Goal: Task Accomplishment & Management: Manage account settings

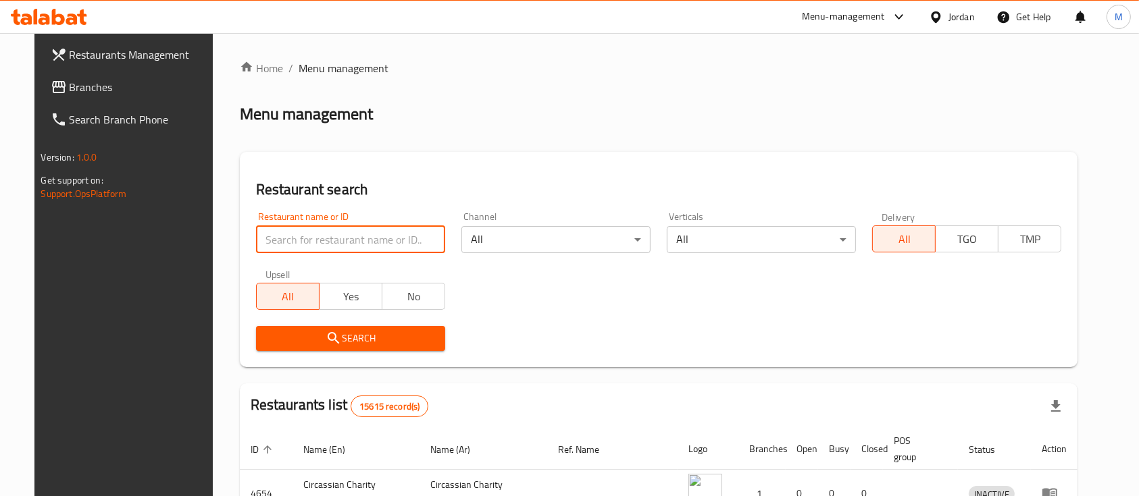
click at [284, 237] on input "search" at bounding box center [350, 239] width 189 height 27
type input "س"
type input "s"
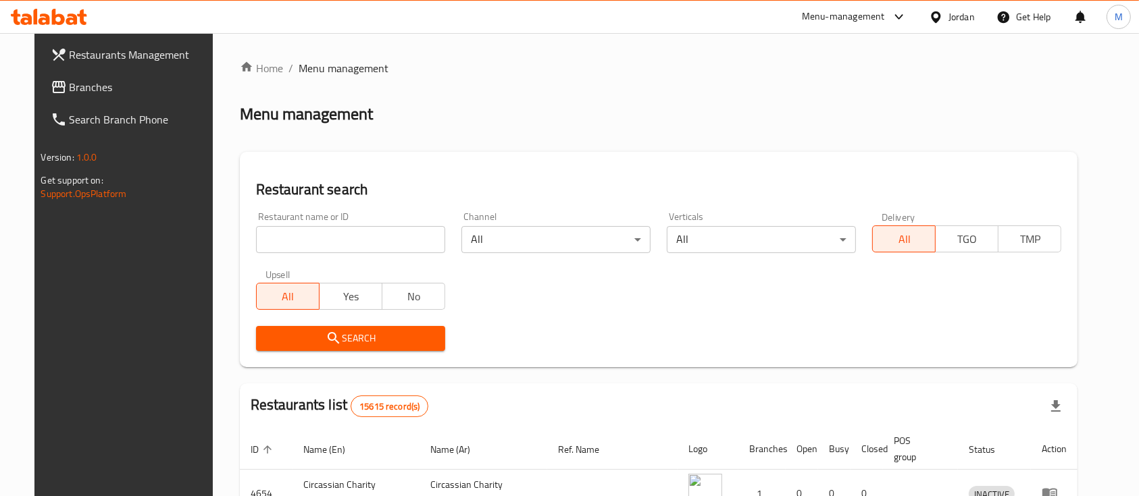
click at [398, 192] on h2 "Restaurant search" at bounding box center [659, 190] width 806 height 20
click at [324, 227] on input "search" at bounding box center [350, 239] width 189 height 27
type input "house of meat"
click button "Search" at bounding box center [350, 338] width 189 height 25
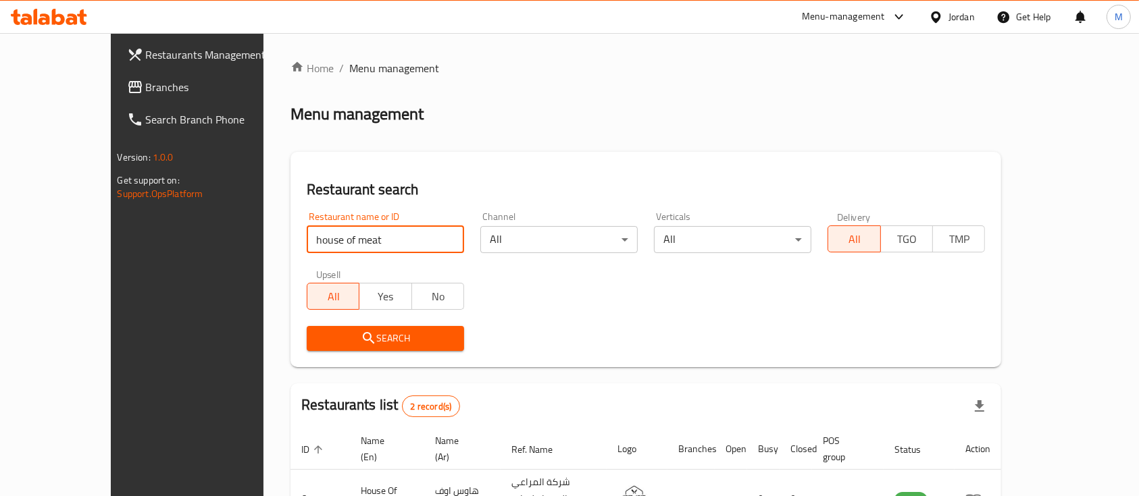
scroll to position [126, 0]
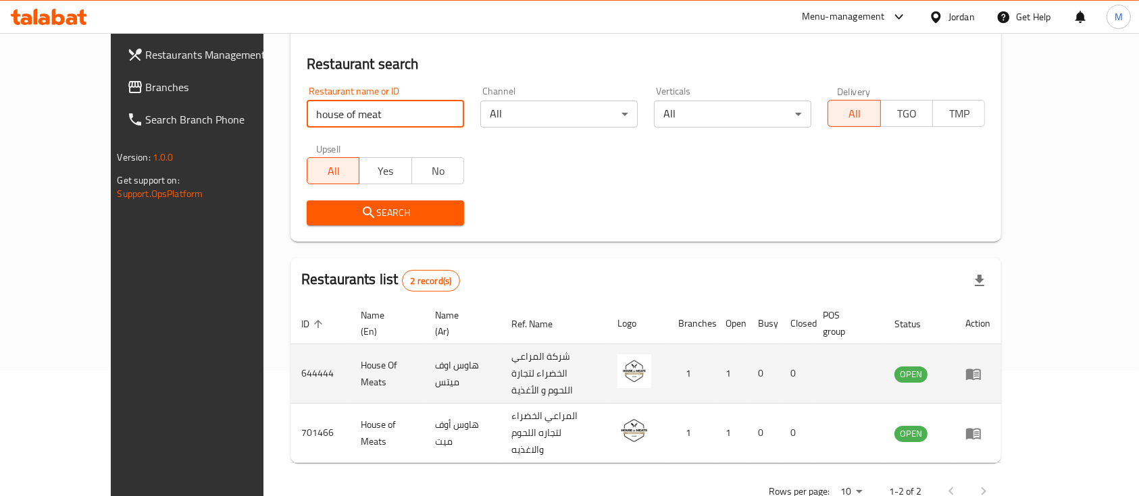
click at [979, 372] on icon "enhanced table" at bounding box center [976, 374] width 5 height 5
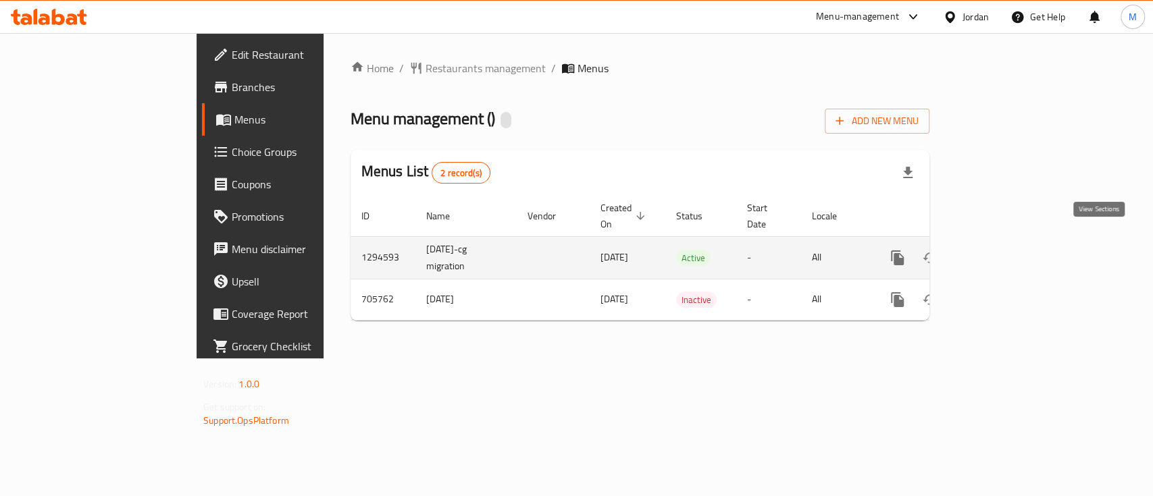
click at [1011, 251] on link "enhanced table" at bounding box center [995, 258] width 32 height 32
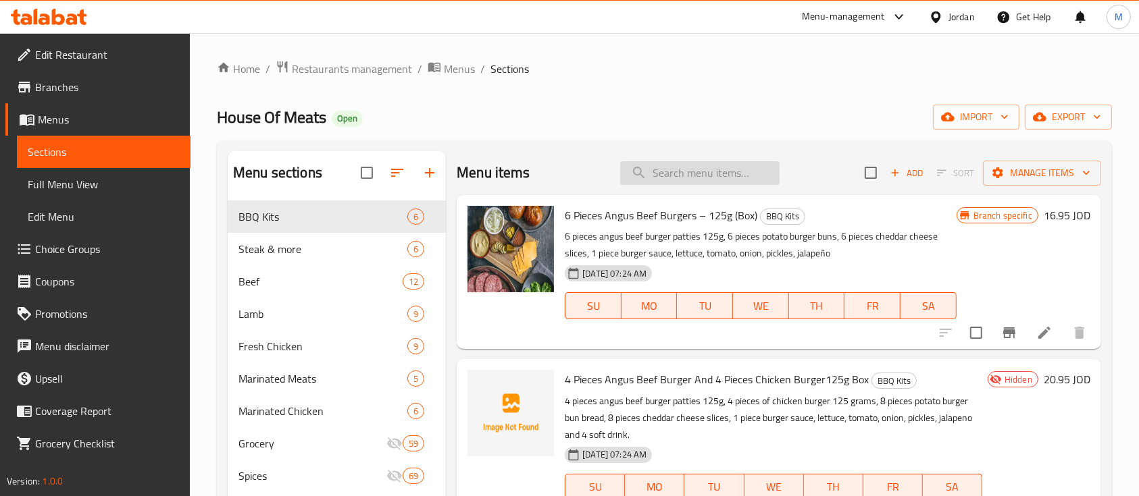
click at [670, 178] on input "search" at bounding box center [699, 173] width 159 height 24
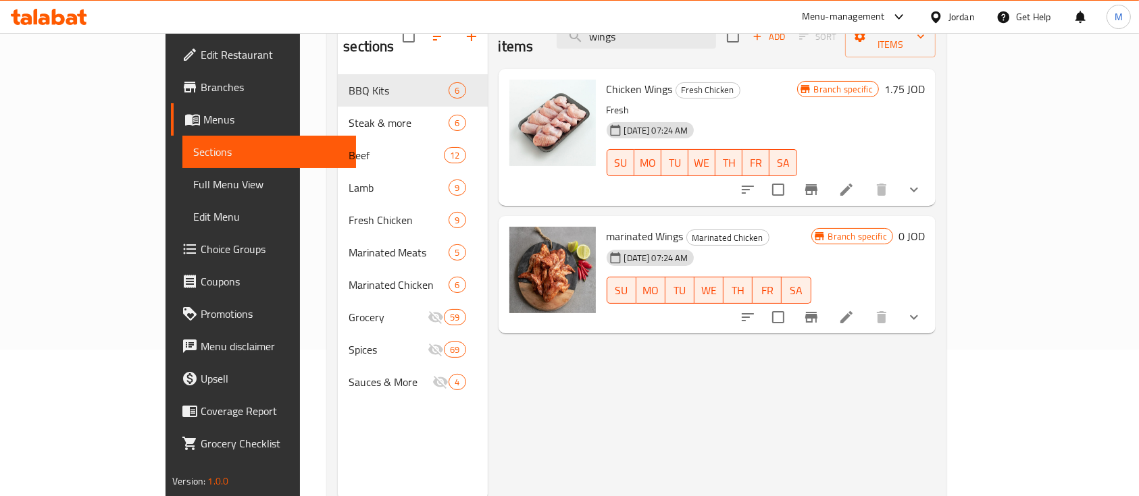
scroll to position [147, 0]
type input "wings"
click at [854, 309] on icon at bounding box center [846, 317] width 16 height 16
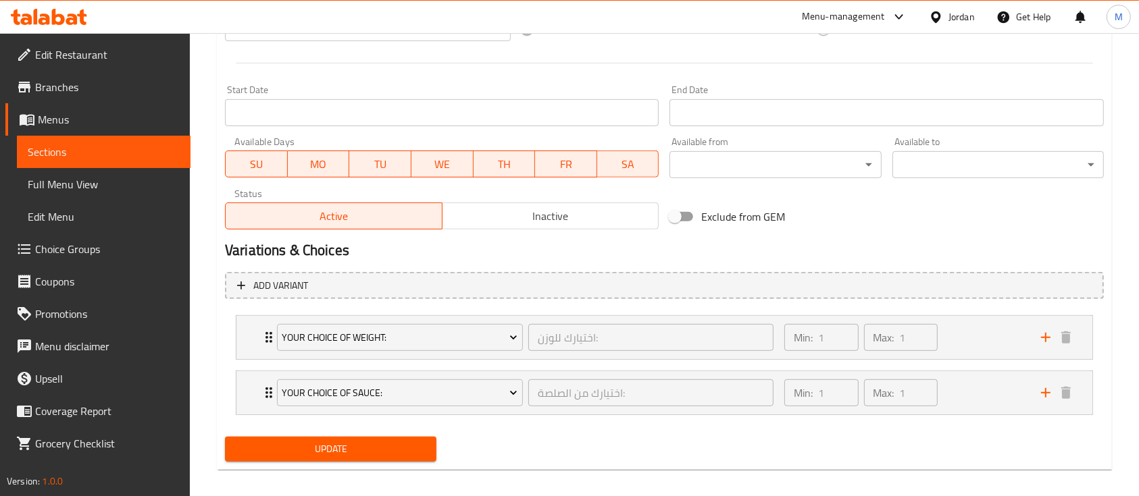
scroll to position [555, 0]
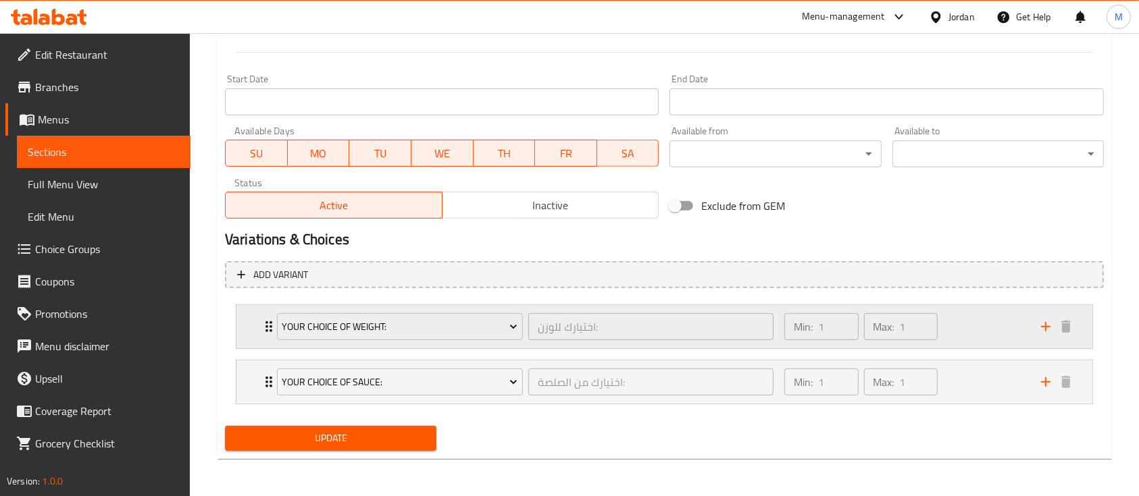
click at [247, 329] on div "Your Choice Of Weight: اختيارك للوزن: ​ Min: 1 ​ Max: 1 ​" at bounding box center [664, 326] width 856 height 43
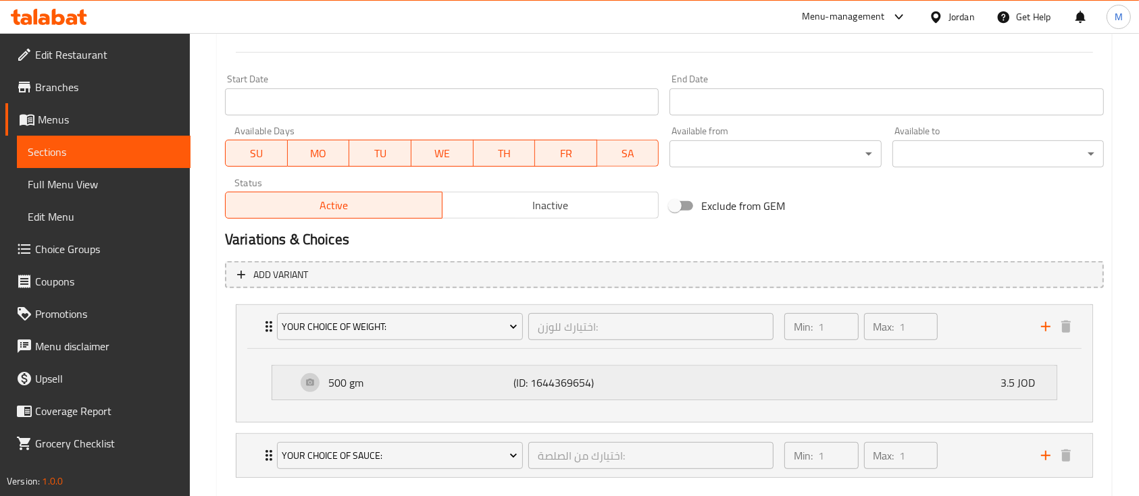
click at [382, 380] on p "500 gm" at bounding box center [420, 383] width 185 height 16
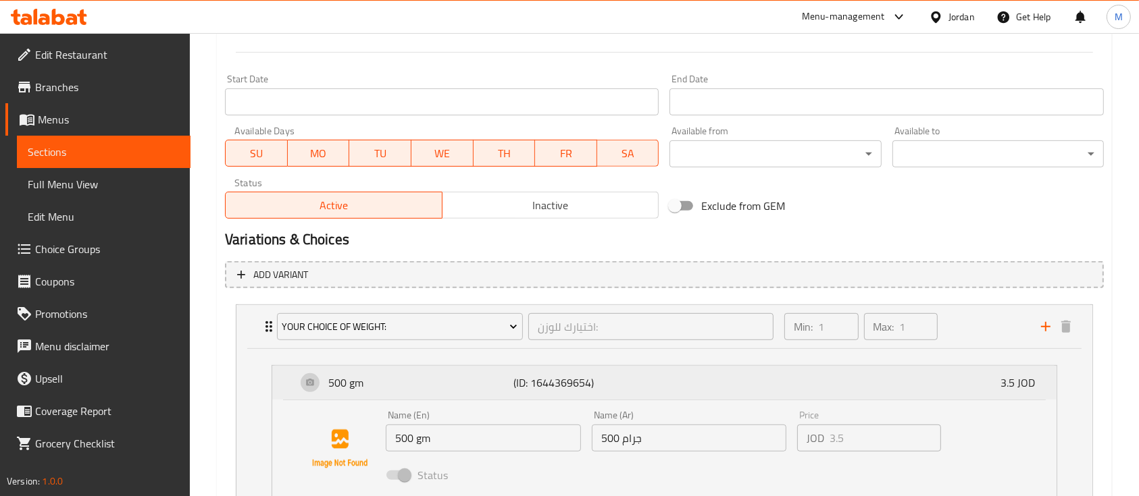
click at [382, 380] on p "500 gm" at bounding box center [420, 383] width 185 height 16
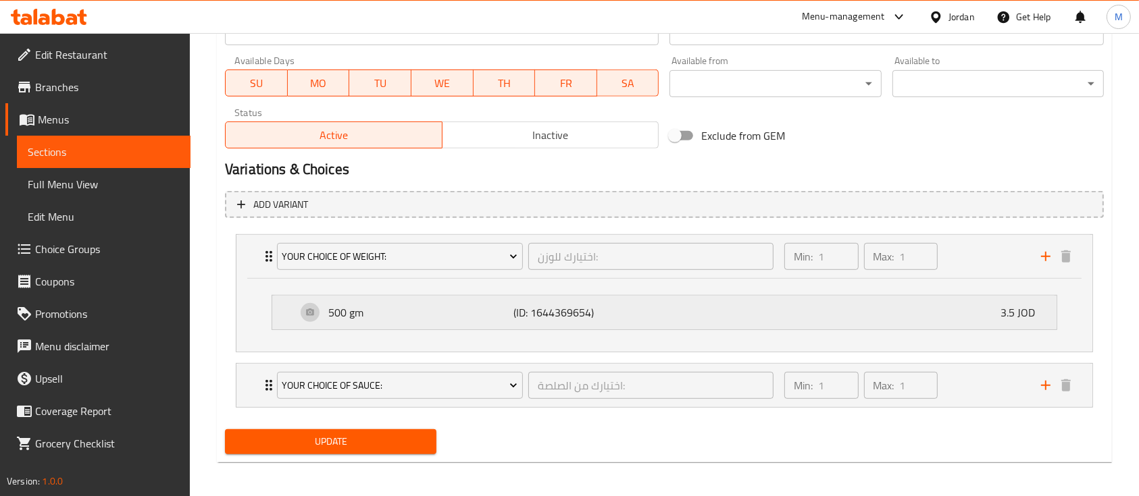
scroll to position [628, 0]
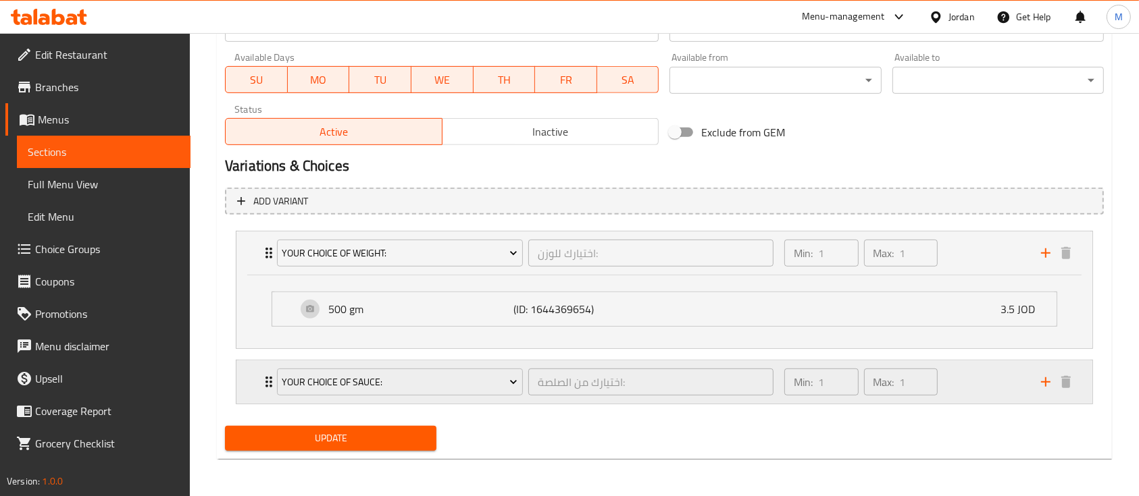
click at [250, 362] on div "Your Choice of Sauce: اختيارك من الصلصة: ​ Min: 1 ​ Max: 1 ​" at bounding box center [664, 382] width 856 height 43
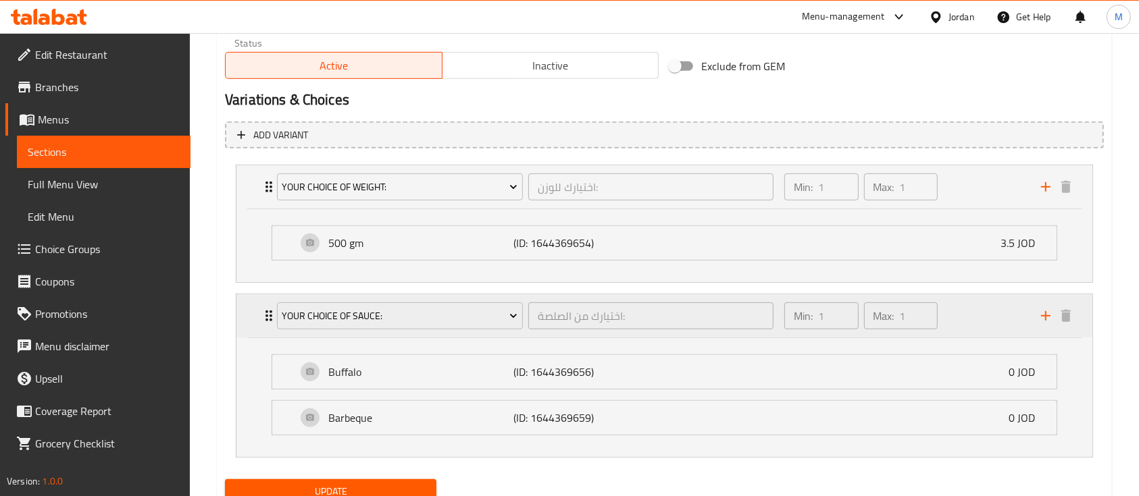
scroll to position [714, 0]
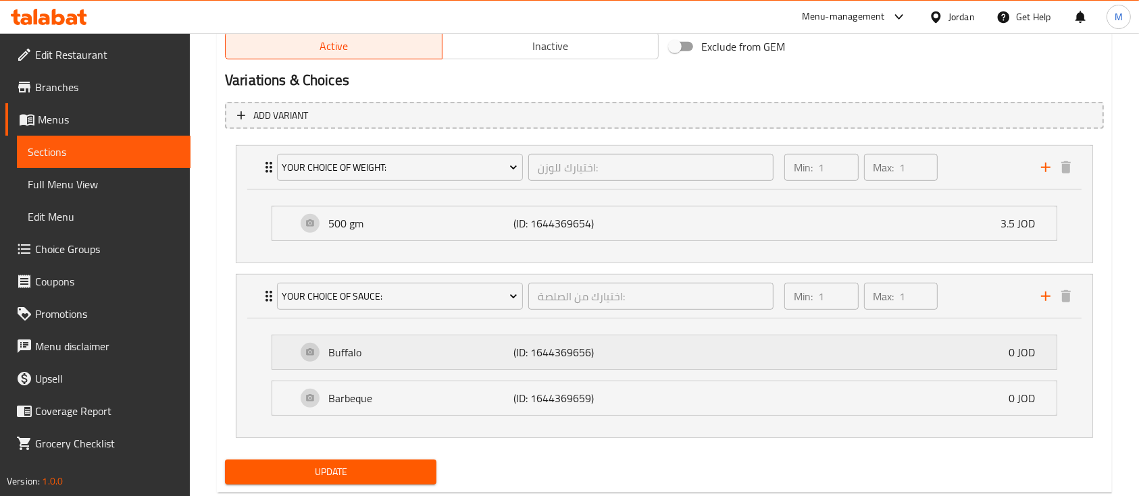
click at [367, 351] on p "Buffalo" at bounding box center [420, 352] width 185 height 16
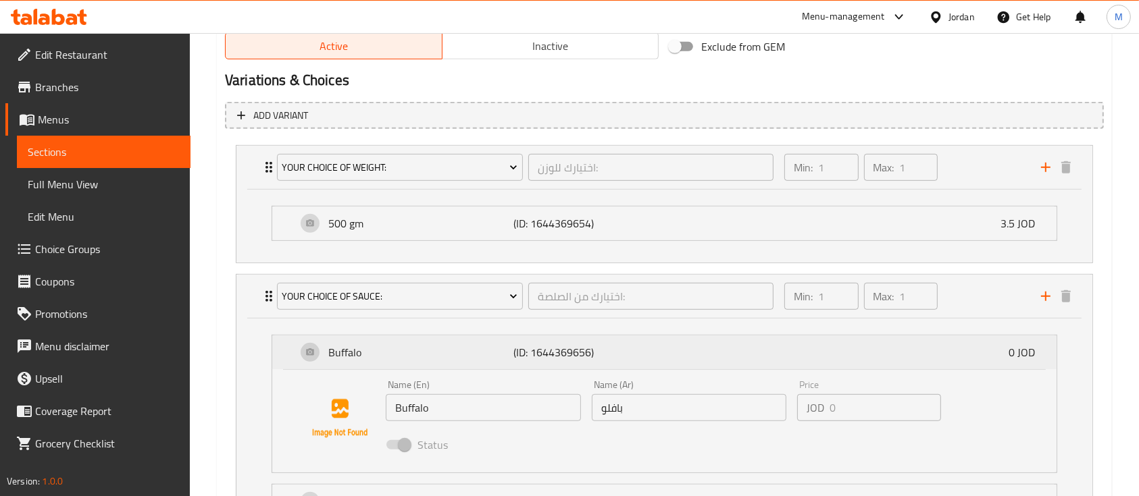
click at [367, 351] on p "Buffalo" at bounding box center [420, 352] width 185 height 16
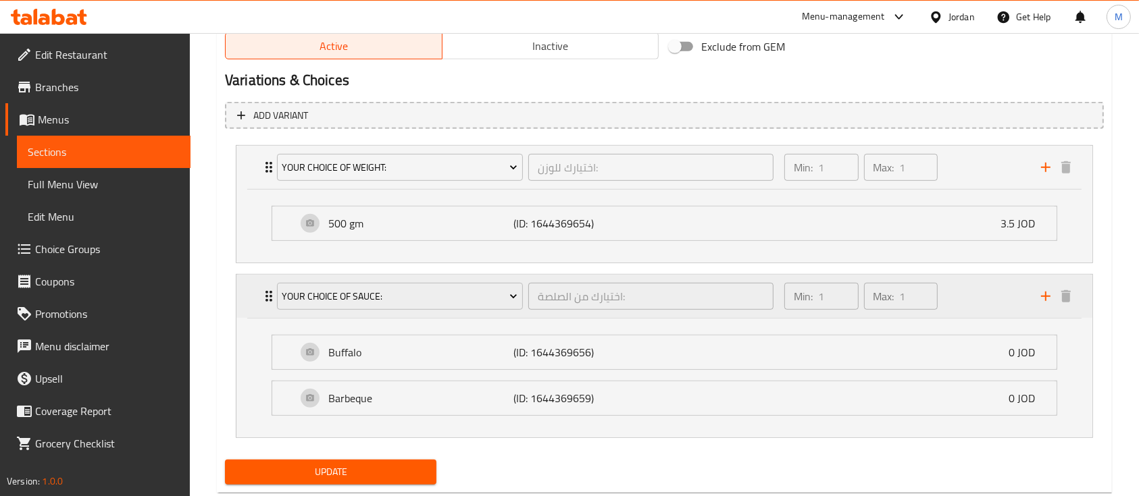
click at [245, 299] on div "Your Choice of Sauce: اختيارك من الصلصة: ​ Min: 1 ​ Max: 1 ​" at bounding box center [664, 296] width 856 height 43
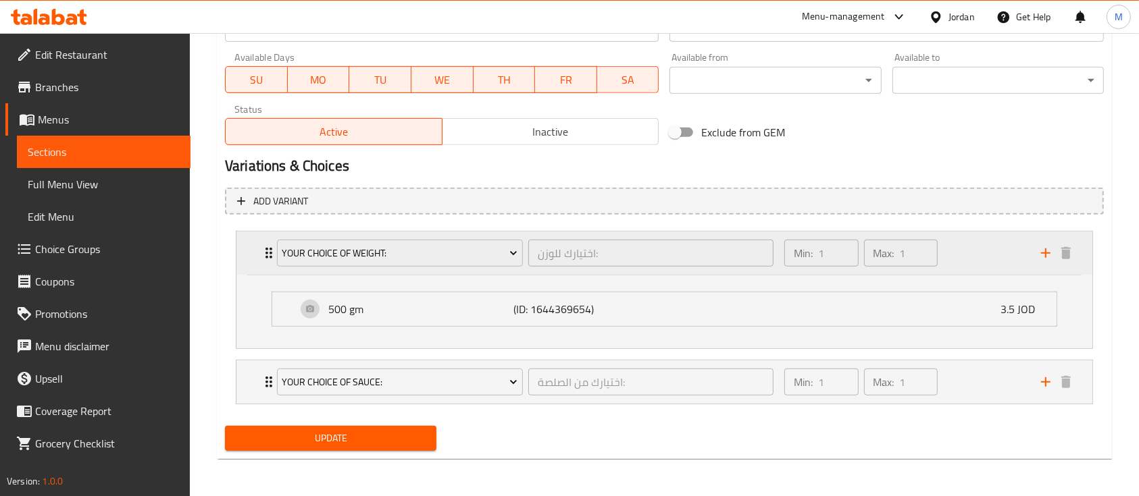
click at [255, 267] on div "Your Choice Of Weight: اختيارك للوزن: ​ Min: 1 ​ Max: 1 ​" at bounding box center [664, 253] width 856 height 43
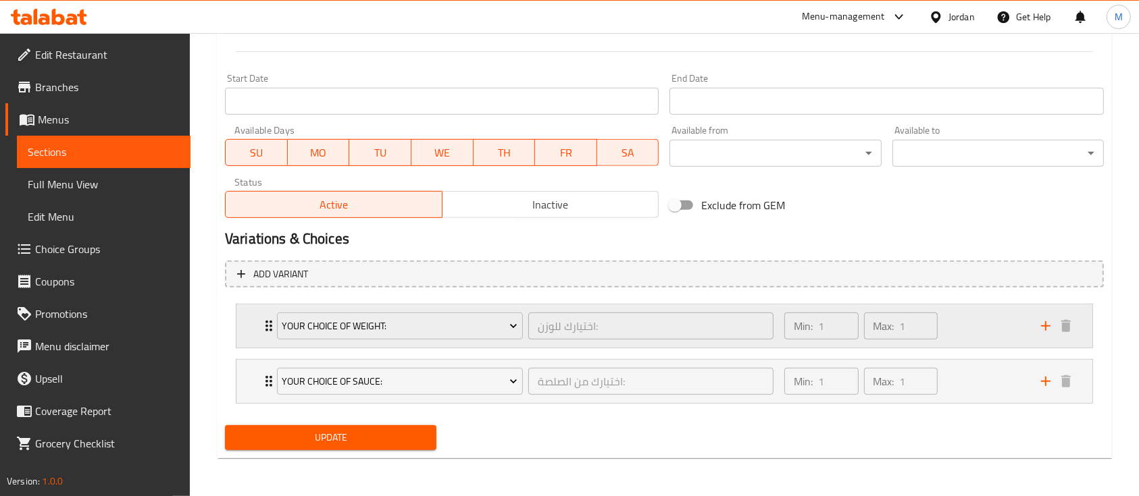
scroll to position [555, 0]
click at [247, 371] on div "Your Choice of Sauce: اختيارك من الصلصة: ​ Min: 1 ​ Max: 1 ​" at bounding box center [664, 382] width 856 height 43
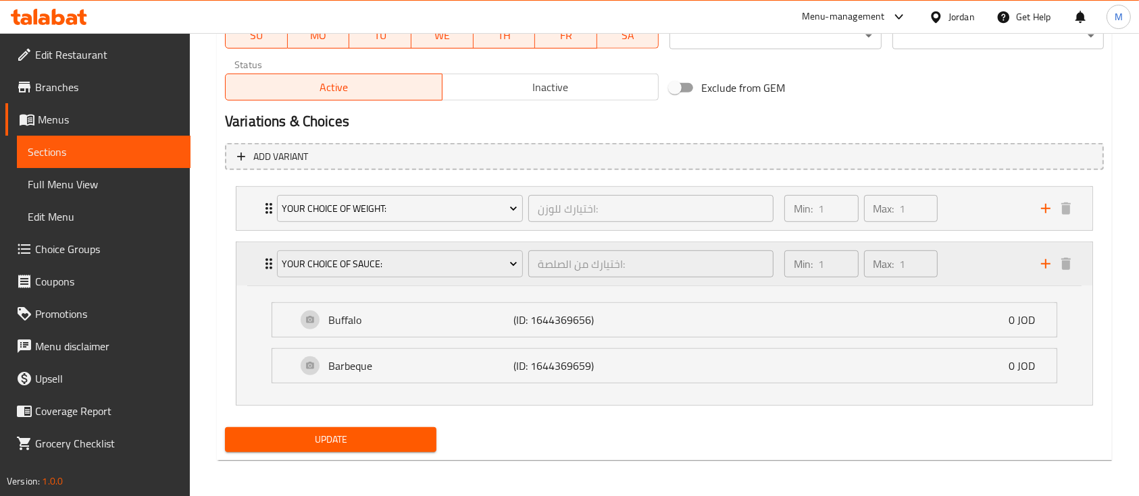
scroll to position [674, 0]
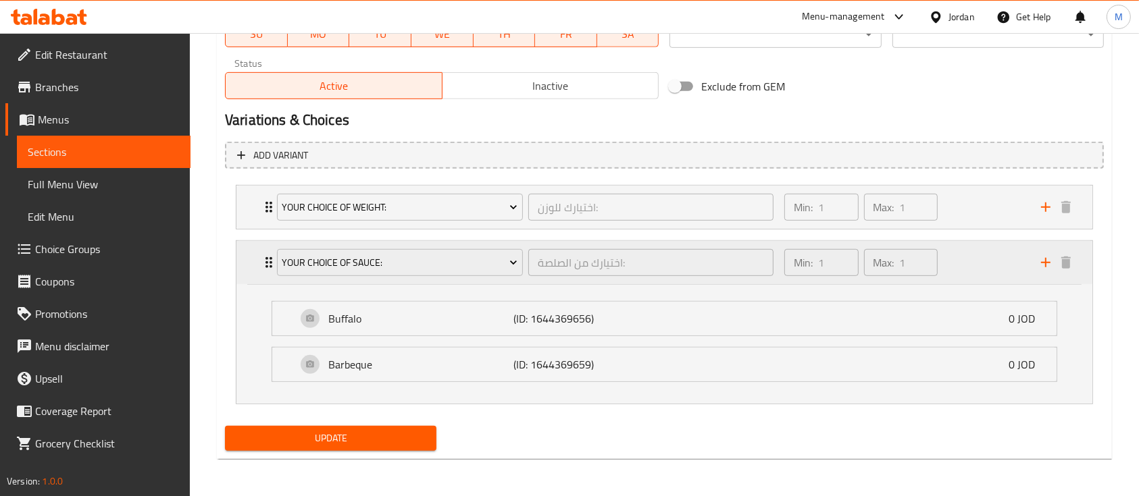
click at [265, 267] on icon "Expand" at bounding box center [269, 263] width 16 height 16
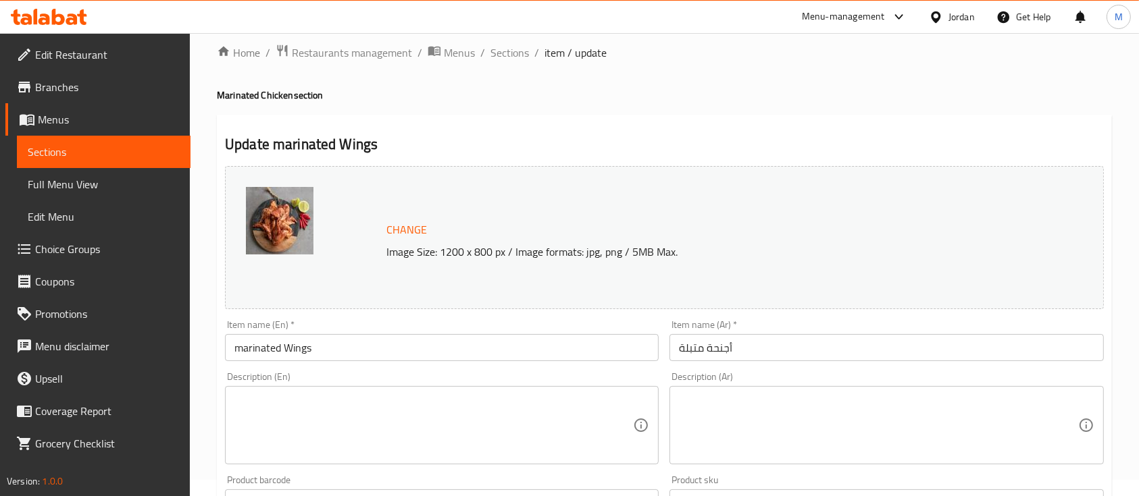
scroll to position [0, 0]
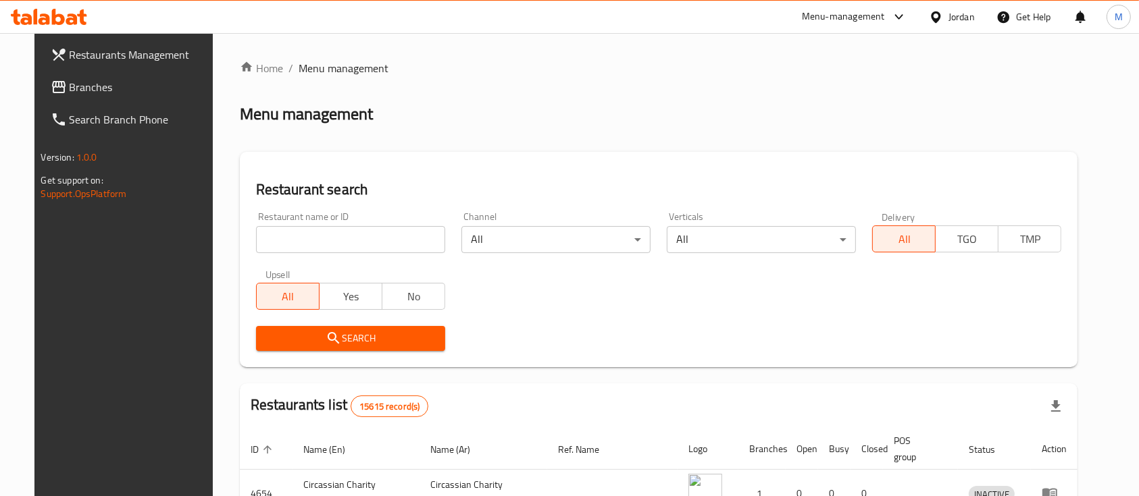
click at [288, 240] on input "search" at bounding box center [350, 239] width 189 height 27
type input "house of meat"
click button "Search" at bounding box center [350, 338] width 189 height 25
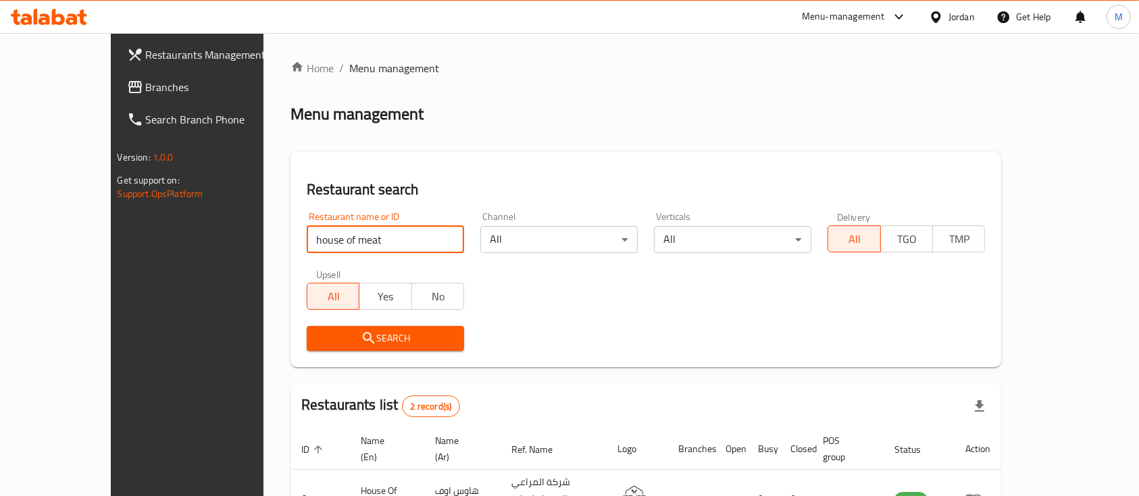
scroll to position [126, 0]
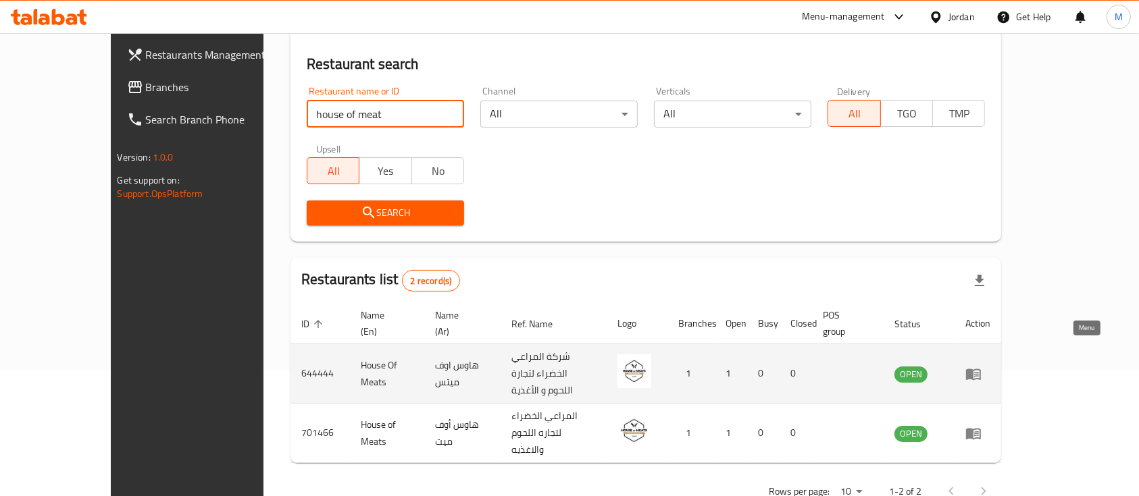
click at [990, 366] on link "enhanced table" at bounding box center [977, 374] width 25 height 16
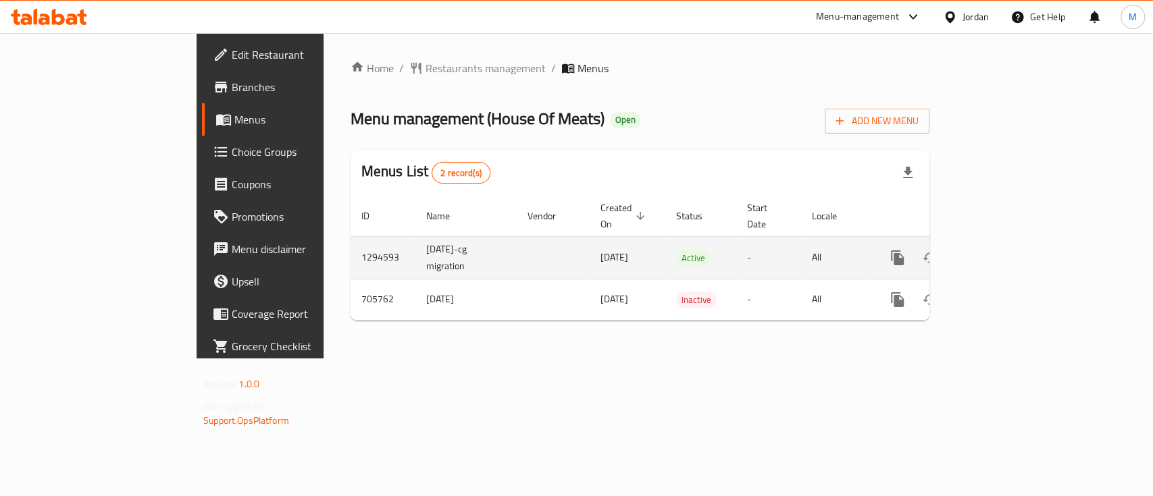
click at [1003, 250] on icon "enhanced table" at bounding box center [995, 258] width 16 height 16
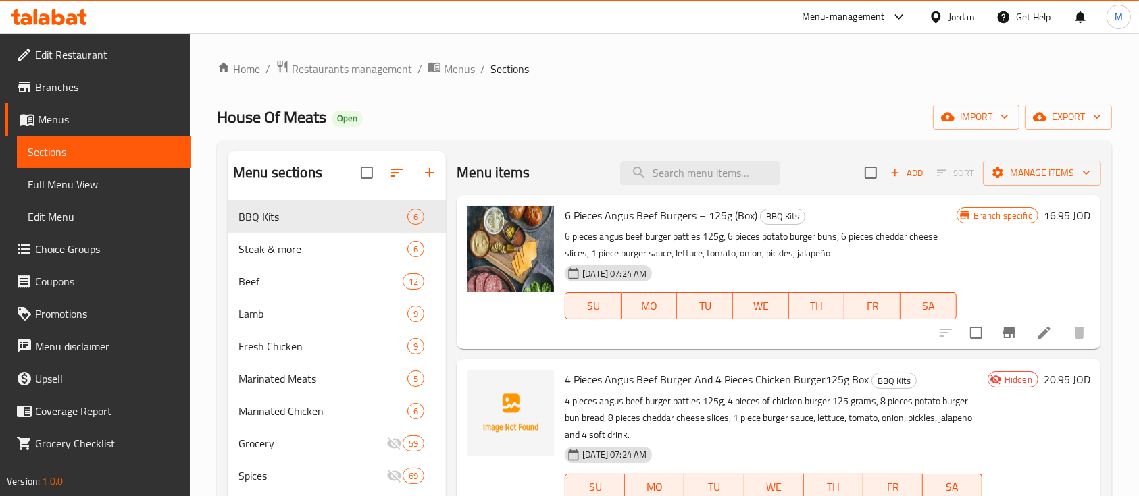
click at [50, 249] on span "Choice Groups" at bounding box center [107, 249] width 145 height 16
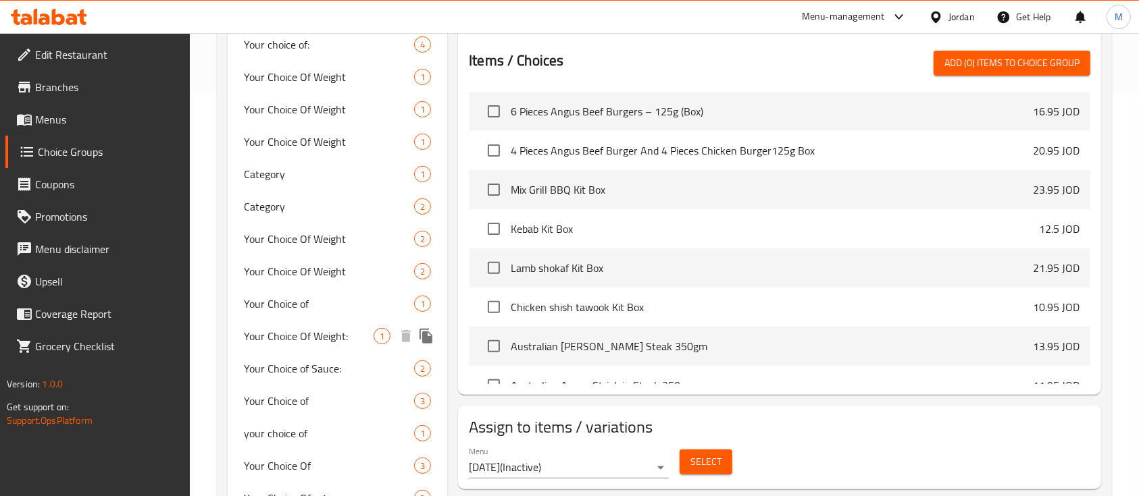
scroll to position [409, 0]
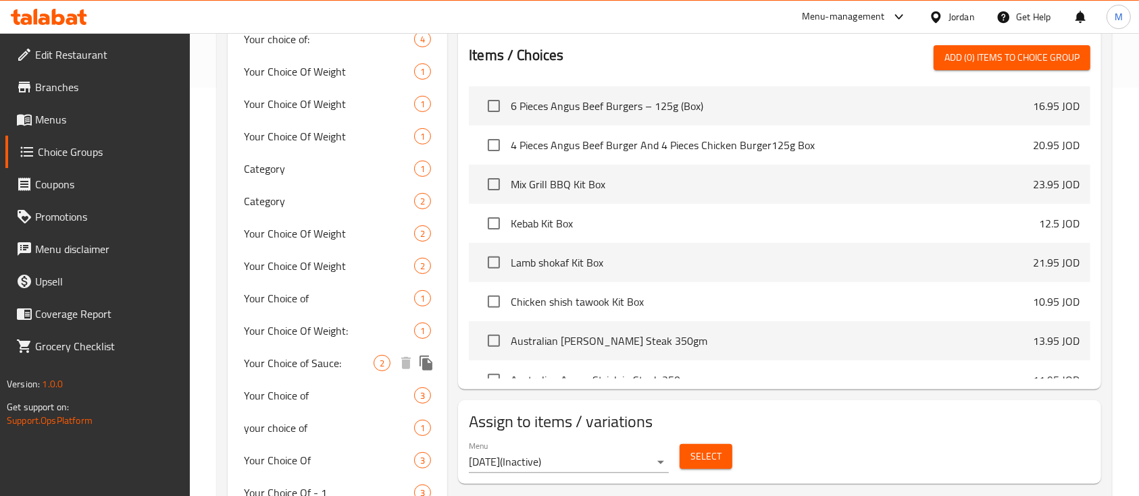
click at [317, 365] on span "Your Choice of Sauce:" at bounding box center [309, 363] width 130 height 16
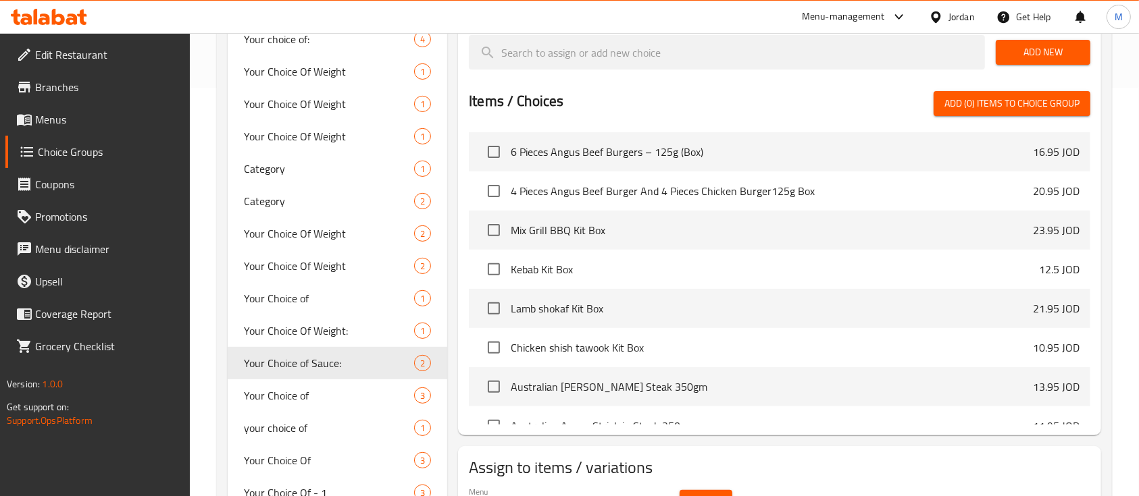
type input "Your Choice of Sauce:"
type input "اختيارك من الصلصة:"
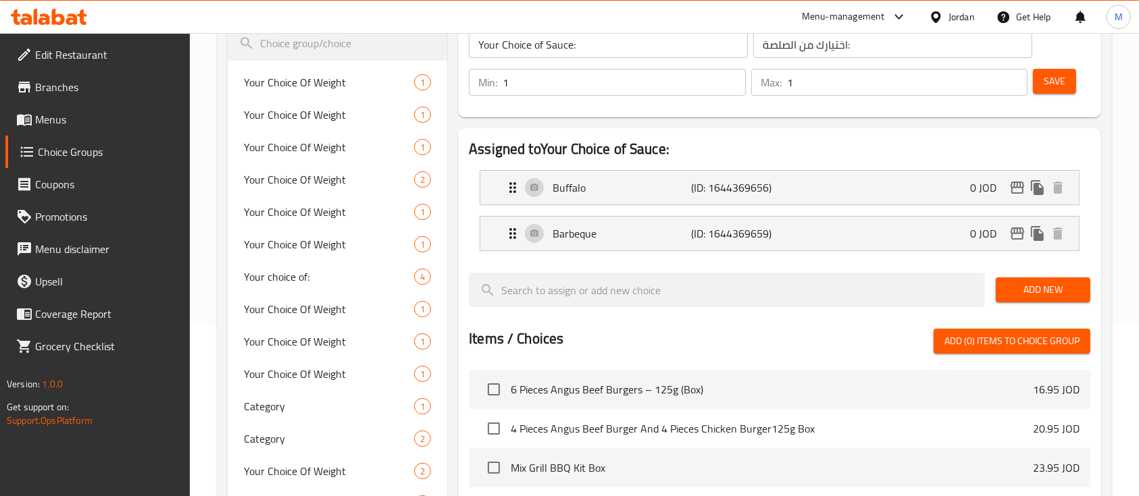
scroll to position [170, 0]
click at [751, 202] on div "Buffalo (ID: 1644369656) 0 JOD" at bounding box center [784, 189] width 558 height 34
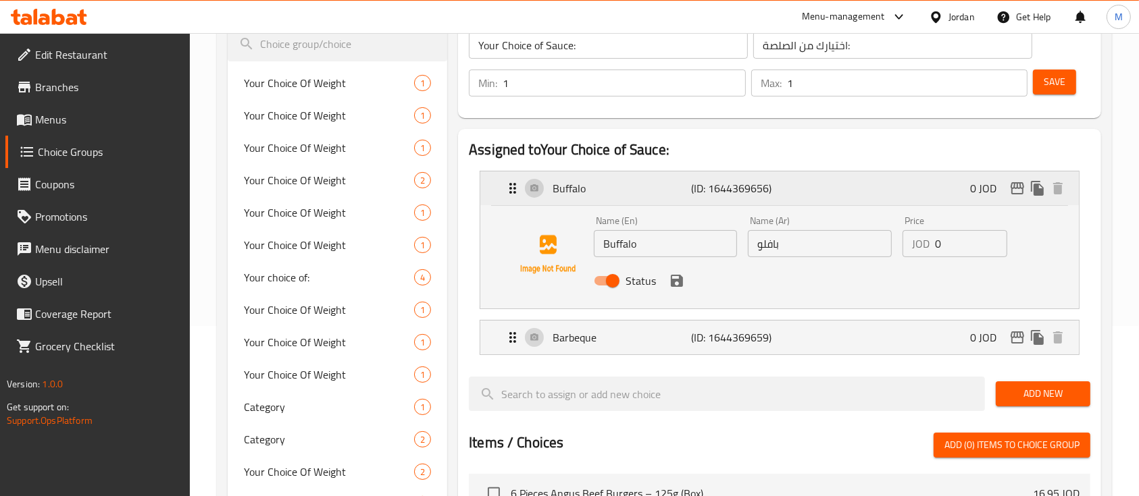
click at [1028, 190] on button "duplicate" at bounding box center [1037, 188] width 20 height 20
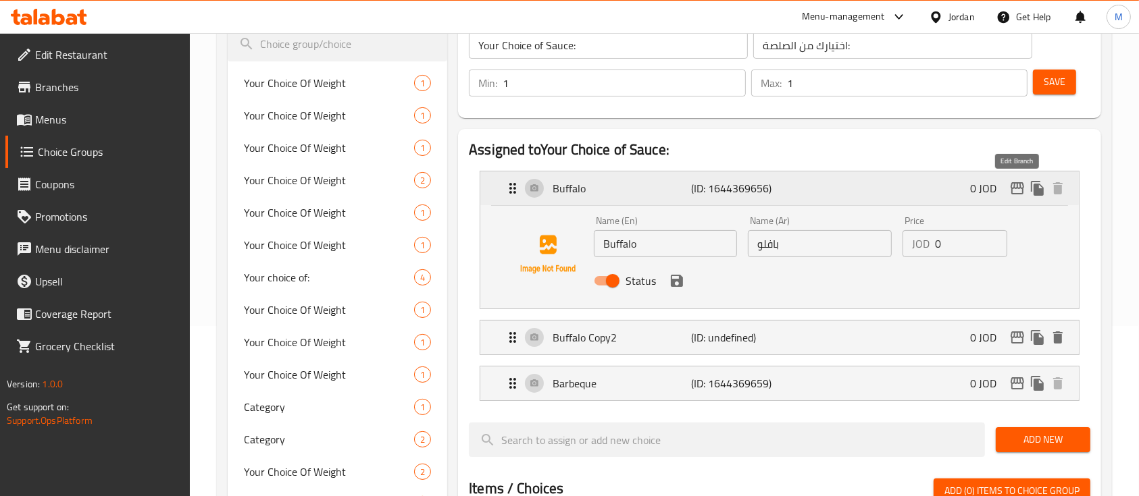
click at [1016, 188] on icon "edit" at bounding box center [1018, 188] width 14 height 12
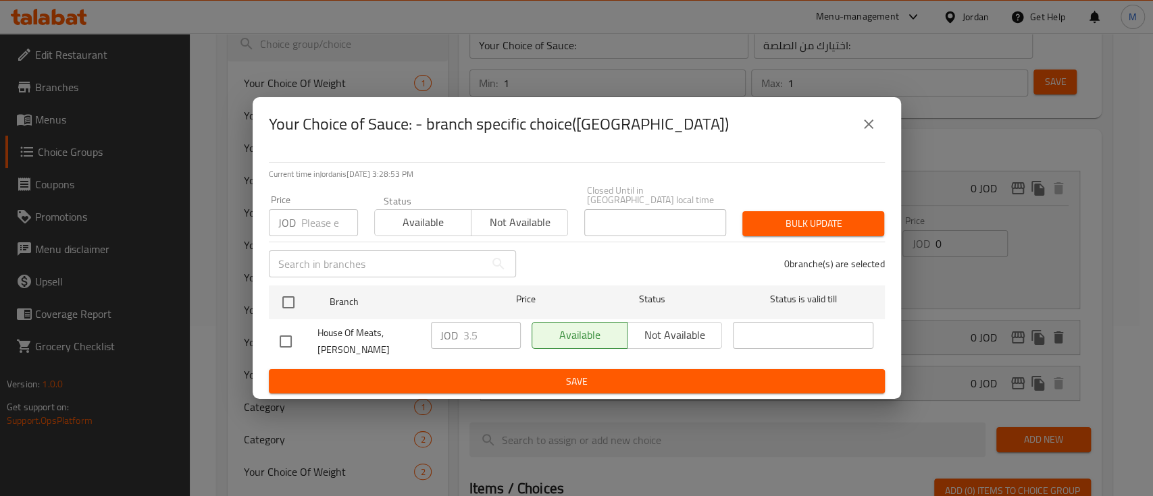
click at [315, 224] on input "number" at bounding box center [329, 222] width 57 height 27
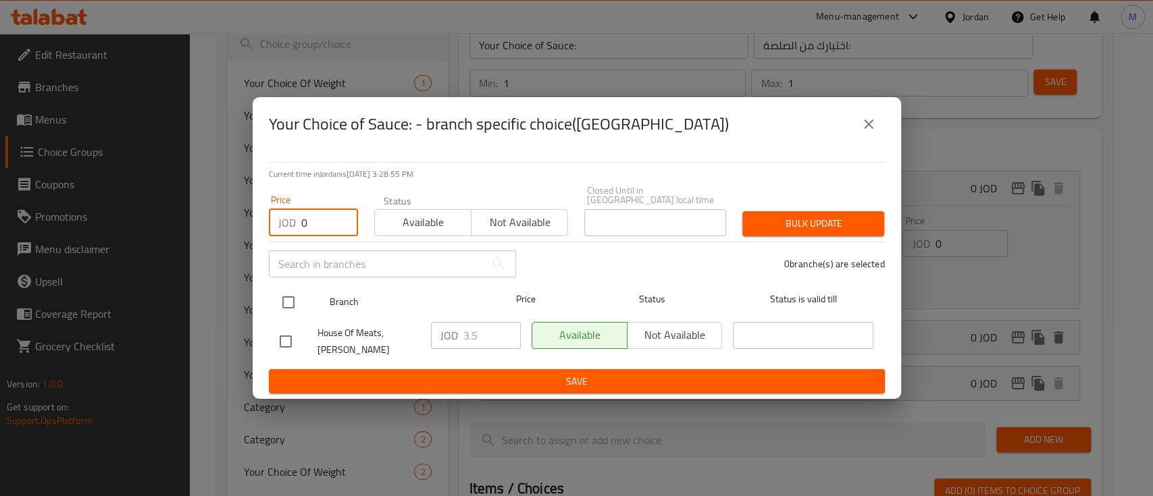
type input "0"
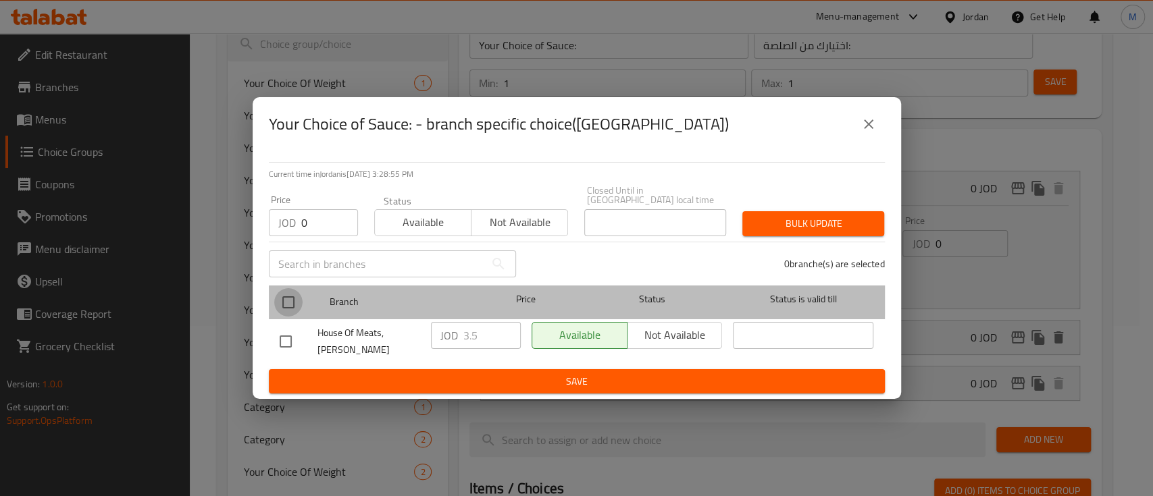
click at [286, 295] on input "checkbox" at bounding box center [288, 302] width 28 height 28
checkbox input "true"
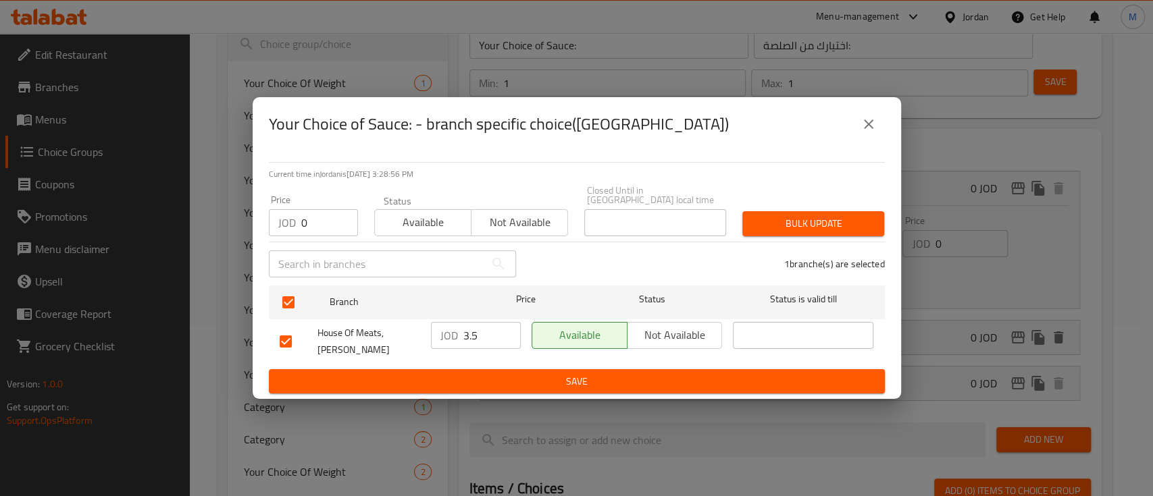
click at [829, 217] on span "Bulk update" at bounding box center [813, 223] width 120 height 17
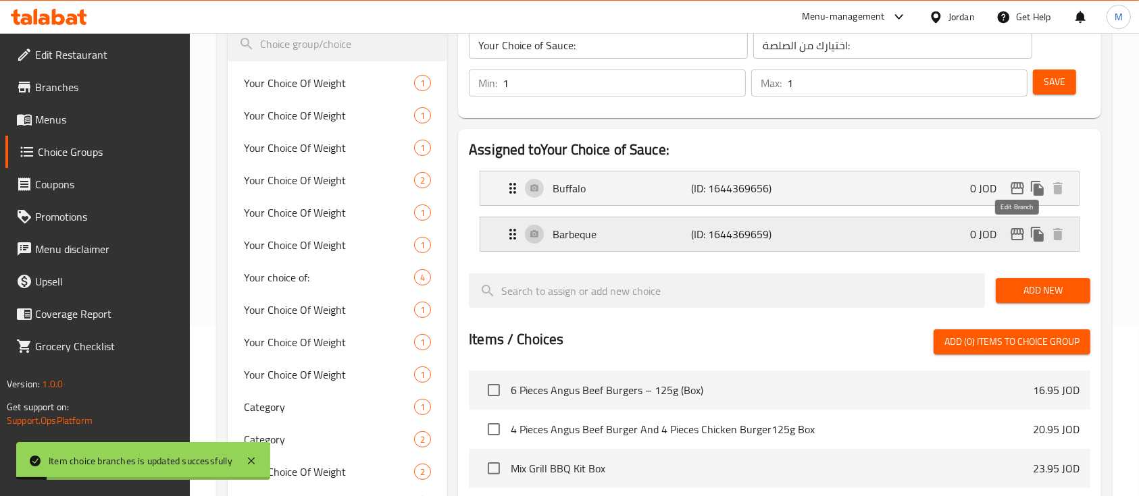
click at [1019, 242] on button "edit" at bounding box center [1017, 234] width 20 height 20
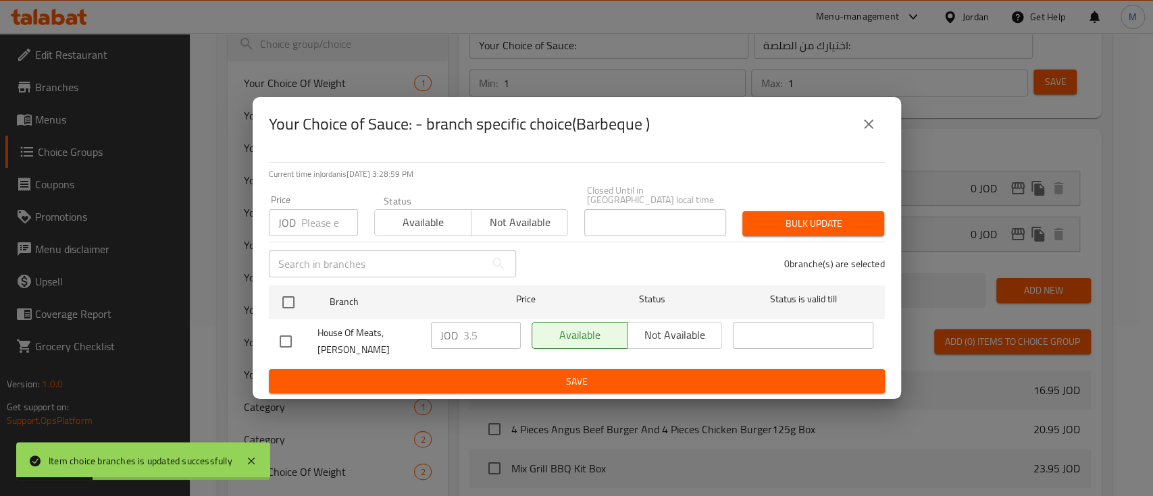
click at [314, 213] on input "number" at bounding box center [329, 222] width 57 height 27
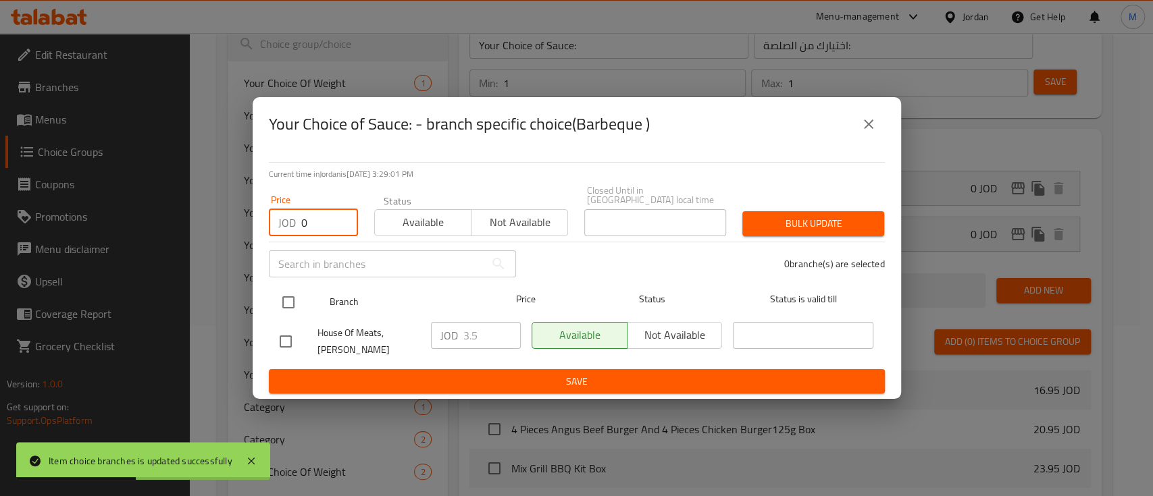
type input "0"
click at [294, 300] on input "checkbox" at bounding box center [288, 302] width 28 height 28
checkbox input "true"
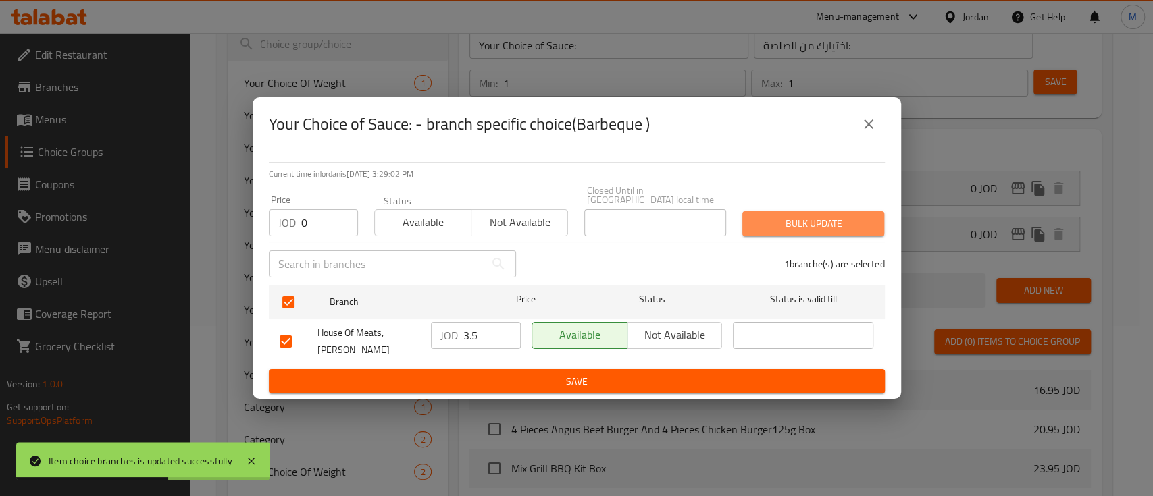
click at [850, 221] on span "Bulk update" at bounding box center [813, 223] width 120 height 17
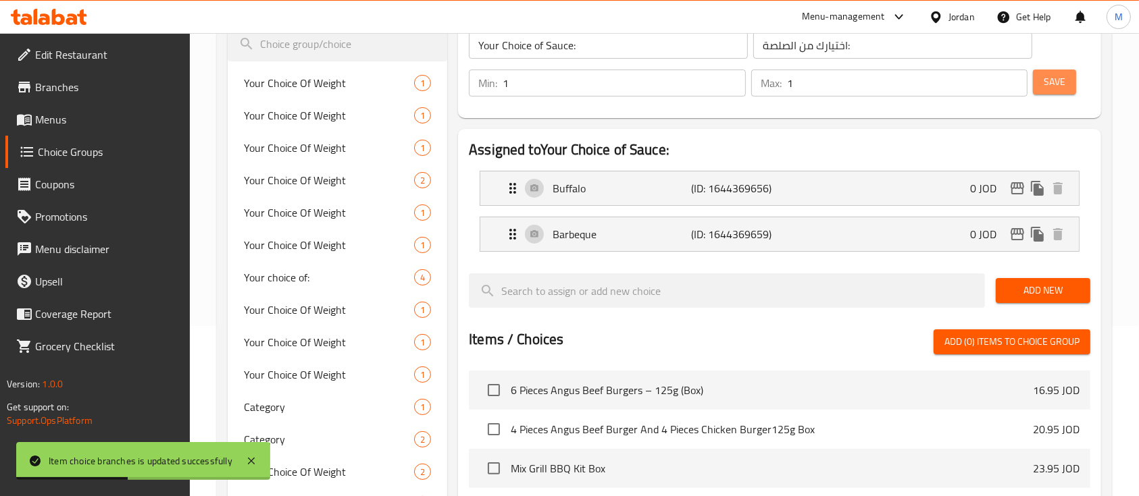
click at [1057, 81] on span "Save" at bounding box center [1055, 82] width 22 height 17
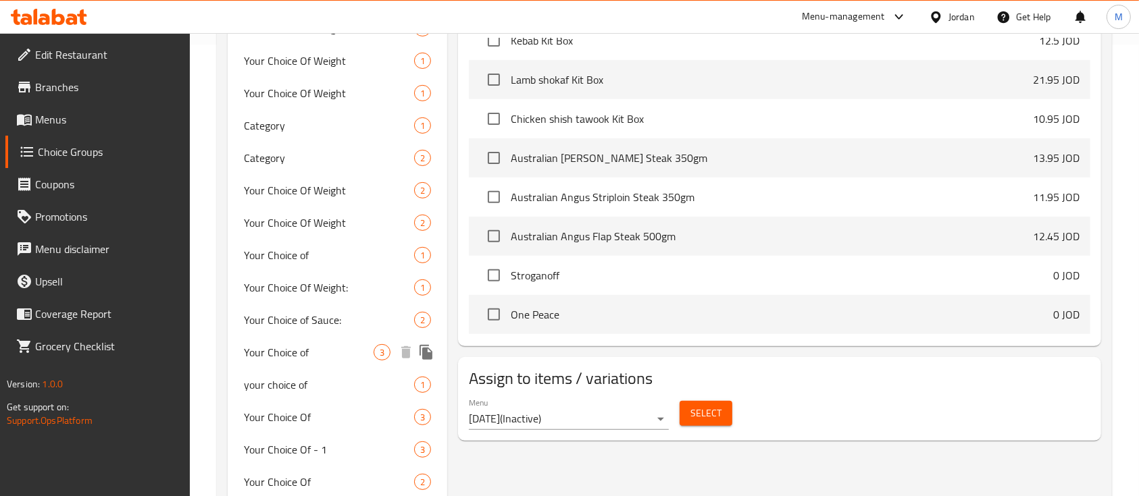
scroll to position [453, 0]
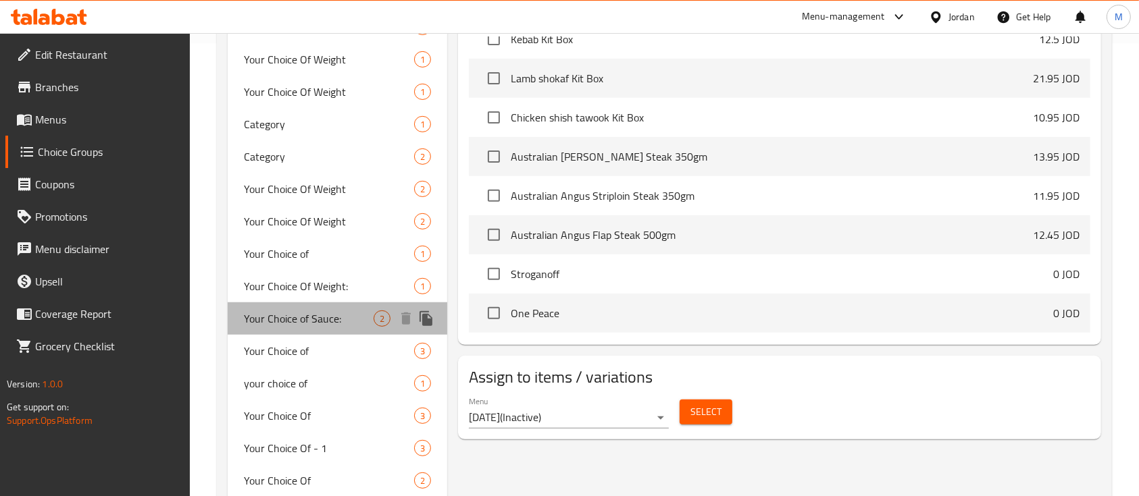
click at [295, 322] on span "Your Choice of Sauce:" at bounding box center [309, 319] width 130 height 16
type input "Your Choice of Sauce:"
type input "اختيارك من الصلصة:"
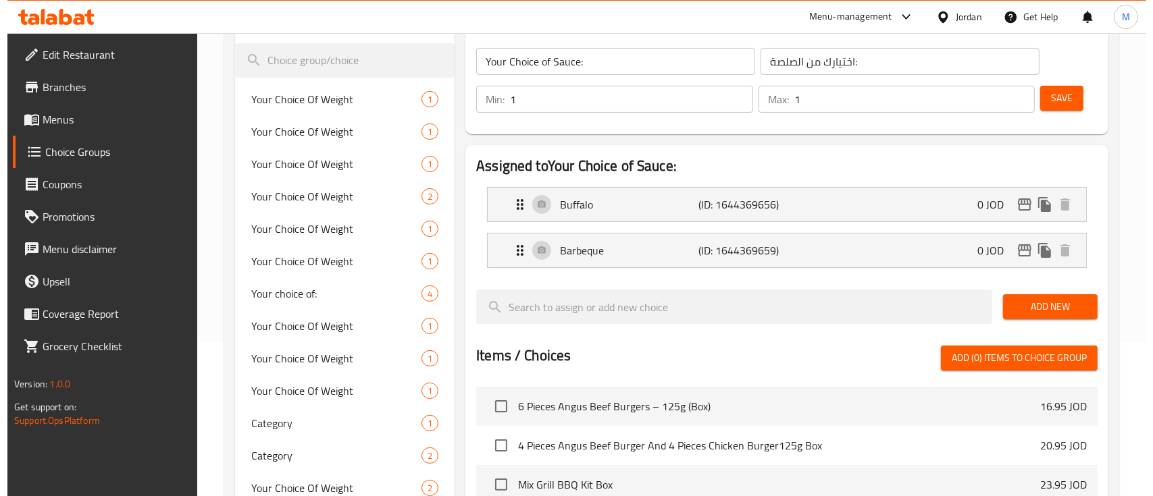
scroll to position [136, 0]
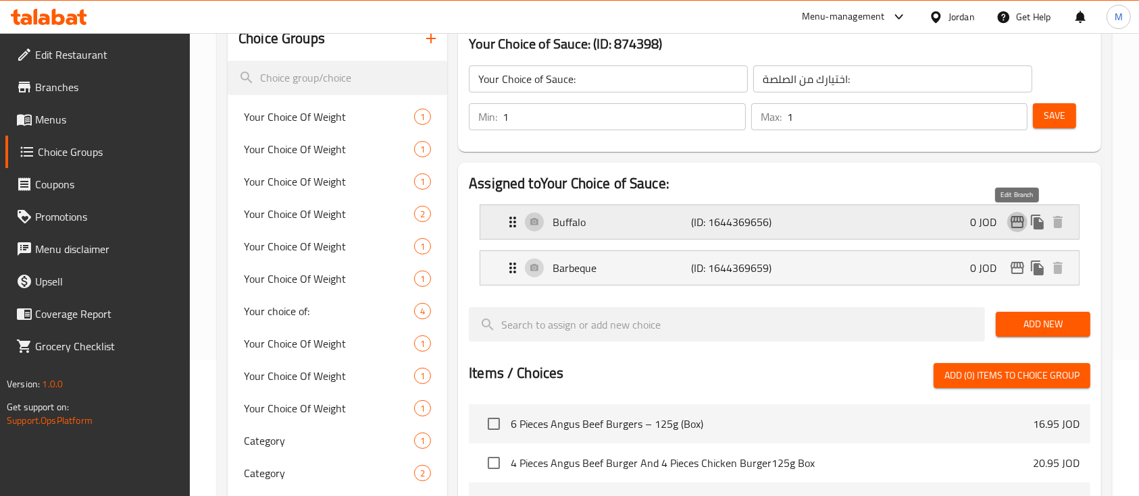
click at [1017, 222] on icon "edit" at bounding box center [1018, 222] width 14 height 12
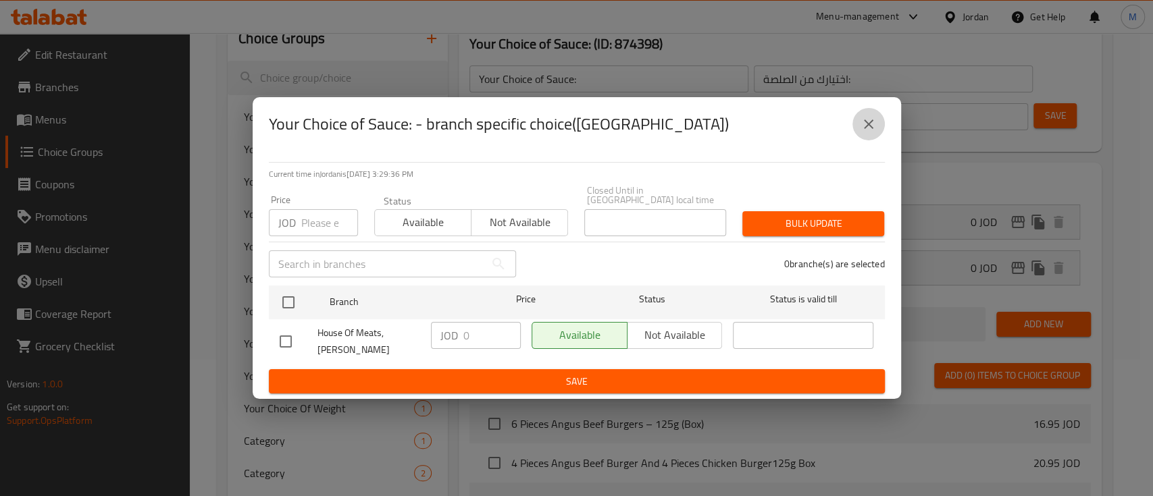
click at [868, 128] on icon "close" at bounding box center [868, 124] width 9 height 9
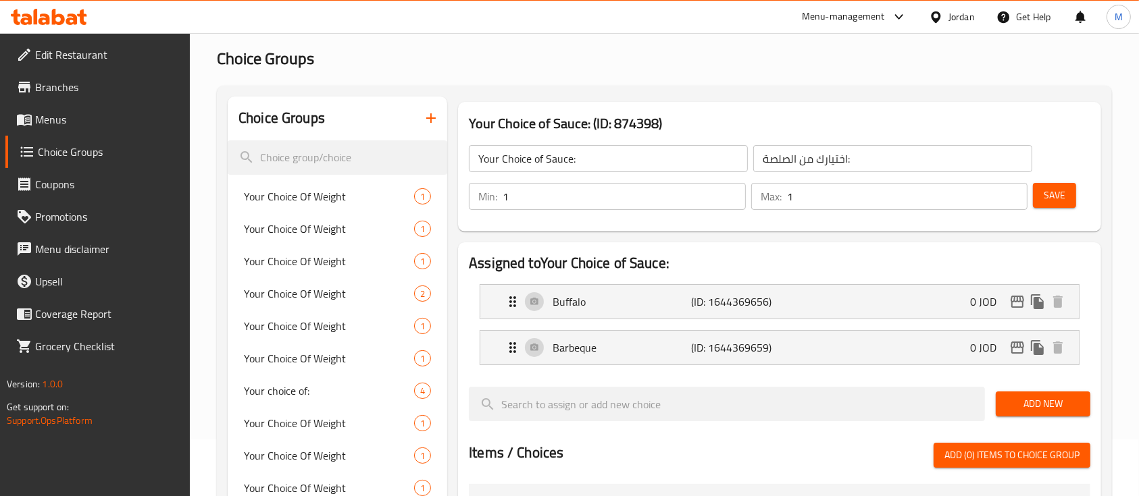
scroll to position [0, 0]
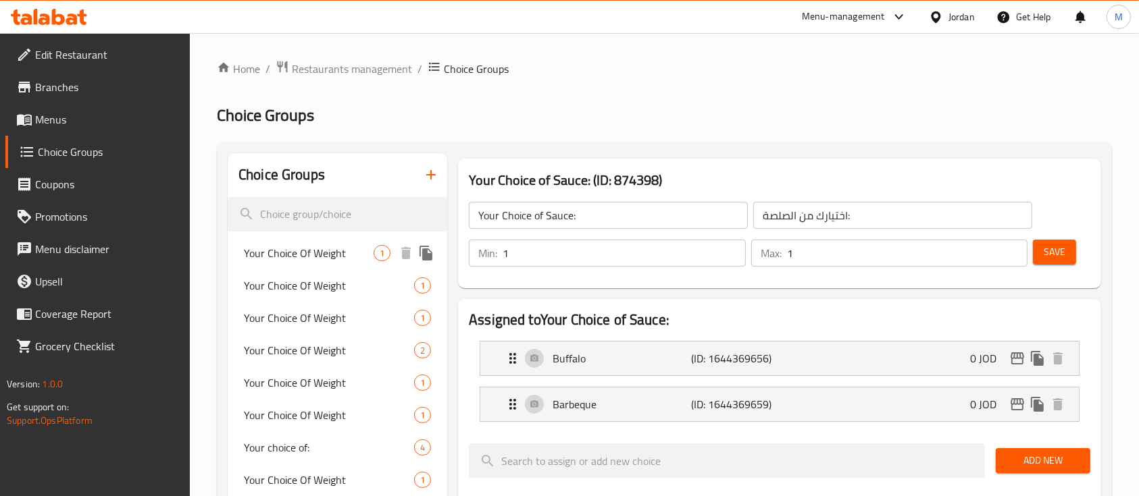
click at [319, 257] on span "Your Choice Of Weight" at bounding box center [309, 253] width 130 height 16
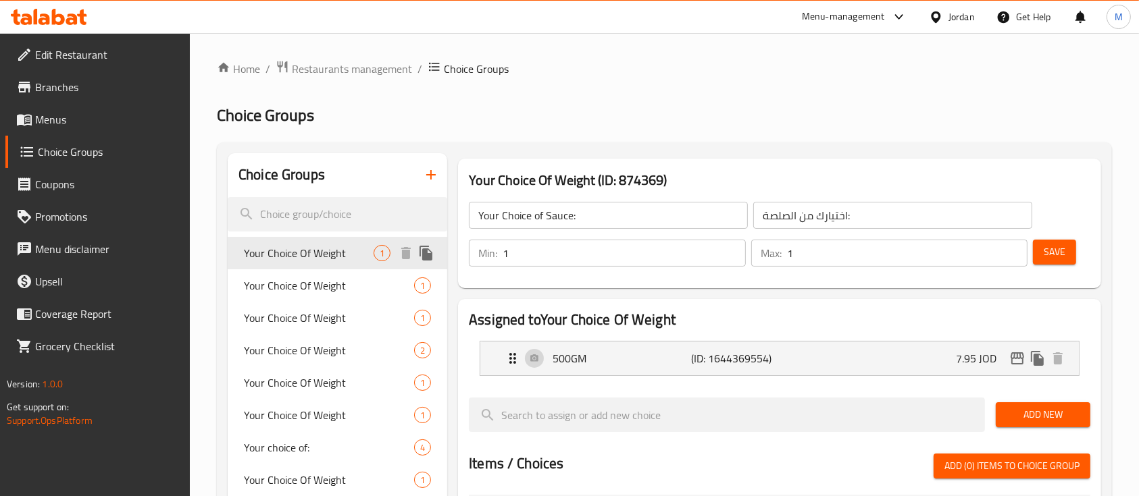
type input "Your Choice Of Weight"
type input "اختيارك من الوزن"
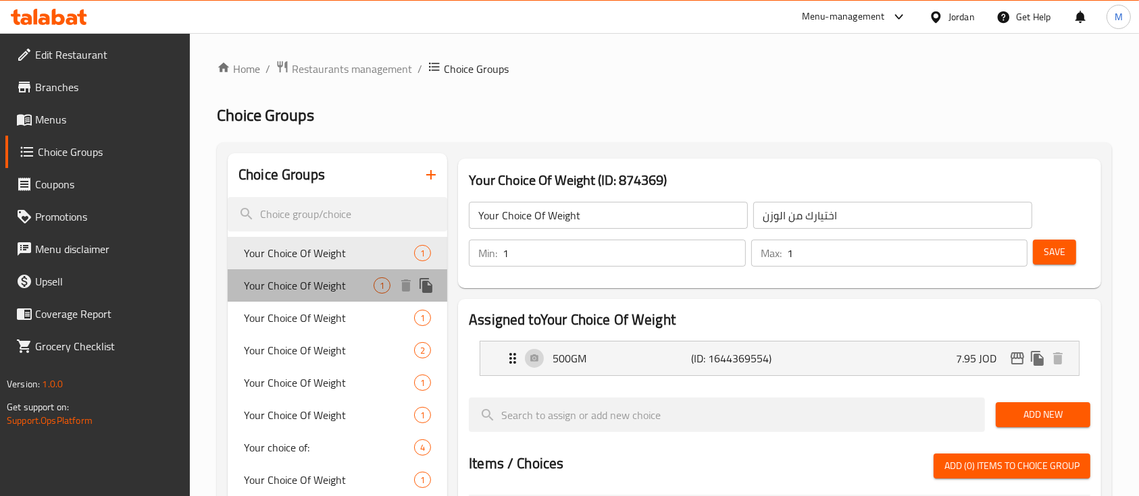
click at [306, 288] on span "Your Choice Of Weight" at bounding box center [309, 286] width 130 height 16
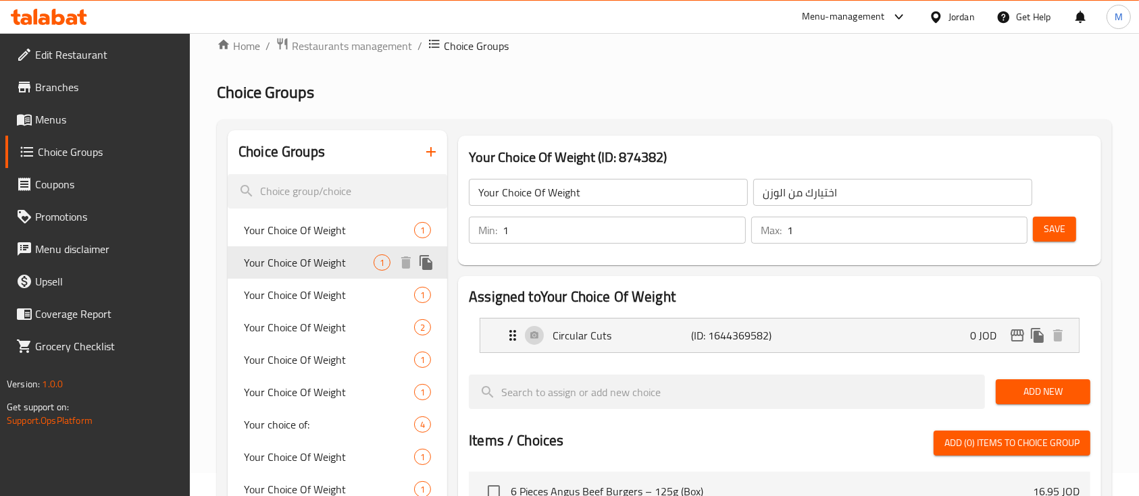
scroll to position [28, 0]
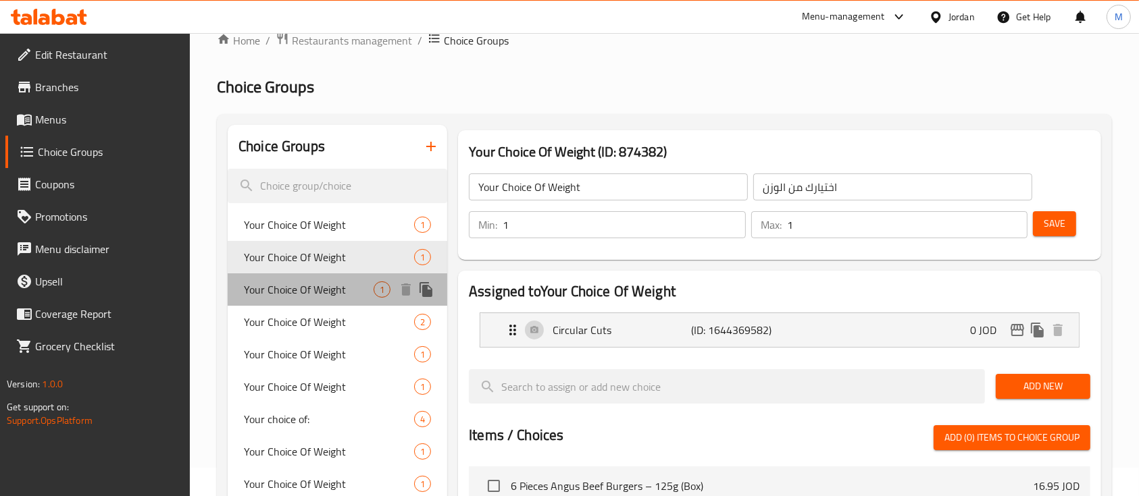
click at [306, 288] on span "Your Choice Of Weight" at bounding box center [309, 290] width 130 height 16
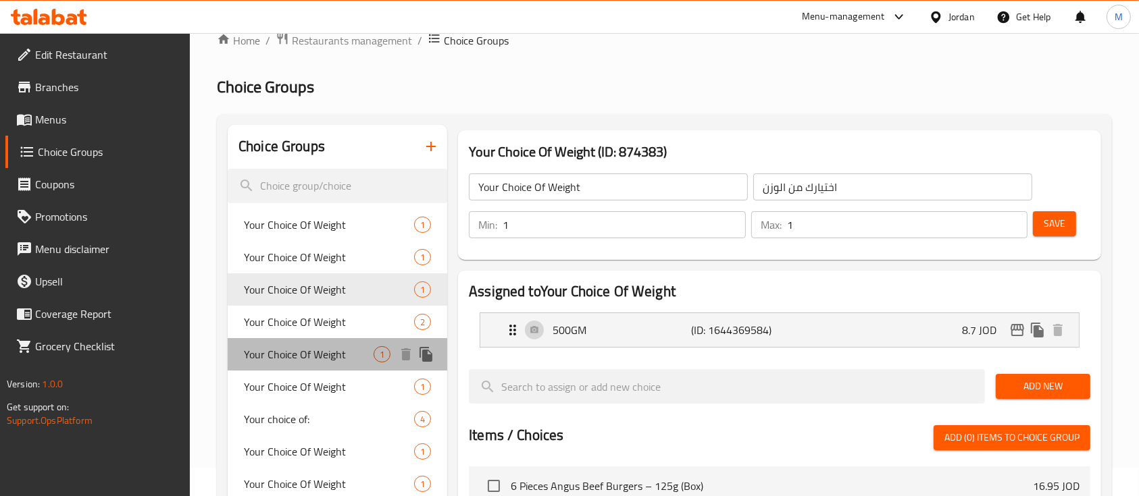
click at [307, 353] on span "Your Choice Of Weight" at bounding box center [309, 355] width 130 height 16
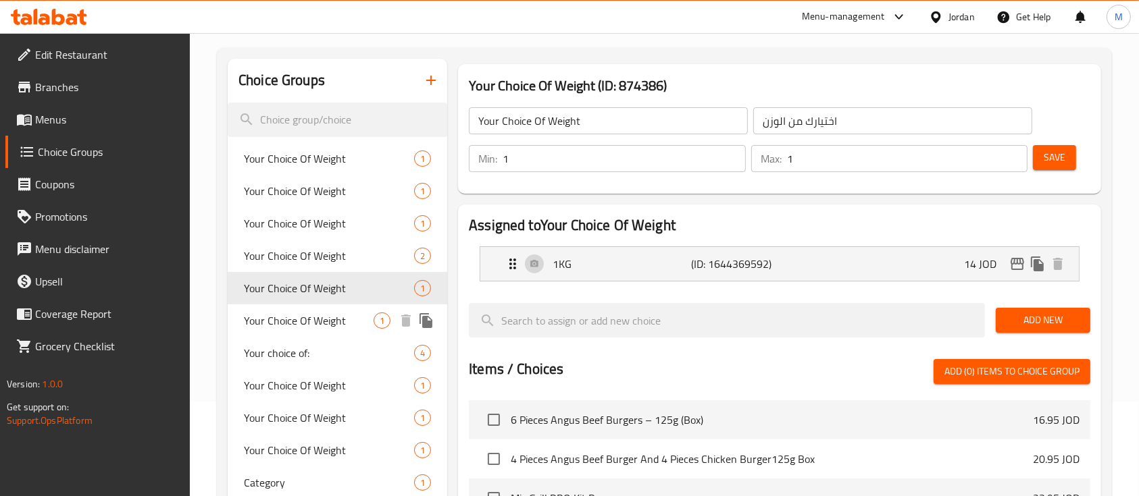
scroll to position [95, 0]
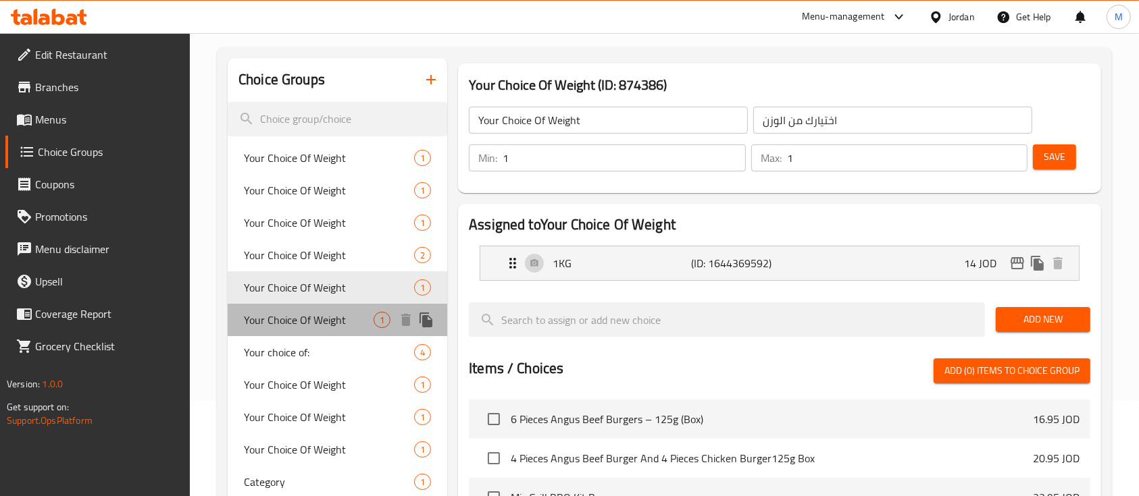
click at [324, 326] on span "Your Choice Of Weight" at bounding box center [309, 320] width 130 height 16
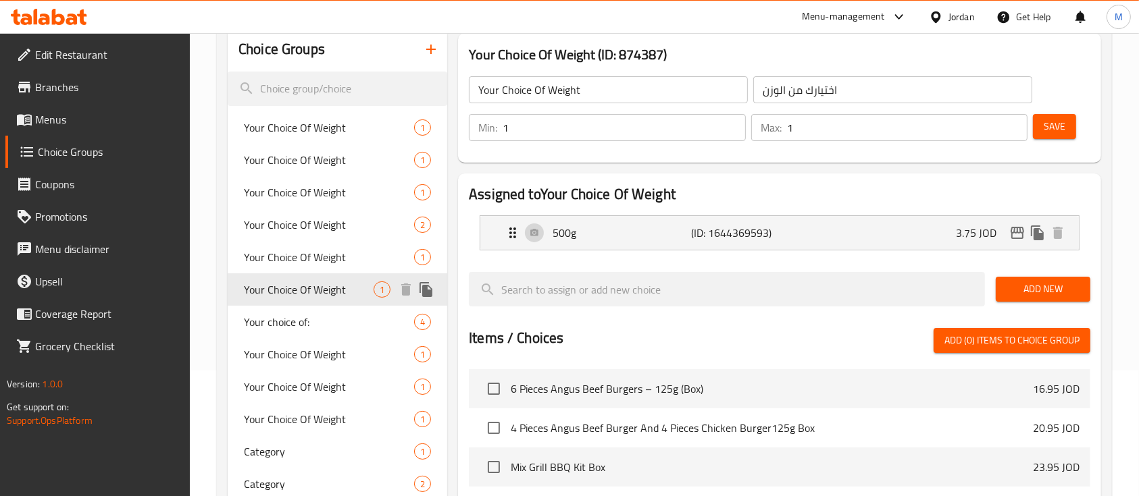
scroll to position [136, 0]
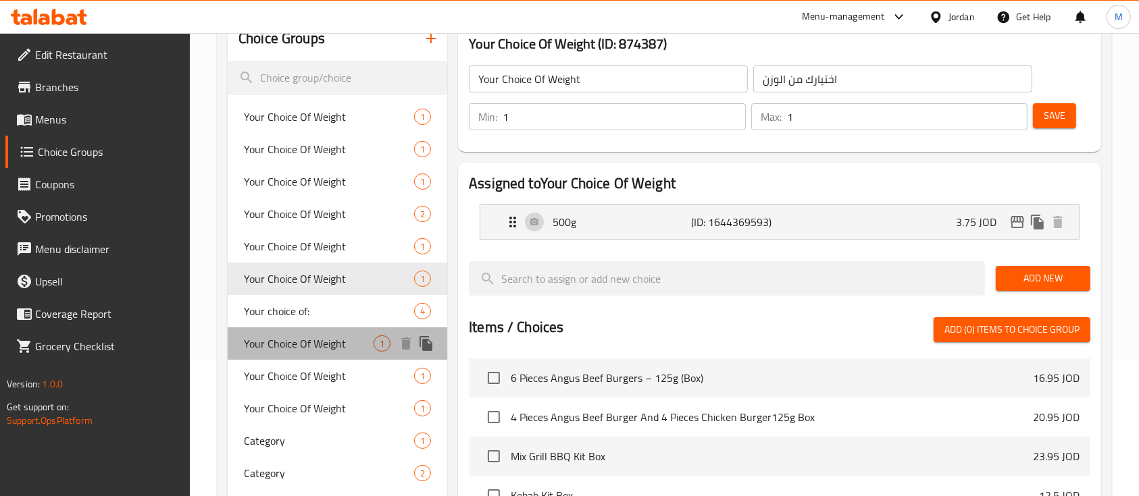
click at [322, 356] on div "Your Choice Of Weight 1" at bounding box center [338, 344] width 220 height 32
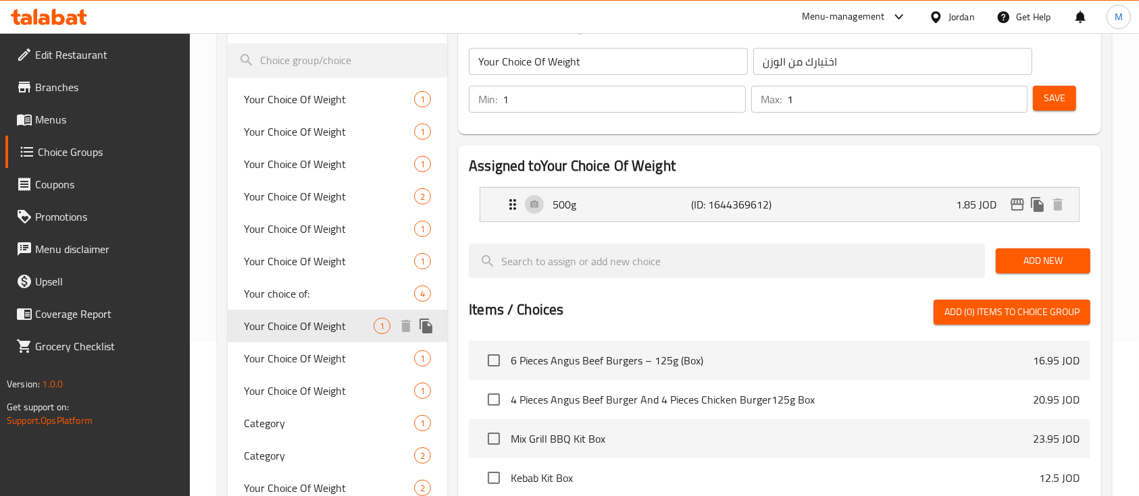
scroll to position [155, 0]
click at [311, 356] on span "Your Choice Of Weight" at bounding box center [309, 358] width 130 height 16
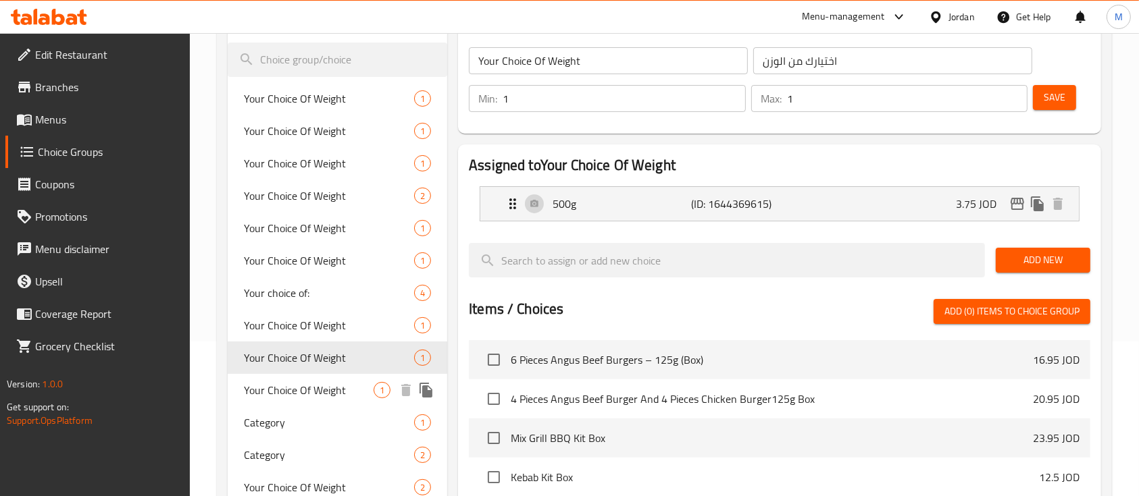
click at [297, 384] on span "Your Choice Of Weight" at bounding box center [309, 390] width 130 height 16
type input "0"
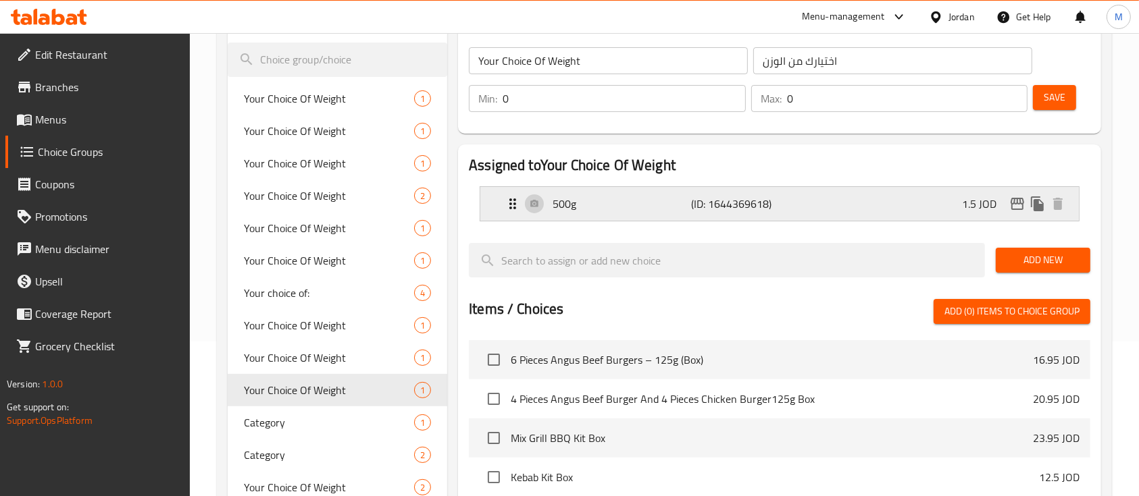
click at [885, 208] on div "500g (ID: 1644369618) 1.5 JOD" at bounding box center [784, 204] width 558 height 34
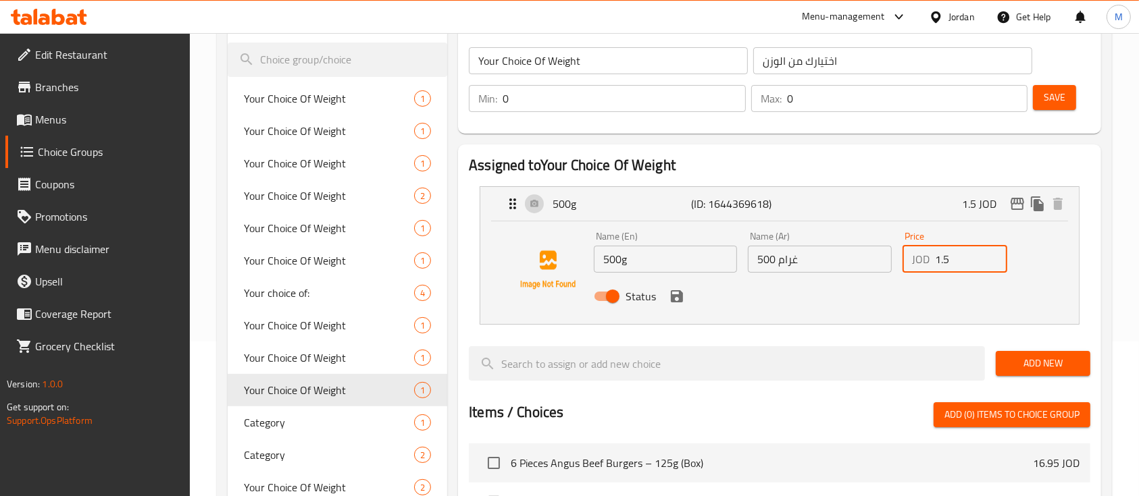
drag, startPoint x: 962, startPoint y: 268, endPoint x: 922, endPoint y: 267, distance: 39.9
click at [922, 267] on div "JOD 1.5 Price" at bounding box center [954, 259] width 105 height 27
click at [676, 295] on icon "save" at bounding box center [677, 296] width 12 height 12
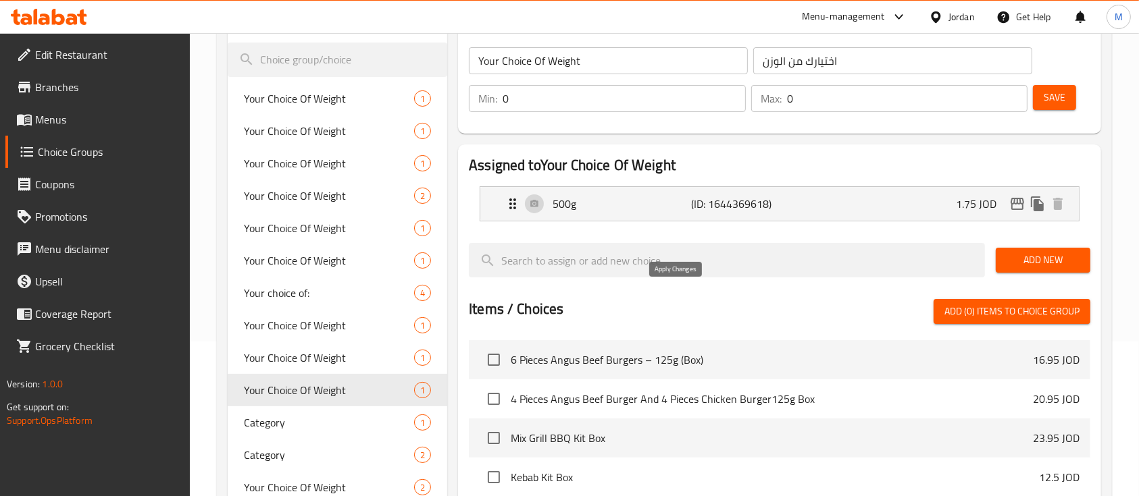
type input "1.75"
click at [911, 190] on div "500g (ID: 1644369618) 1.75 JOD" at bounding box center [784, 204] width 558 height 34
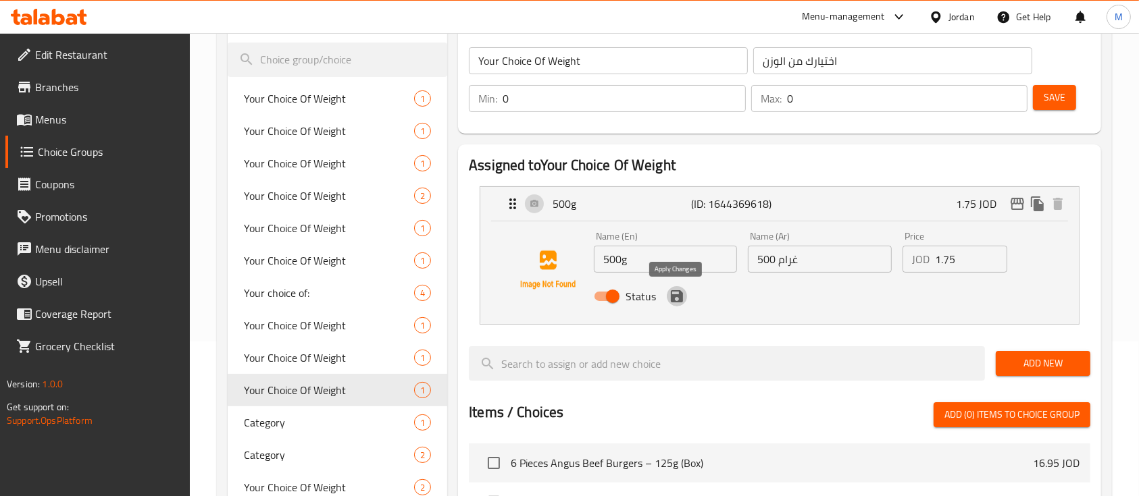
click at [674, 297] on icon "save" at bounding box center [677, 296] width 12 height 12
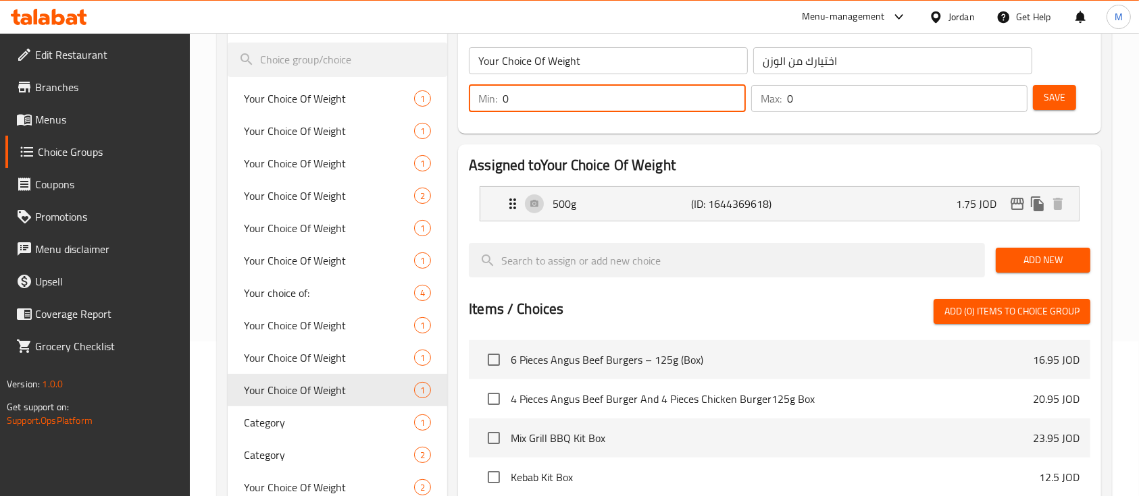
drag, startPoint x: 513, startPoint y: 100, endPoint x: 491, endPoint y: 99, distance: 22.3
click at [491, 99] on div "Min: 0 ​" at bounding box center [607, 98] width 277 height 27
type input "1"
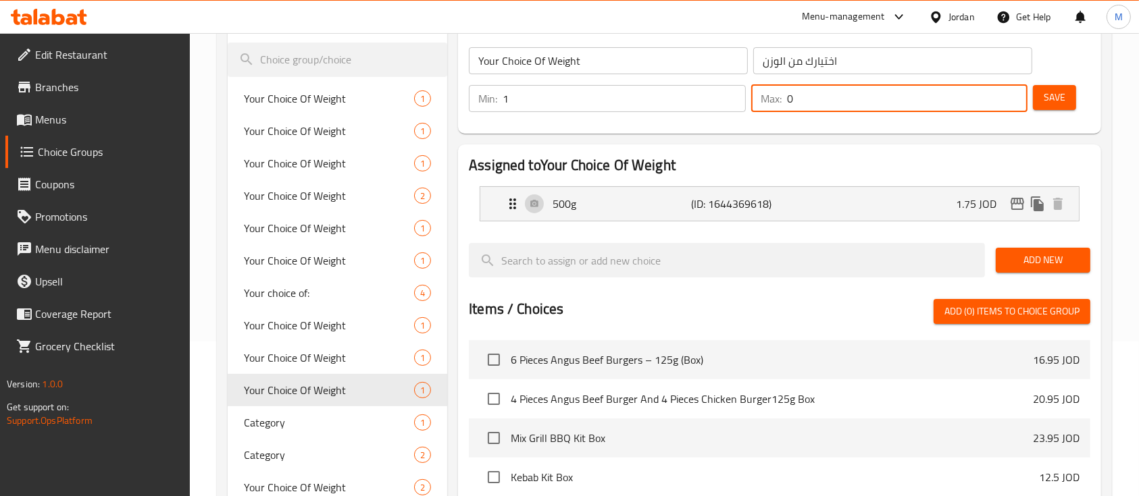
drag, startPoint x: 799, startPoint y: 93, endPoint x: 782, endPoint y: 92, distance: 17.6
click at [782, 92] on div "Max: 0 ​" at bounding box center [889, 98] width 277 height 27
type input "1"
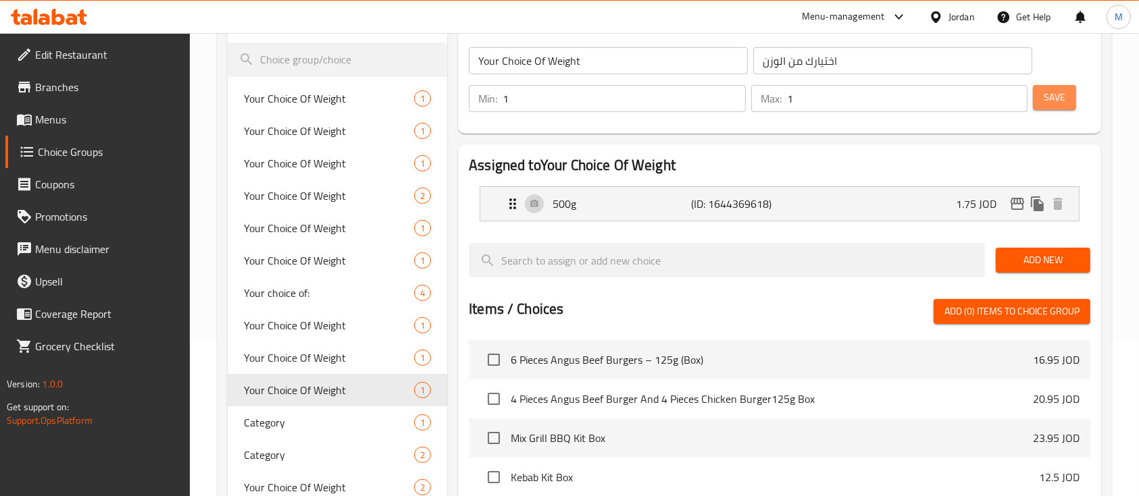
click at [1050, 99] on span "Save" at bounding box center [1055, 97] width 22 height 17
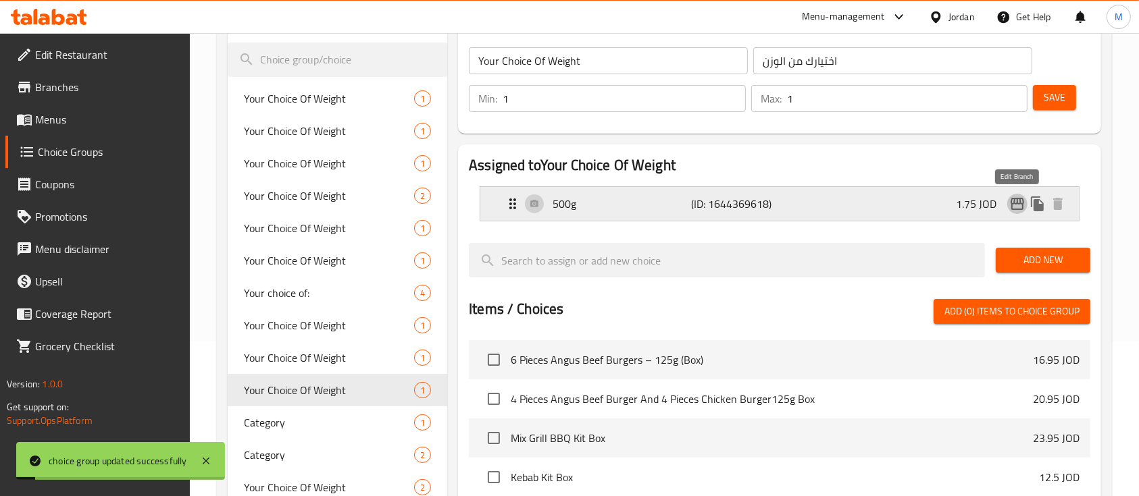
click at [1016, 198] on icon "edit" at bounding box center [1018, 204] width 14 height 12
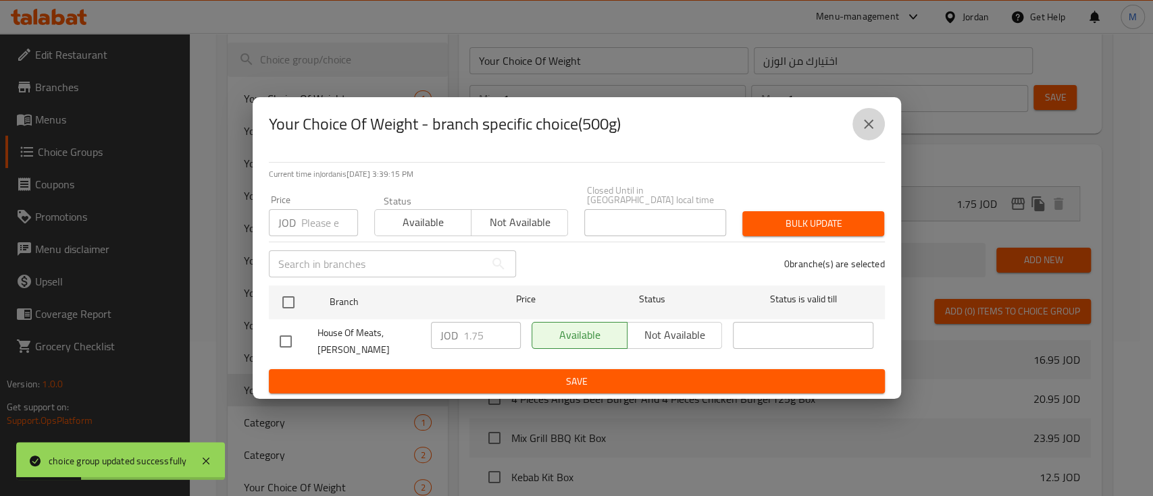
click at [865, 137] on button "close" at bounding box center [868, 124] width 32 height 32
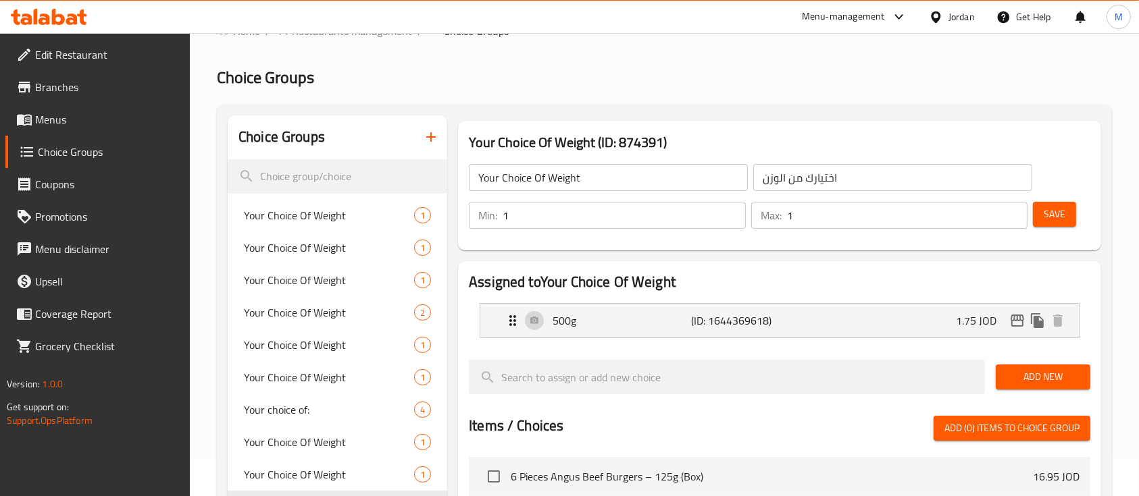
scroll to position [0, 0]
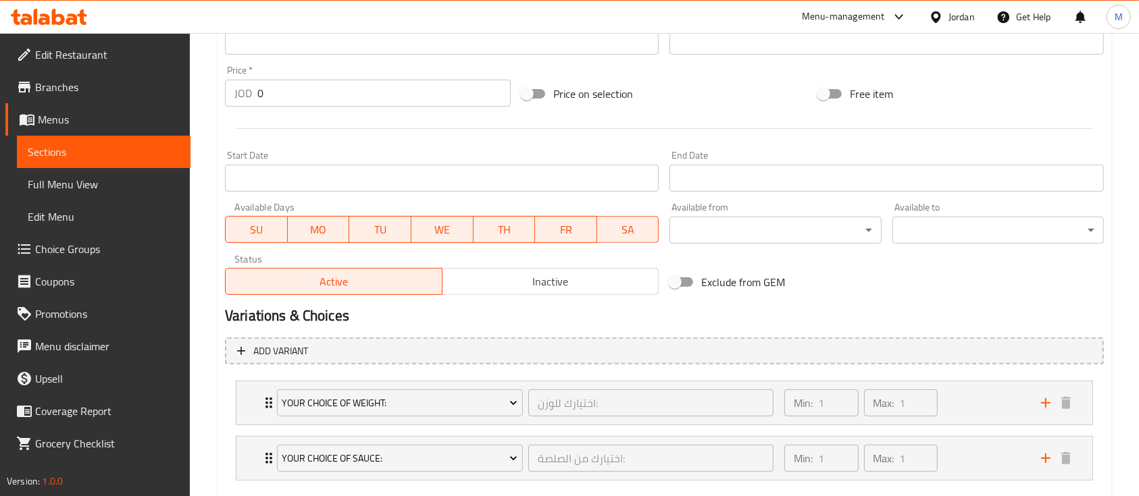
scroll to position [555, 0]
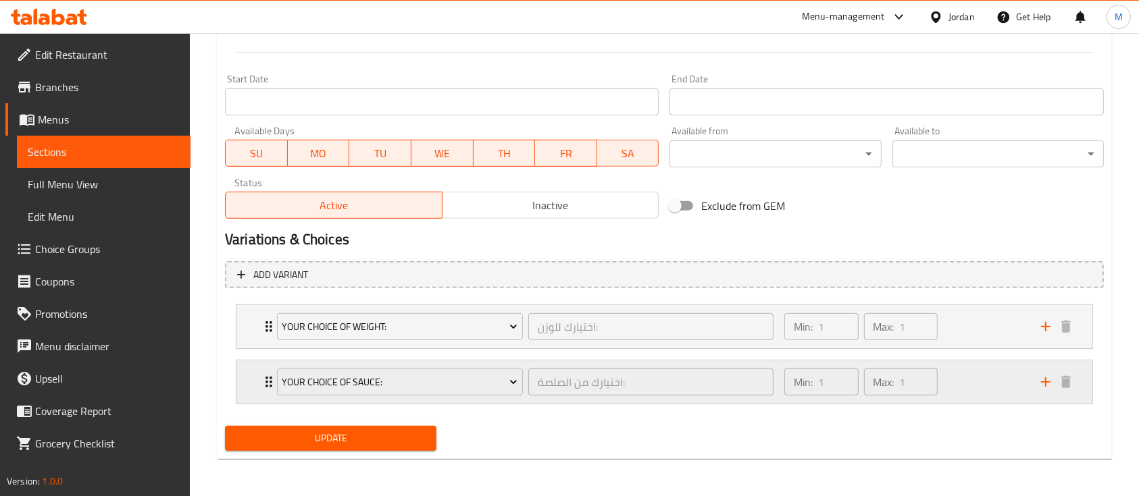
click at [250, 378] on div "Your Choice of Sauce: اختيارك من الصلصة: ​ Min: 1 ​ Max: 1 ​" at bounding box center [664, 382] width 856 height 43
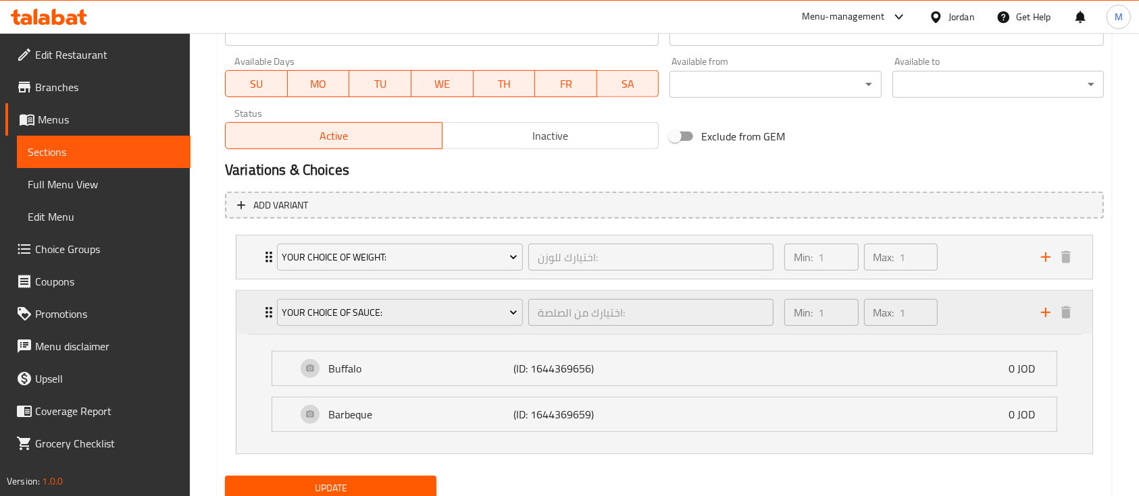
scroll to position [625, 0]
click at [258, 327] on div "Your Choice of Sauce: اختيارك من الصلصة: ​ Min: 1 ​ Max: 1 ​" at bounding box center [664, 311] width 856 height 43
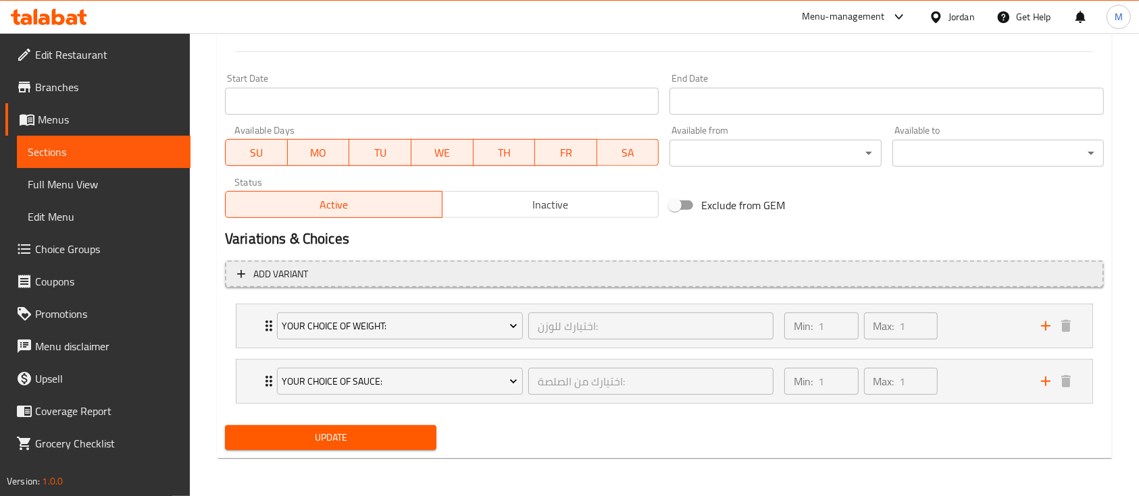
scroll to position [555, 0]
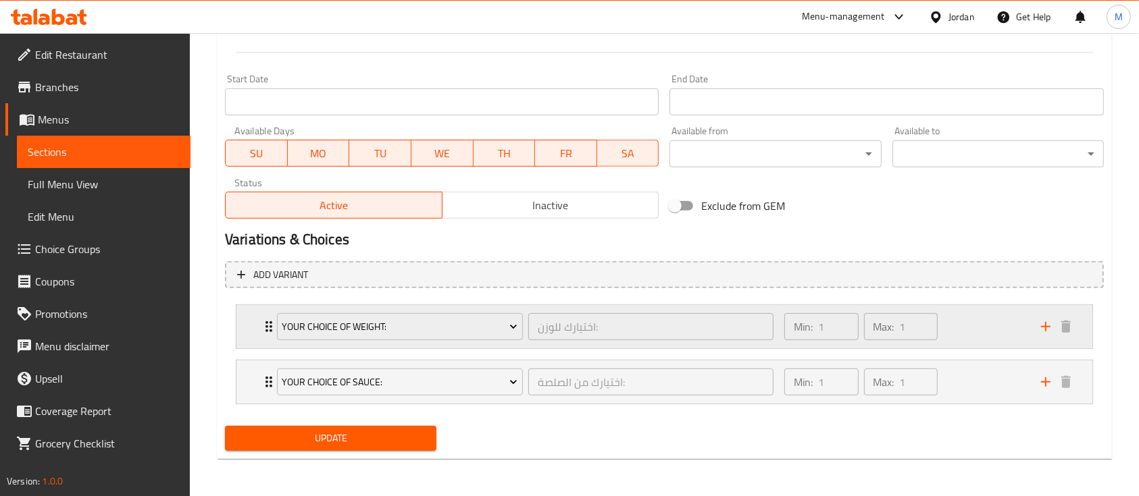
click at [261, 326] on icon "Expand" at bounding box center [269, 327] width 16 height 16
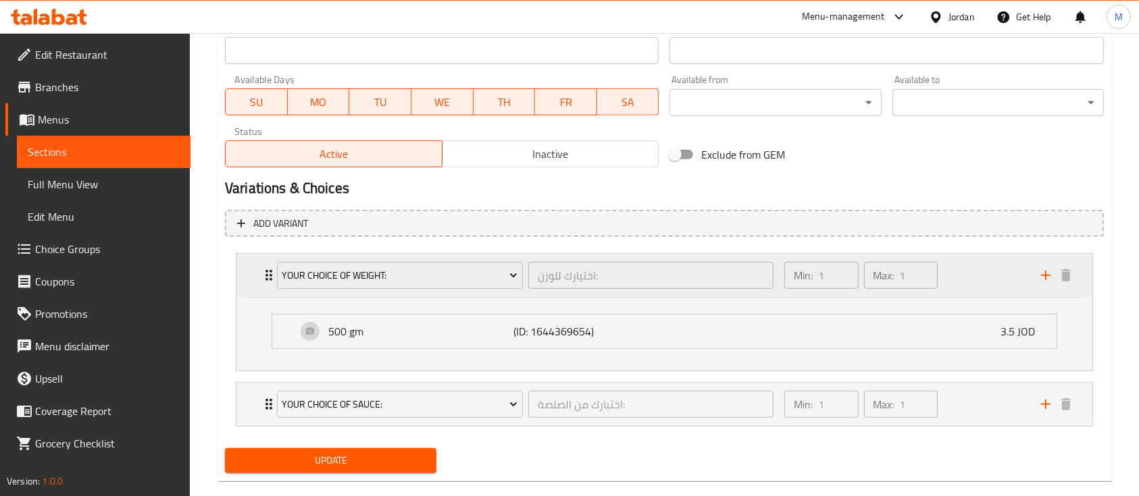
scroll to position [625, 0]
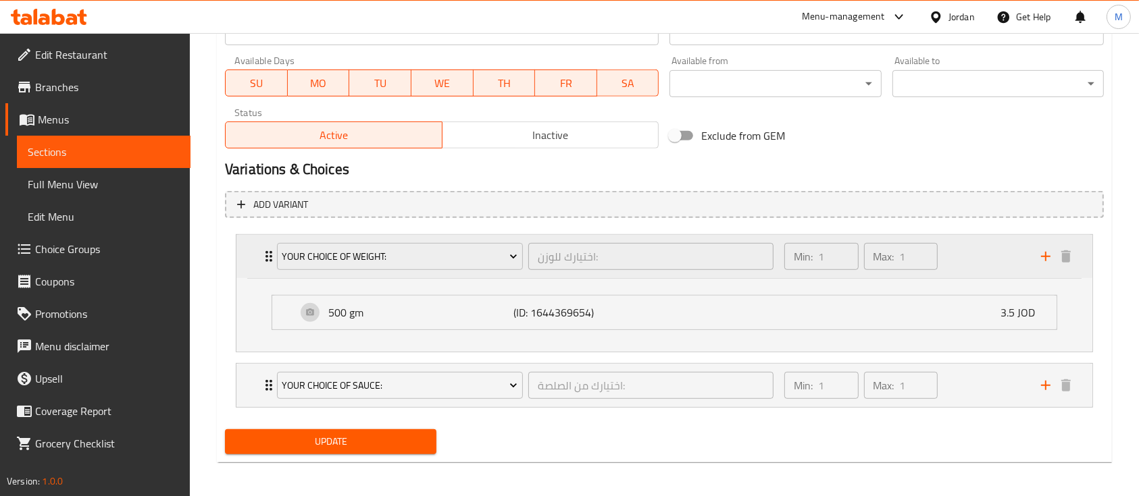
click at [263, 259] on icon "Expand" at bounding box center [269, 257] width 16 height 16
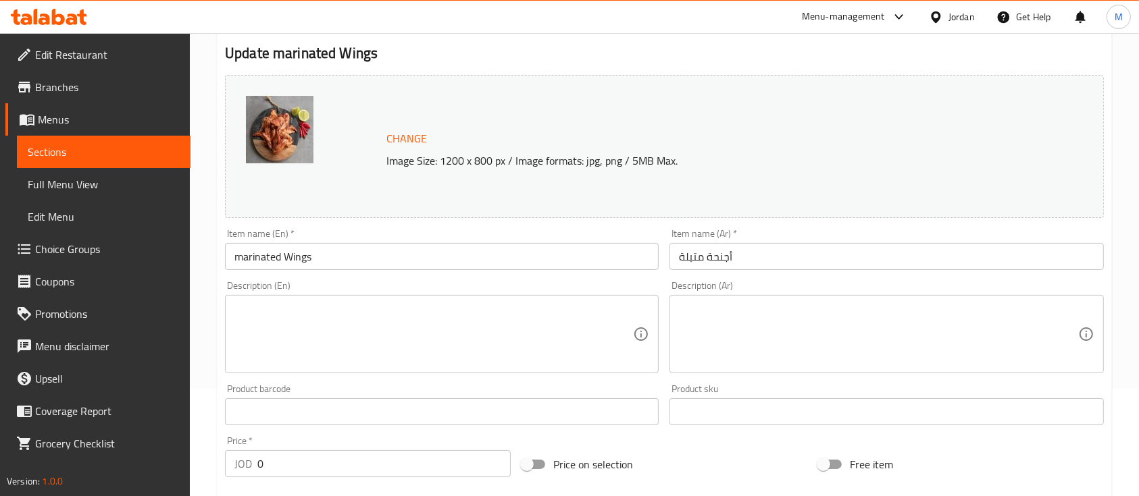
scroll to position [0, 0]
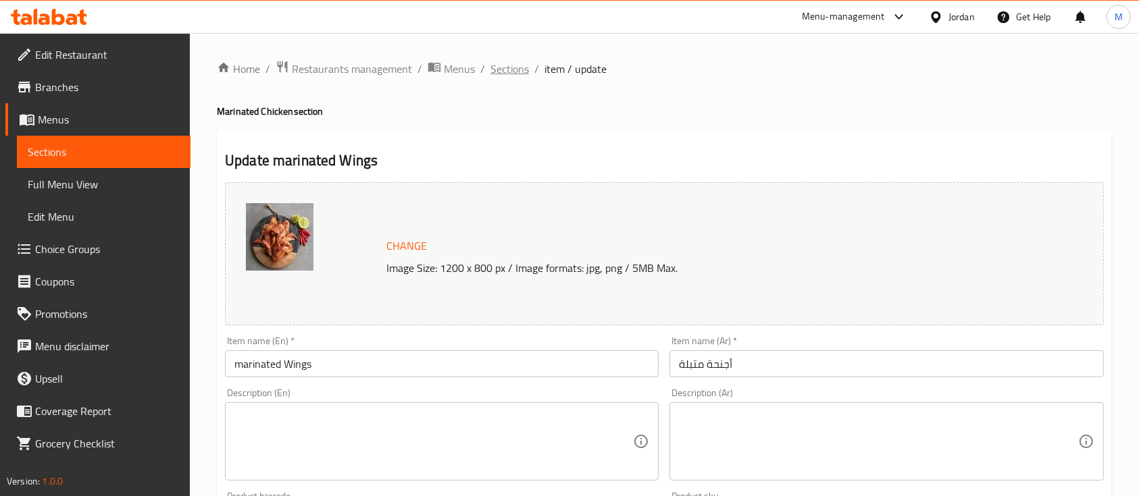
click at [508, 71] on span "Sections" at bounding box center [509, 69] width 39 height 16
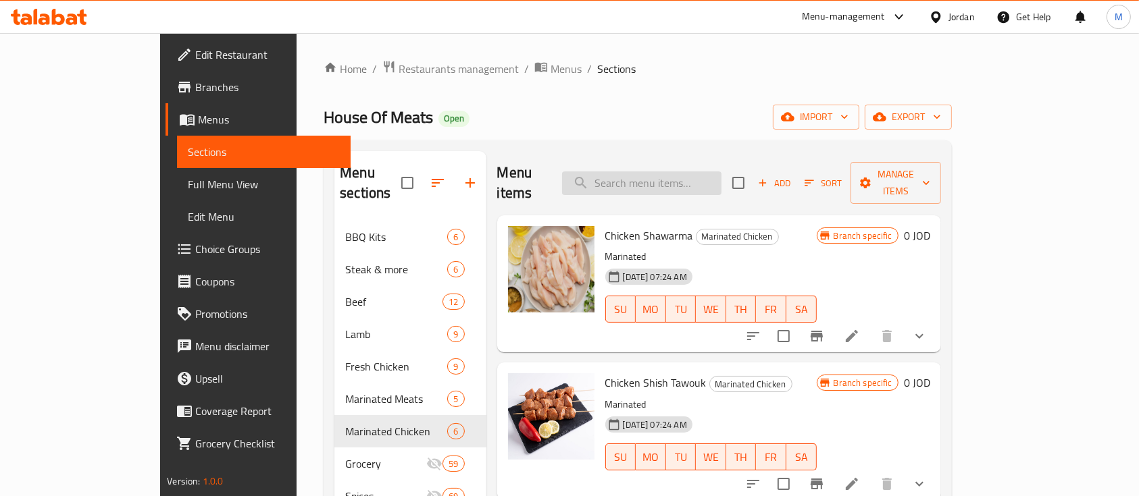
click at [681, 172] on input "search" at bounding box center [641, 184] width 159 height 24
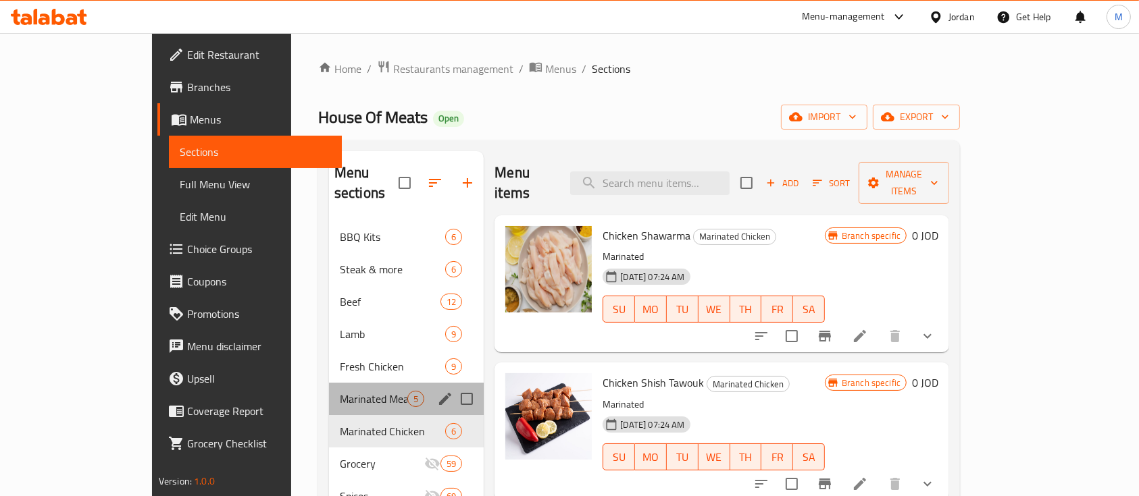
click at [329, 388] on div "Marinated Meats 5" at bounding box center [406, 399] width 155 height 32
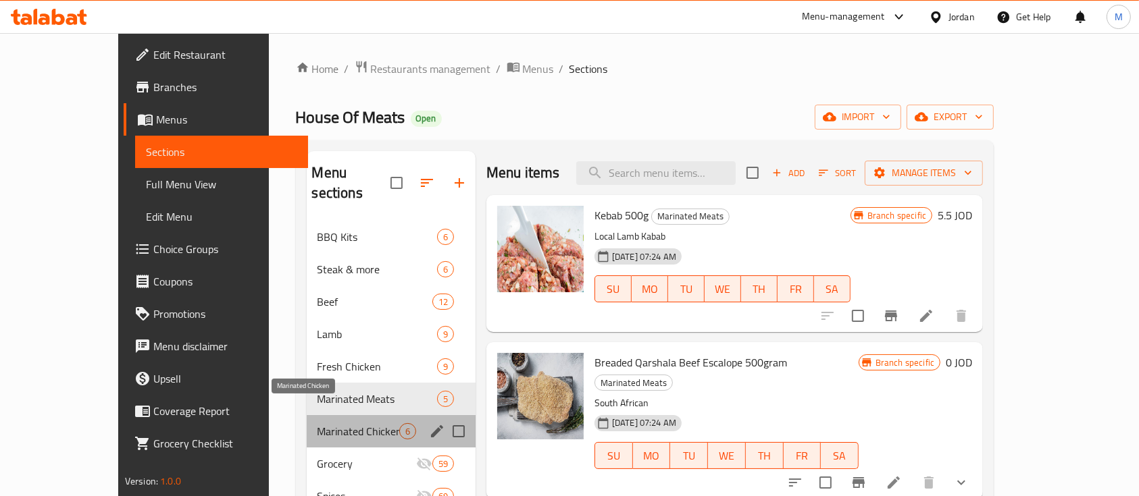
click at [317, 424] on span "Marinated Chicken" at bounding box center [358, 432] width 82 height 16
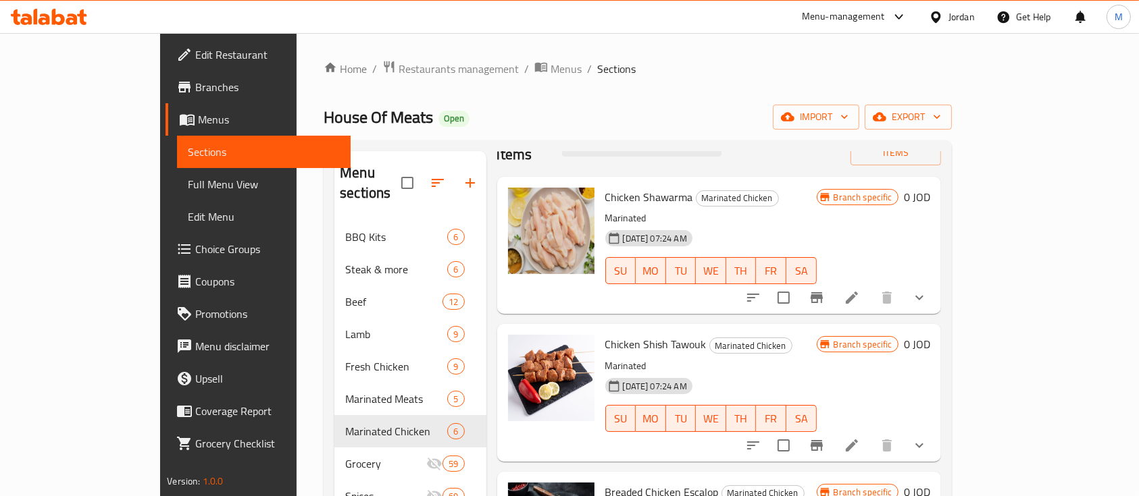
scroll to position [39, 0]
click at [927, 289] on icon "show more" at bounding box center [919, 297] width 16 height 16
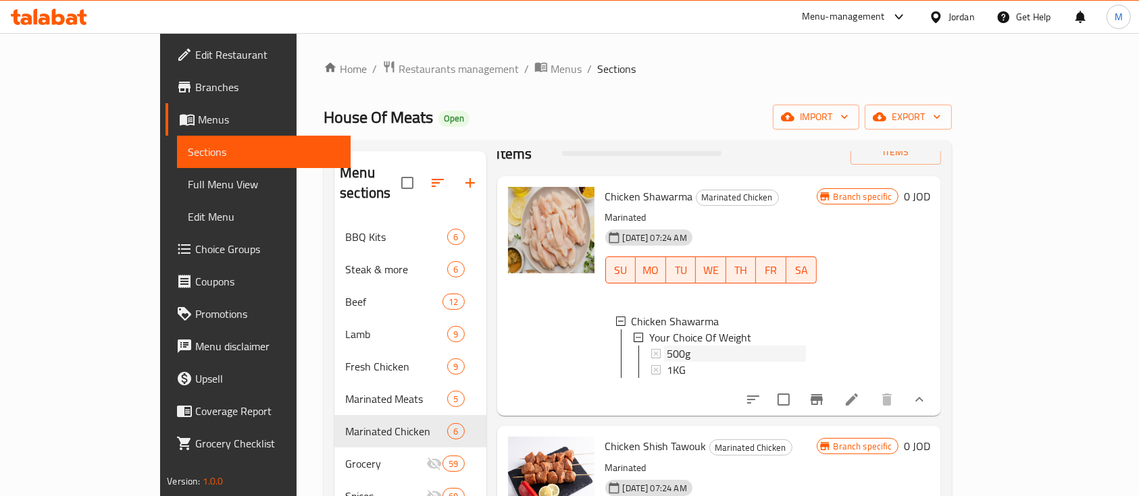
click at [738, 346] on div "500g" at bounding box center [736, 354] width 139 height 16
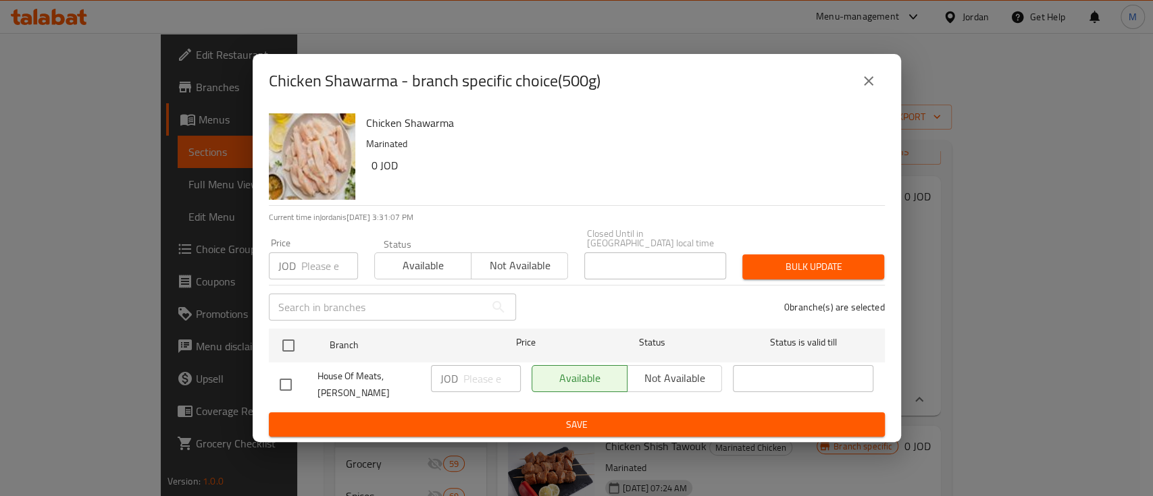
drag, startPoint x: 883, startPoint y: 91, endPoint x: 871, endPoint y: 84, distance: 13.9
click at [871, 84] on div "Chicken Shawarma - branch specific choice(500g)" at bounding box center [577, 81] width 616 height 32
click at [871, 84] on icon "close" at bounding box center [869, 81] width 16 height 16
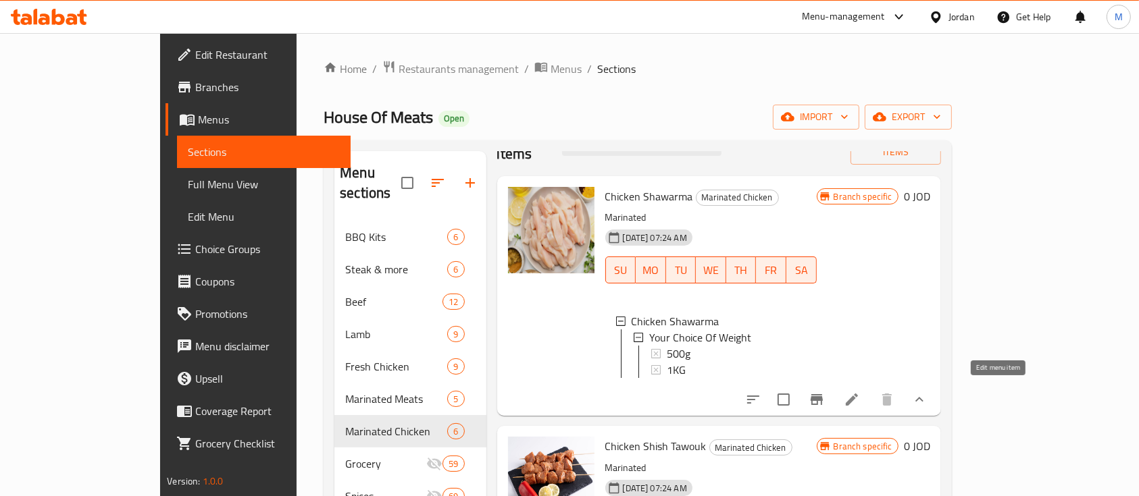
click at [860, 396] on icon at bounding box center [852, 400] width 16 height 16
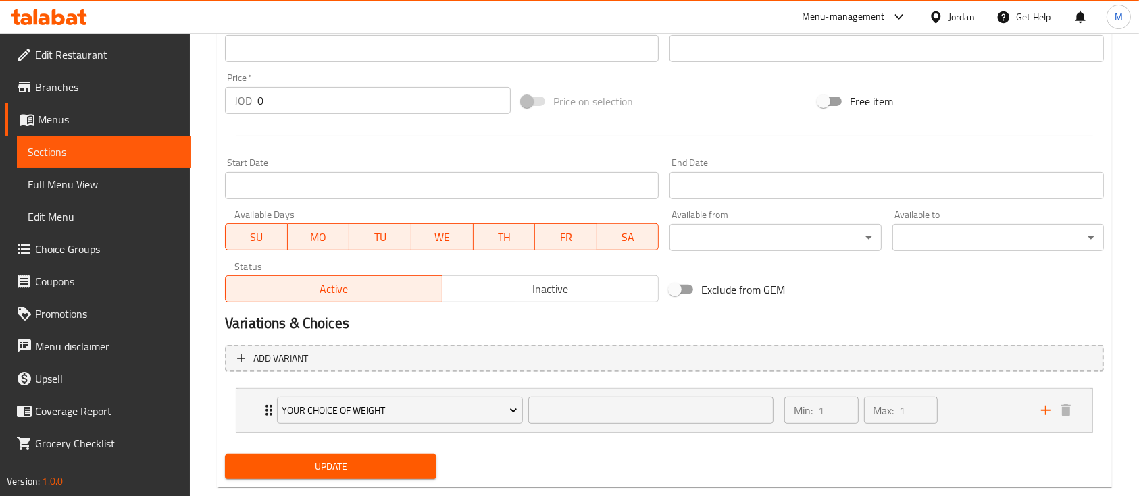
scroll to position [499, 0]
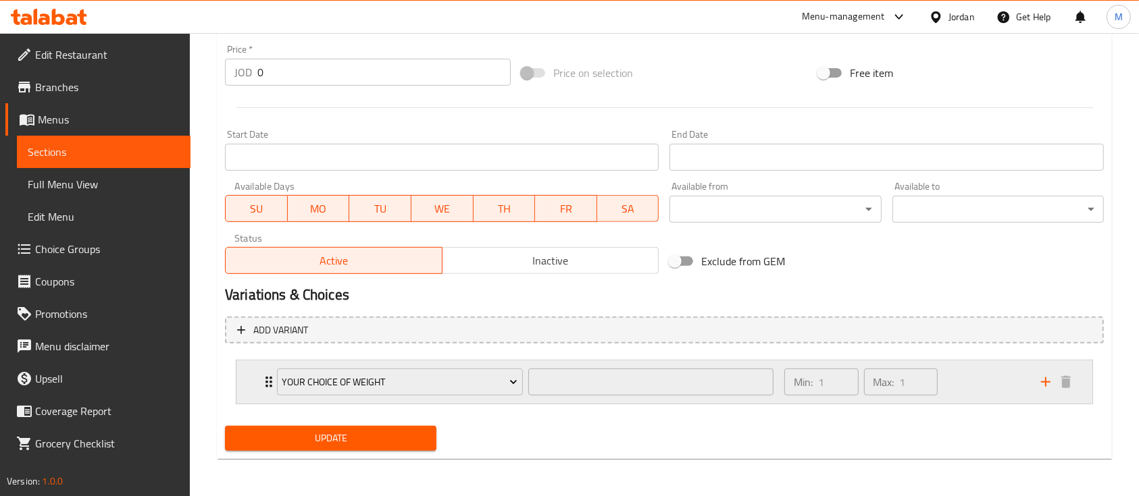
click at [249, 386] on div "Your Choice Of Weight ​ Min: 1 ​ Max: 1 ​" at bounding box center [664, 382] width 856 height 43
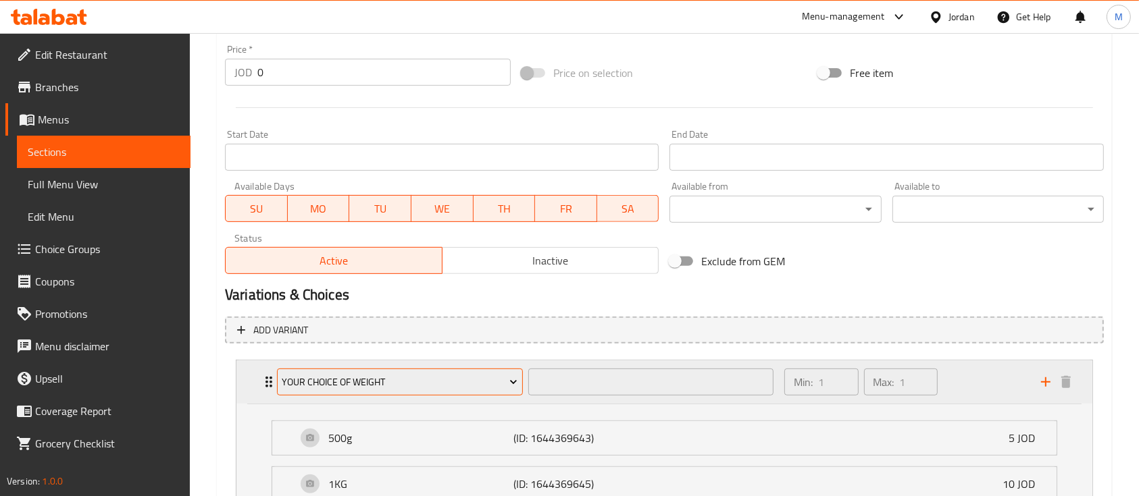
scroll to position [619, 0]
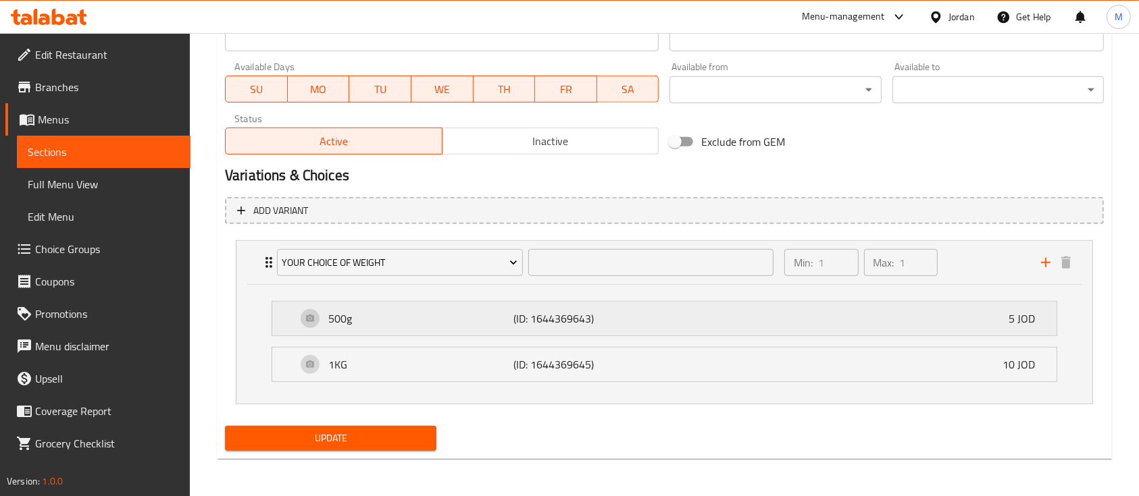
click at [514, 327] on p "(ID: 1644369643)" at bounding box center [575, 319] width 124 height 16
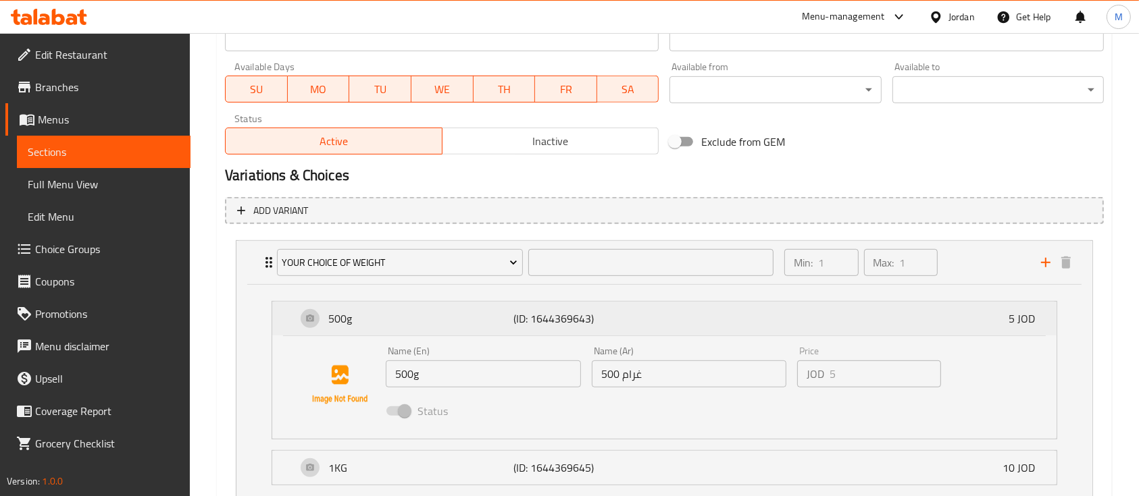
click at [514, 327] on p "(ID: 1644369643)" at bounding box center [575, 319] width 124 height 16
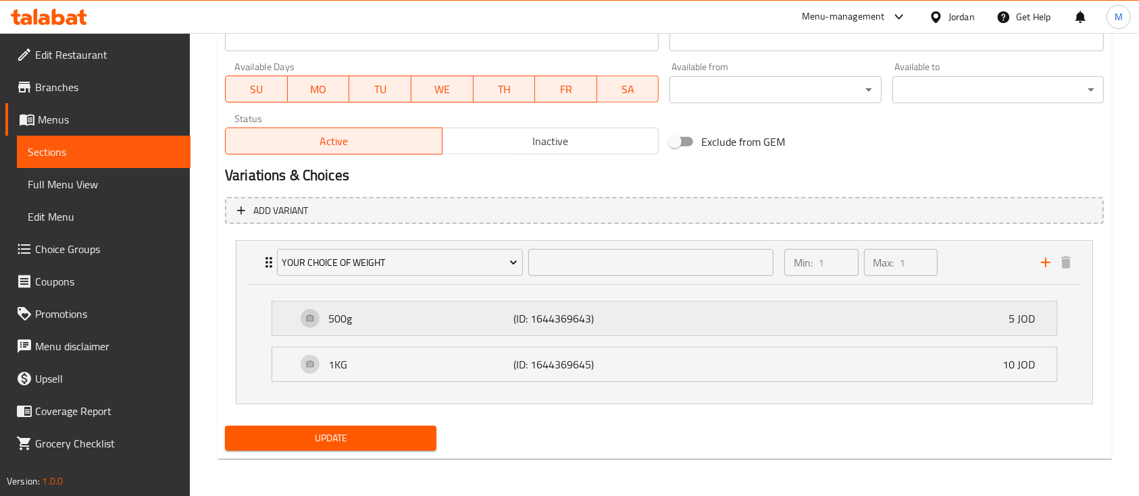
click at [321, 319] on div "500g (ID: 1644369643) 5 JOD" at bounding box center [669, 319] width 744 height 34
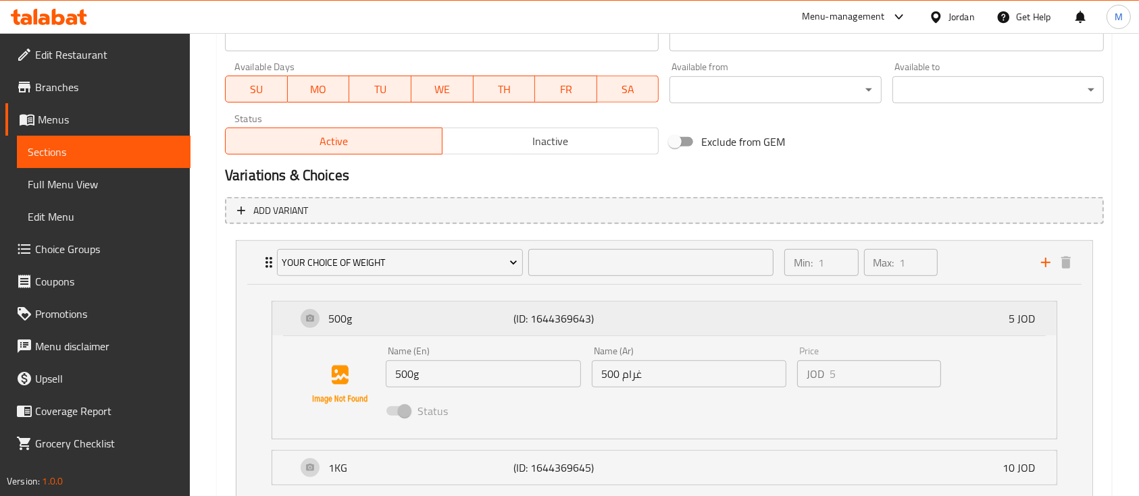
click at [321, 319] on div "500g (ID: 1644369643) 5 JOD" at bounding box center [669, 319] width 744 height 34
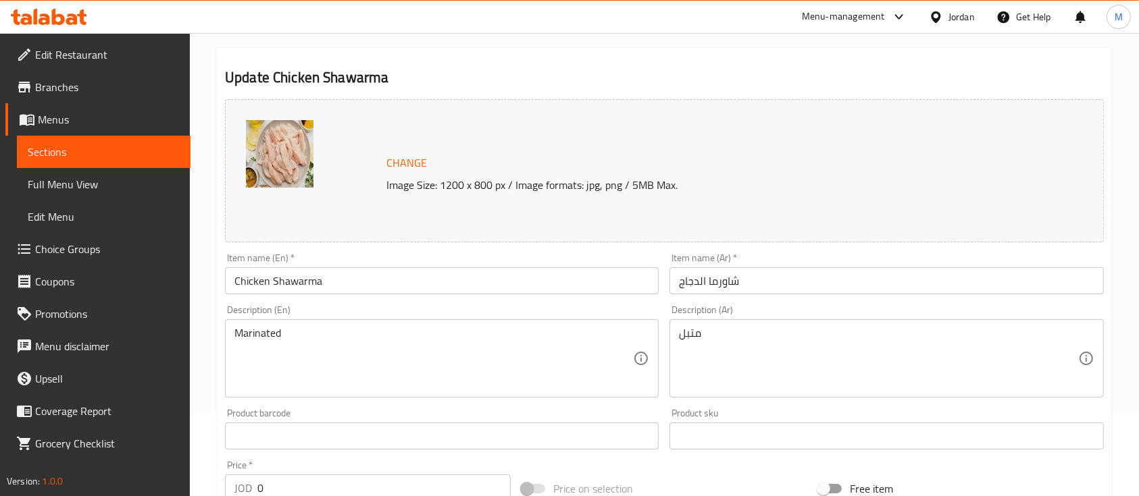
scroll to position [0, 0]
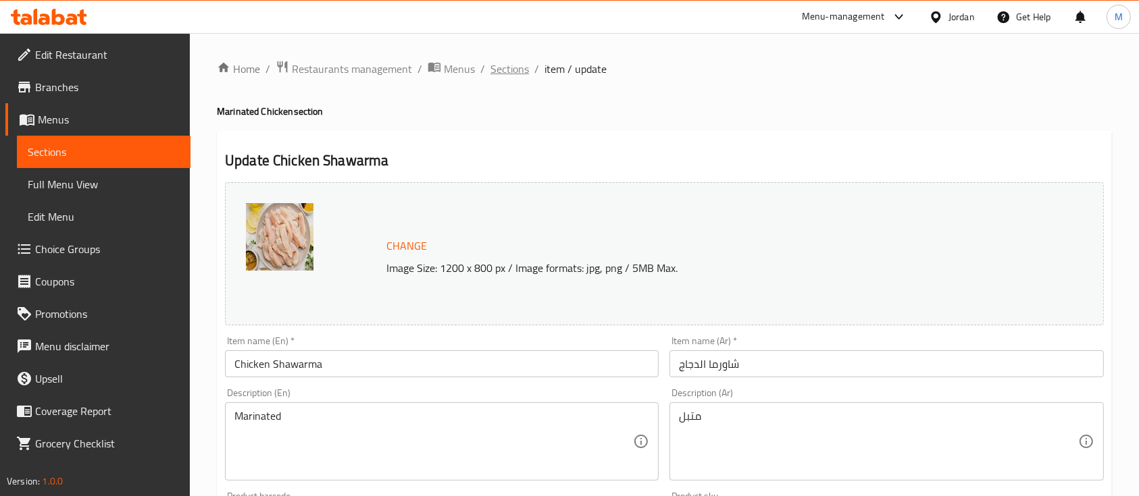
click at [517, 66] on span "Sections" at bounding box center [509, 69] width 39 height 16
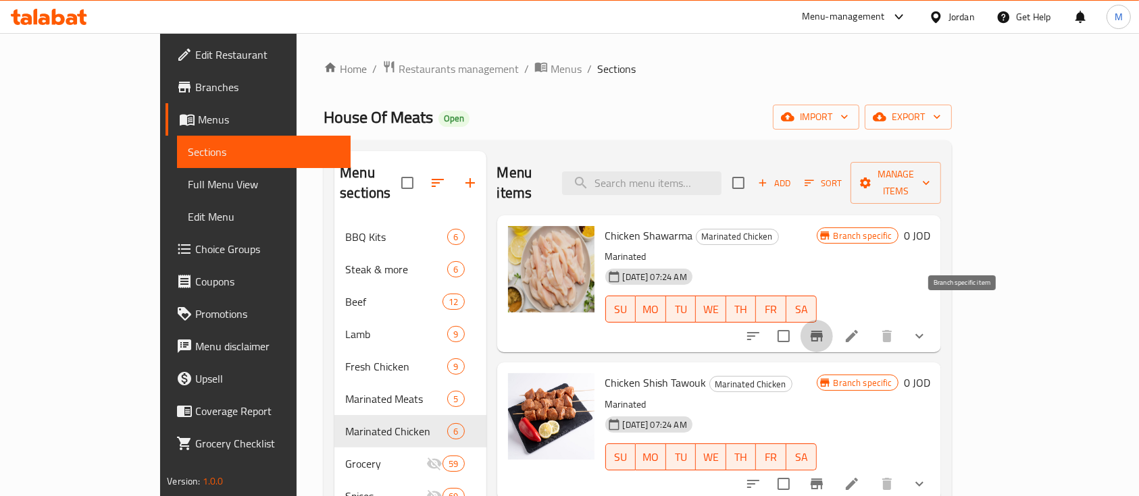
click at [823, 331] on icon "Branch-specific-item" at bounding box center [817, 336] width 12 height 11
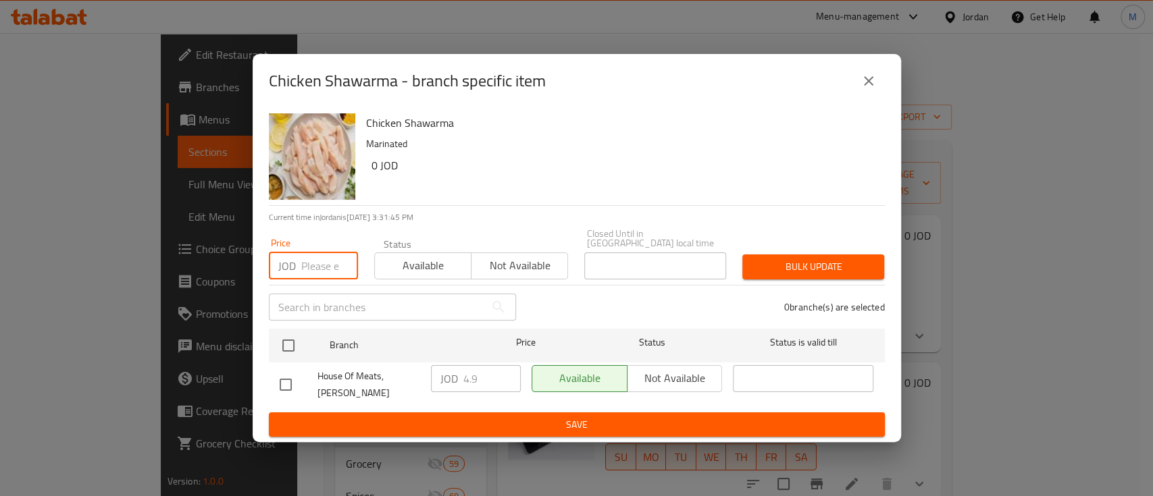
click at [305, 253] on input "number" at bounding box center [329, 266] width 57 height 27
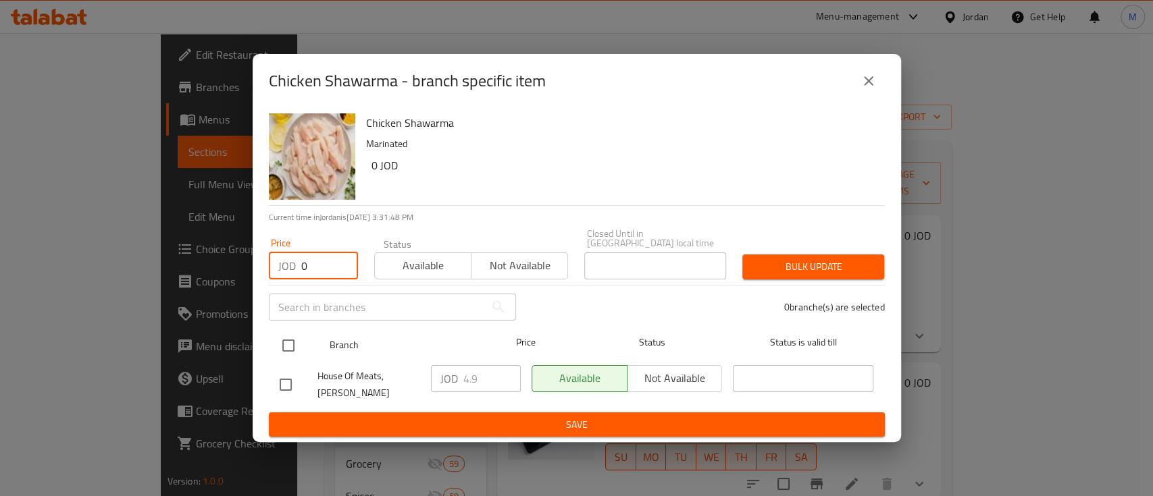
type input "0"
click at [286, 349] on input "checkbox" at bounding box center [288, 346] width 28 height 28
checkbox input "true"
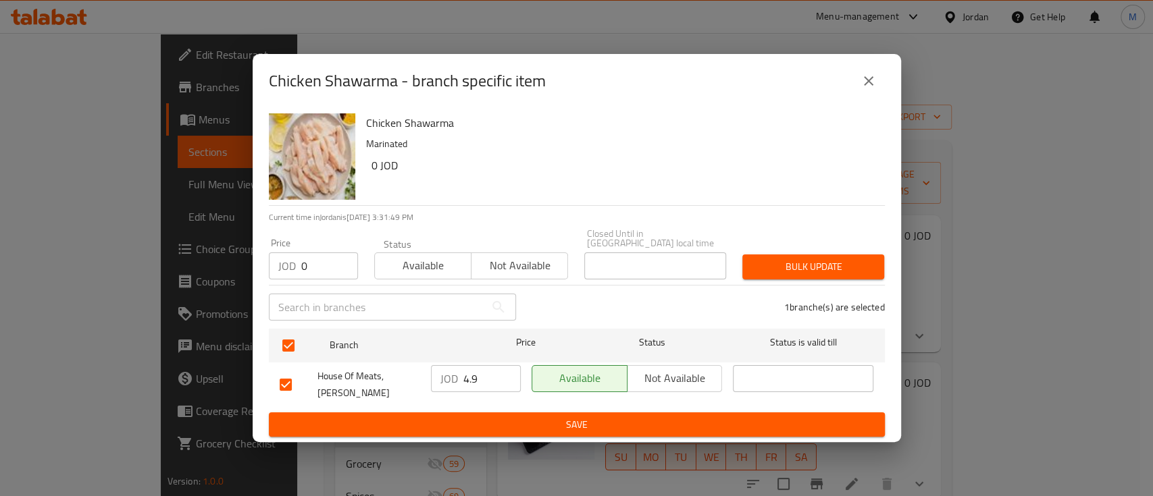
click at [850, 259] on span "Bulk update" at bounding box center [813, 267] width 120 height 17
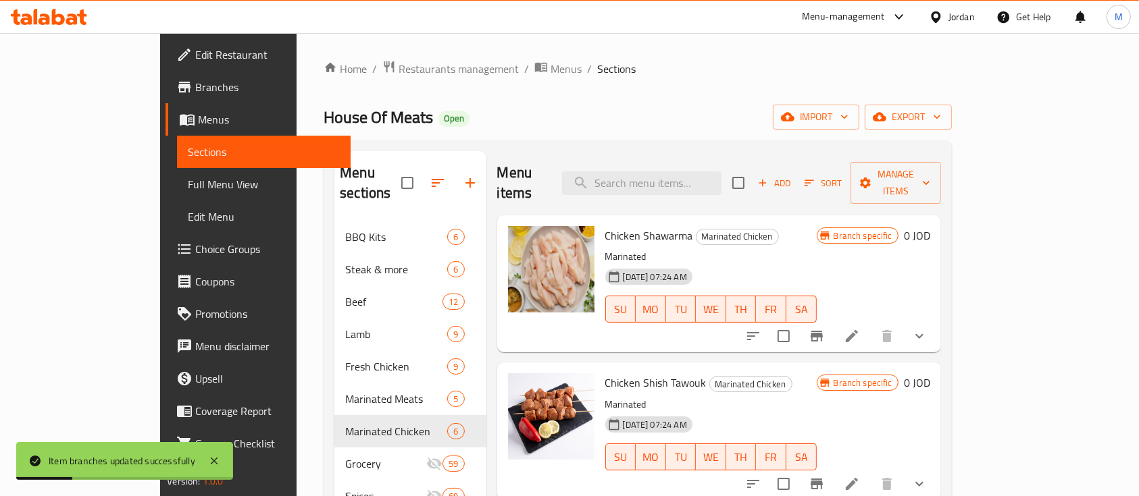
click at [936, 327] on button "show more" at bounding box center [919, 336] width 32 height 32
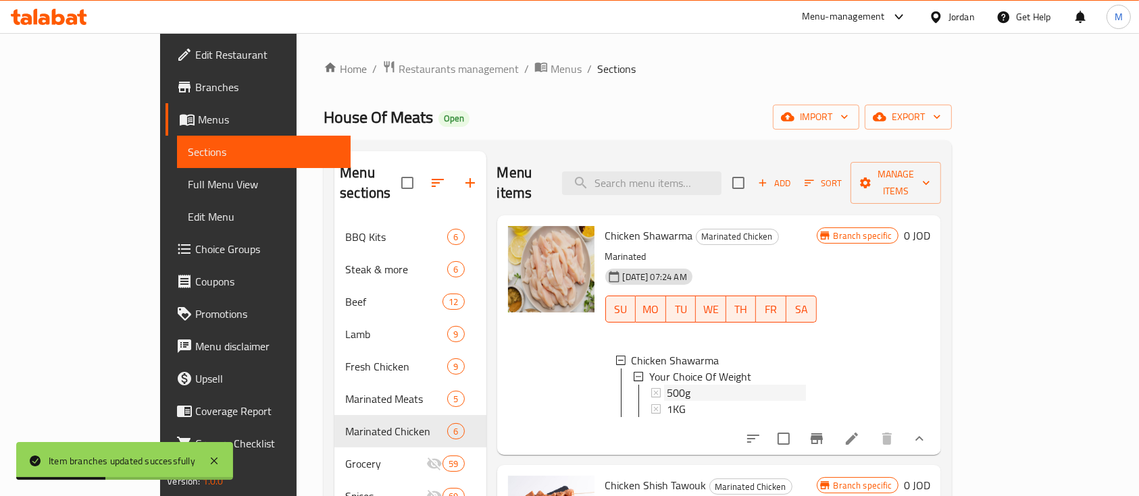
click at [674, 385] on div "500g" at bounding box center [736, 393] width 139 height 16
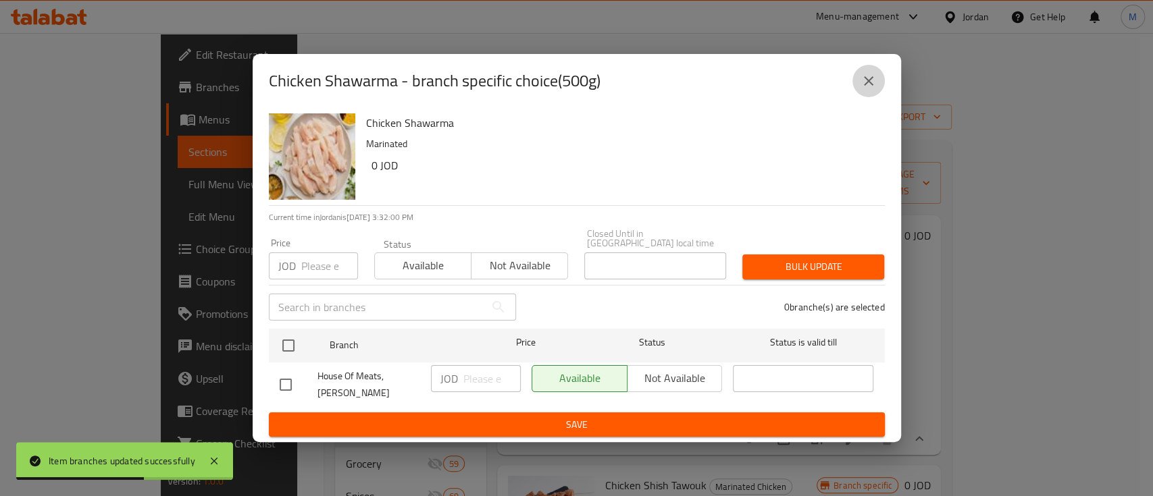
click at [859, 73] on button "close" at bounding box center [868, 81] width 32 height 32
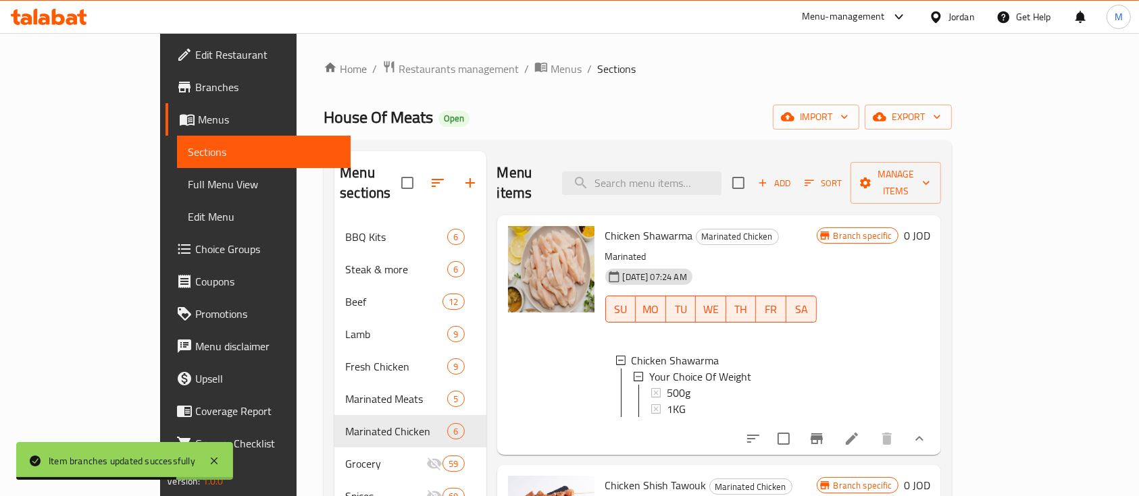
click at [675, 124] on div "House Of Meats Open import export" at bounding box center [638, 117] width 628 height 25
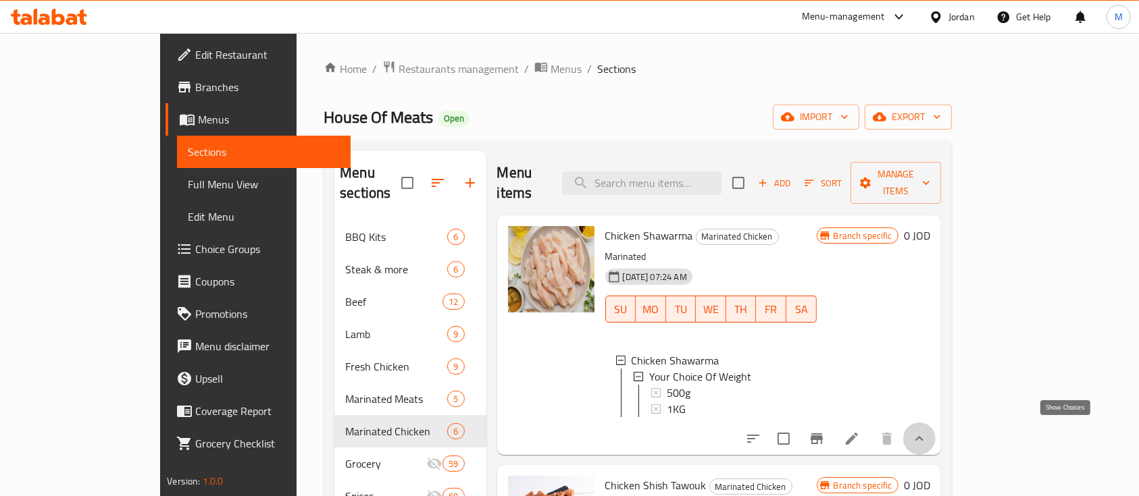
click at [927, 431] on icon "show more" at bounding box center [919, 439] width 16 height 16
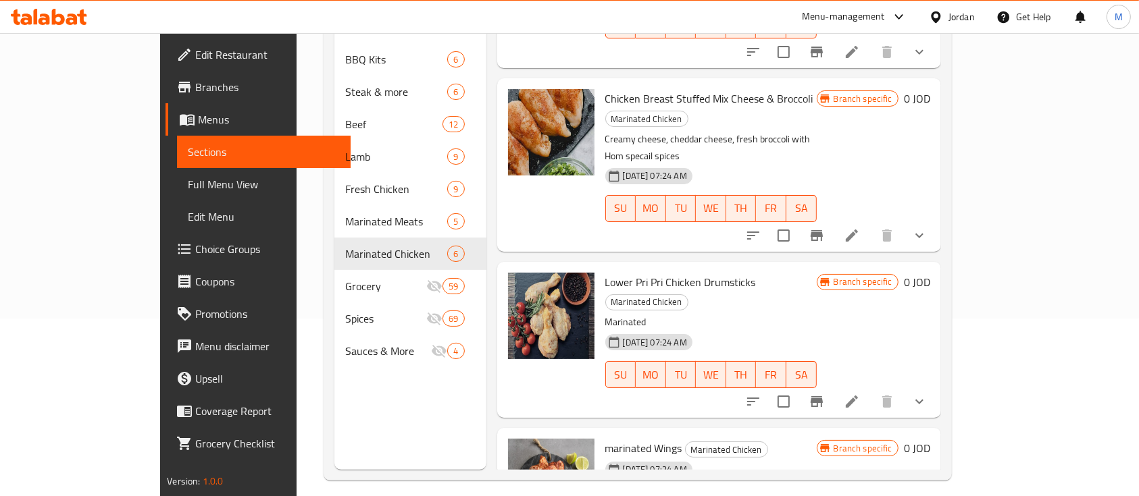
scroll to position [178, 0]
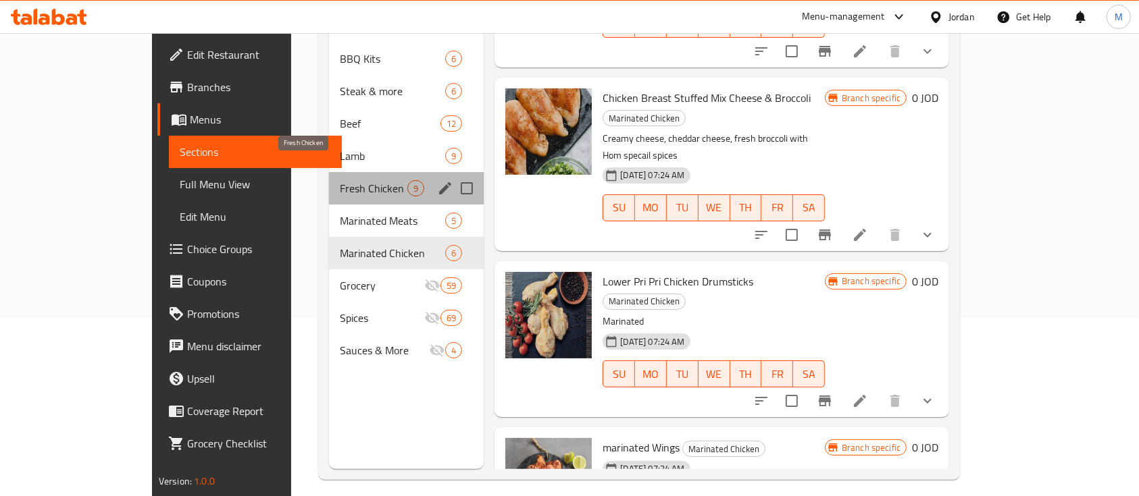
click at [340, 180] on span "Fresh Chicken" at bounding box center [374, 188] width 68 height 16
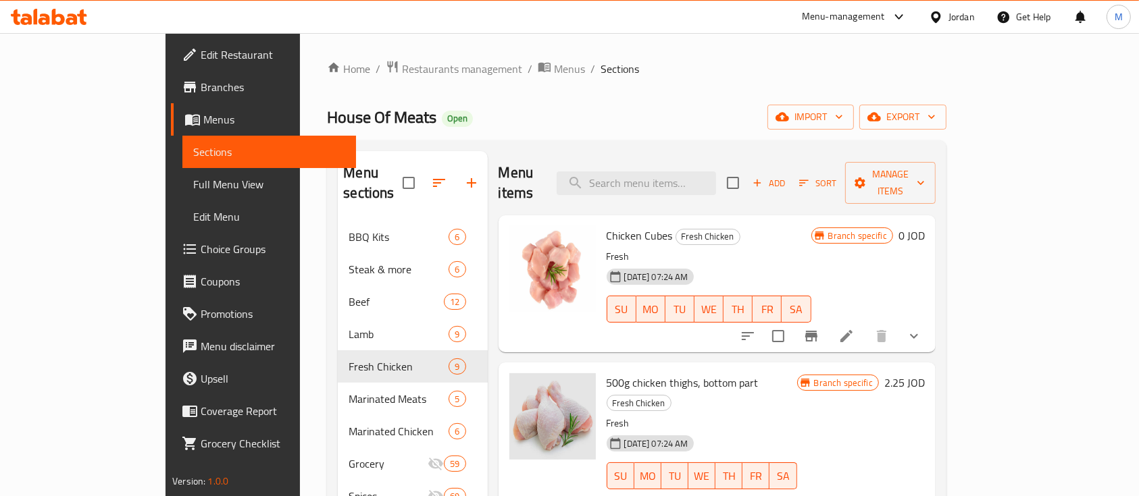
click at [936, 327] on div "Chicken Cubes Fresh Chicken Fresh [DATE] 07:24 AM SU MO TU WE TH FR [PERSON_NAM…" at bounding box center [716, 283] width 437 height 137
click at [930, 326] on button "show more" at bounding box center [914, 336] width 32 height 32
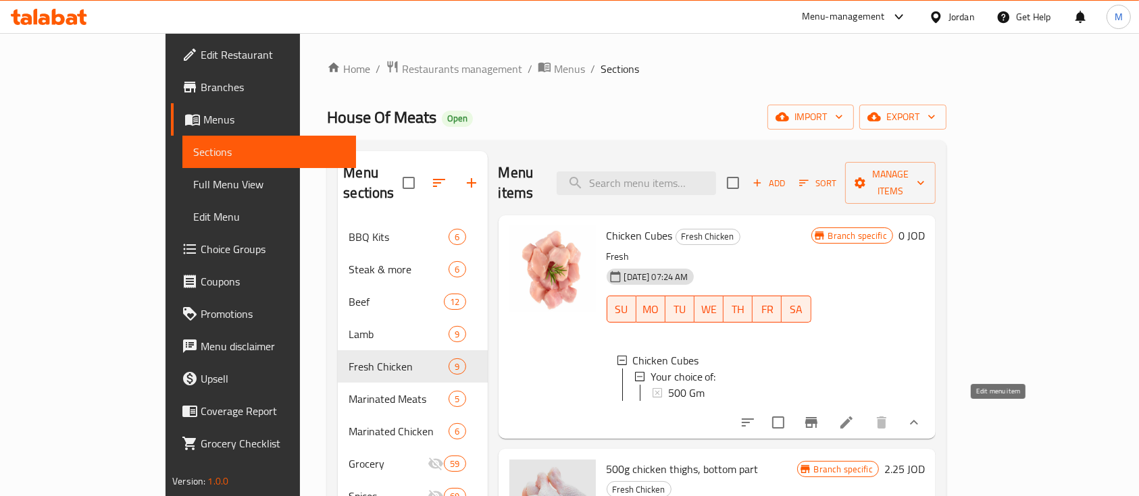
click at [852, 417] on icon at bounding box center [846, 423] width 12 height 12
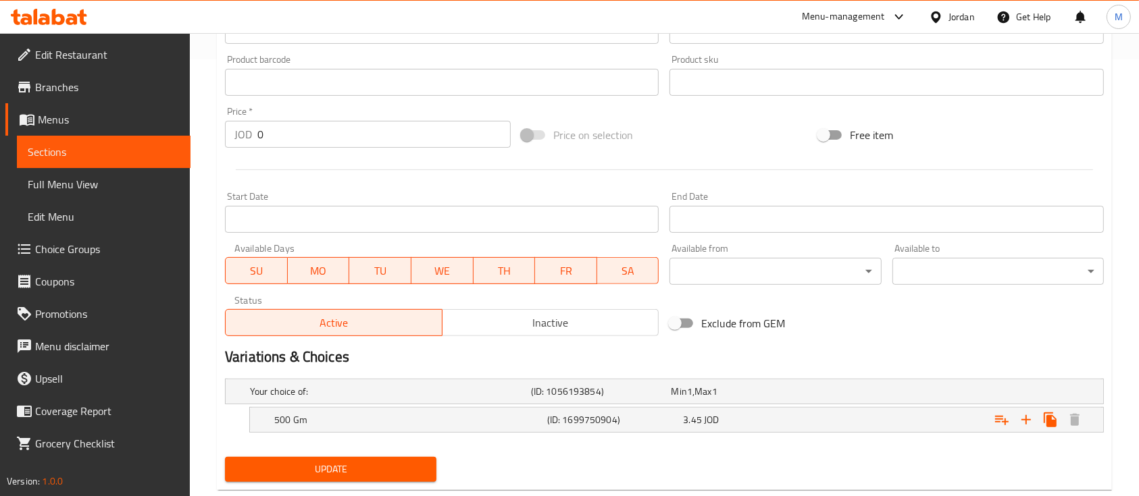
scroll to position [468, 0]
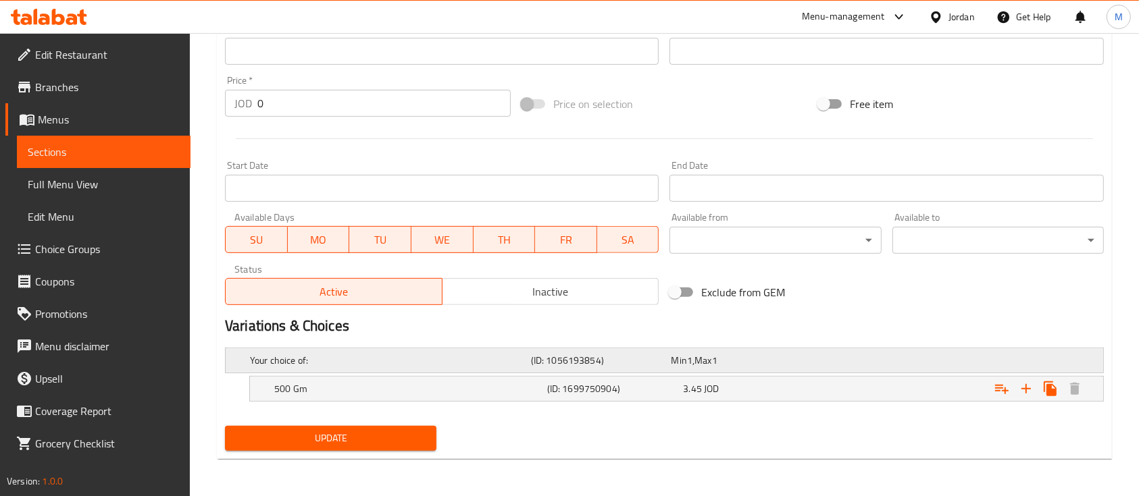
click at [717, 371] on div "Your choice of: (ID: 1056193854) Min 1 , Max 1" at bounding box center [668, 361] width 842 height 30
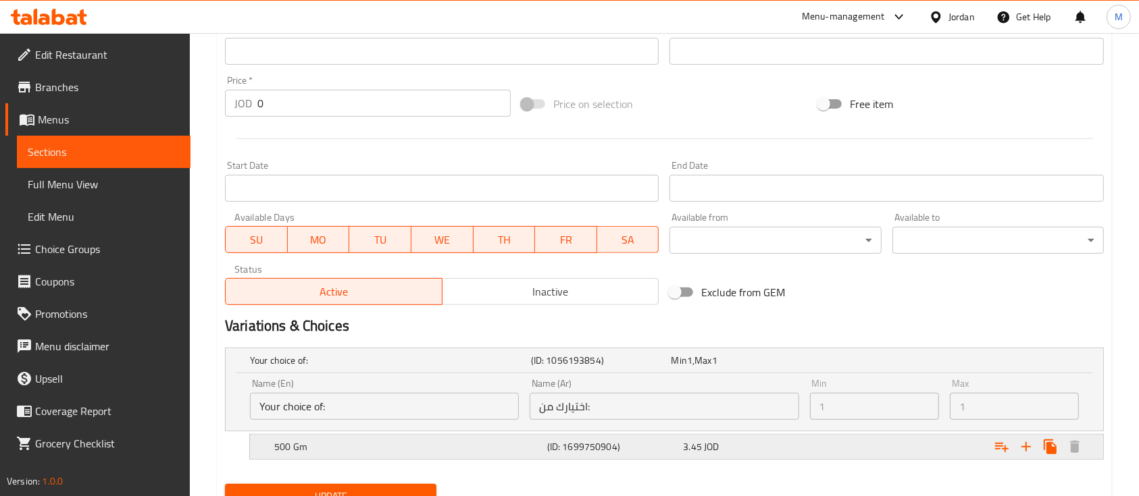
click at [424, 433] on div "500 Gm (ID: 1699750904) 3.45 JOD" at bounding box center [681, 447] width 818 height 30
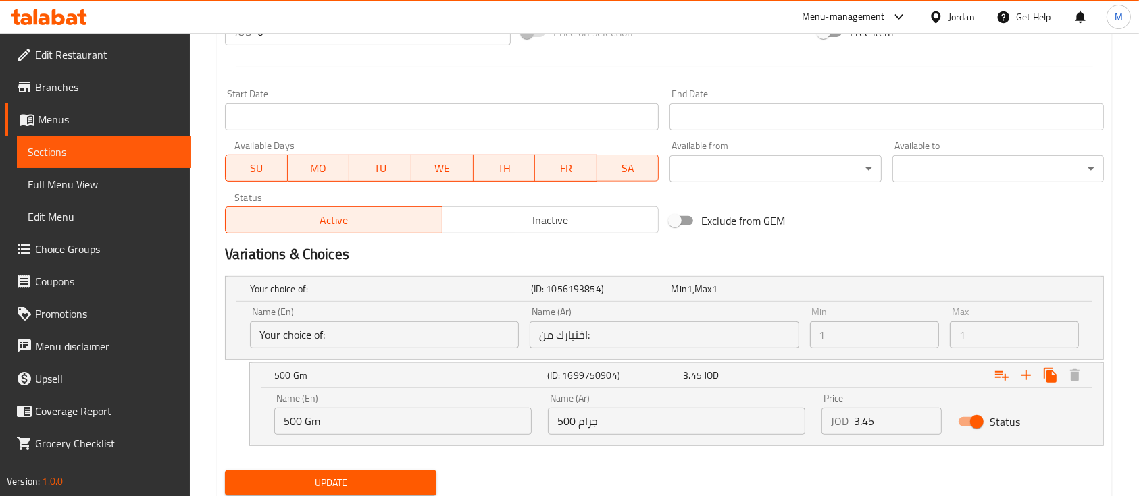
scroll to position [584, 0]
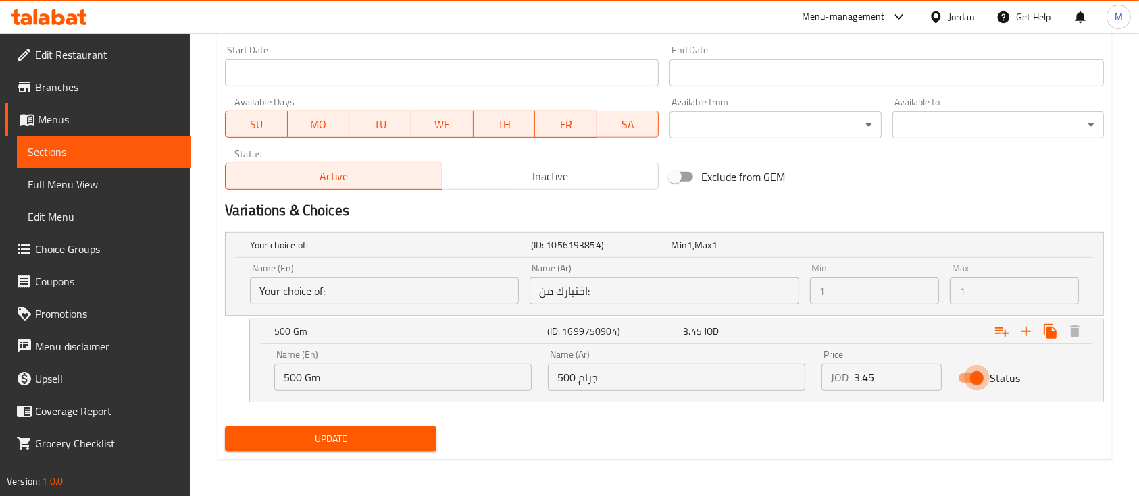
click at [973, 372] on input "Status" at bounding box center [976, 378] width 77 height 26
click at [982, 376] on input "Status" at bounding box center [963, 378] width 77 height 26
checkbox input "true"
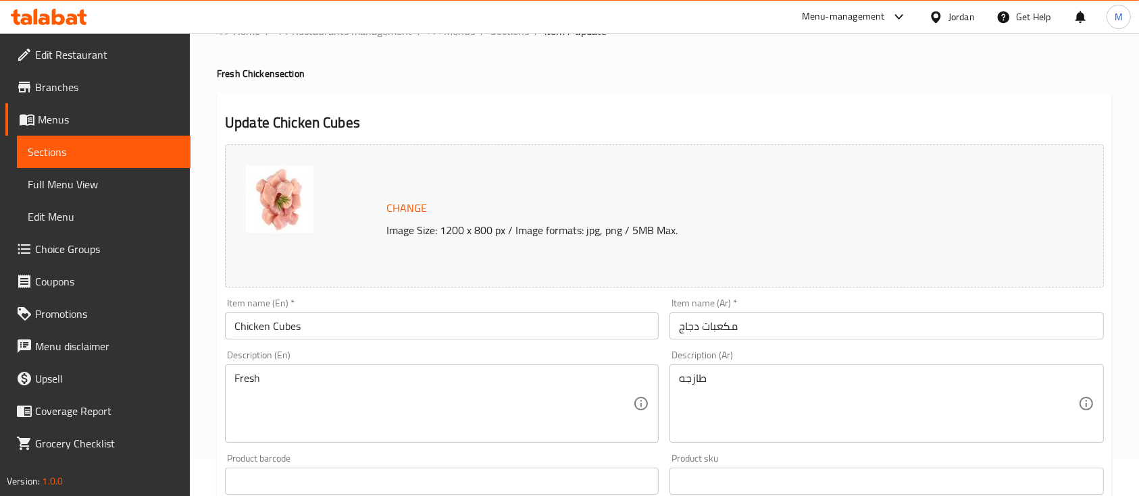
scroll to position [0, 0]
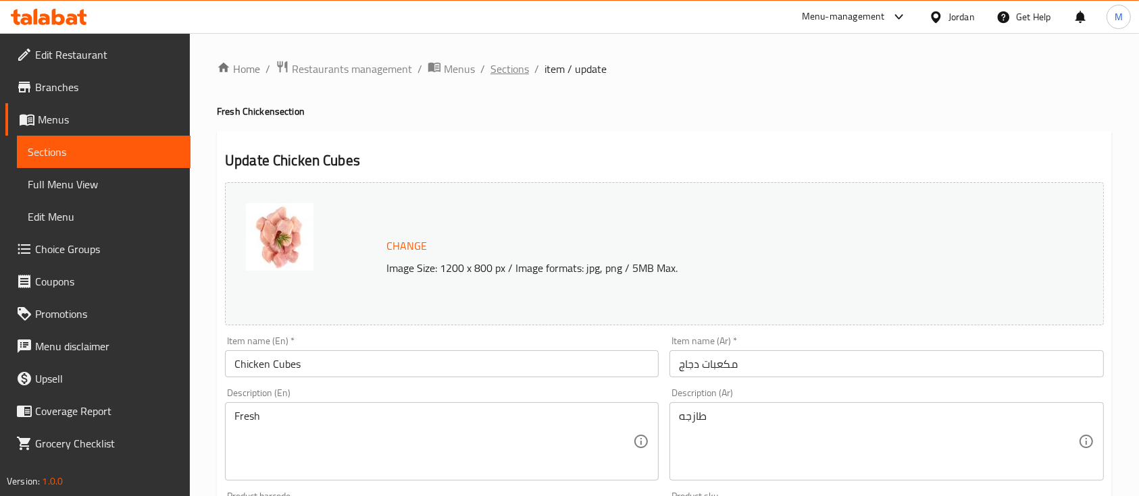
click at [510, 61] on span "Sections" at bounding box center [509, 69] width 39 height 16
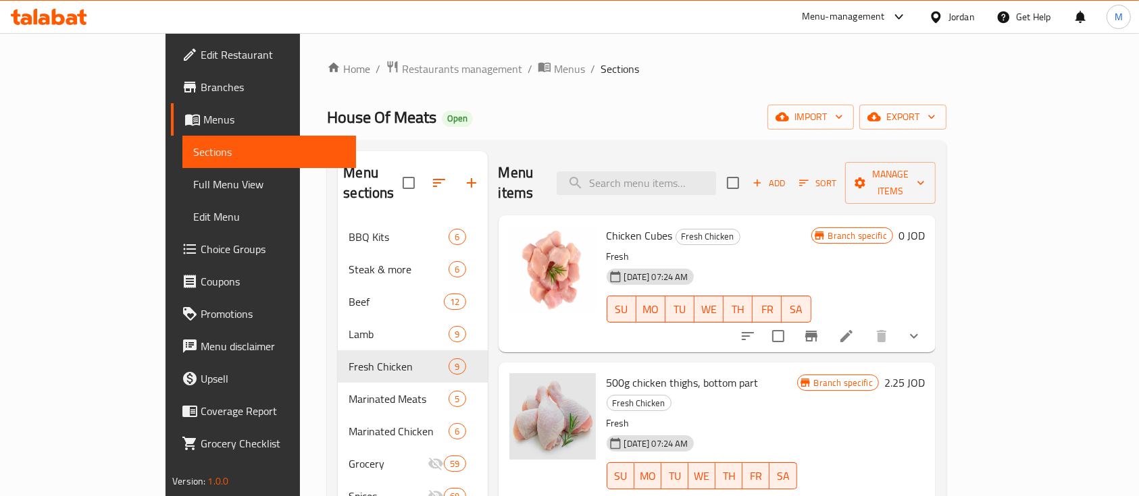
click at [607, 226] on span "Chicken Cubes" at bounding box center [640, 236] width 66 height 20
copy h6 "Chicken Cubes"
click at [719, 226] on h6 "Chicken Cubes Fresh Chicken" at bounding box center [709, 235] width 205 height 19
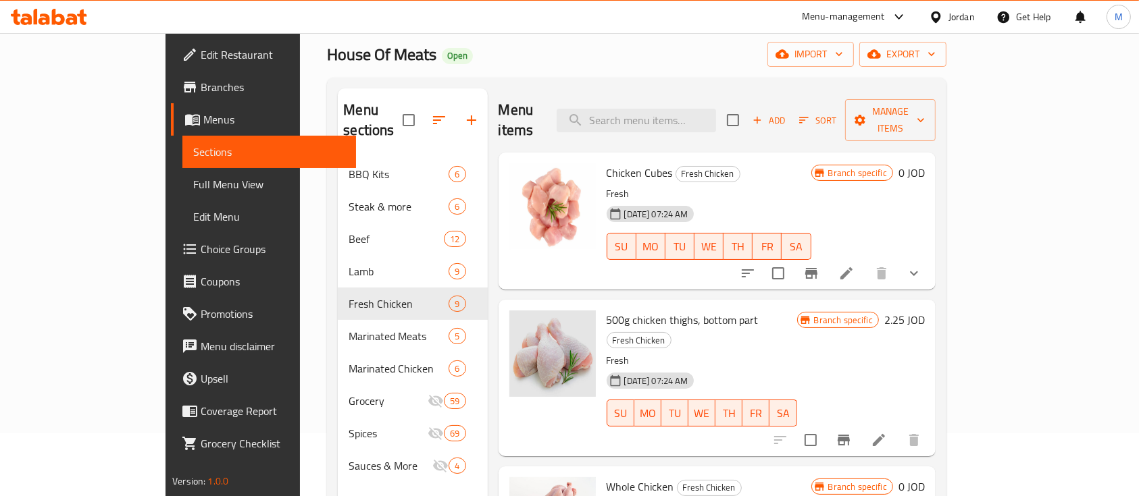
scroll to position [84, 0]
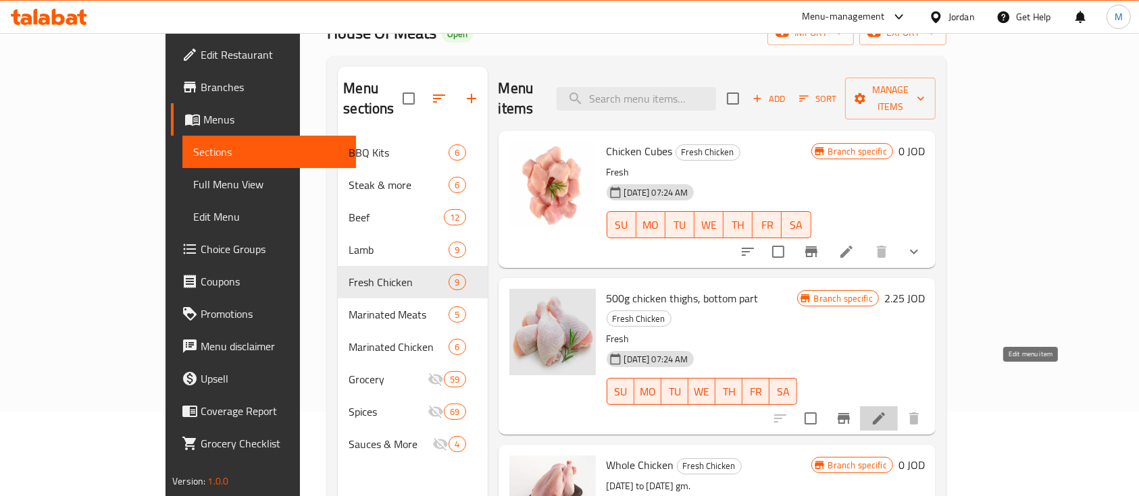
click at [887, 411] on icon at bounding box center [879, 419] width 16 height 16
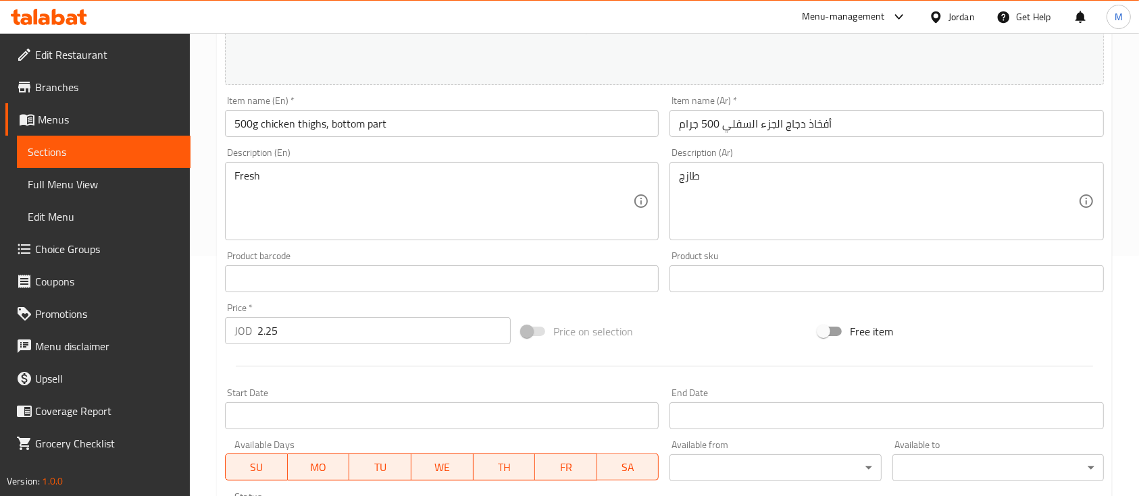
scroll to position [260, 0]
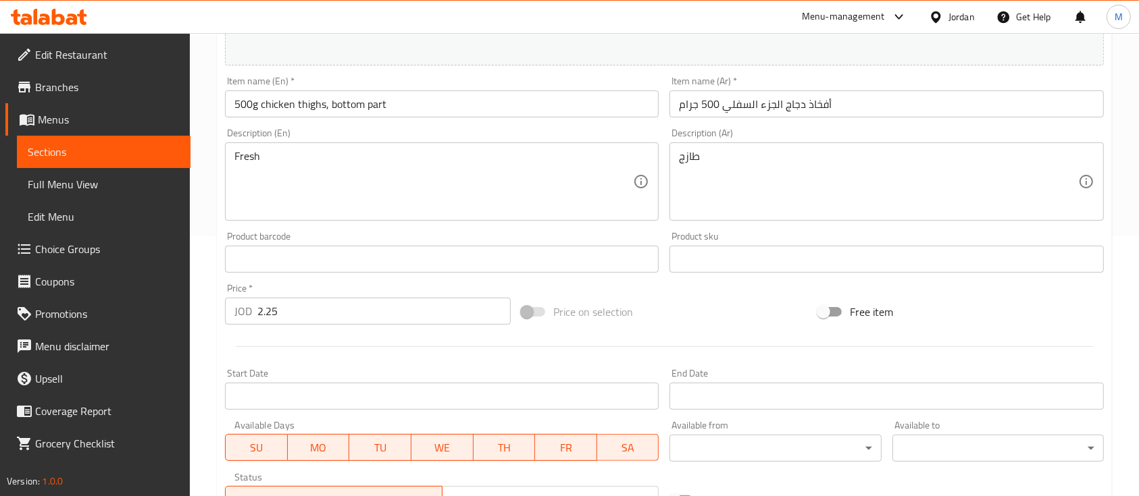
click at [411, 97] on input "500g chicken thighs, bottom part" at bounding box center [442, 104] width 434 height 27
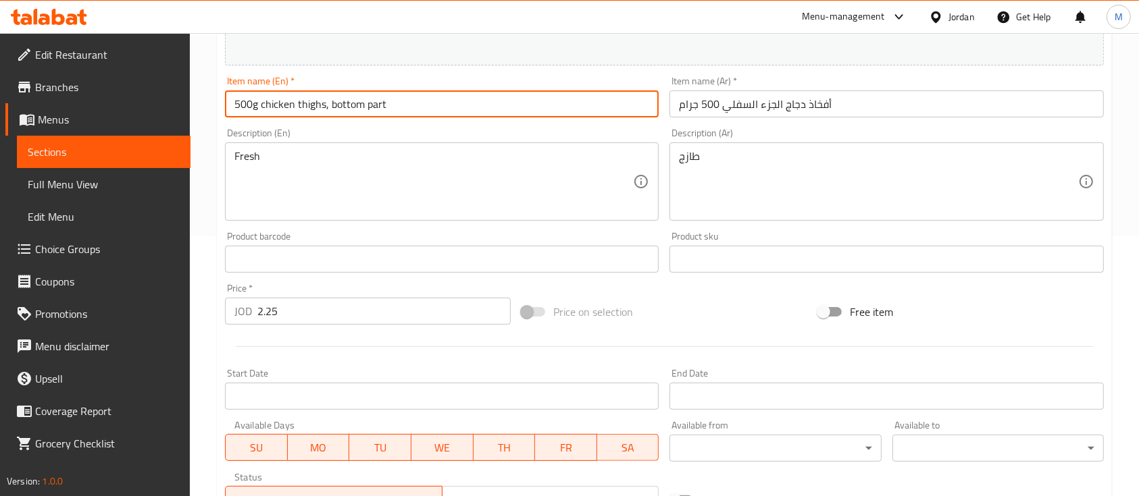
click at [411, 97] on input "500g chicken thighs, bottom part" at bounding box center [442, 104] width 434 height 27
click at [365, 97] on input "500g chicken thighs, bottom part" at bounding box center [442, 104] width 434 height 27
drag, startPoint x: 296, startPoint y: 103, endPoint x: 415, endPoint y: 136, distance: 124.1
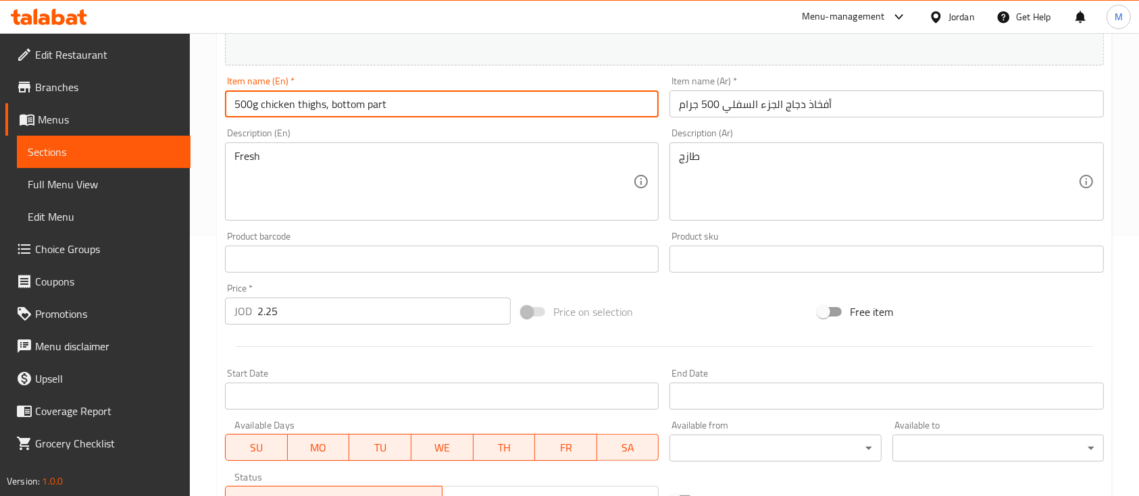
click at [415, 136] on div "Change Image Size: 1200 x 800 px / Image formats: jpg, png / 5MB Max. Item name…" at bounding box center [665, 218] width 890 height 602
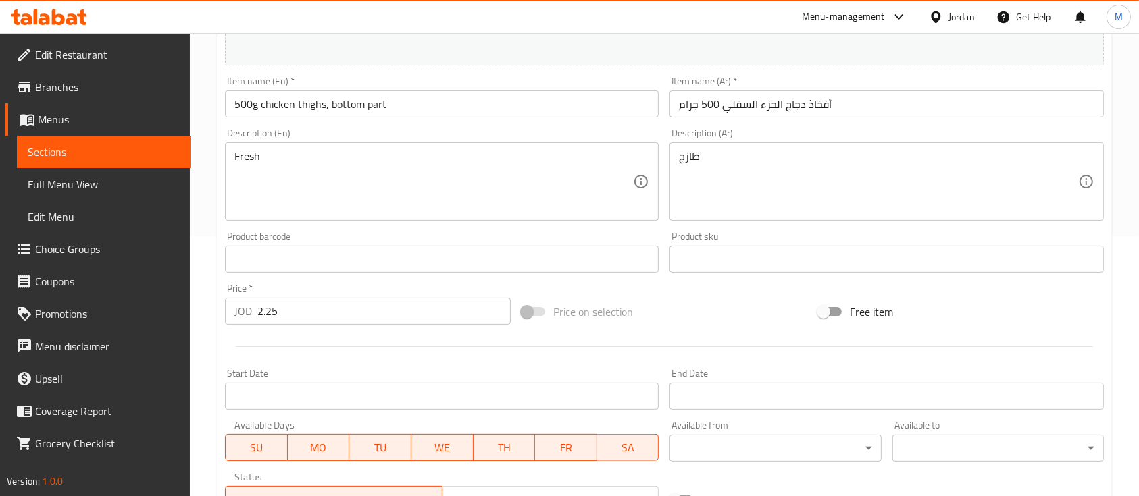
click at [415, 136] on div "Description (En) Fresh Description (En)" at bounding box center [442, 174] width 434 height 93
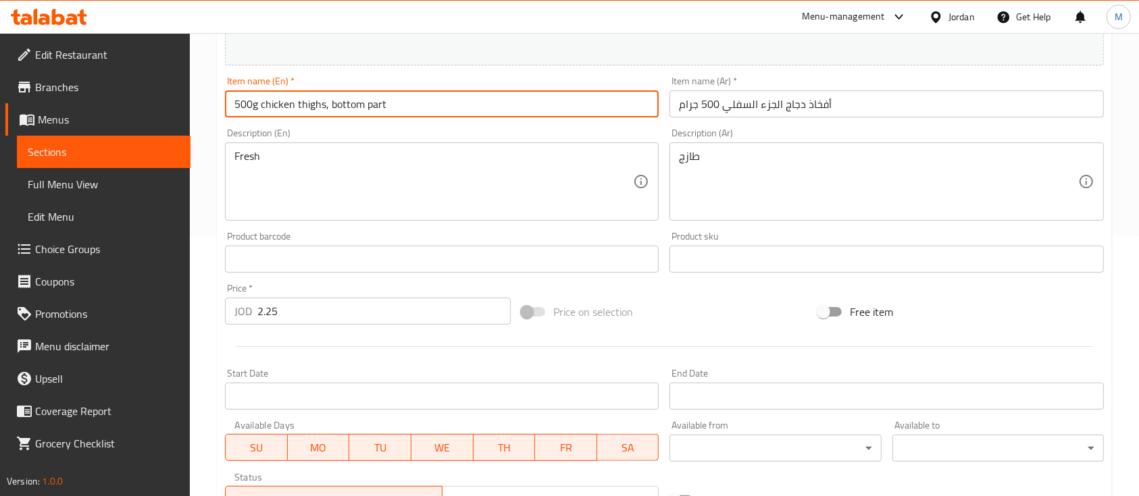
drag, startPoint x: 385, startPoint y: 100, endPoint x: 297, endPoint y: 95, distance: 88.0
click at [297, 95] on input "500g chicken thighs, bottom part" at bounding box center [442, 104] width 434 height 27
drag, startPoint x: 372, startPoint y: 101, endPoint x: 199, endPoint y: 113, distance: 172.7
click at [199, 113] on div "Home / Restaurants management / Menus / Sections / item / update Fresh Chicken …" at bounding box center [664, 243] width 949 height 941
click at [259, 95] on input "500g chicken drumstick" at bounding box center [442, 104] width 434 height 27
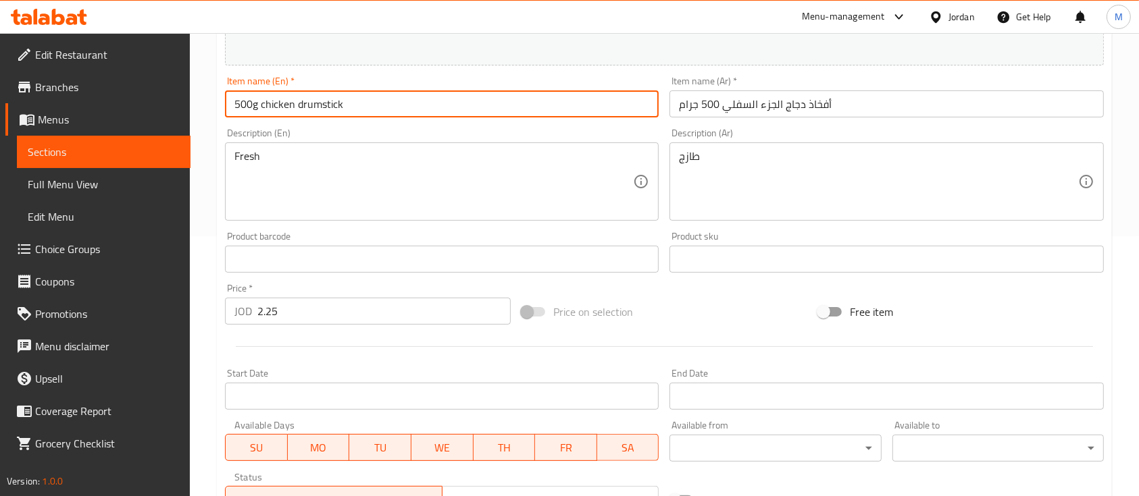
drag, startPoint x: 257, startPoint y: 100, endPoint x: 229, endPoint y: 102, distance: 28.4
click at [229, 102] on input "500g chicken drumstick" at bounding box center [442, 104] width 434 height 27
click at [345, 101] on input "chicken drumstick" at bounding box center [442, 104] width 434 height 27
paste input "500g"
click at [836, 107] on input "أفخاذ دجاج الجزء السفلي 500 جرام" at bounding box center [886, 104] width 434 height 27
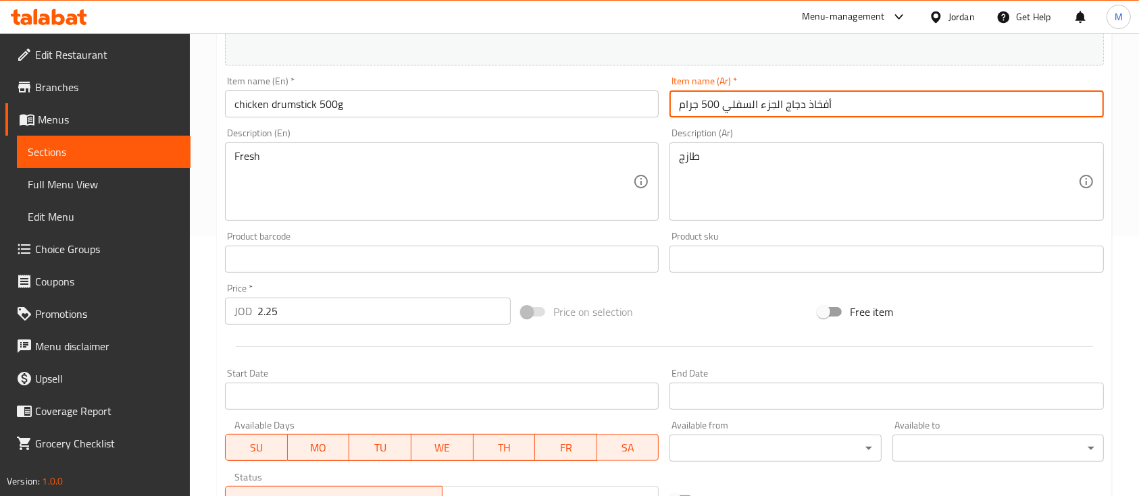
drag, startPoint x: 723, startPoint y: 103, endPoint x: 841, endPoint y: 111, distance: 118.4
click at [841, 111] on input "أفخاذ دجاج الجزء السفلي 500 جرام" at bounding box center [886, 104] width 434 height 27
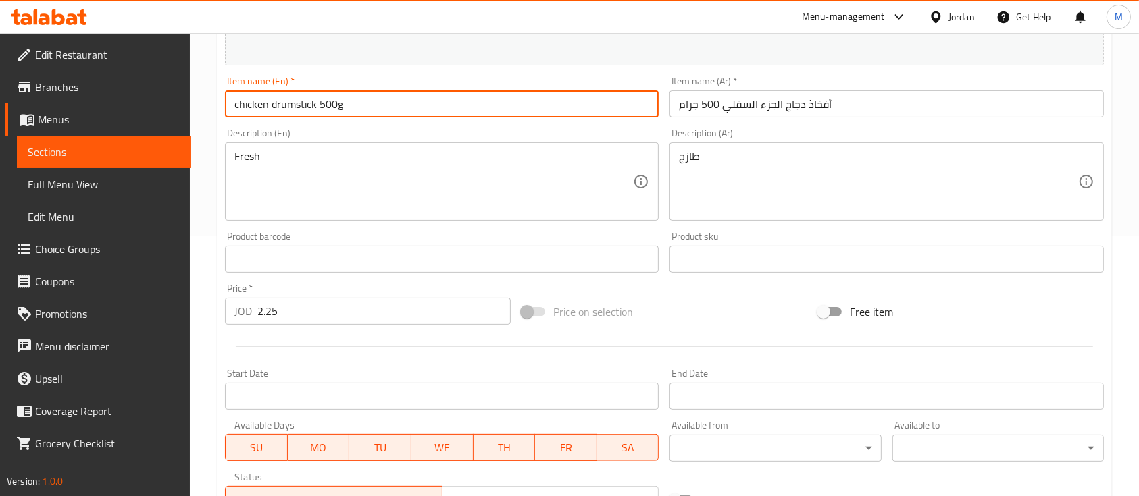
click at [535, 101] on input "chicken drumstick 500g" at bounding box center [442, 104] width 434 height 27
drag, startPoint x: 270, startPoint y: 105, endPoint x: 276, endPoint y: 100, distance: 7.6
click at [276, 100] on input "chicken drumstick 500g" at bounding box center [442, 104] width 434 height 27
type input "chicken Drumstick 500g"
click at [380, 118] on div "Item name (En)   * chicken Drumstick 500g Item name (En) *" at bounding box center [442, 97] width 444 height 52
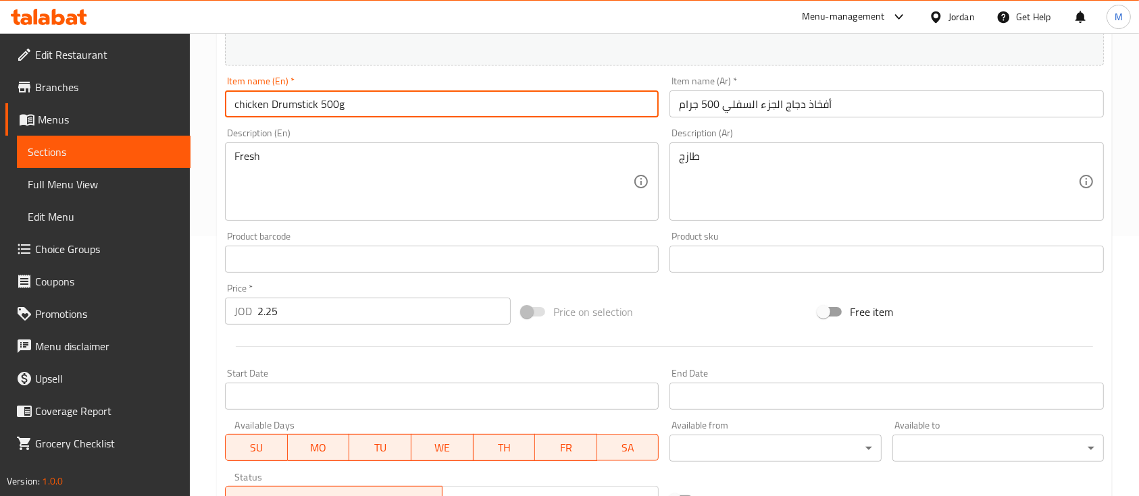
click at [371, 109] on input "chicken Drumstick 500g" at bounding box center [442, 104] width 434 height 27
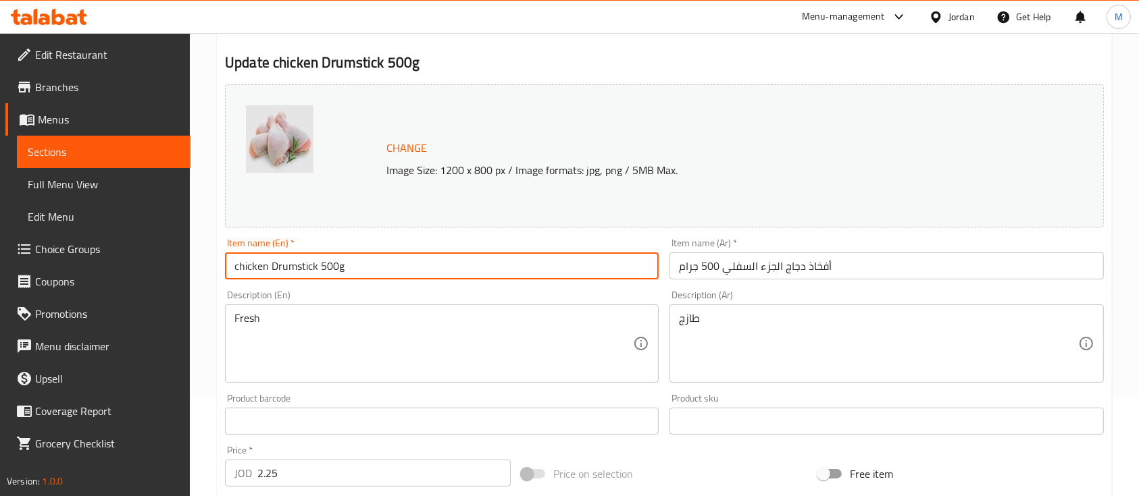
scroll to position [90, 0]
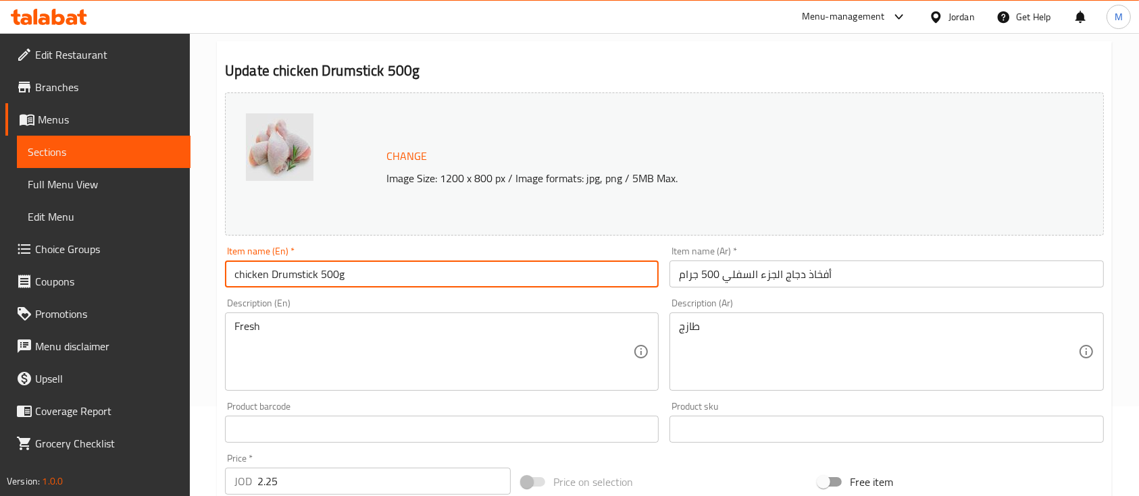
click at [877, 271] on input "أفخاذ دجاج الجزء السفلي 500 جرام" at bounding box center [886, 274] width 434 height 27
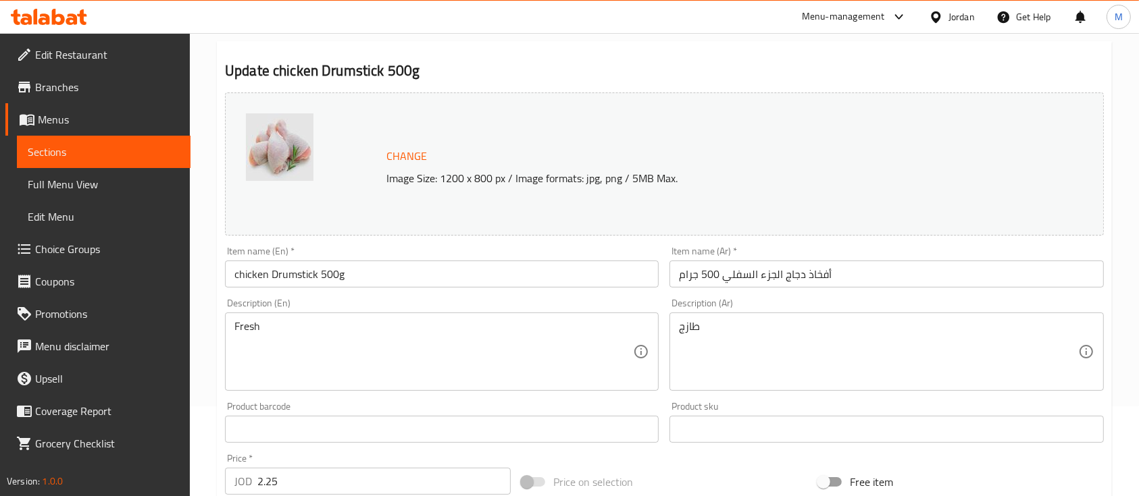
click at [848, 242] on div "Item name (Ar)   * أفخاذ دجاج الجزء السفلي 500 جرام Item name (Ar) *" at bounding box center [886, 267] width 444 height 52
click at [844, 277] on input "أفخاذ دجاج الجزء السفلي 500 جرام" at bounding box center [886, 274] width 434 height 27
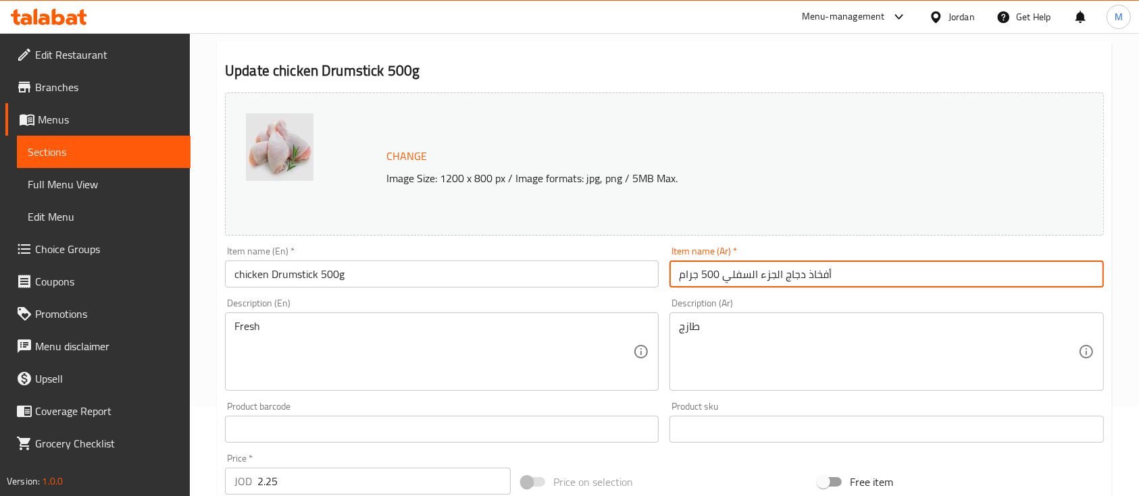
drag, startPoint x: 835, startPoint y: 273, endPoint x: 827, endPoint y: 273, distance: 8.1
click at [827, 273] on input "أفخاذ دجاج الجزء السفلي 500 جرام" at bounding box center [886, 274] width 434 height 27
drag, startPoint x: 724, startPoint y: 278, endPoint x: 831, endPoint y: 271, distance: 107.0
click at [831, 271] on input "أفخاذ دجاج الجزء السفلي 500 جرام" at bounding box center [886, 274] width 434 height 27
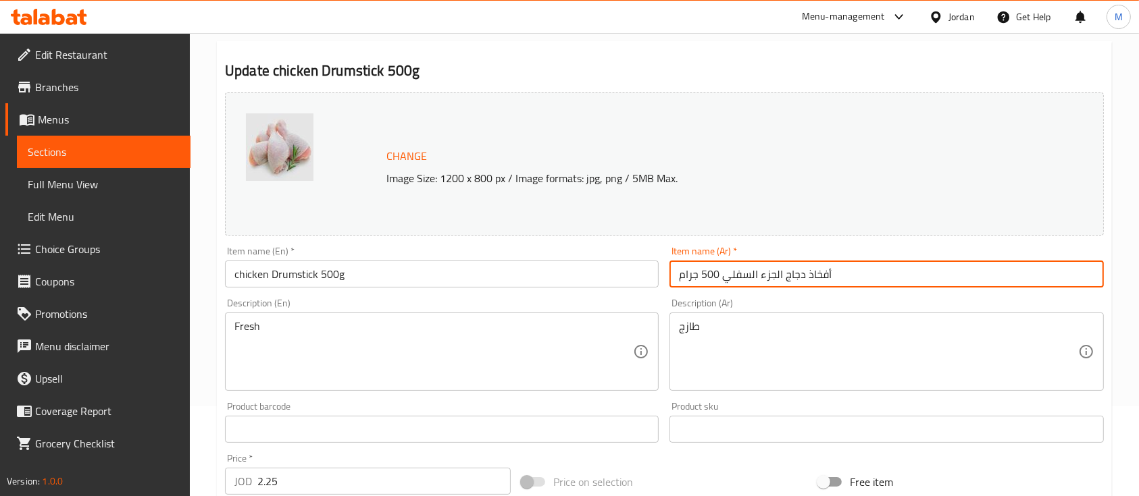
click at [846, 274] on input "أفخاذ دجاج الجزء السفلي 500 جرام" at bounding box center [886, 274] width 434 height 27
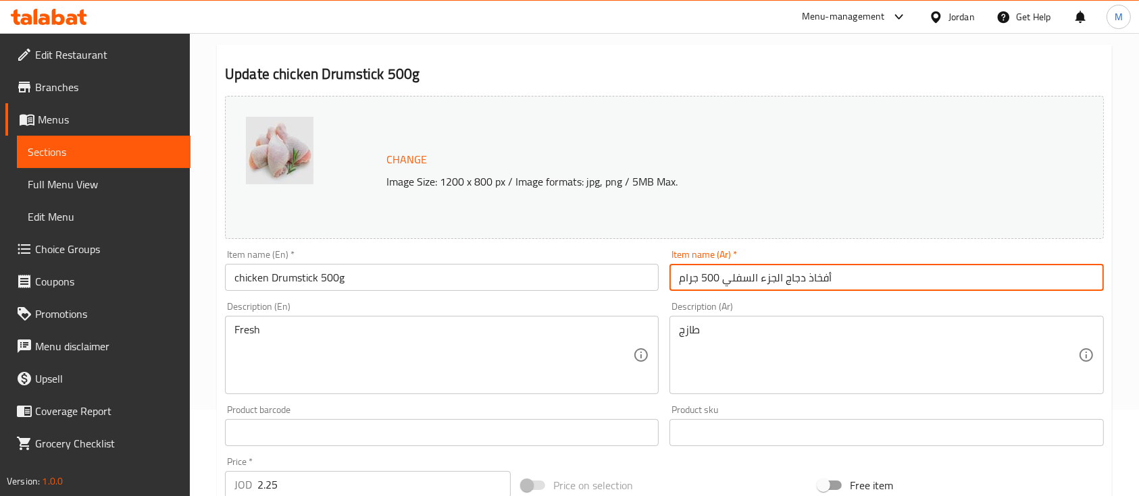
drag, startPoint x: 724, startPoint y: 278, endPoint x: 829, endPoint y: 277, distance: 104.7
click at [829, 277] on input "أفخاذ دجاج الجزء السفلي 500 جرام" at bounding box center [886, 277] width 434 height 27
type input "فخذ [DEMOGRAPHIC_DATA] 500 جرام"
click at [829, 303] on div "Description (Ar) طازج Description (Ar)" at bounding box center [886, 348] width 434 height 93
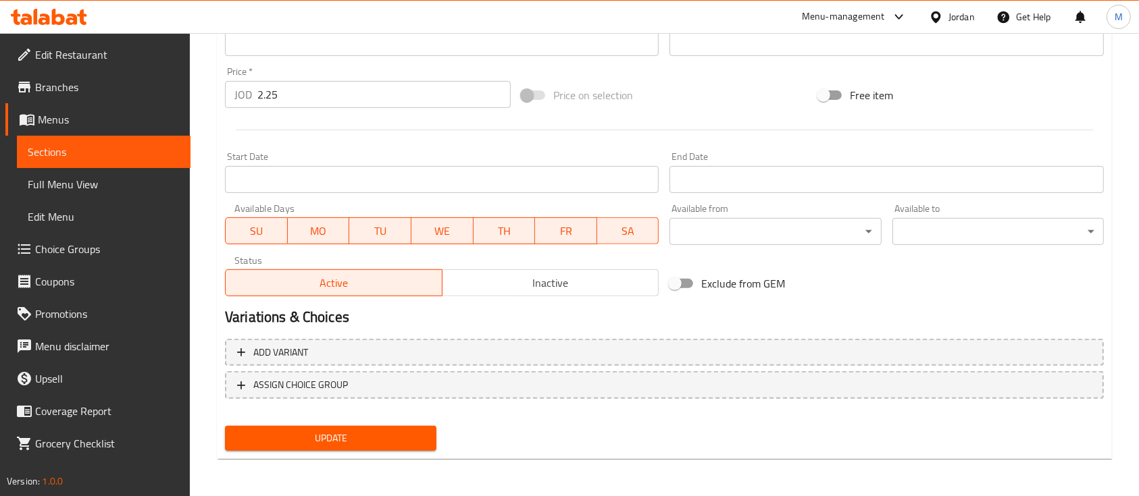
click at [346, 439] on span "Update" at bounding box center [331, 438] width 190 height 17
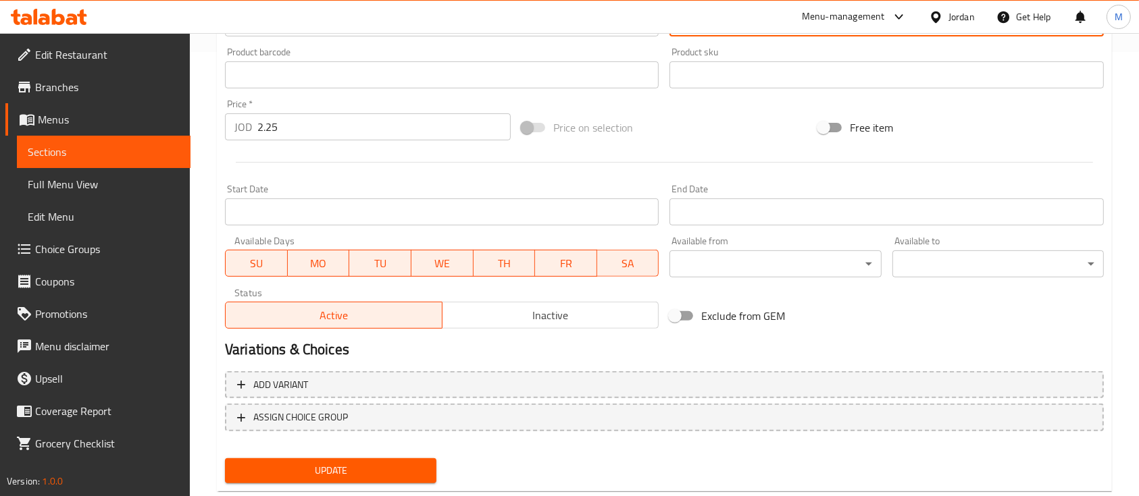
scroll to position [452, 0]
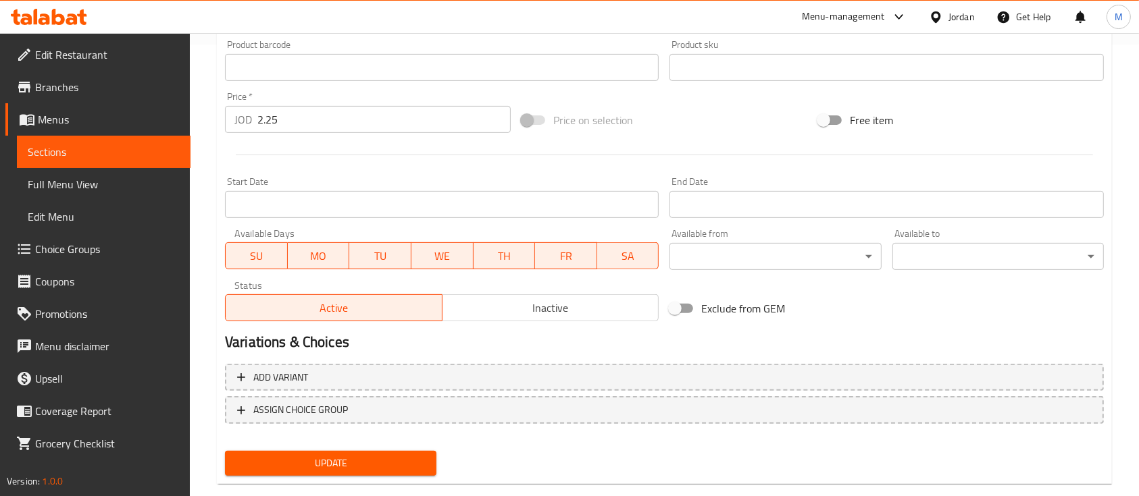
type textarea "طازج"
click at [308, 467] on span "Update" at bounding box center [331, 463] width 190 height 17
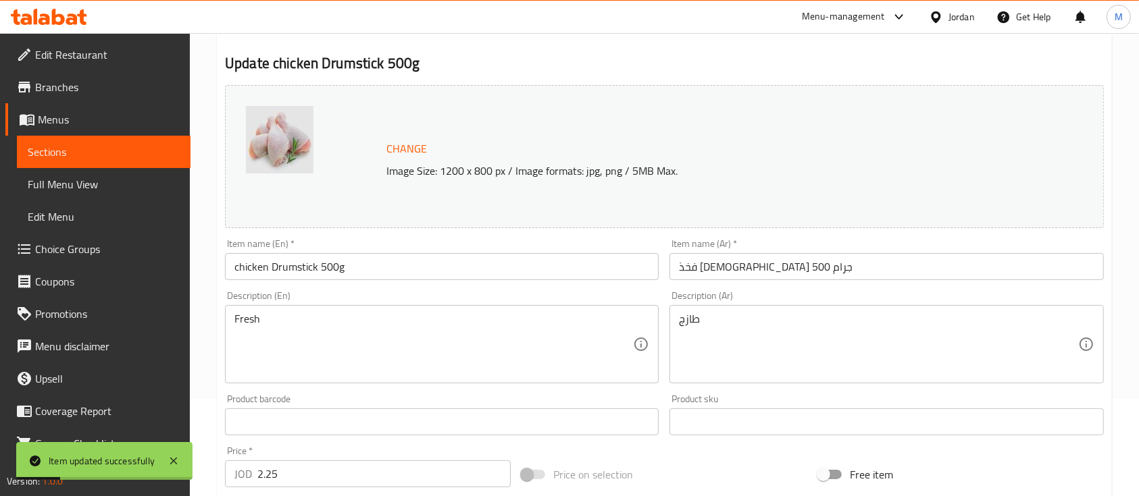
scroll to position [0, 0]
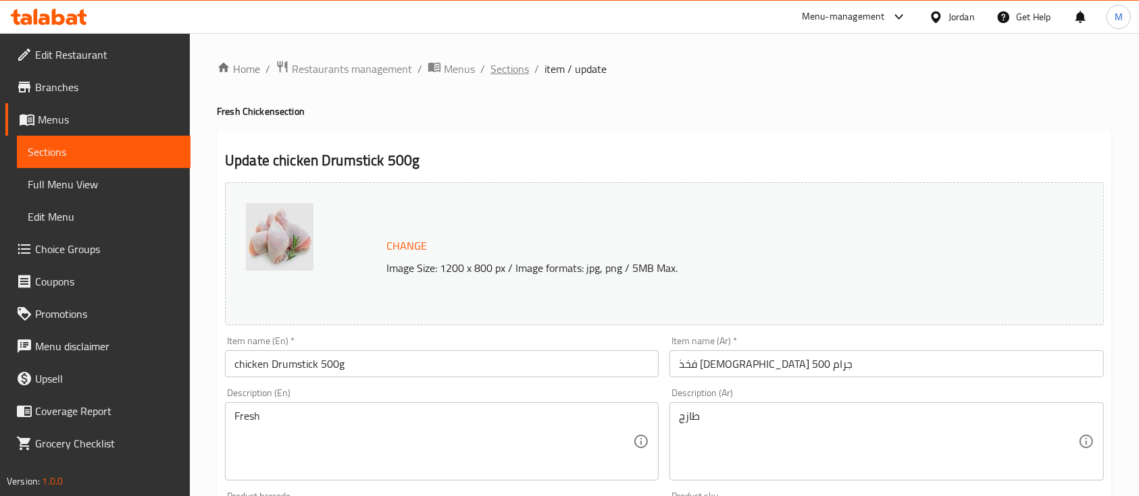
click at [512, 61] on span "Sections" at bounding box center [509, 69] width 39 height 16
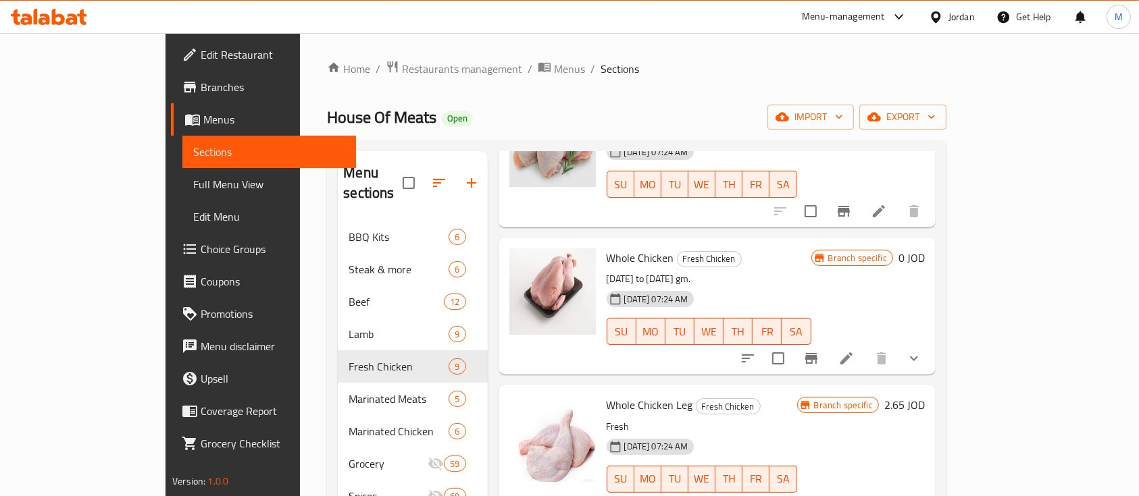
scroll to position [275, 0]
drag, startPoint x: 565, startPoint y: 380, endPoint x: 650, endPoint y: 388, distance: 84.8
click at [650, 393] on span "Whole Chicken Leg" at bounding box center [650, 403] width 86 height 20
copy span "Whole Chicken Leg"
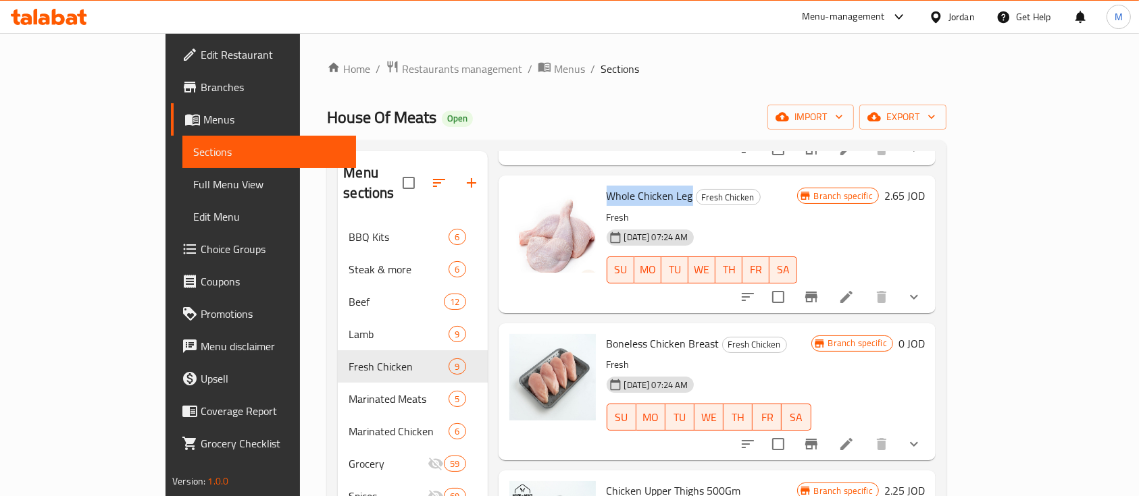
scroll to position [484, 0]
click at [922, 434] on icon "show more" at bounding box center [914, 442] width 16 height 16
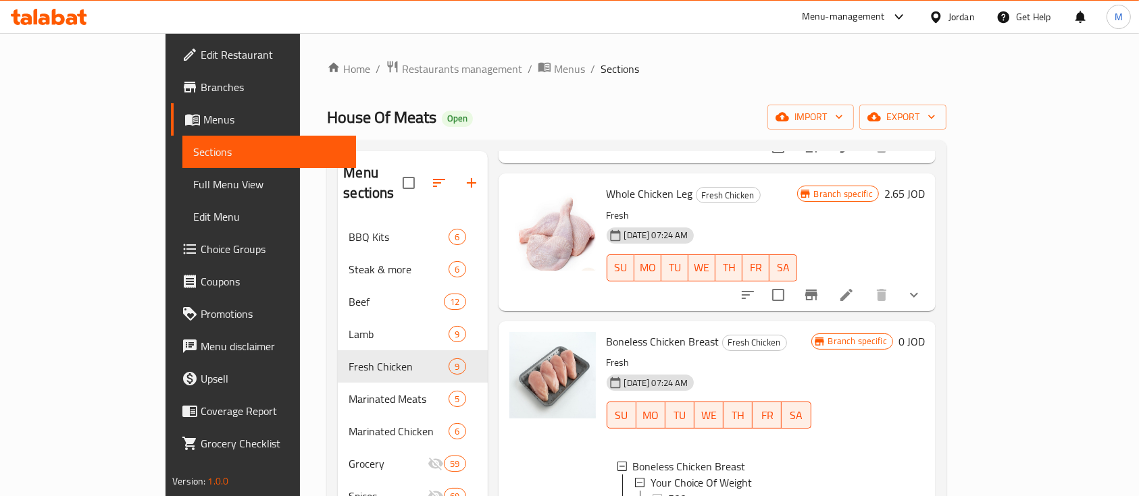
click at [642, 332] on span "Boneless Chicken Breast" at bounding box center [663, 342] width 113 height 20
copy h6 "Boneless Chicken Breast"
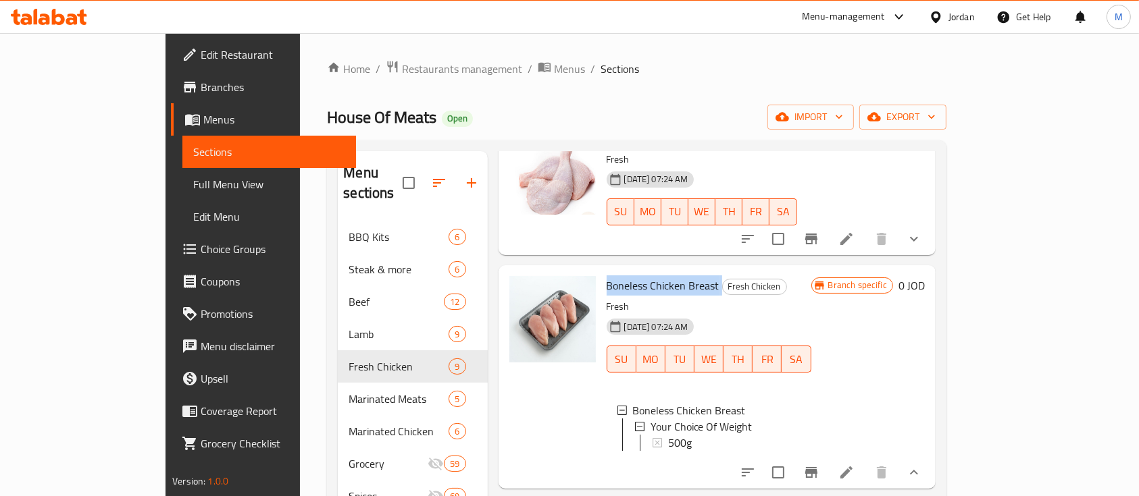
scroll to position [541, 0]
click at [922, 464] on icon "show more" at bounding box center [914, 472] width 16 height 16
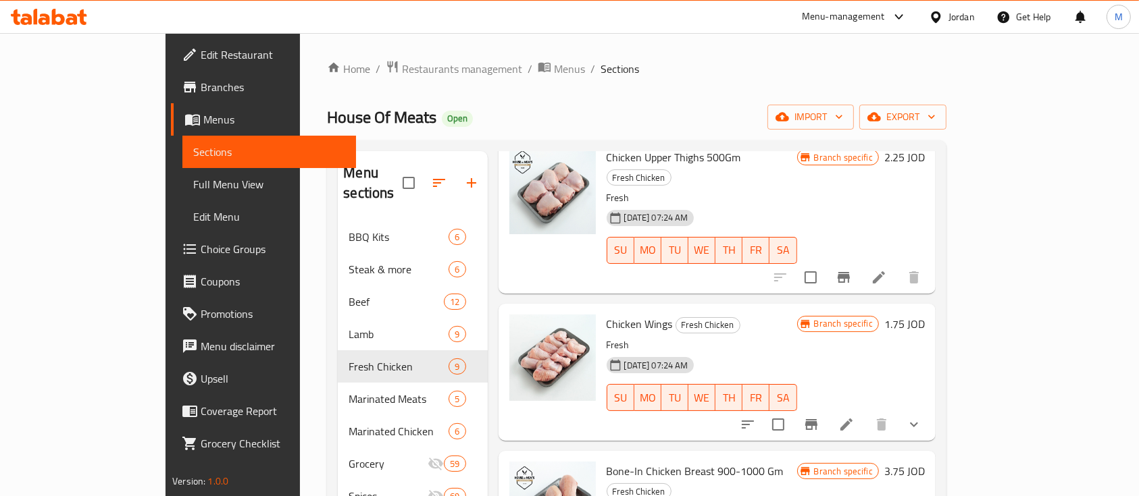
scroll to position [819, 0]
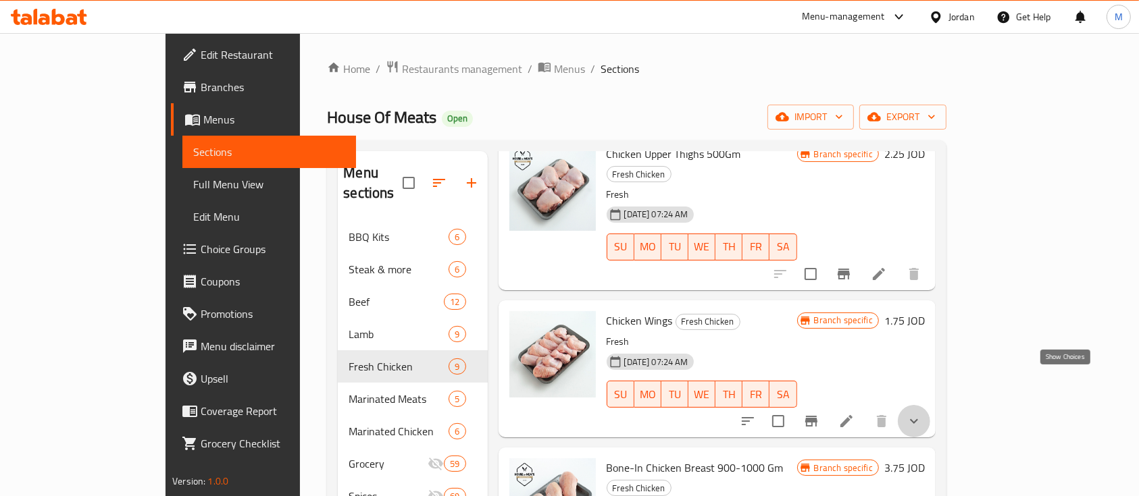
click at [922, 413] on icon "show more" at bounding box center [914, 421] width 16 height 16
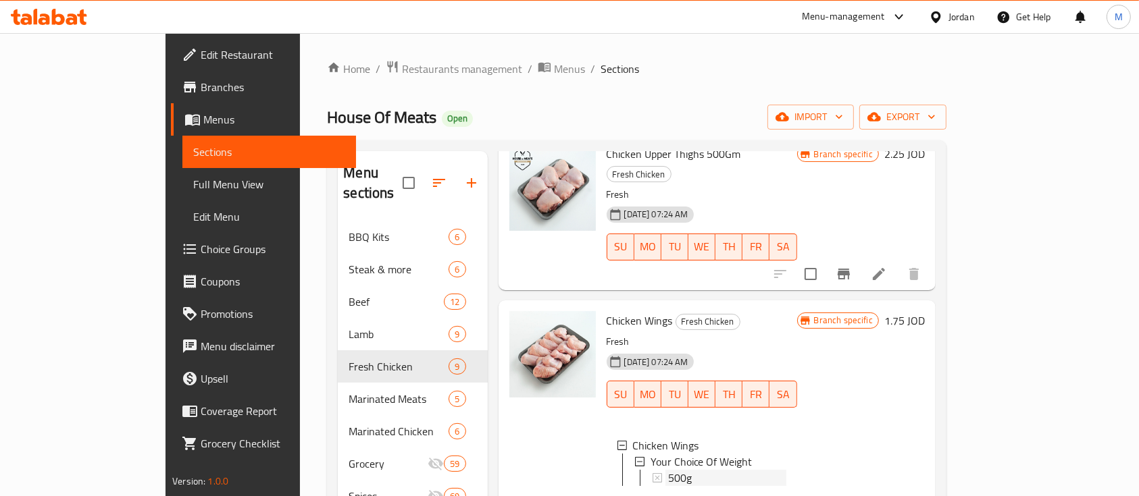
click at [682, 470] on div "500g" at bounding box center [727, 478] width 118 height 16
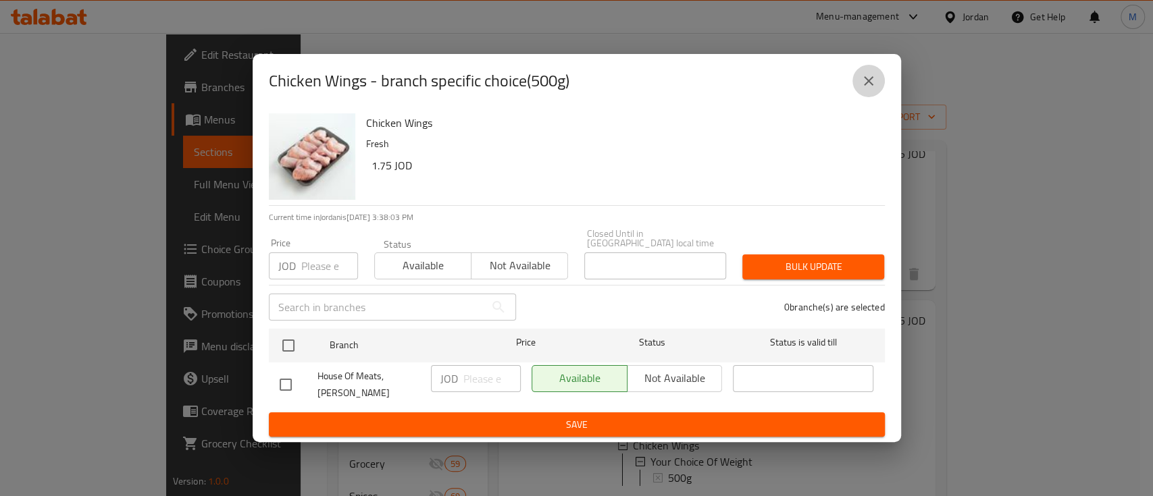
click at [870, 95] on button "close" at bounding box center [868, 81] width 32 height 32
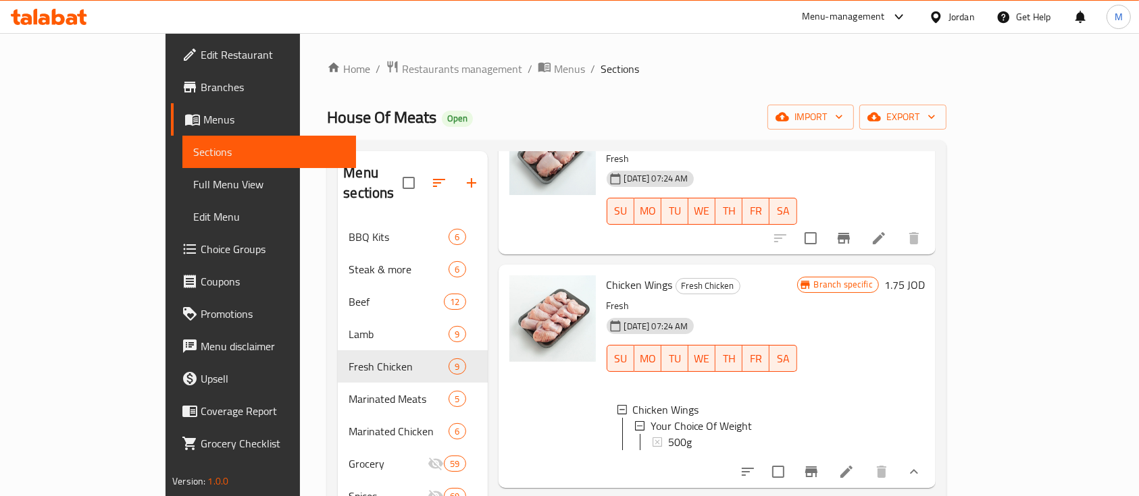
scroll to position [865, 0]
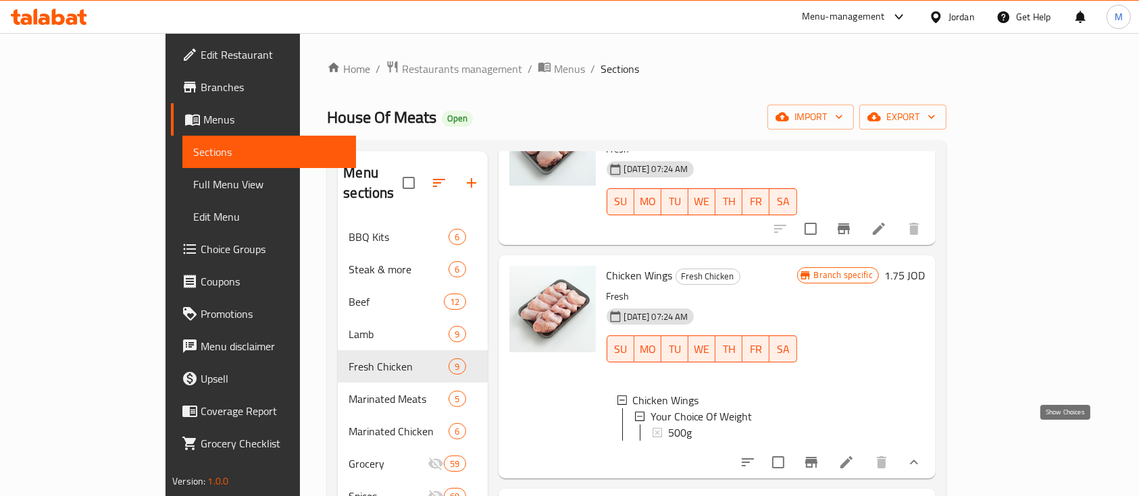
click at [922, 455] on icon "show more" at bounding box center [914, 463] width 16 height 16
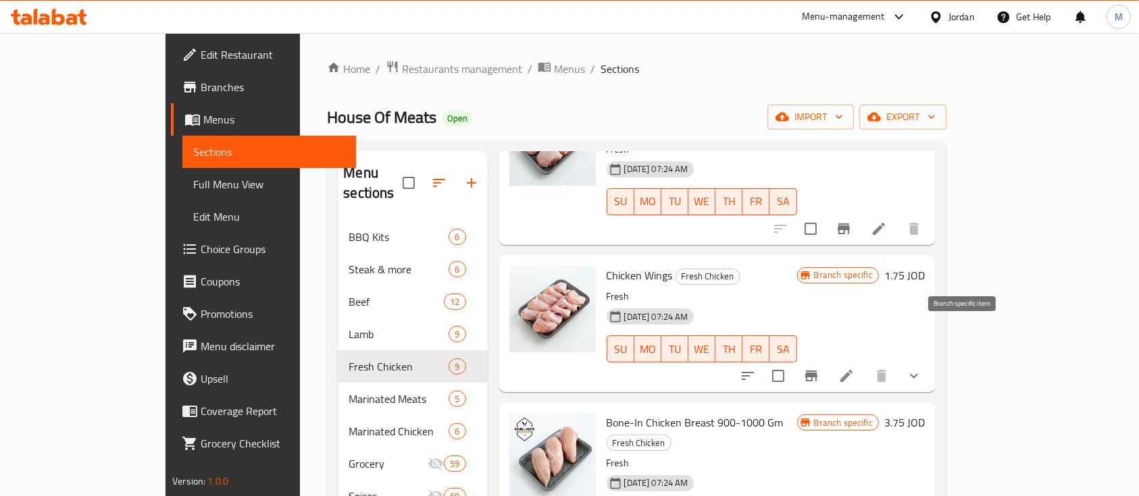
click at [827, 360] on button "Branch-specific-item" at bounding box center [811, 376] width 32 height 32
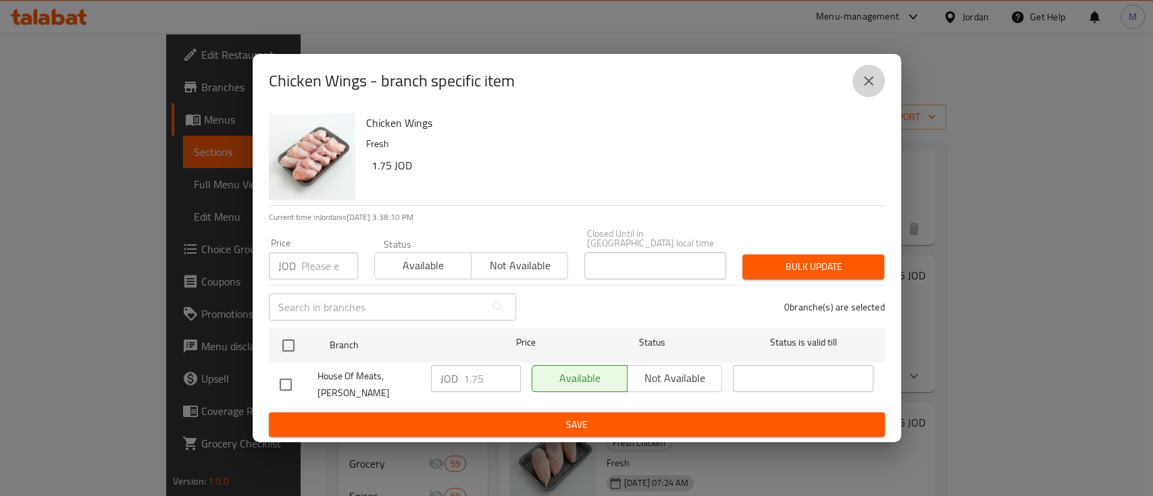
click at [869, 89] on icon "close" at bounding box center [869, 81] width 16 height 16
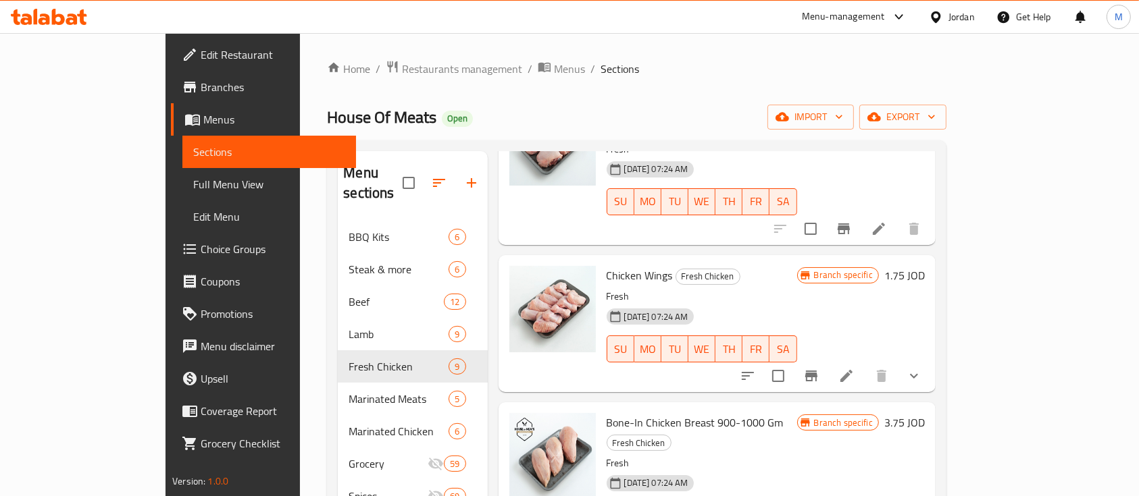
click at [930, 360] on button "show more" at bounding box center [914, 376] width 32 height 32
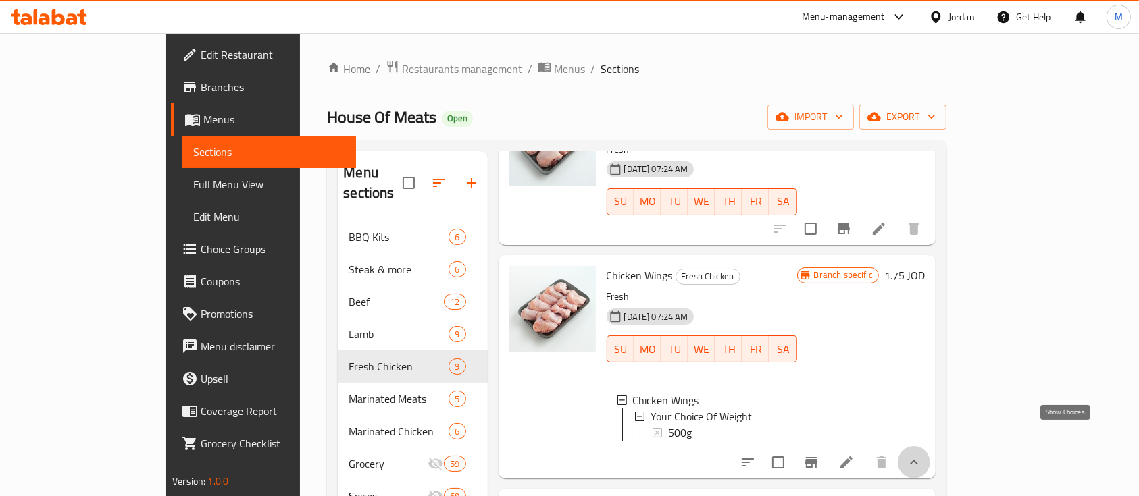
click at [922, 455] on icon "show more" at bounding box center [914, 463] width 16 height 16
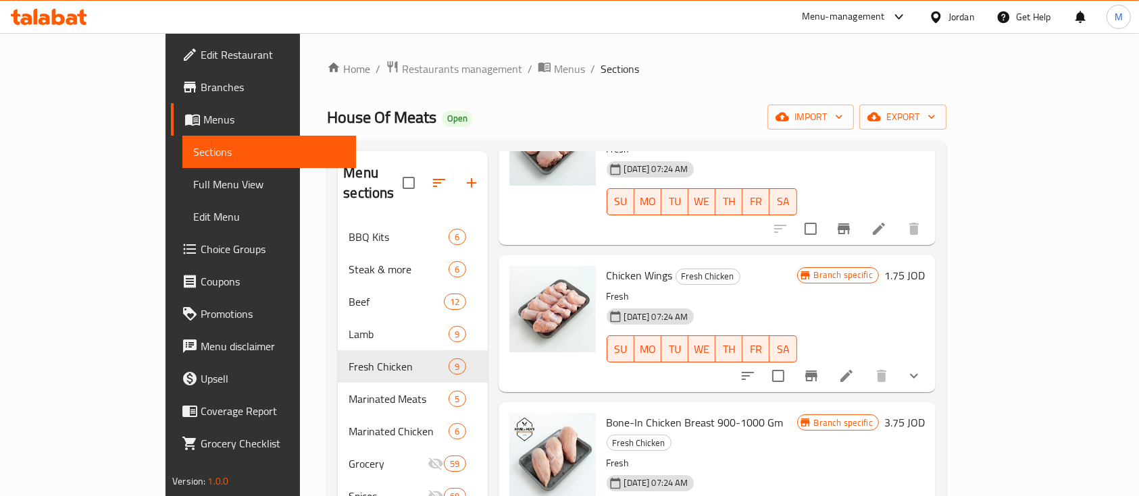
click at [930, 360] on button "show more" at bounding box center [914, 376] width 32 height 32
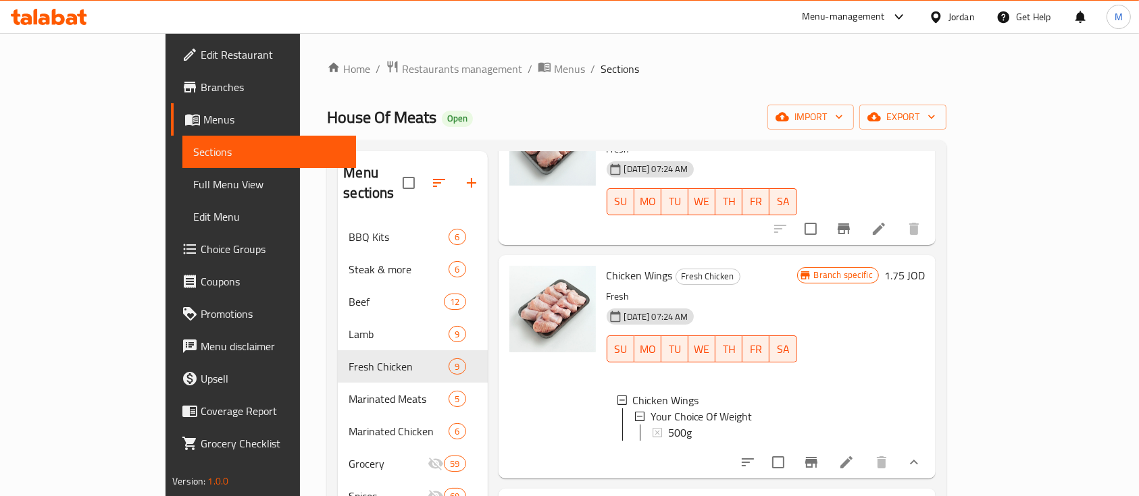
click at [854, 455] on icon at bounding box center [846, 463] width 16 height 16
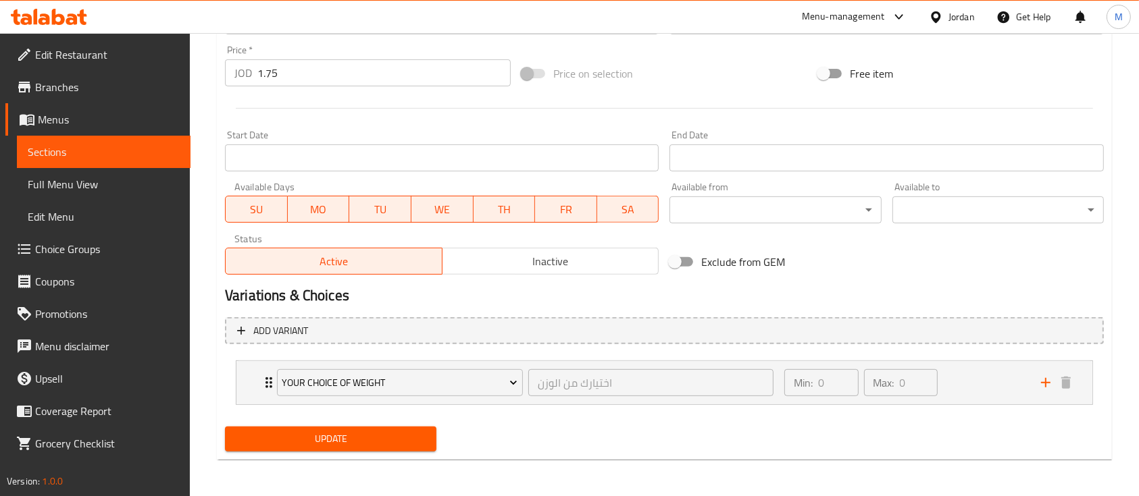
scroll to position [499, 0]
click at [255, 380] on div "Your Choice Of Weight اختيارك من الوزن ​ Min: 0 ​ Max: 0 ​" at bounding box center [664, 382] width 856 height 43
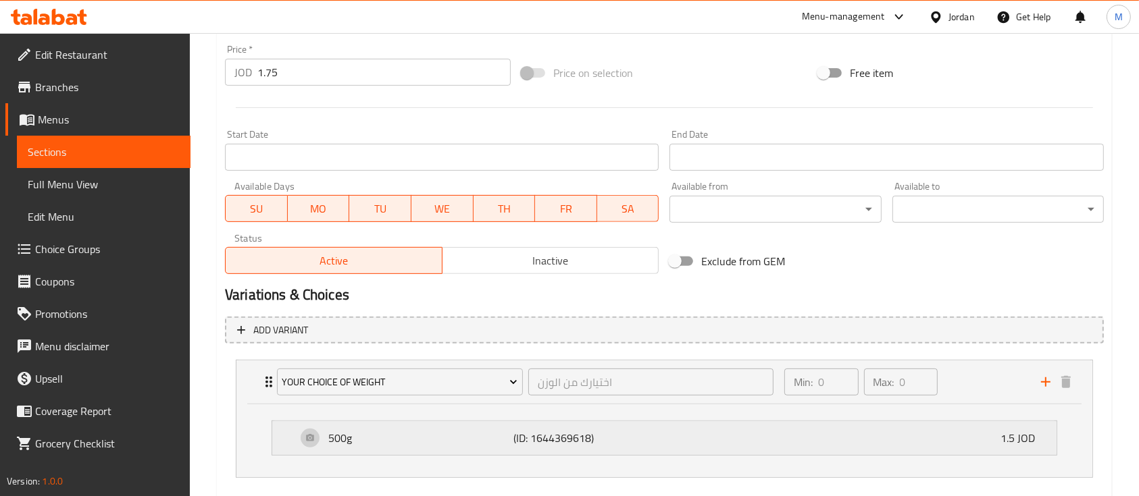
click at [628, 445] on p "(ID: 1644369618)" at bounding box center [575, 438] width 124 height 16
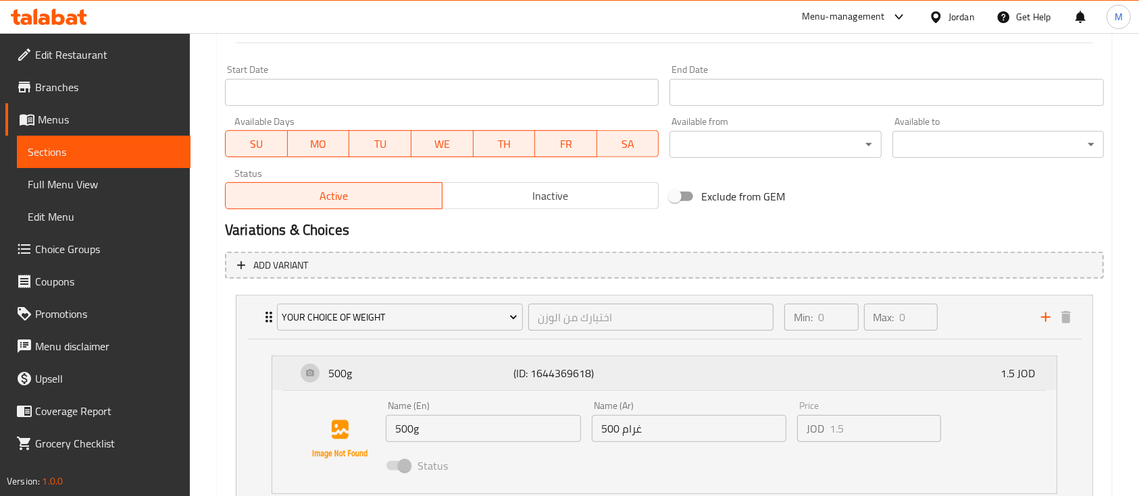
scroll to position [580, 0]
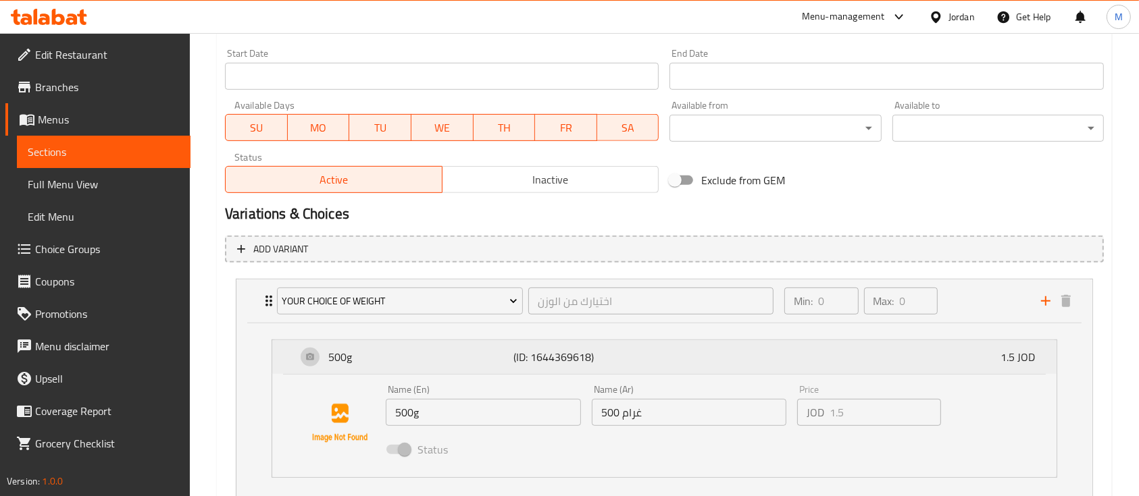
click at [523, 370] on div "500g (ID: 1644369618) 1.5 JOD" at bounding box center [669, 357] width 744 height 34
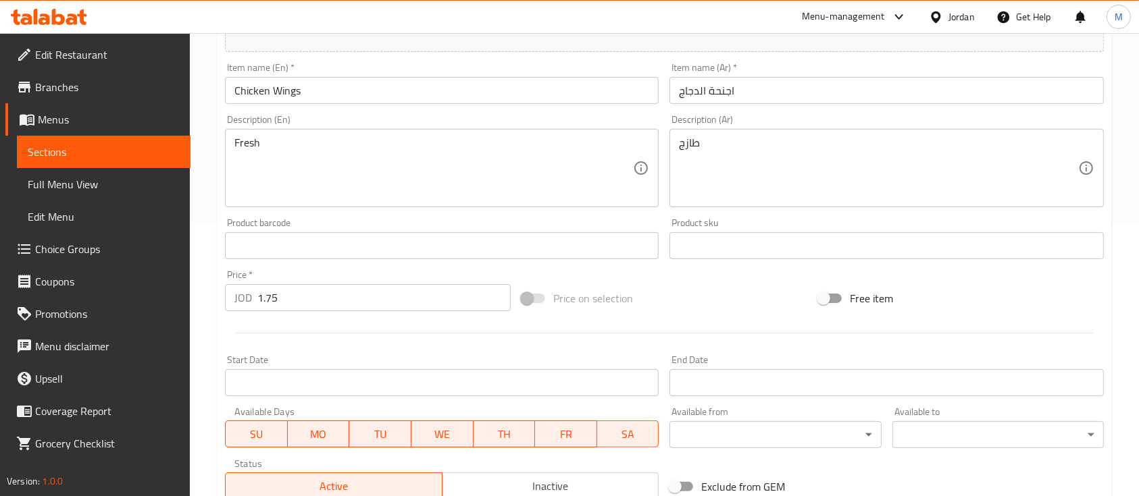
scroll to position [275, 0]
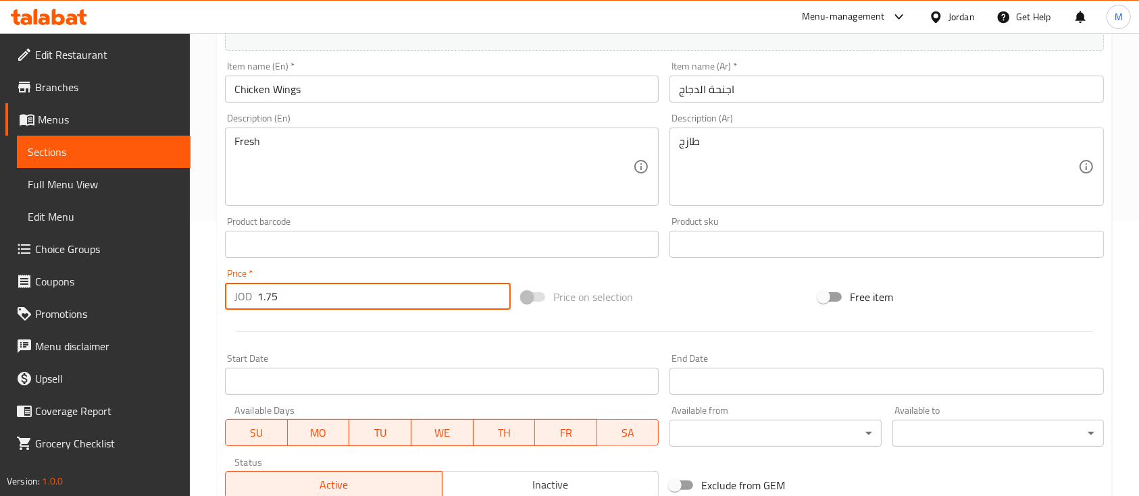
drag, startPoint x: 292, startPoint y: 288, endPoint x: 222, endPoint y: 283, distance: 70.4
click at [222, 283] on div "Price   * JOD 1.75 Price *" at bounding box center [368, 289] width 297 height 52
type input "0"
click at [337, 274] on div "Price   * JOD 0 Price *" at bounding box center [368, 289] width 286 height 41
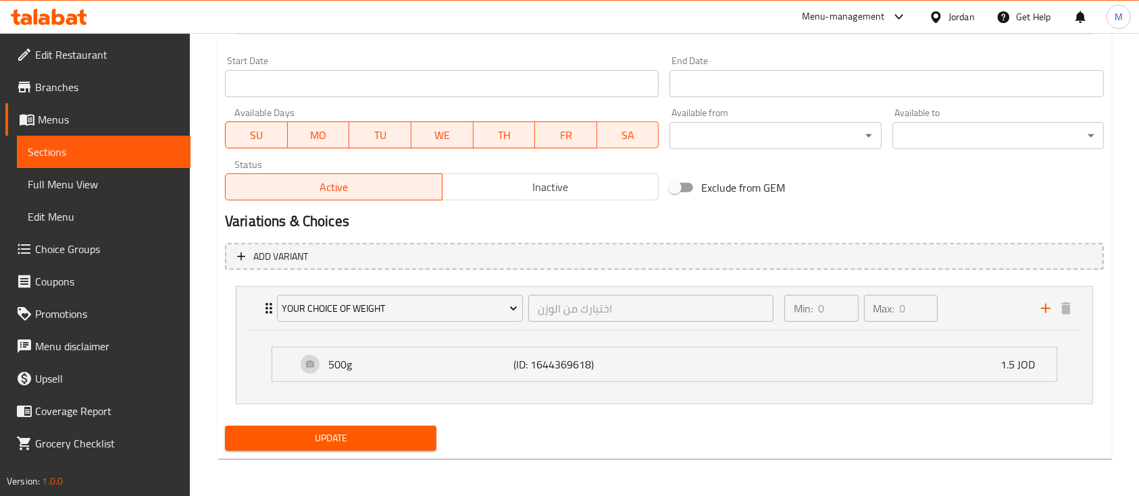
click at [319, 428] on button "Update" at bounding box center [330, 438] width 211 height 25
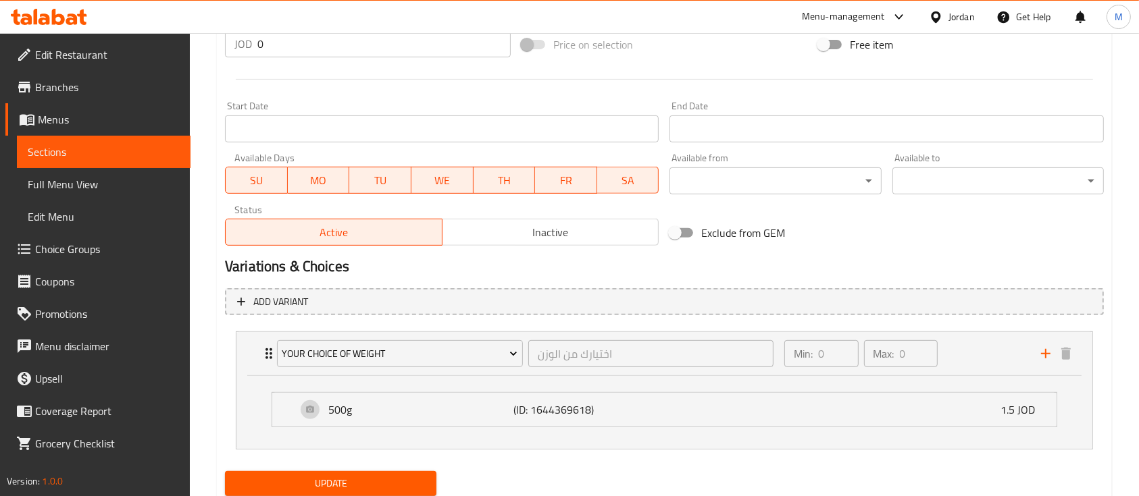
scroll to position [573, 0]
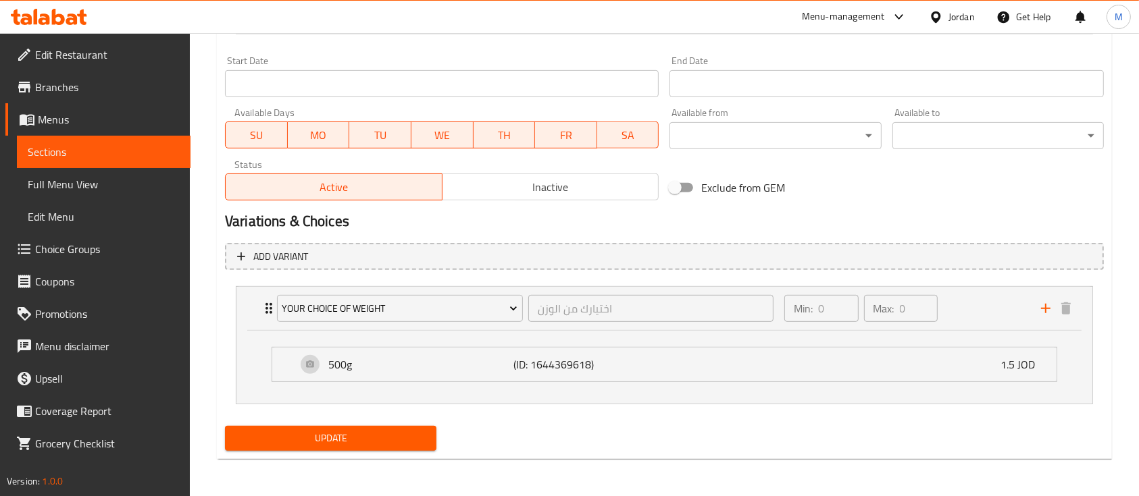
type textarea "طازج"
click at [387, 444] on span "Update" at bounding box center [331, 438] width 190 height 17
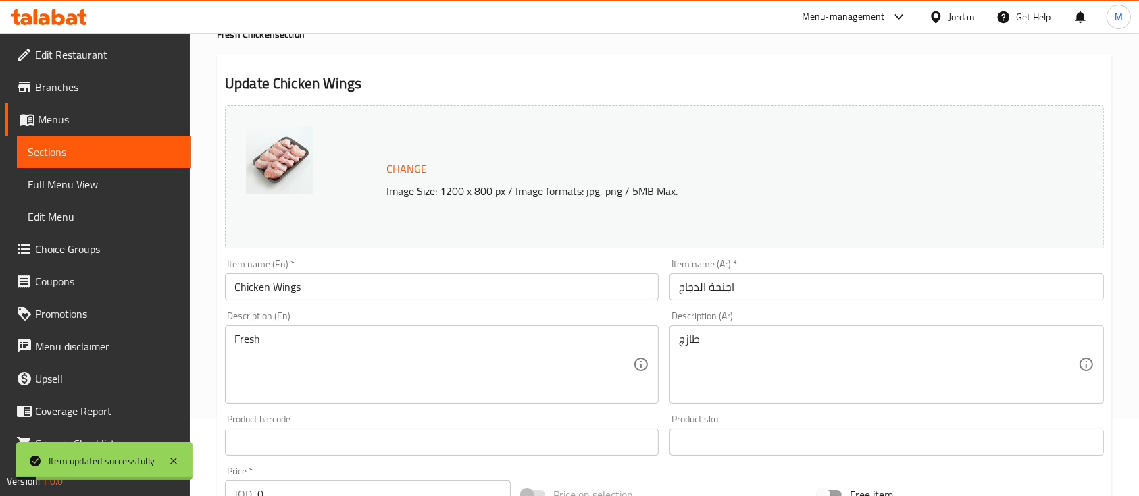
scroll to position [29, 0]
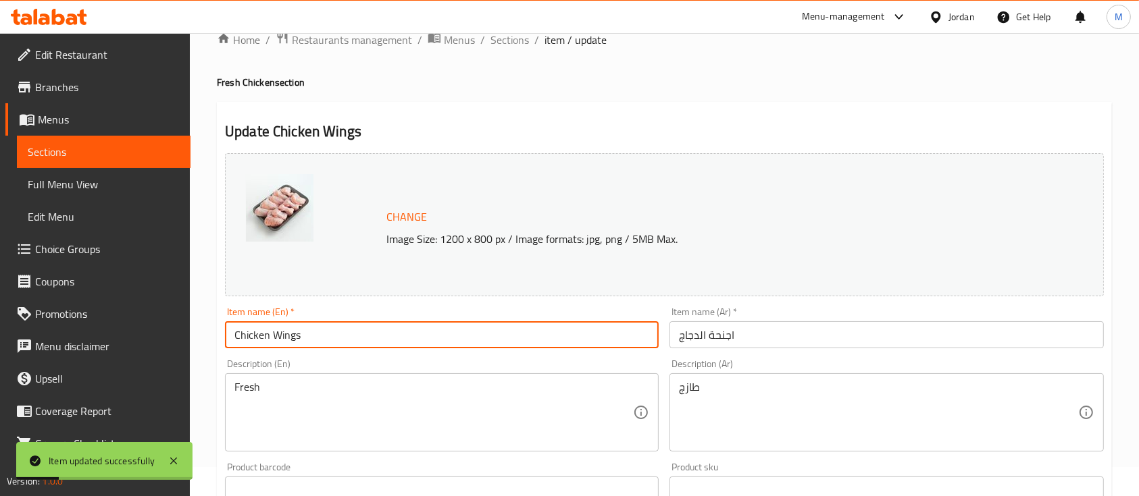
drag, startPoint x: 314, startPoint y: 342, endPoint x: 120, endPoint y: 383, distance: 198.2
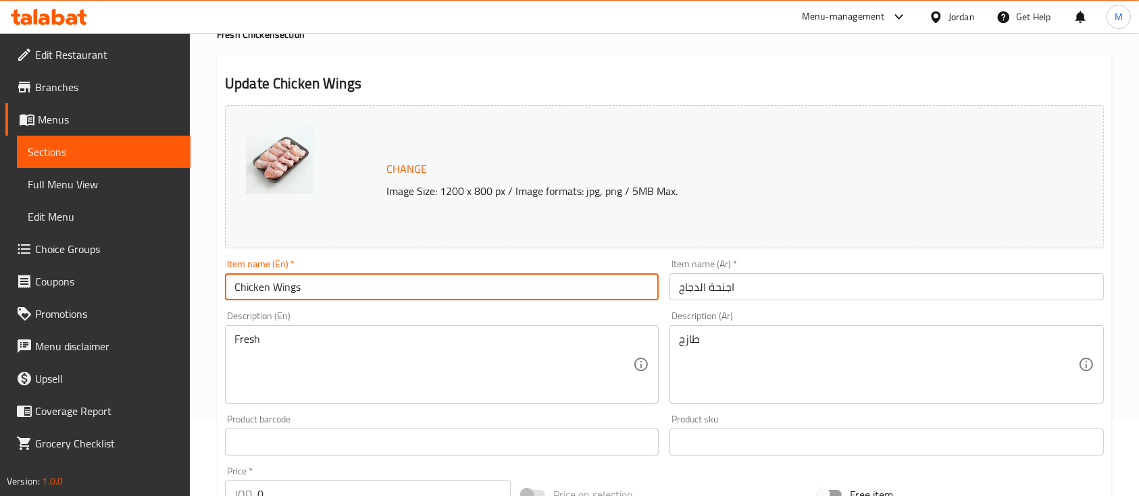
scroll to position [86, 0]
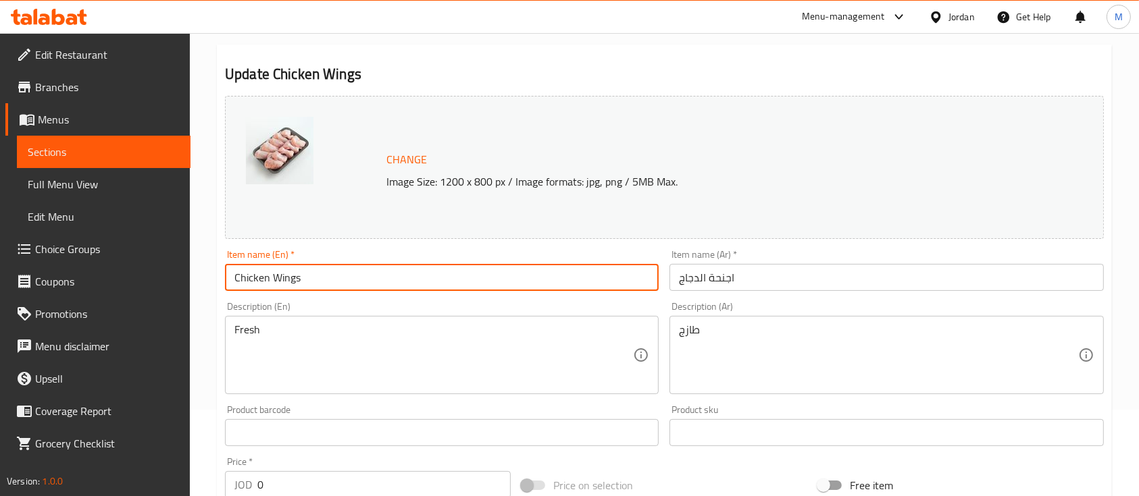
click at [478, 30] on div "Menu-management Jordan Get Help M" at bounding box center [569, 17] width 1139 height 32
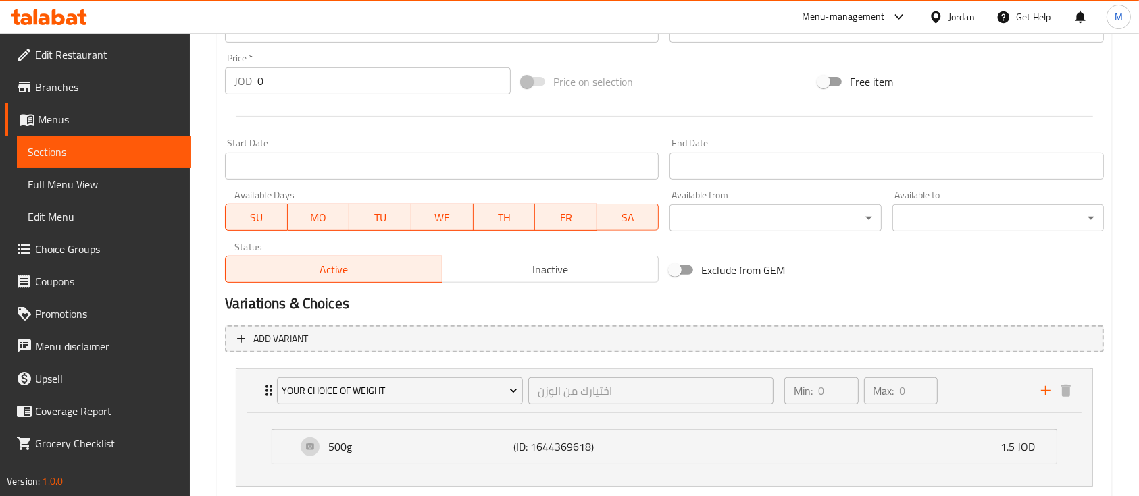
scroll to position [559, 0]
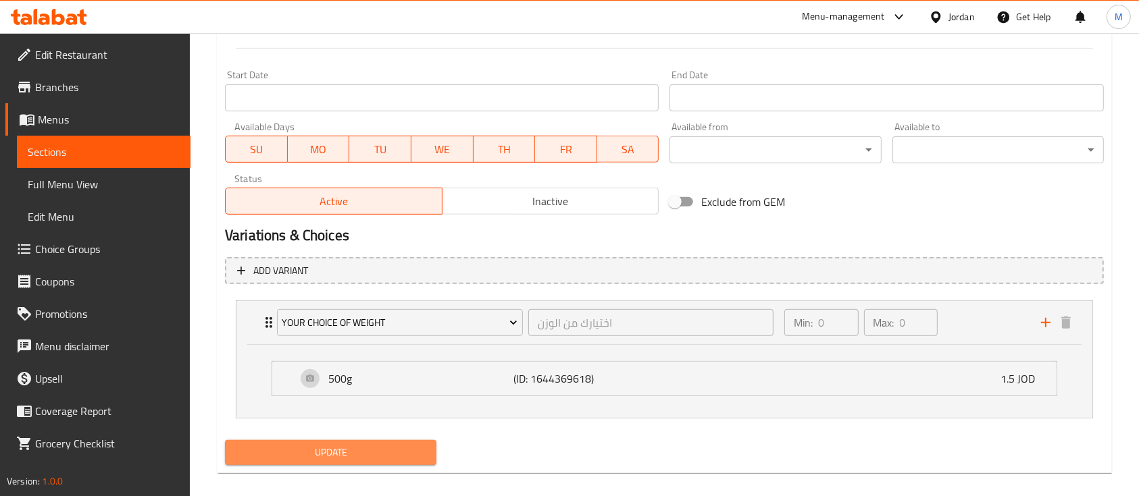
click at [338, 464] on button "Update" at bounding box center [330, 452] width 211 height 25
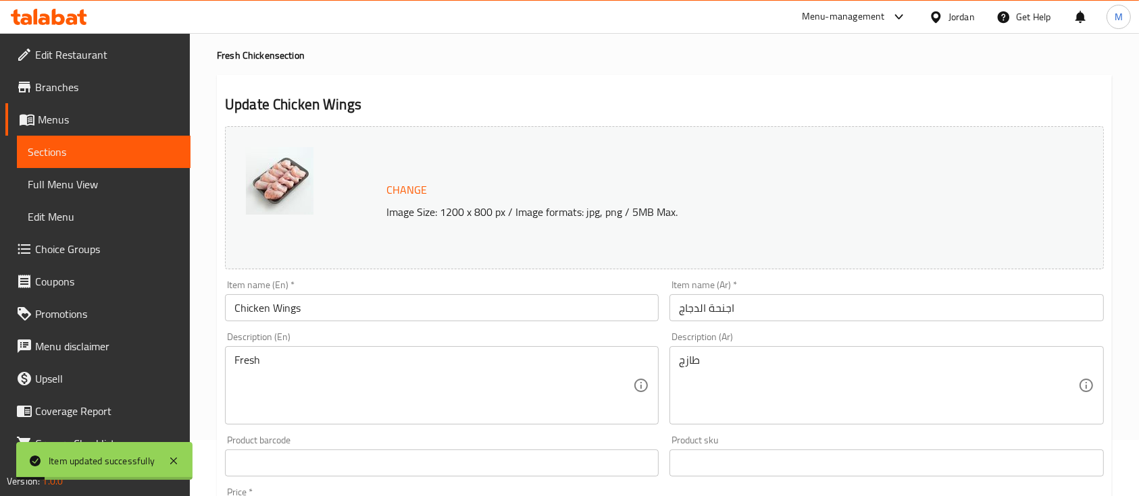
scroll to position [0, 0]
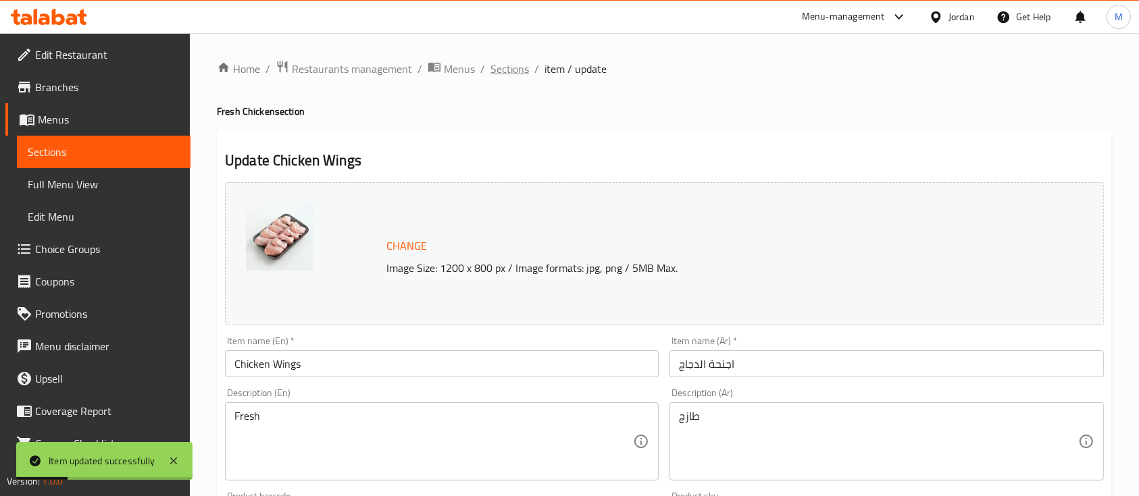
click at [497, 75] on span "Sections" at bounding box center [509, 69] width 39 height 16
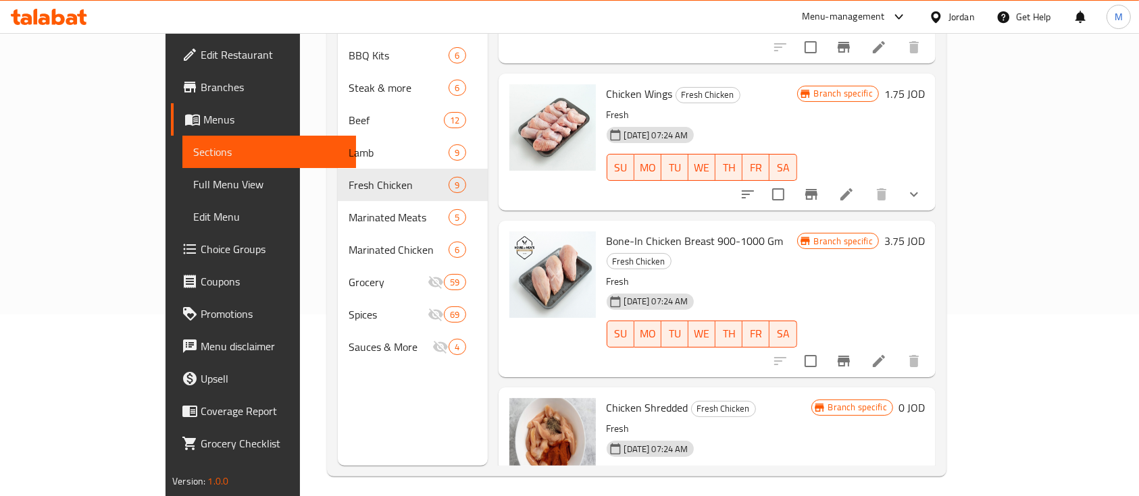
scroll to position [185, 0]
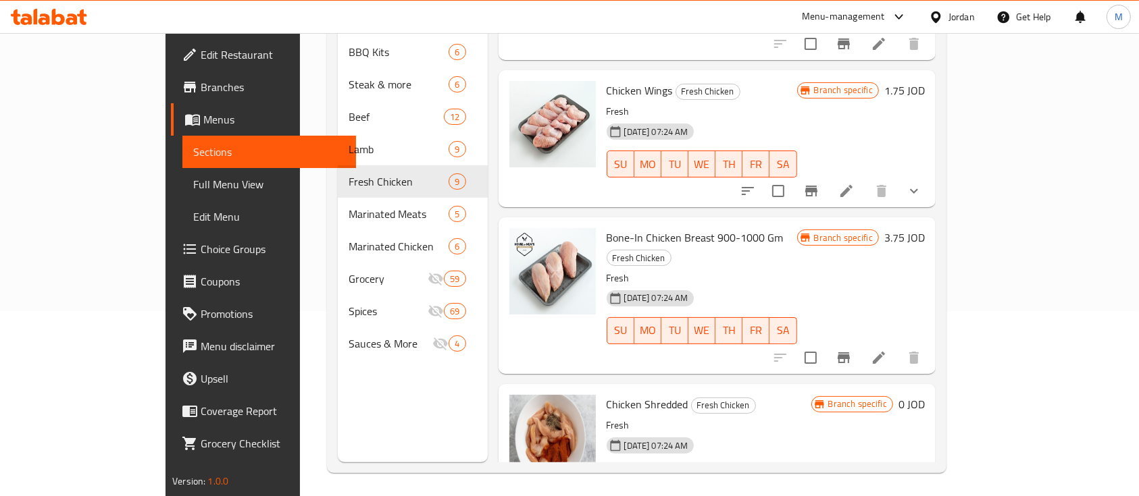
click at [607, 394] on span "Chicken Shredded" at bounding box center [648, 404] width 82 height 20
copy h6 "Chicken Shredded"
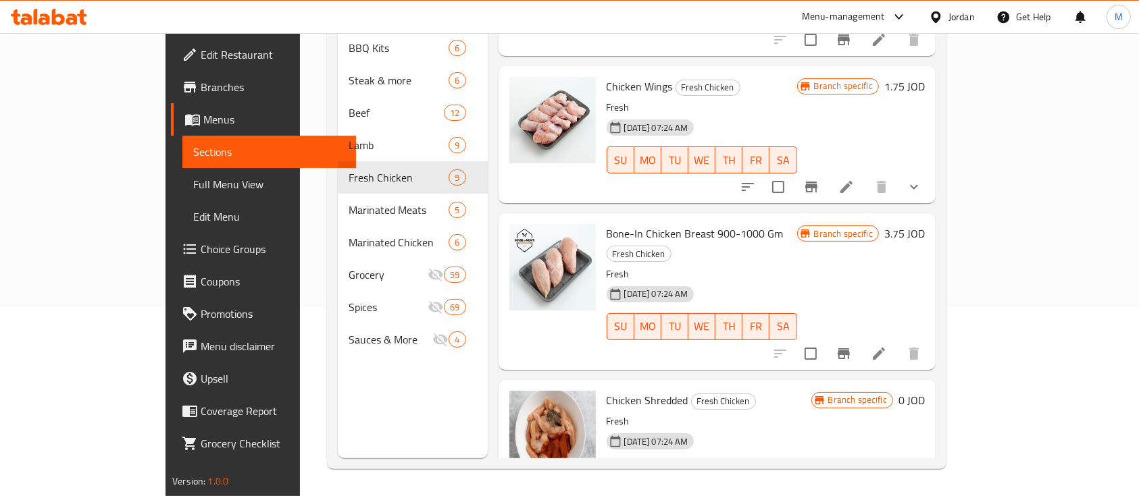
click at [811, 391] on h6 "Chicken Shredded Fresh Chicken" at bounding box center [709, 400] width 205 height 19
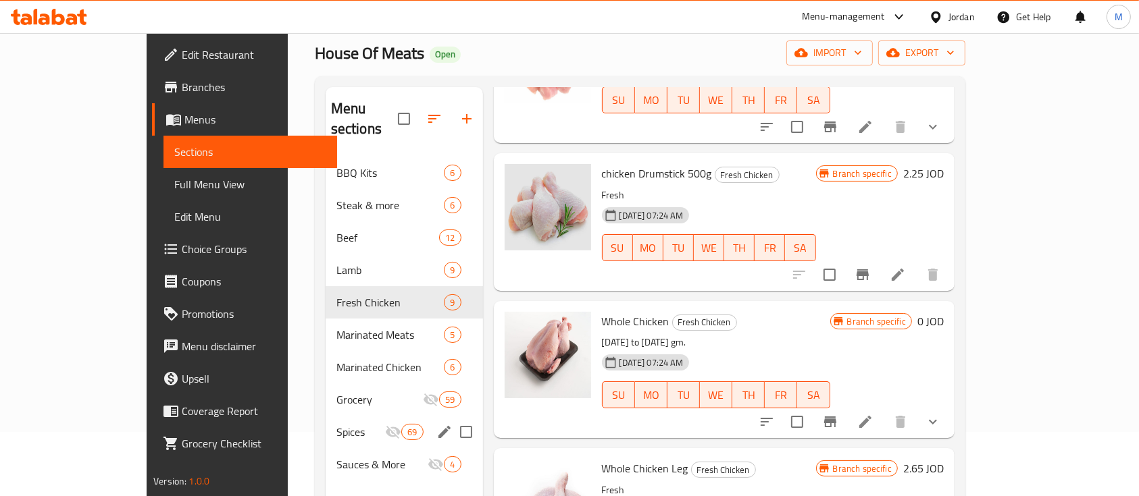
scroll to position [65, 0]
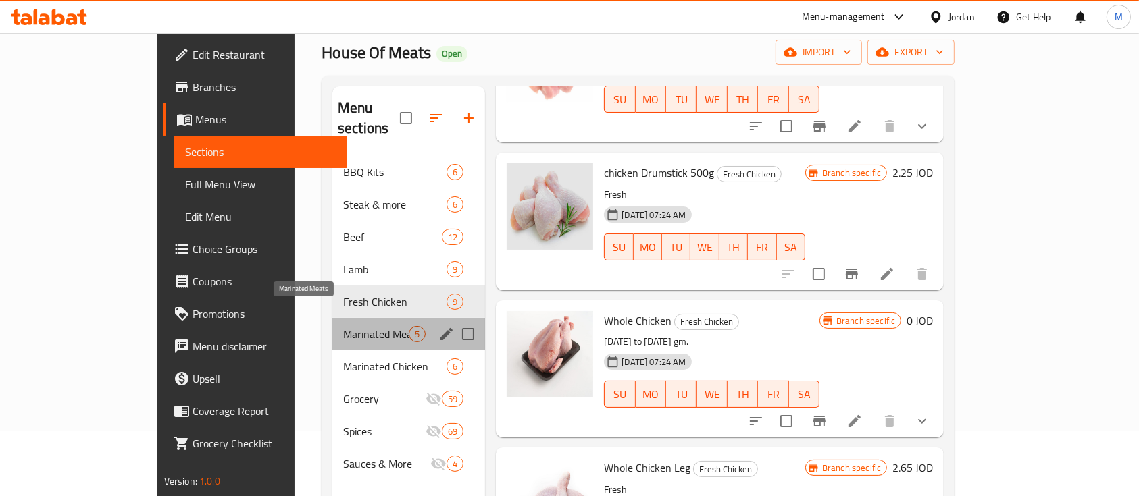
click at [343, 326] on span "Marinated Meats" at bounding box center [376, 334] width 66 height 16
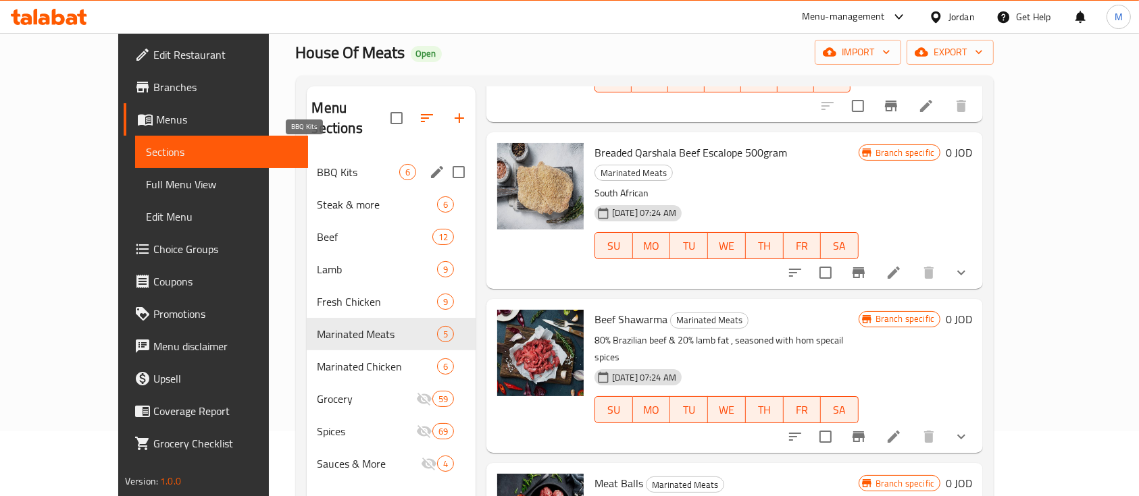
click at [317, 164] on span "BBQ Kits" at bounding box center [358, 172] width 82 height 16
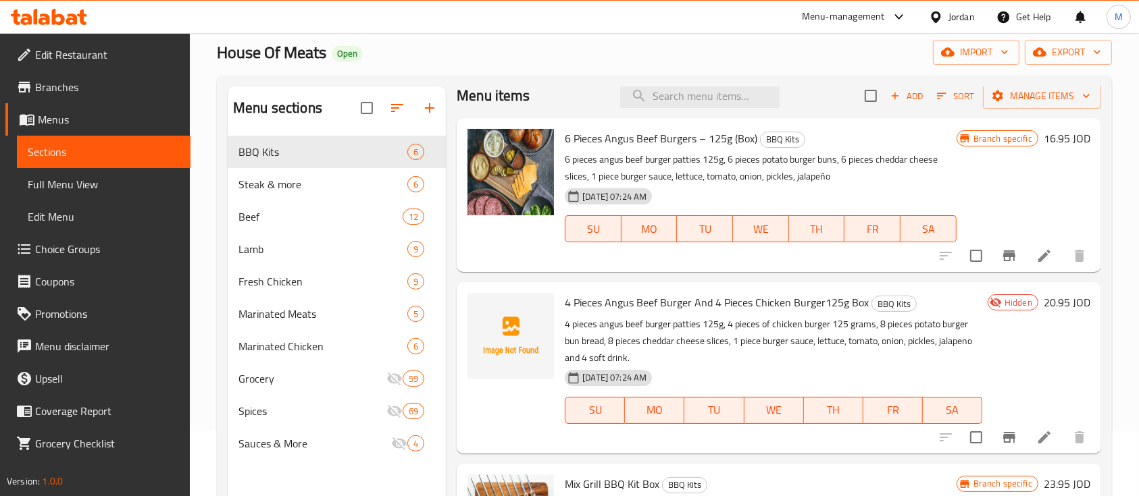
scroll to position [11, 0]
click at [265, 190] on span "Steak & more" at bounding box center [303, 184] width 131 height 16
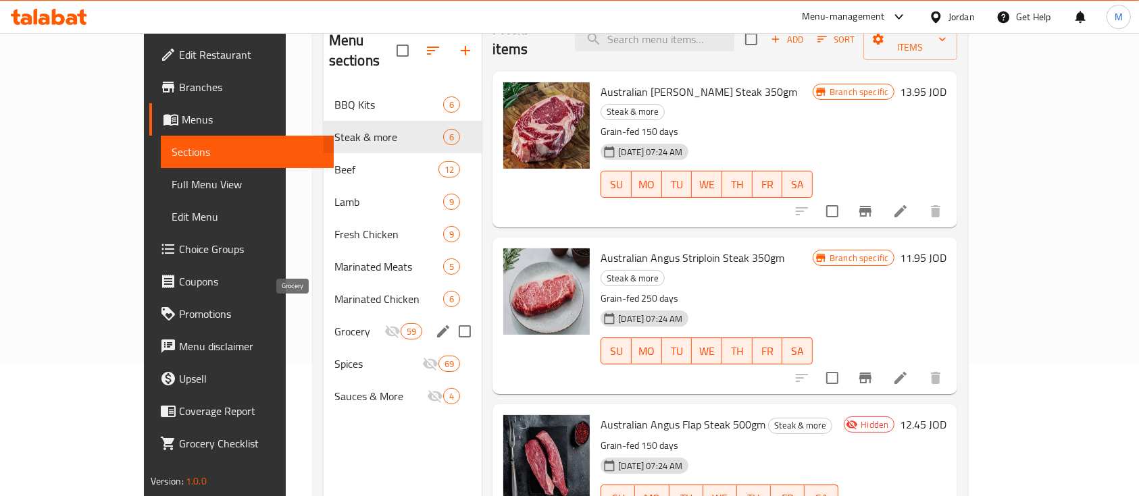
scroll to position [134, 0]
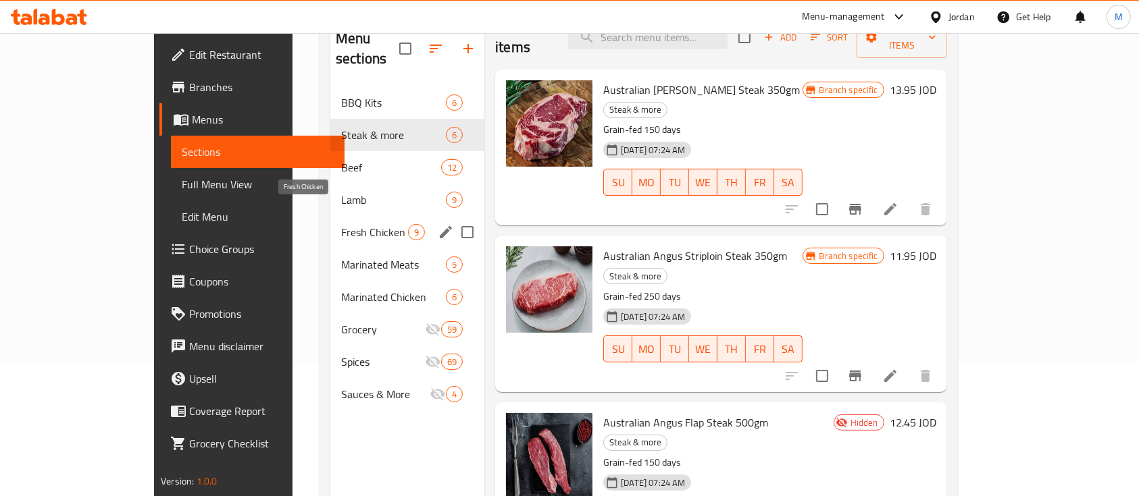
click at [341, 224] on span "Fresh Chicken" at bounding box center [374, 232] width 67 height 16
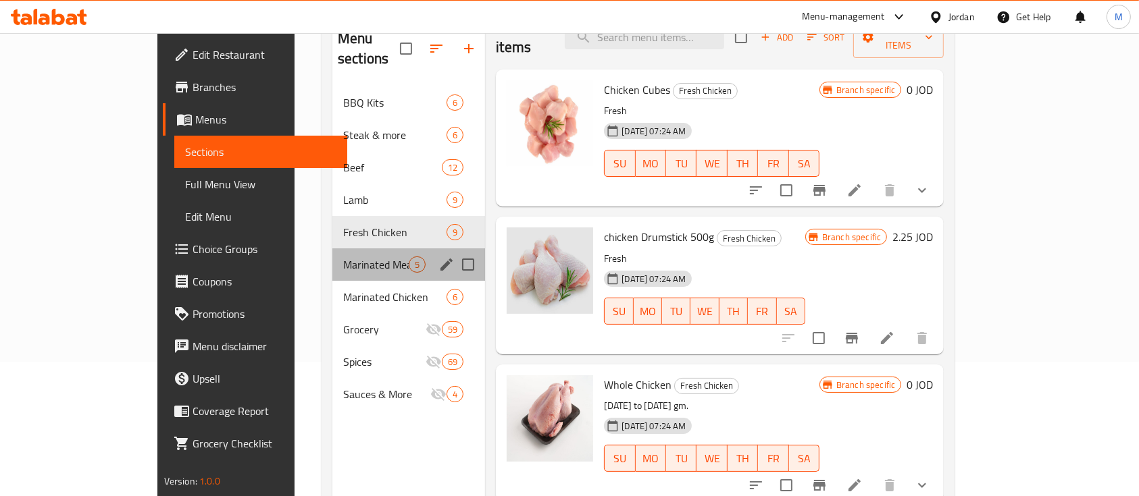
click at [332, 249] on div "Marinated Meats 5" at bounding box center [408, 265] width 153 height 32
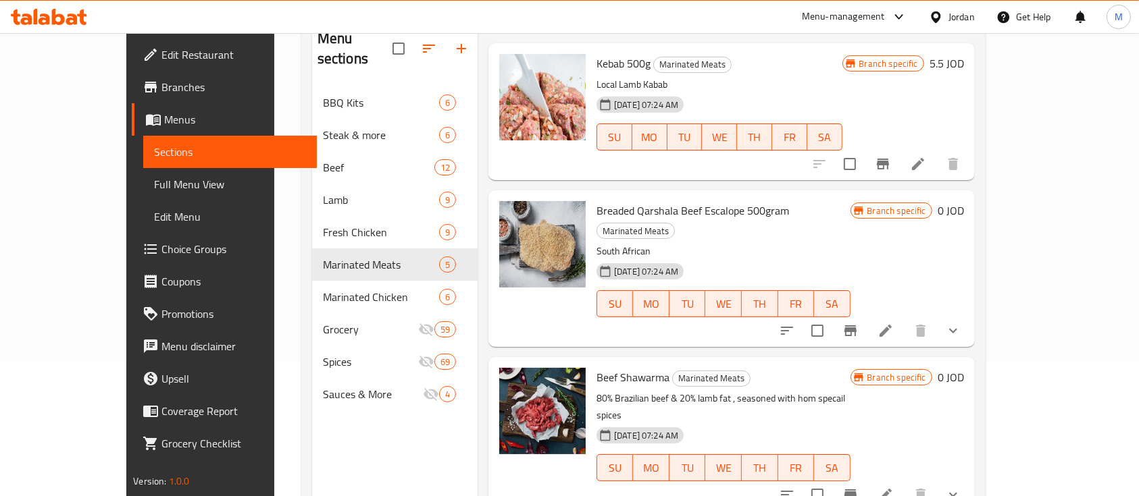
scroll to position [39, 0]
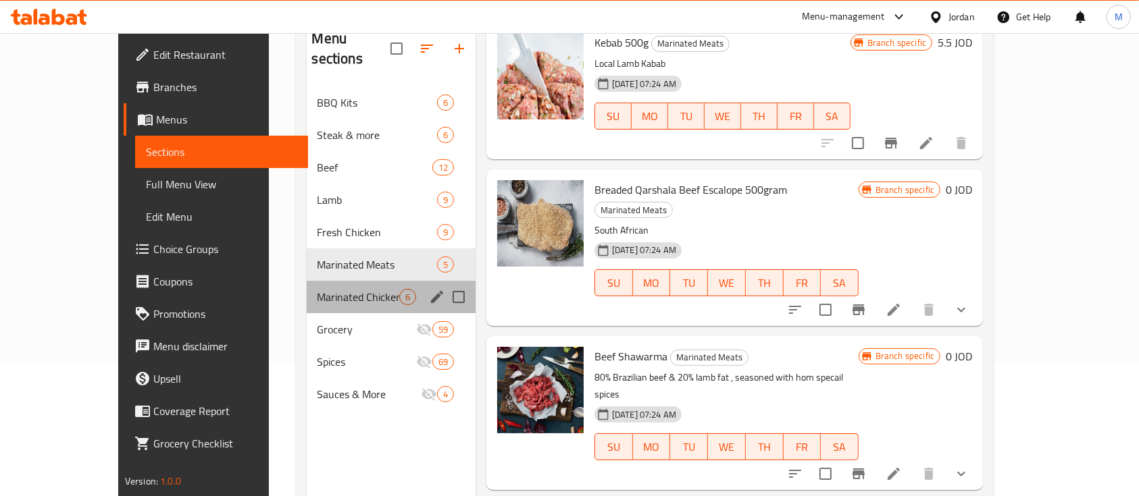
click at [307, 286] on div "Marinated Chicken 6" at bounding box center [391, 297] width 169 height 32
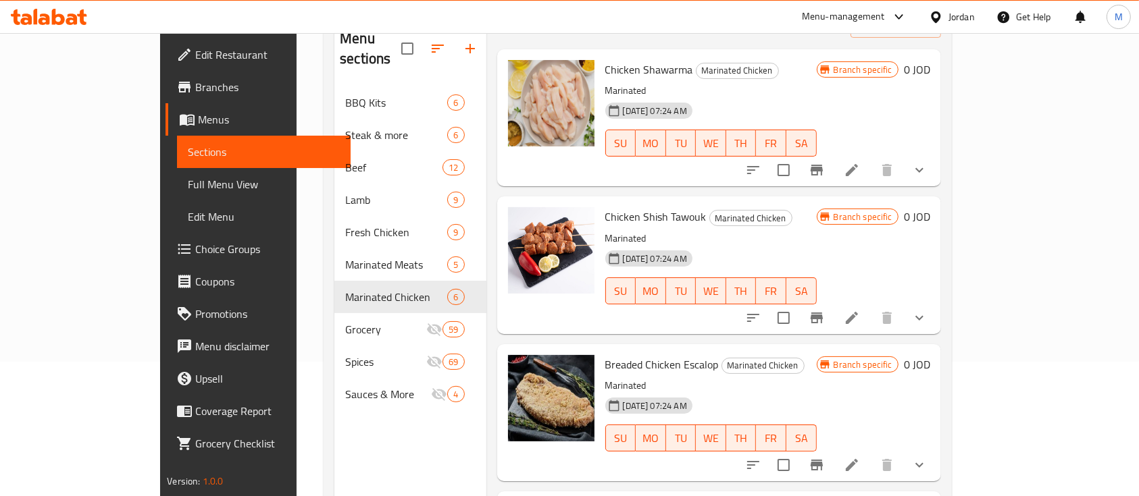
scroll to position [23, 0]
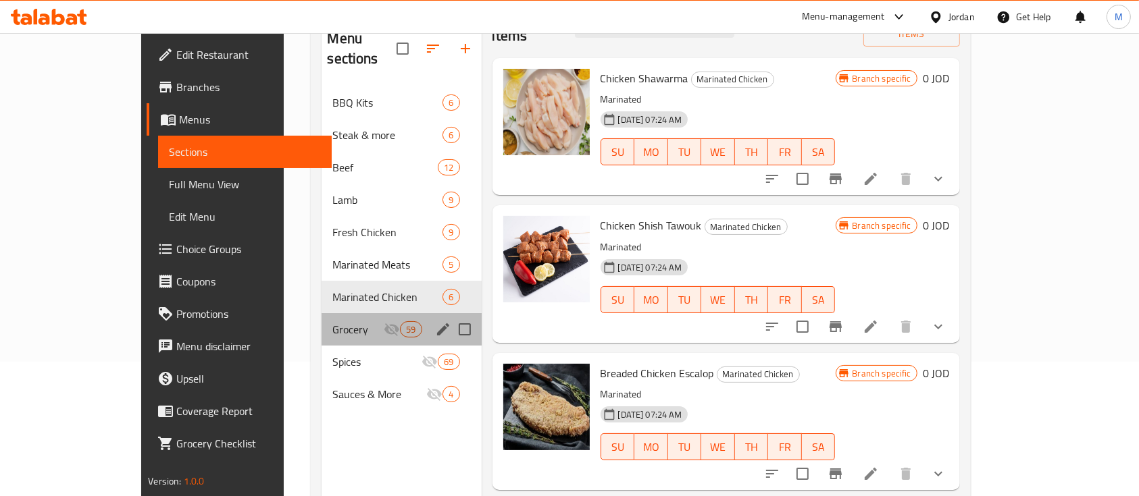
click at [322, 317] on div "Grocery 59" at bounding box center [401, 329] width 159 height 32
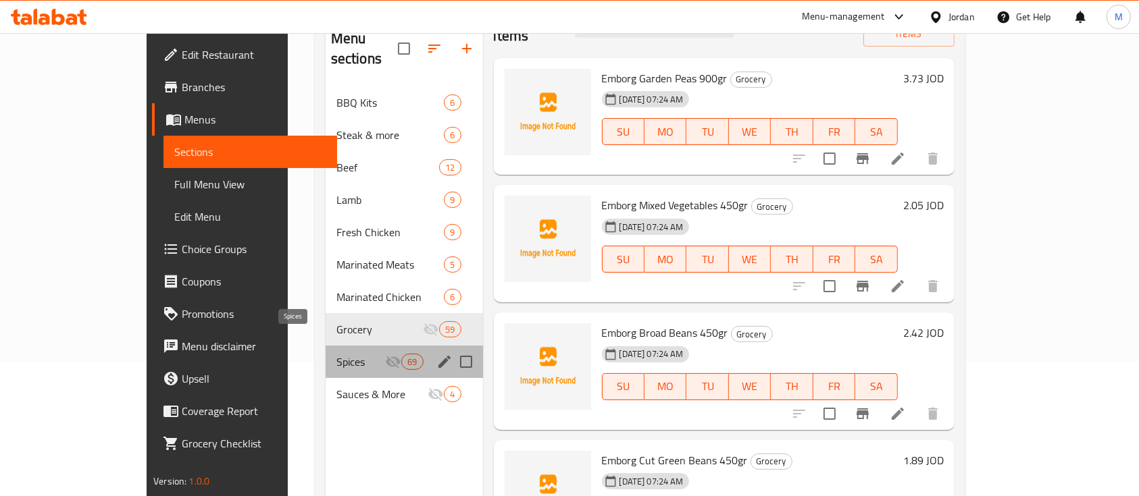
click at [336, 354] on span "Spices" at bounding box center [360, 362] width 49 height 16
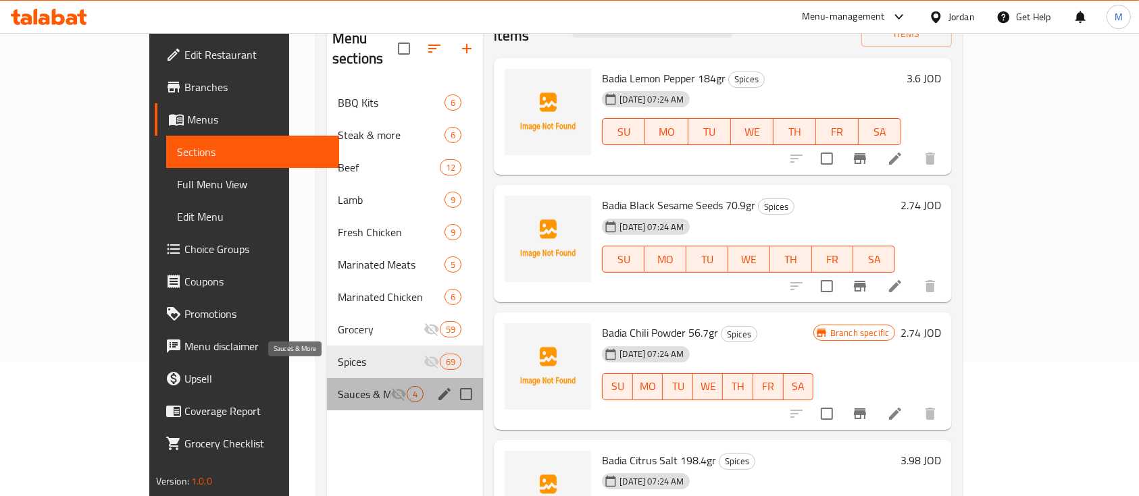
click at [338, 386] on span "Sauces & More" at bounding box center [364, 394] width 53 height 16
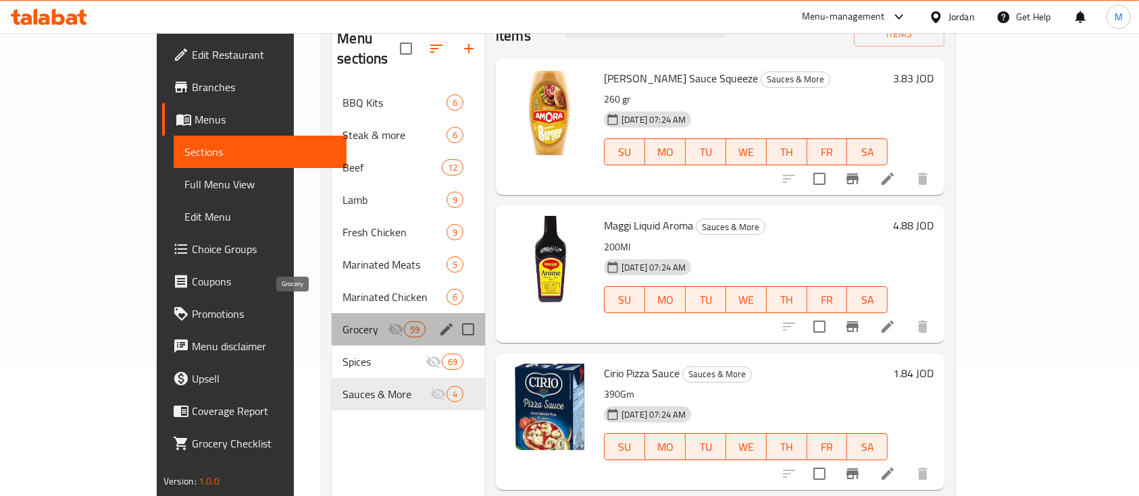
click at [342, 322] on span "Grocery" at bounding box center [364, 330] width 45 height 16
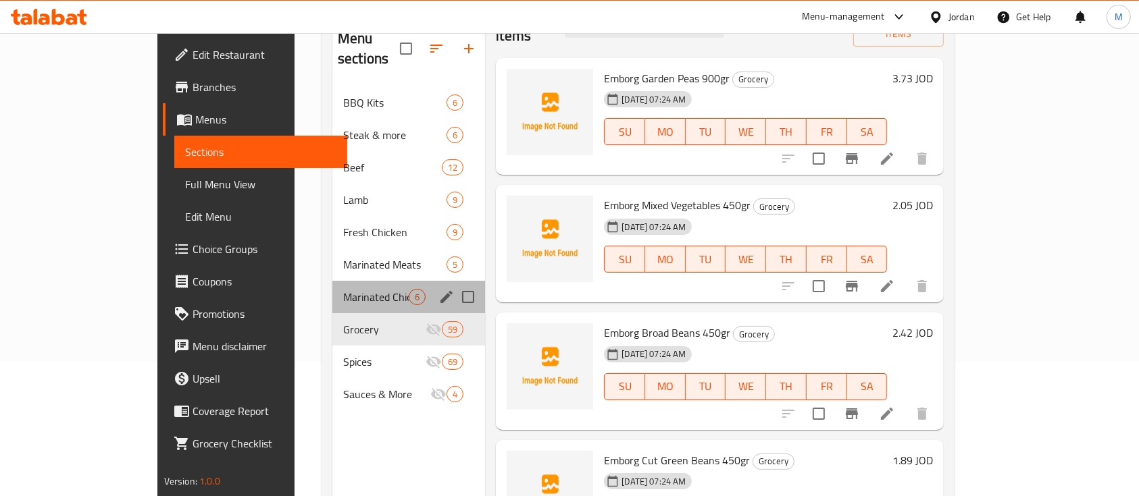
click at [332, 286] on div "Marinated Chicken 6" at bounding box center [408, 297] width 153 height 32
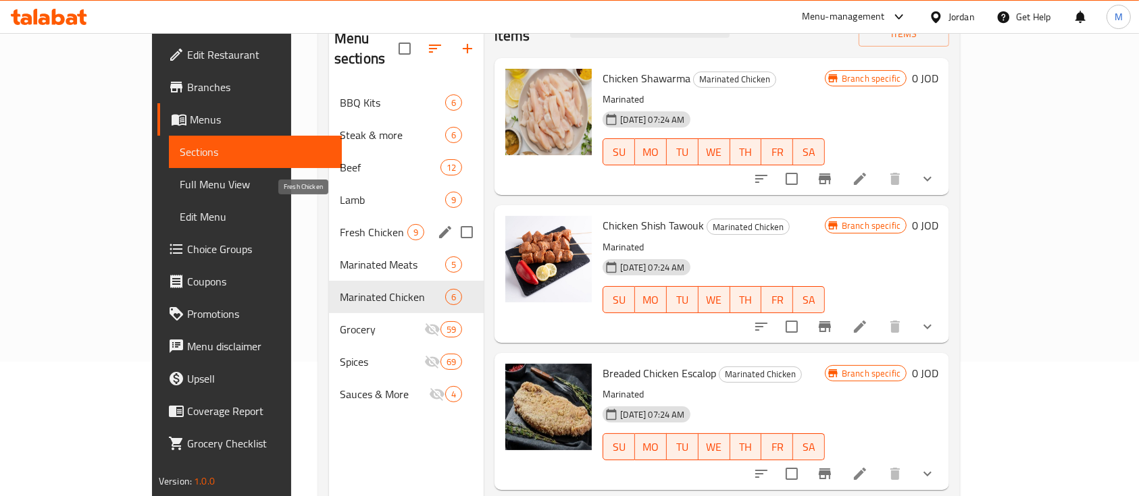
click at [340, 224] on span "Fresh Chicken" at bounding box center [374, 232] width 68 height 16
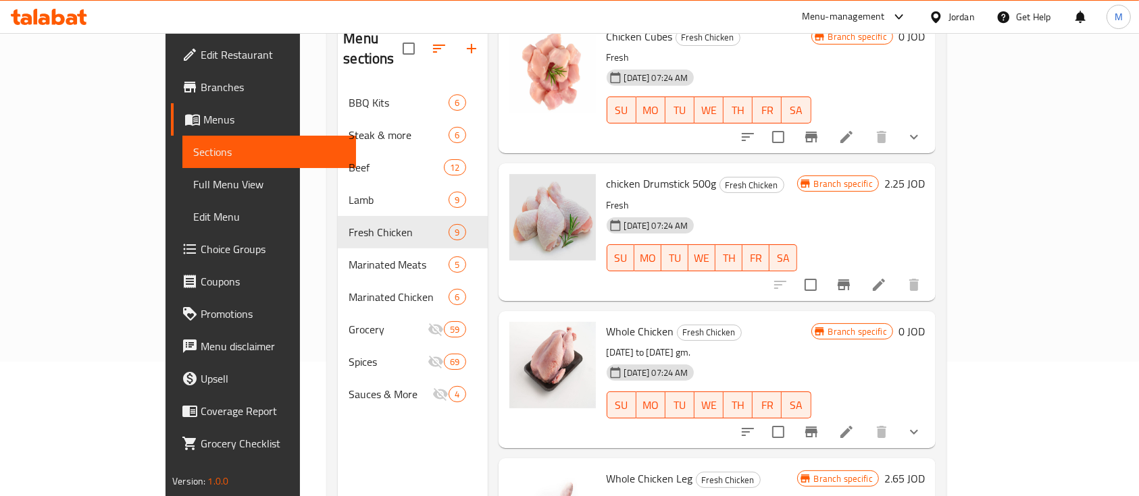
scroll to position [60, 0]
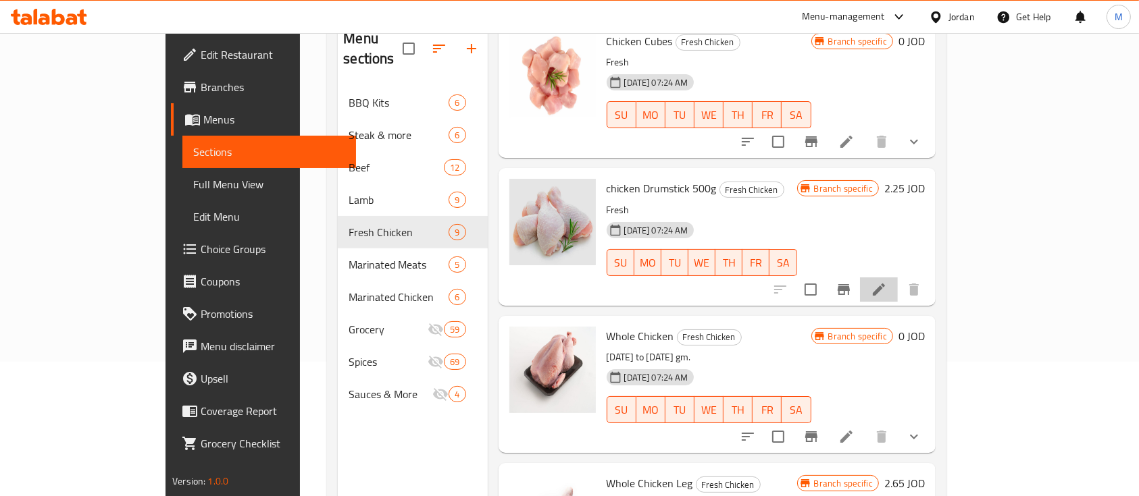
click at [898, 278] on li at bounding box center [879, 290] width 38 height 24
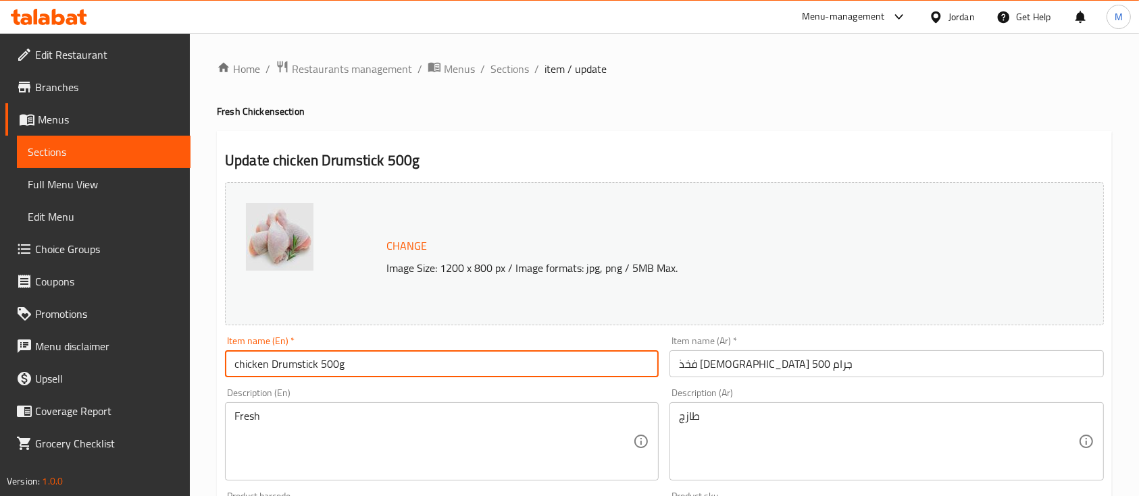
drag, startPoint x: 232, startPoint y: 368, endPoint x: 239, endPoint y: 369, distance: 6.9
click at [239, 369] on input "chicken Drumstick 500g" at bounding box center [442, 364] width 434 height 27
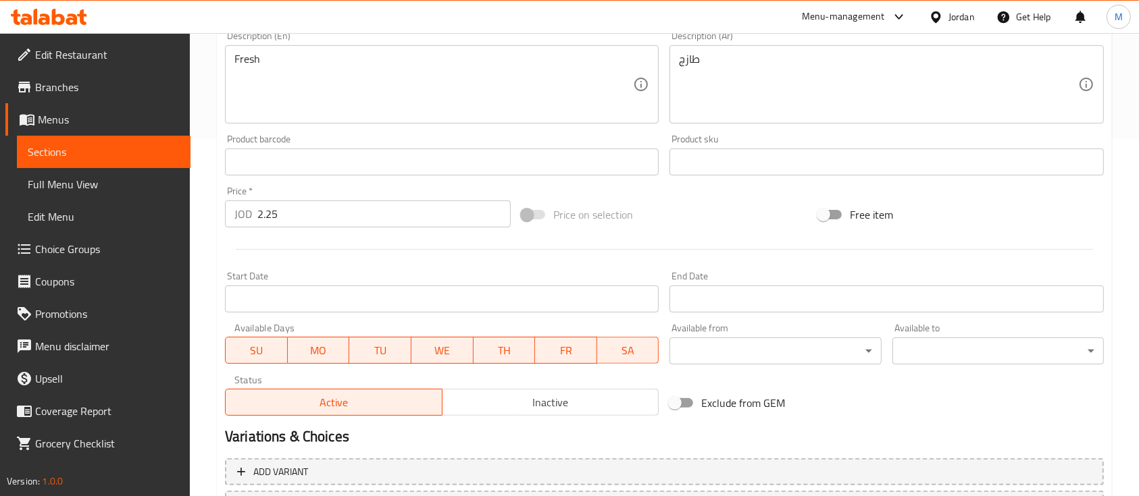
scroll to position [477, 0]
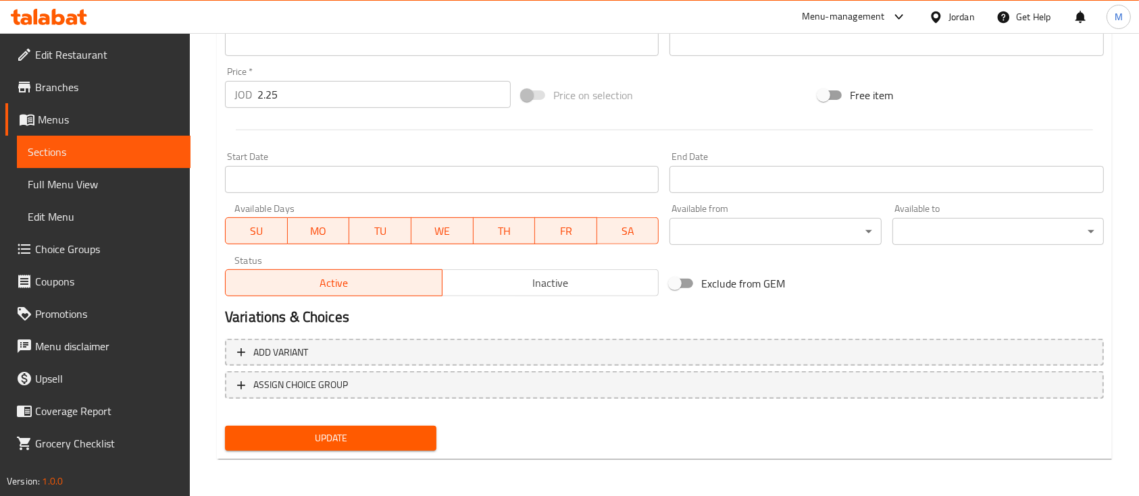
type input "Chicken Drumstick 500g"
click at [319, 430] on span "Update" at bounding box center [331, 438] width 190 height 17
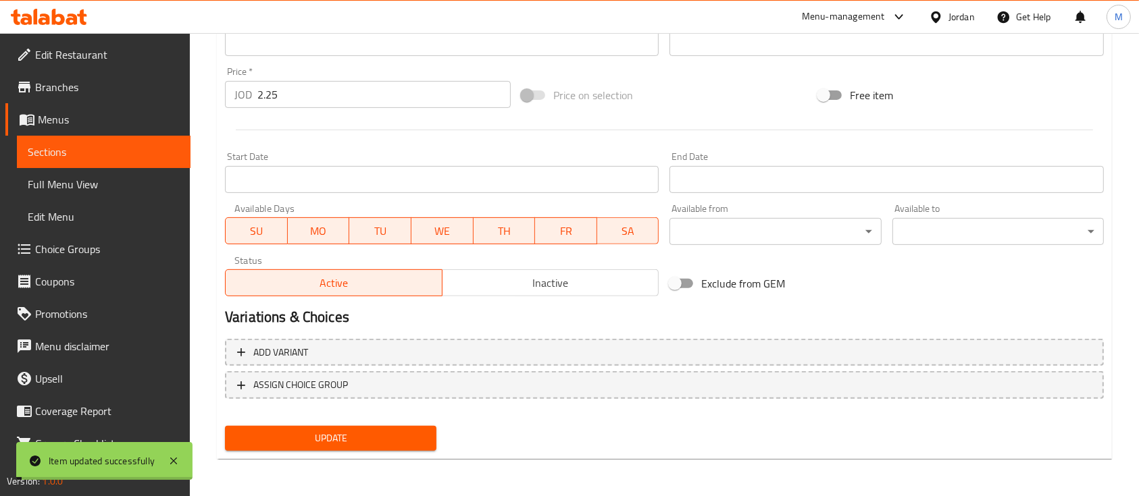
scroll to position [0, 0]
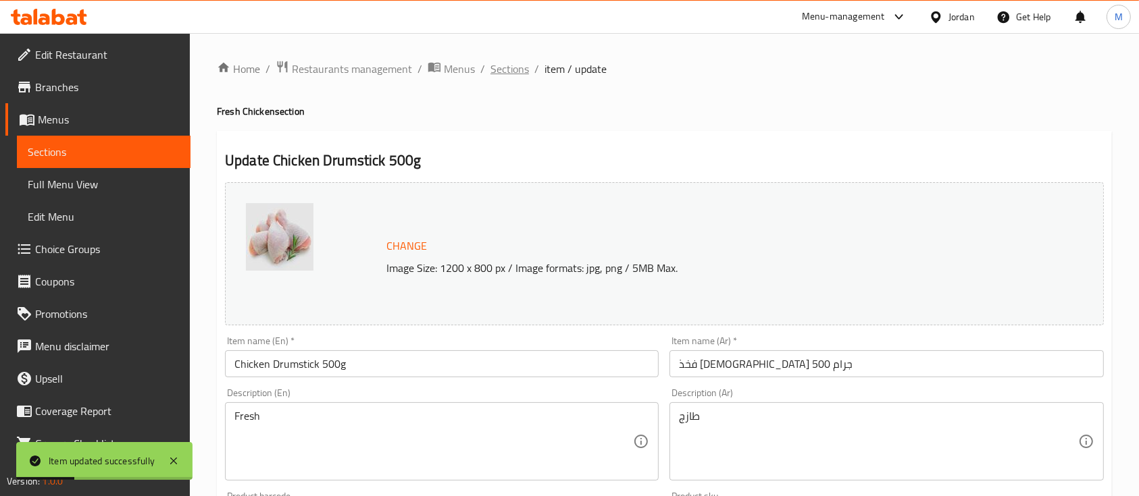
click at [505, 68] on span "Sections" at bounding box center [509, 69] width 39 height 16
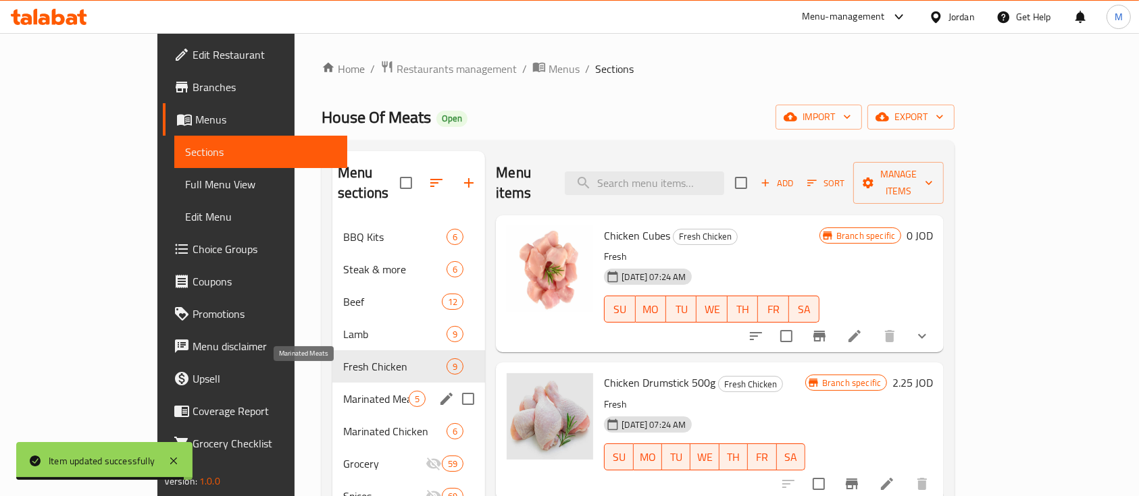
click at [343, 391] on span "Marinated Meats" at bounding box center [376, 399] width 66 height 16
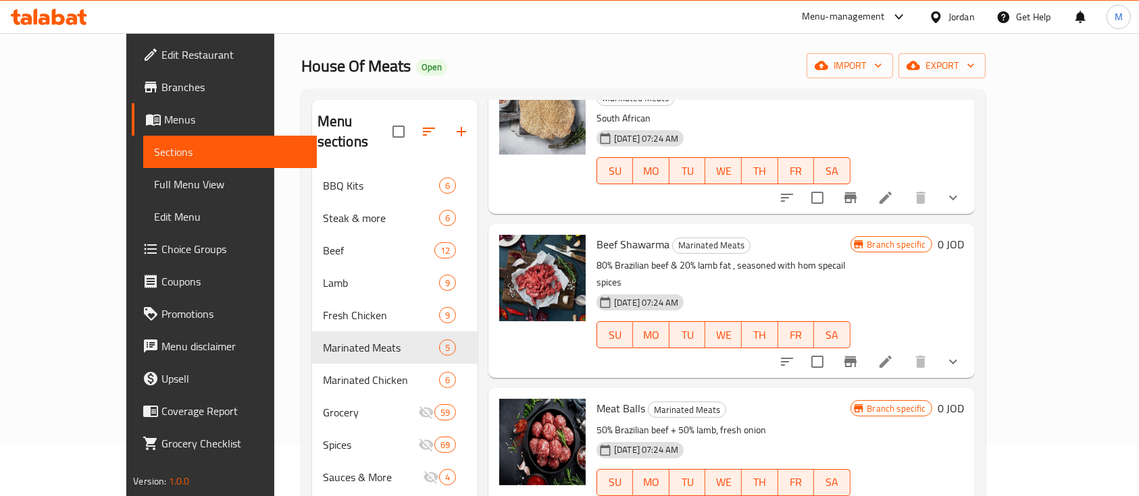
scroll to position [228, 0]
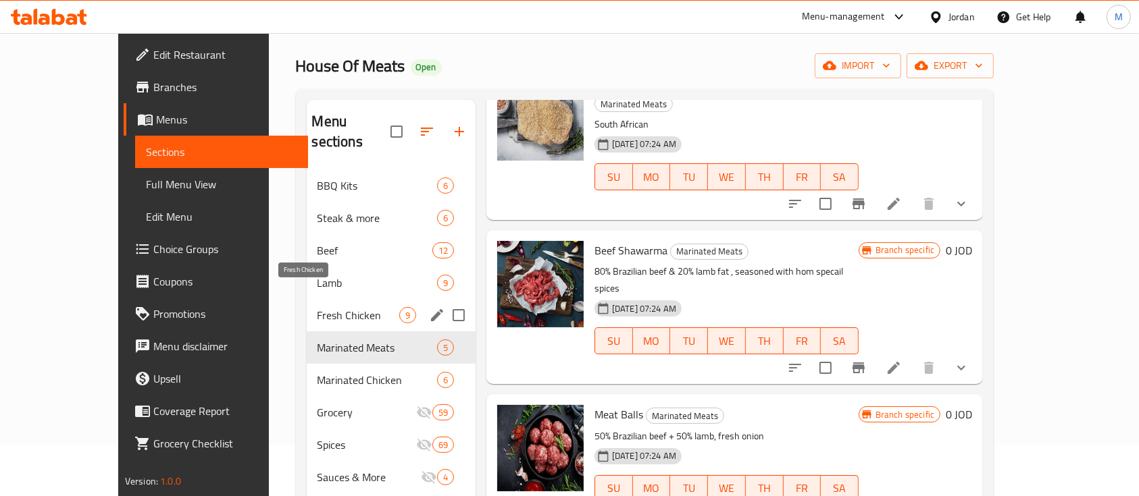
click at [317, 307] on span "Fresh Chicken" at bounding box center [358, 315] width 82 height 16
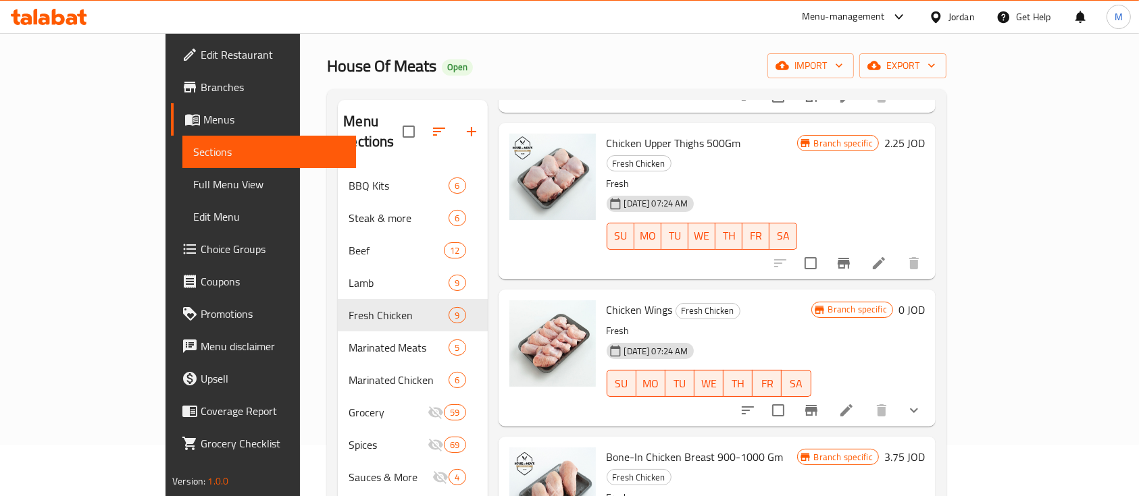
scroll to position [779, 0]
click at [827, 394] on button "Branch-specific-item" at bounding box center [811, 410] width 32 height 32
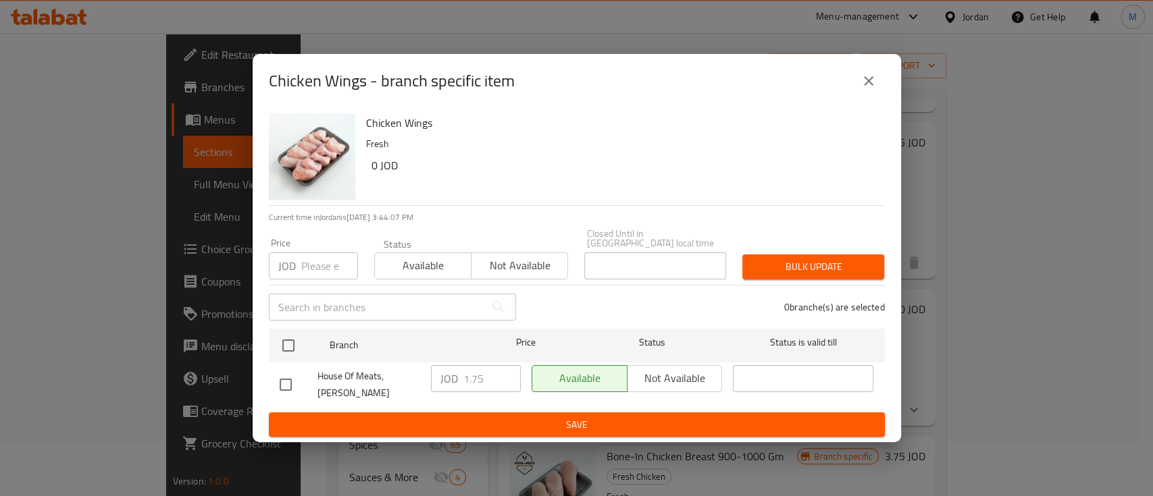
click at [315, 263] on input "number" at bounding box center [329, 266] width 57 height 27
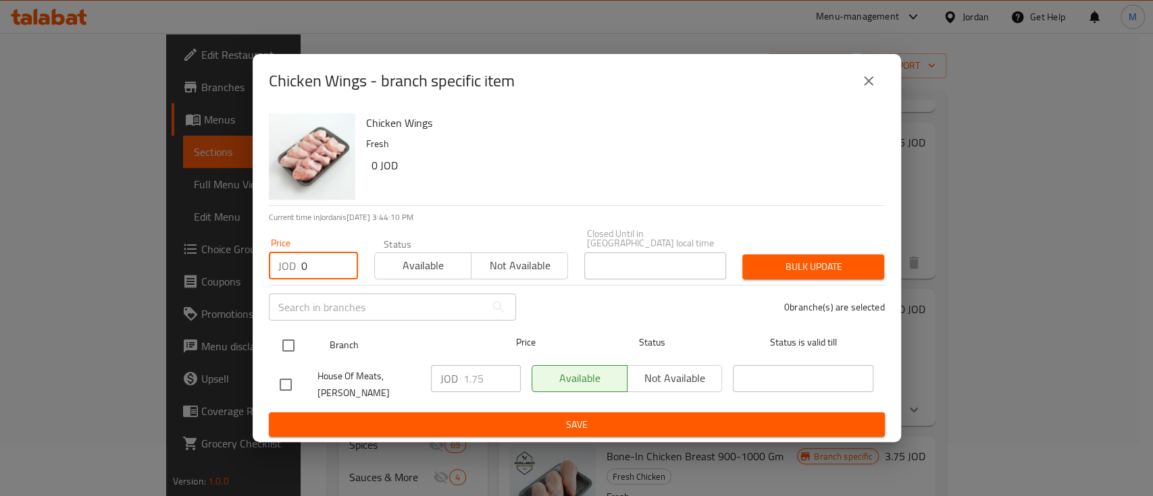
type input "0"
click at [288, 344] on input "checkbox" at bounding box center [288, 346] width 28 height 28
checkbox input "true"
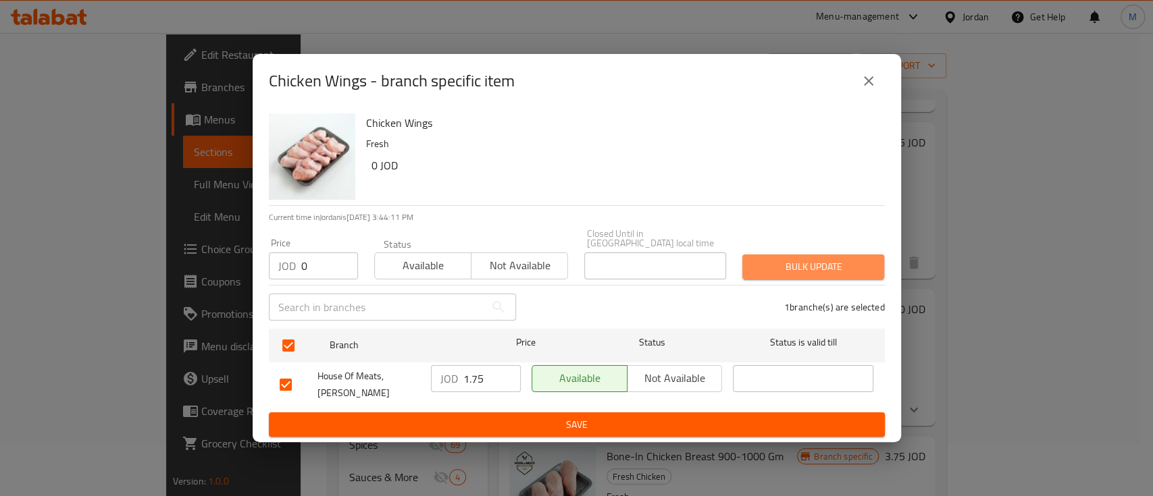
click at [805, 262] on span "Bulk update" at bounding box center [813, 267] width 120 height 17
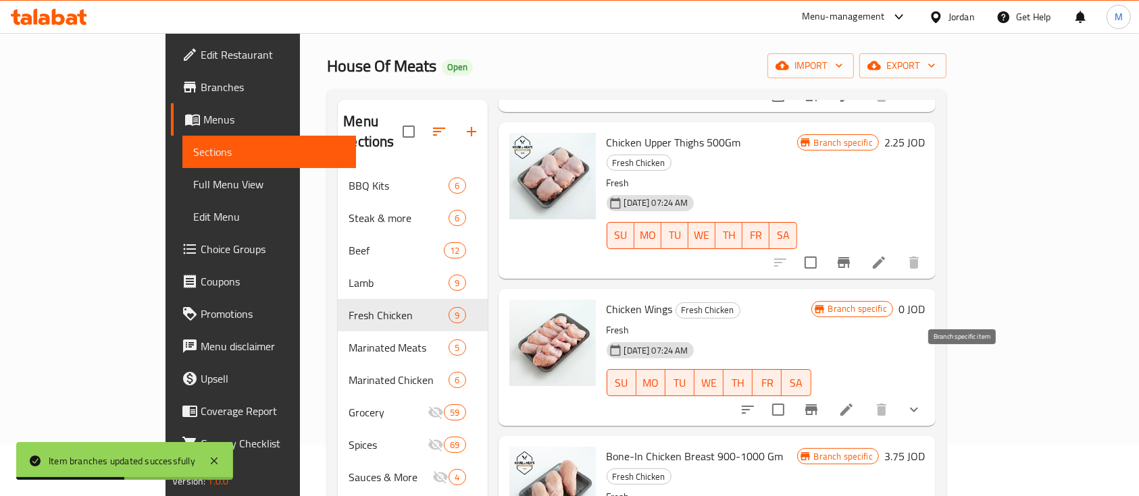
click at [819, 402] on icon "Branch-specific-item" at bounding box center [811, 410] width 16 height 16
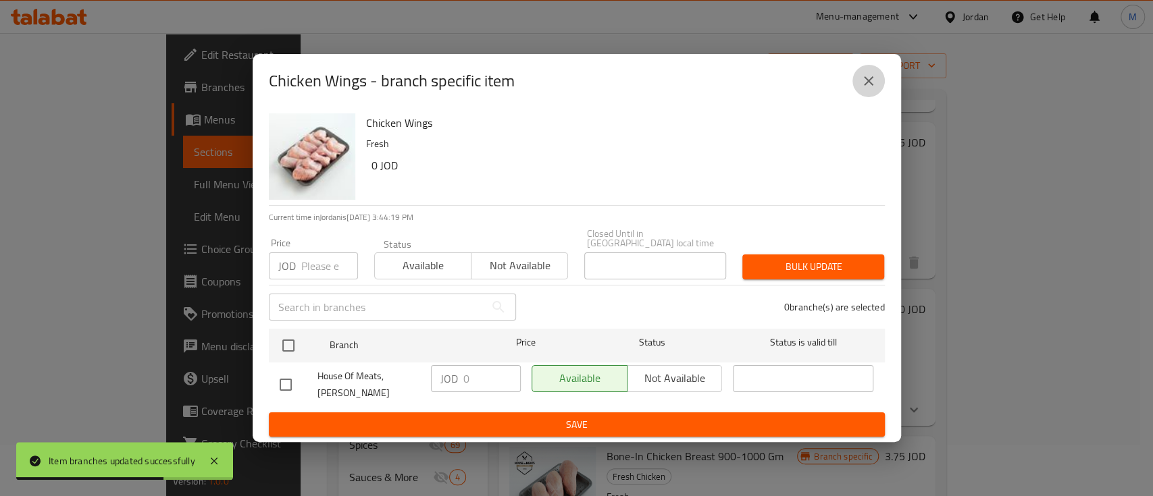
click at [864, 78] on icon "close" at bounding box center [869, 81] width 16 height 16
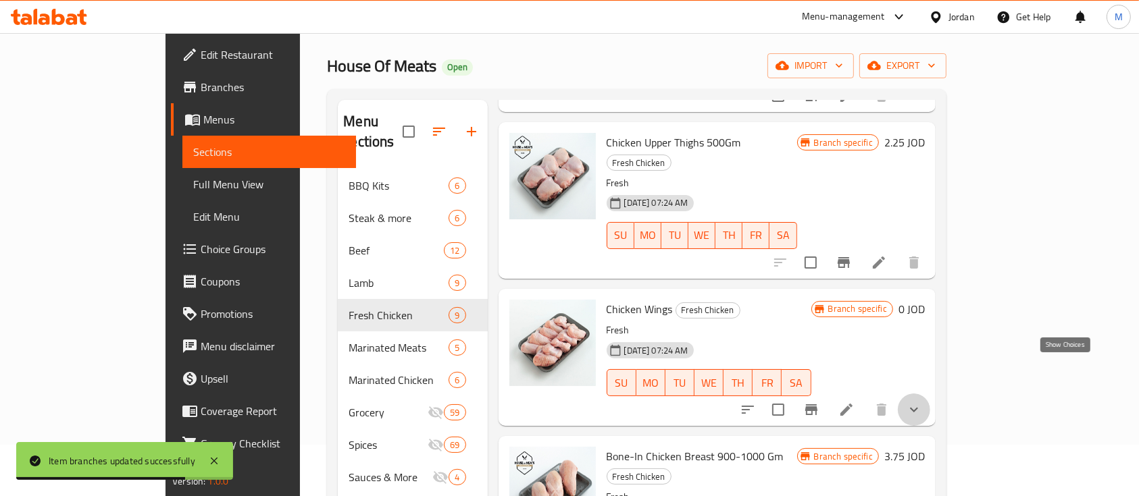
click at [922, 402] on icon "show more" at bounding box center [914, 410] width 16 height 16
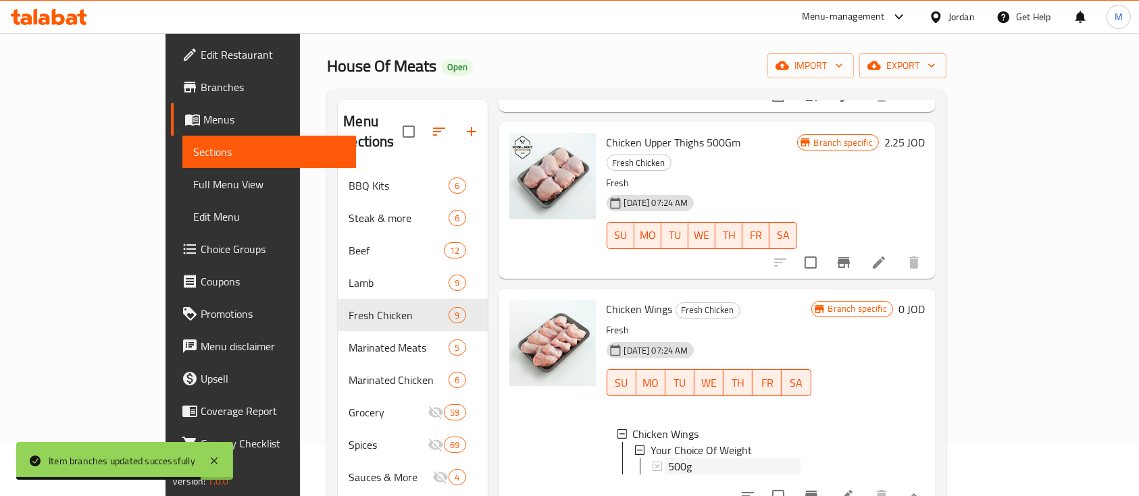
click at [668, 459] on span "500g" at bounding box center [680, 467] width 24 height 16
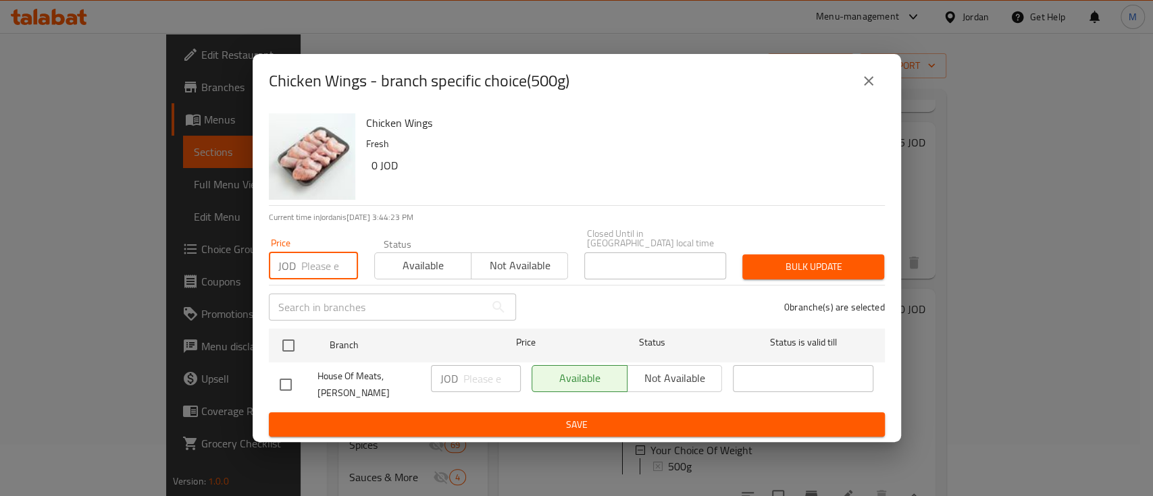
click at [301, 259] on input "number" at bounding box center [329, 266] width 57 height 27
click at [861, 84] on icon "close" at bounding box center [869, 81] width 16 height 16
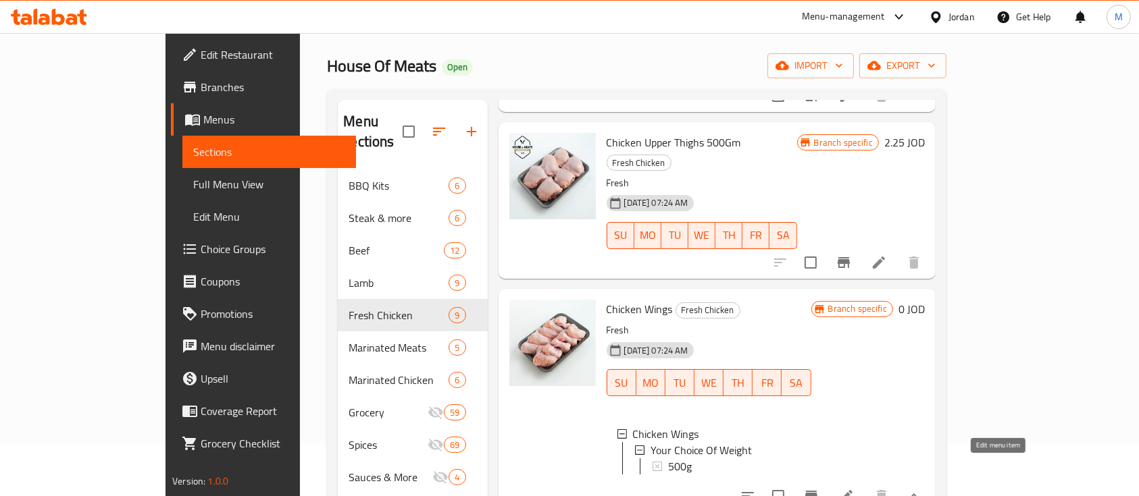
click at [854, 488] on icon at bounding box center [846, 496] width 16 height 16
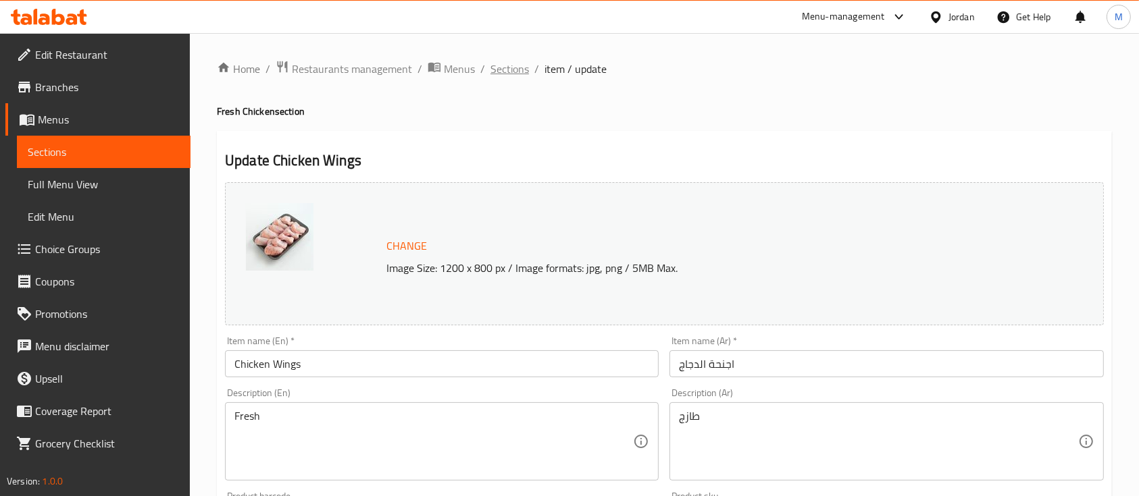
click at [503, 68] on span "Sections" at bounding box center [509, 69] width 39 height 16
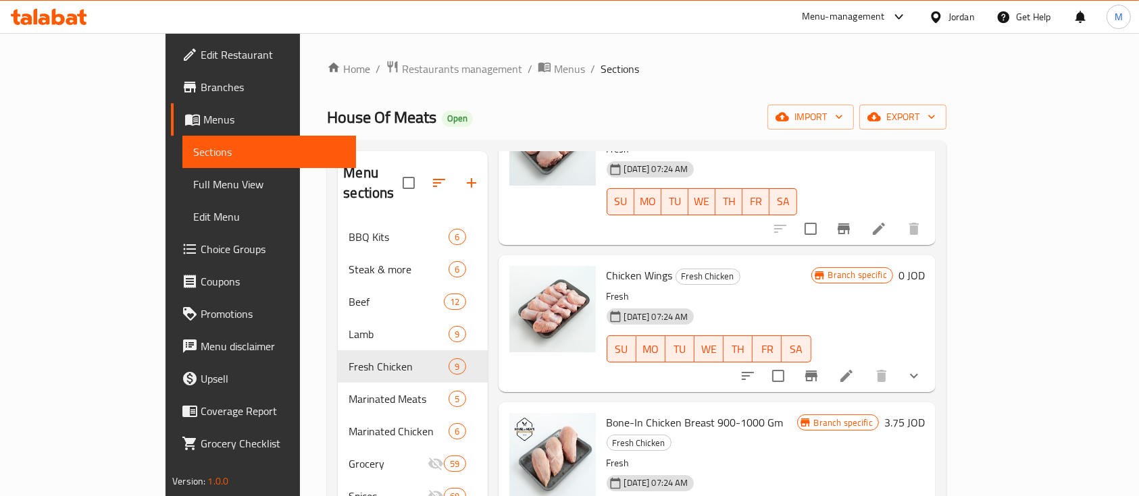
scroll to position [189, 0]
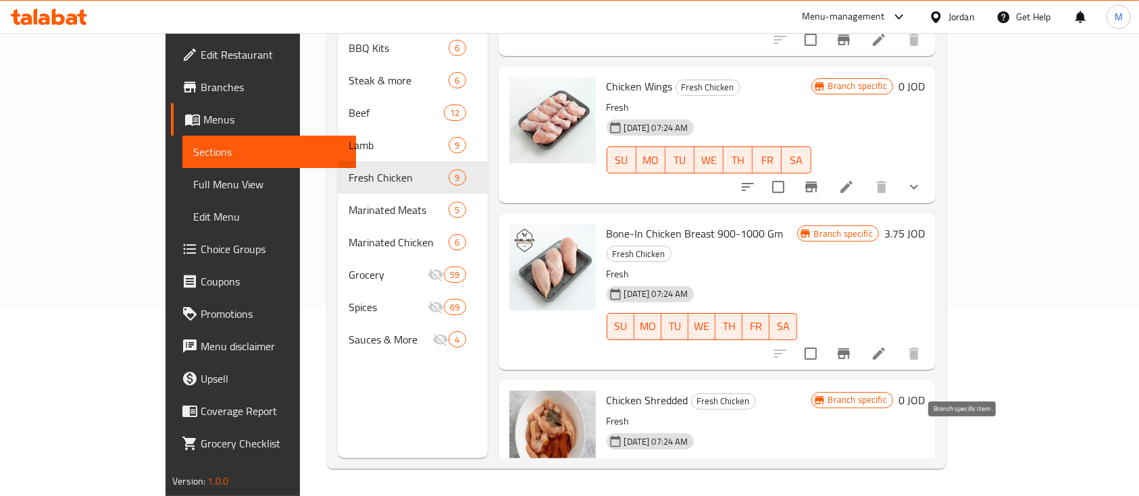
click at [819, 493] on icon "Branch-specific-item" at bounding box center [811, 501] width 16 height 16
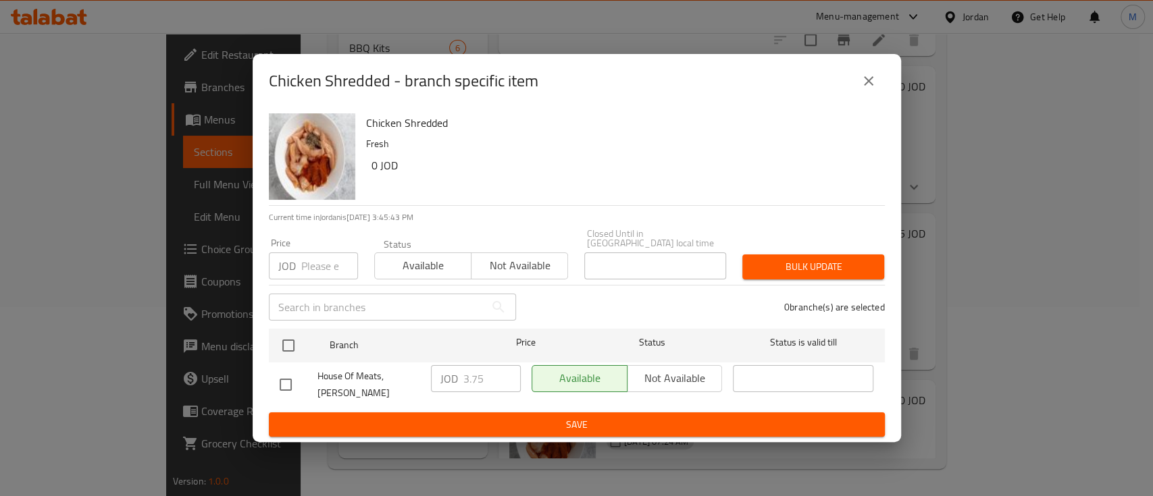
click at [307, 254] on input "number" at bounding box center [329, 266] width 57 height 27
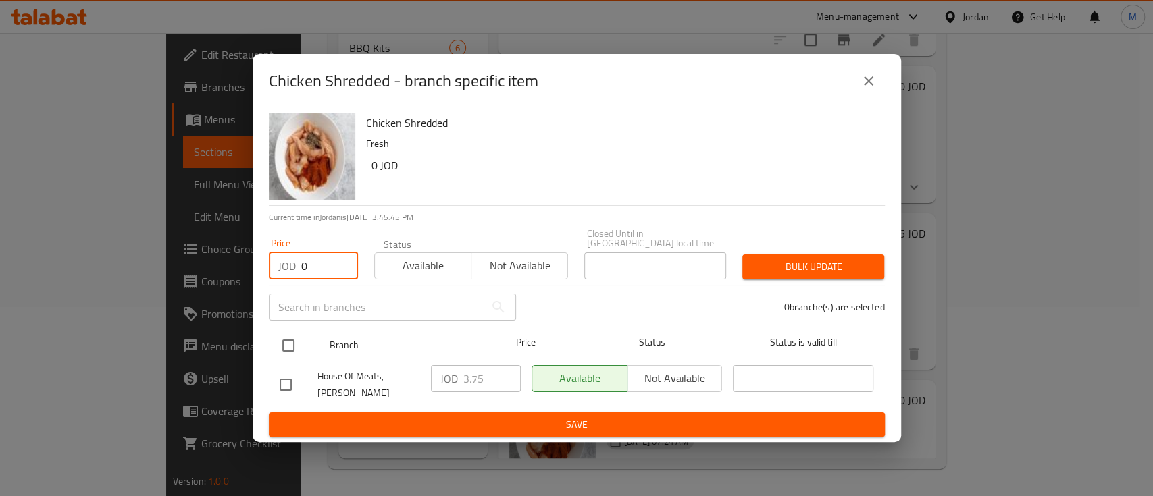
type input "0"
click at [286, 335] on input "checkbox" at bounding box center [288, 346] width 28 height 28
checkbox input "true"
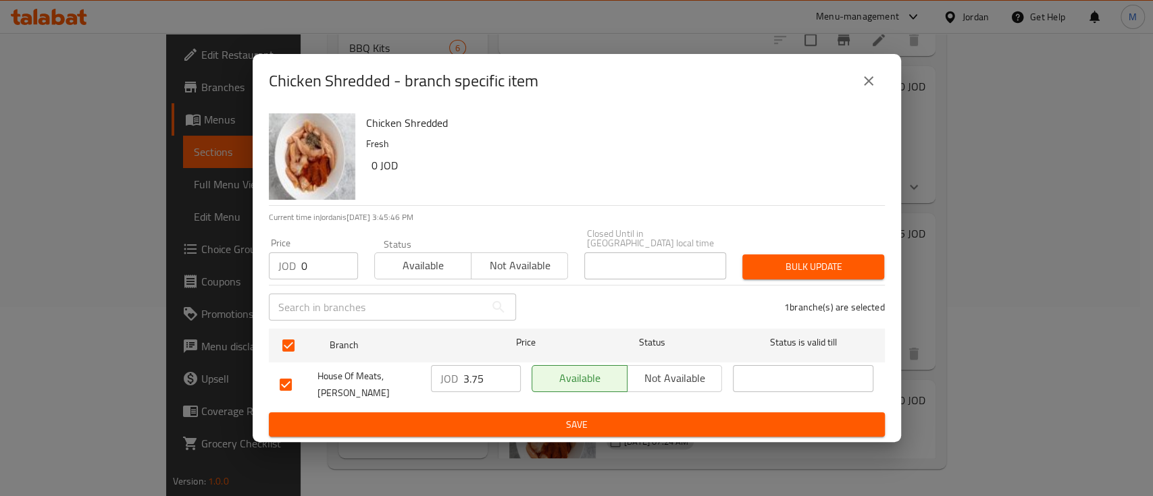
click at [779, 259] on span "Bulk update" at bounding box center [813, 267] width 120 height 17
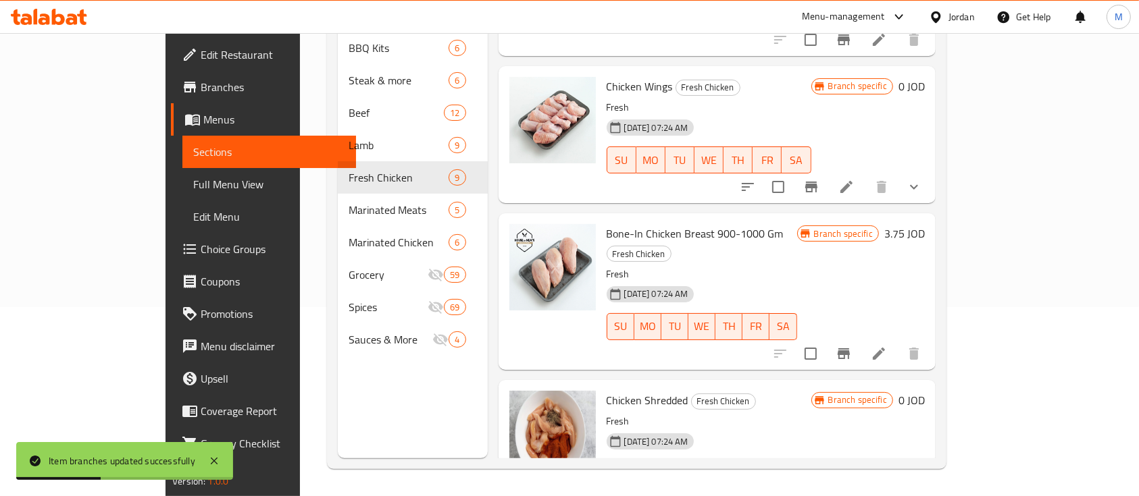
click at [922, 493] on icon "show more" at bounding box center [914, 501] width 16 height 16
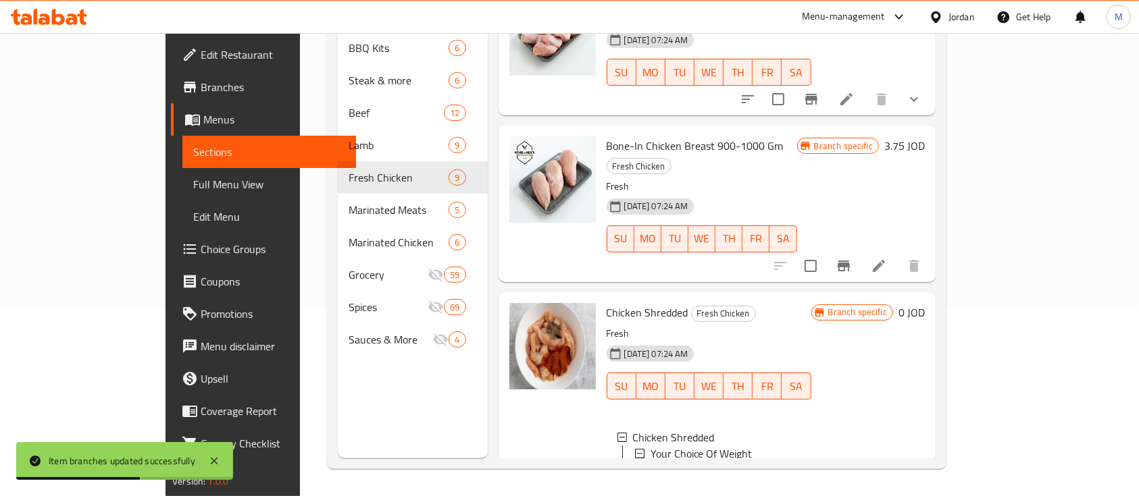
scroll to position [965, 0]
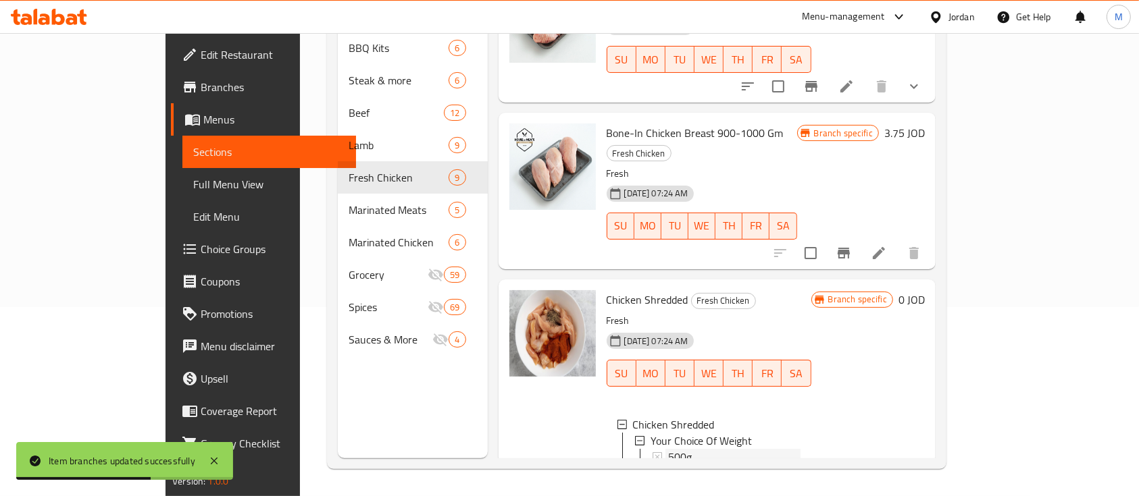
click at [670, 449] on div "500g" at bounding box center [734, 457] width 132 height 16
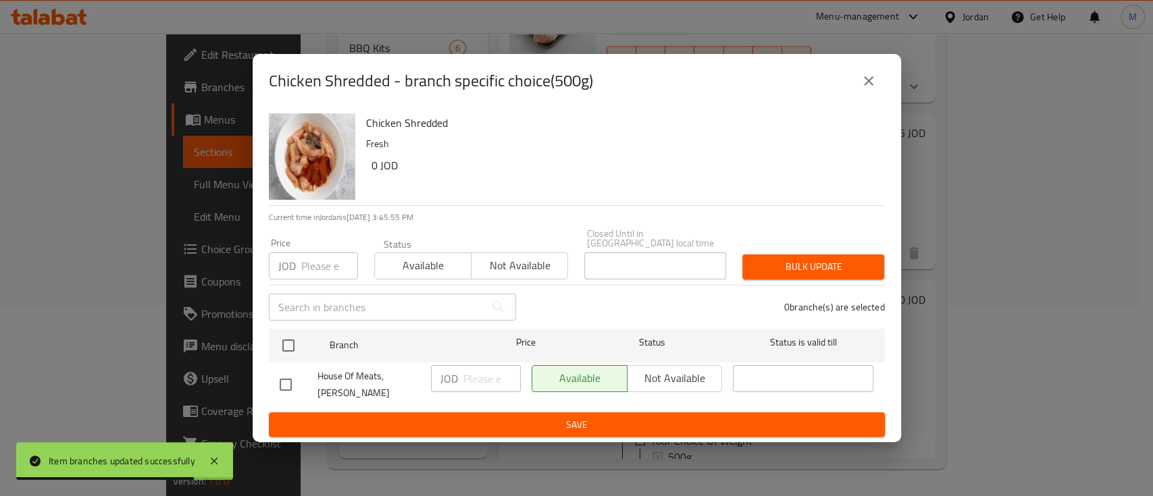
click at [881, 90] on button "close" at bounding box center [868, 81] width 32 height 32
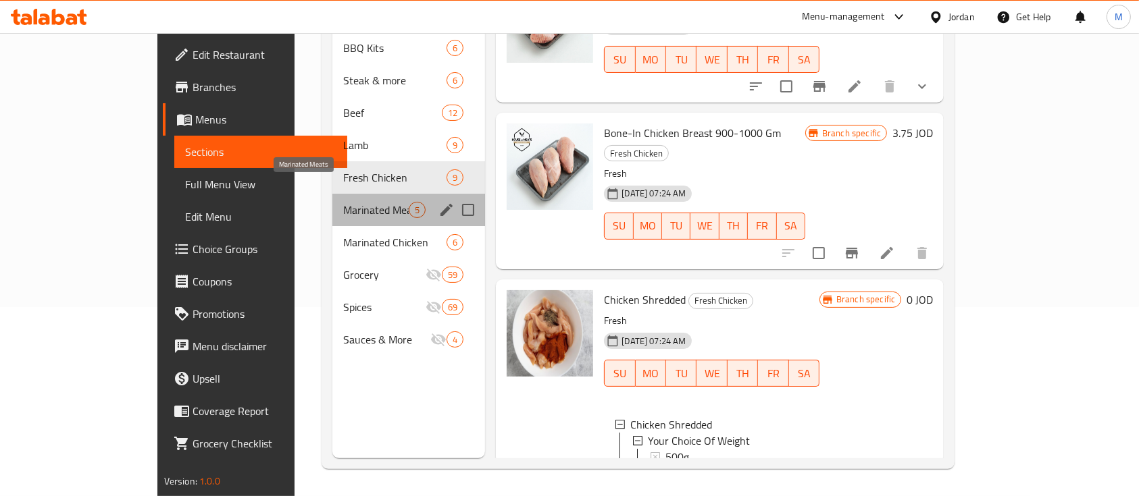
click at [343, 202] on span "Marinated Meats" at bounding box center [376, 210] width 66 height 16
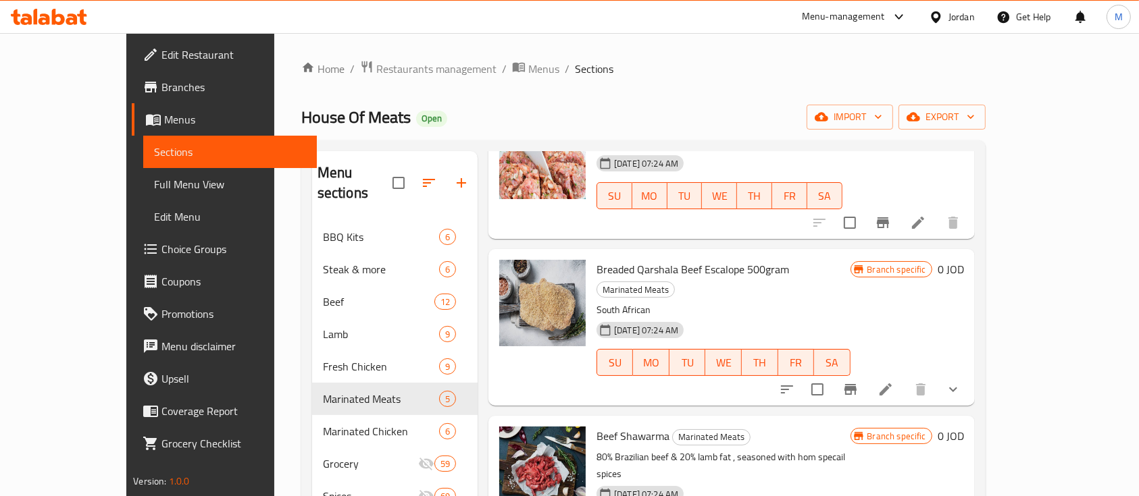
scroll to position [118, 0]
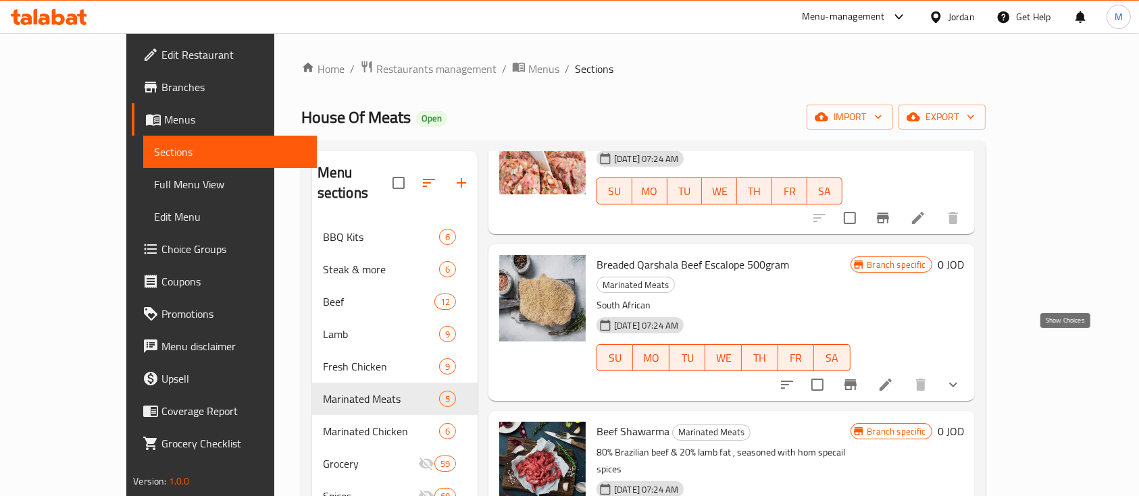
click at [961, 377] on icon "show more" at bounding box center [953, 385] width 16 height 16
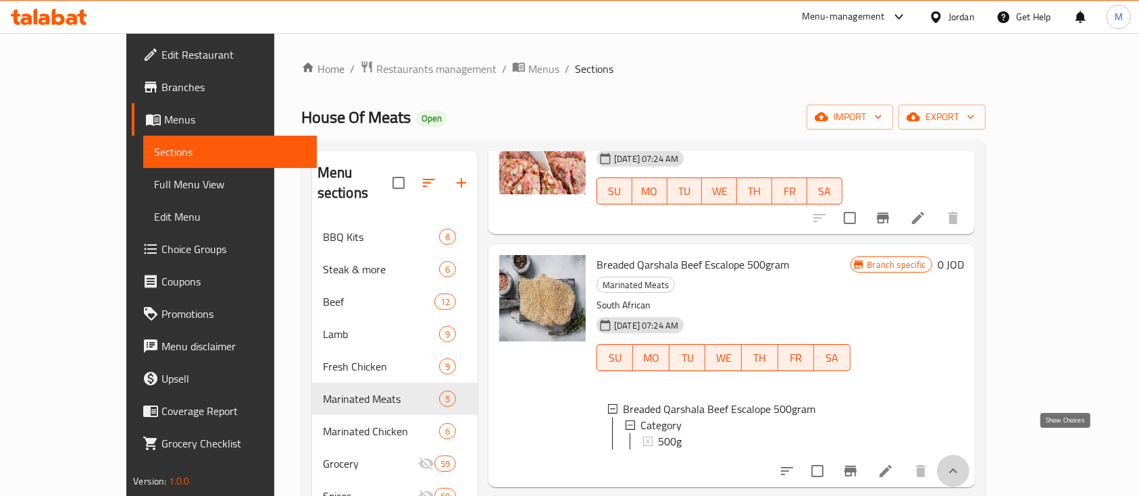
click at [961, 463] on icon "show more" at bounding box center [953, 471] width 16 height 16
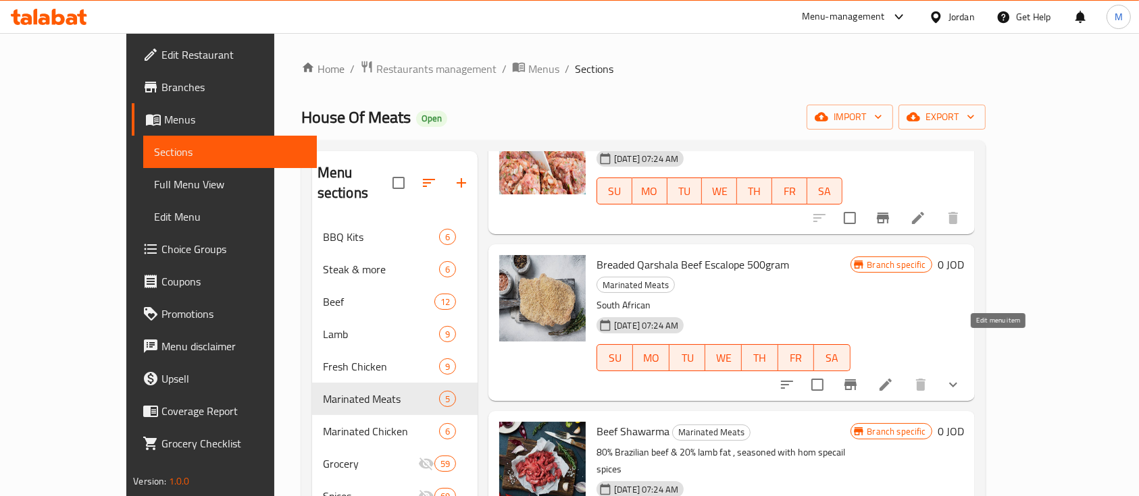
click at [894, 377] on icon at bounding box center [885, 385] width 16 height 16
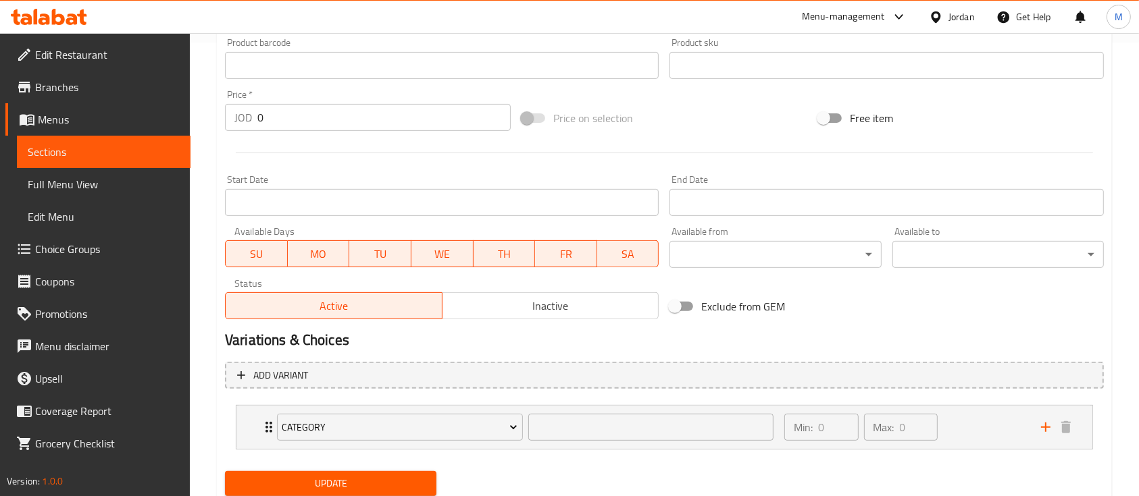
scroll to position [499, 0]
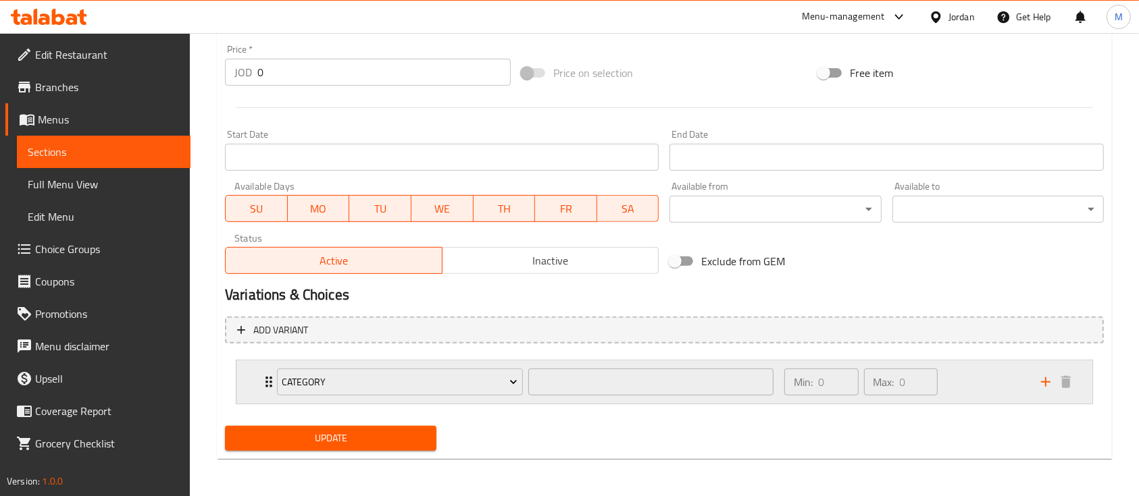
click at [249, 382] on div "Category ​ Min: 0 ​ Max: 0 ​" at bounding box center [664, 382] width 856 height 43
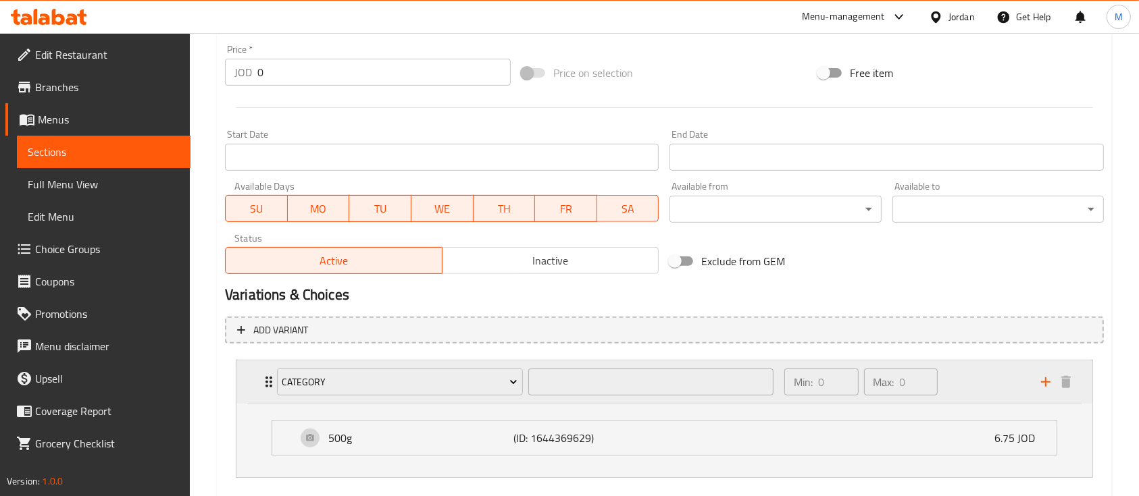
click at [249, 382] on div "Category ​ Min: 0 ​ Max: 0 ​" at bounding box center [664, 382] width 856 height 43
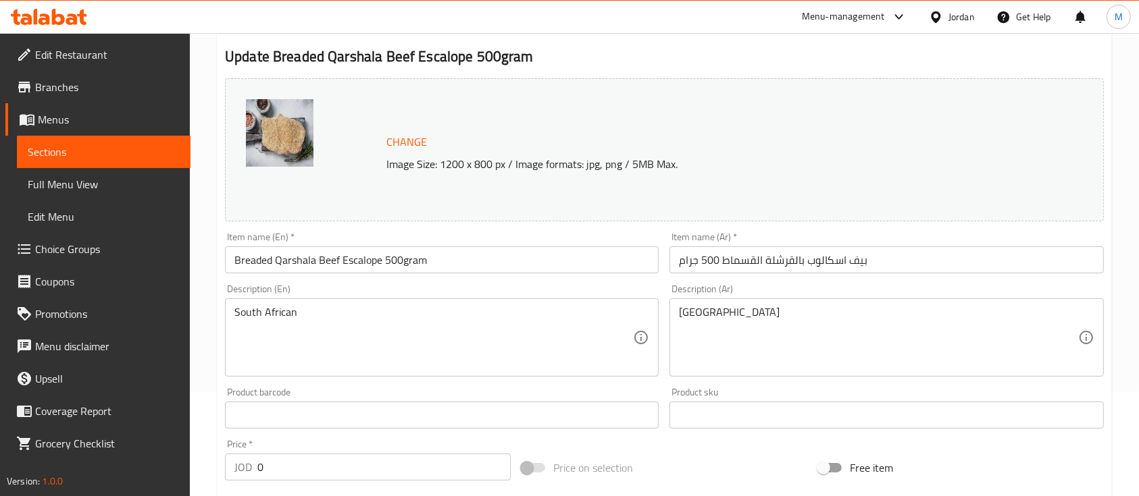
scroll to position [0, 0]
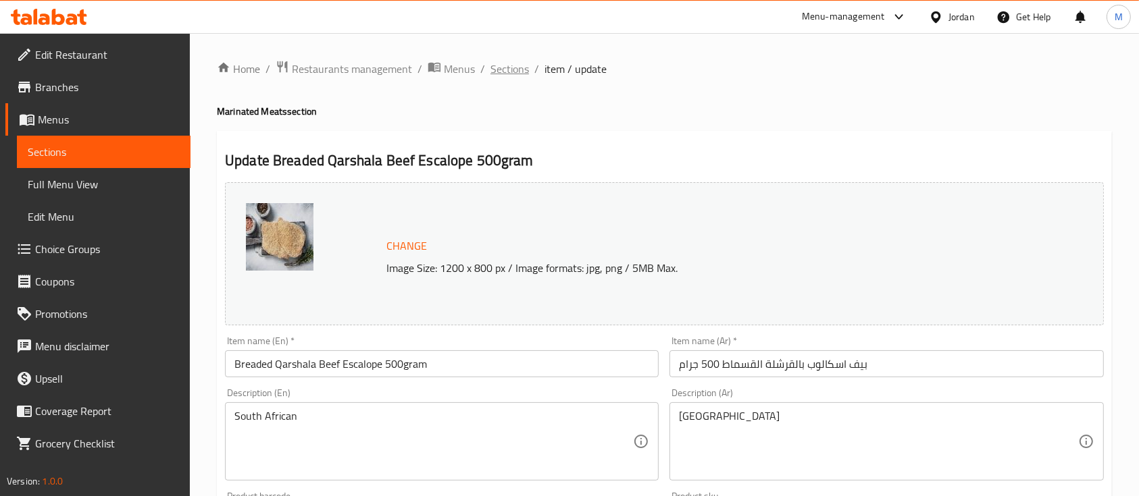
click at [511, 76] on span "Sections" at bounding box center [509, 69] width 39 height 16
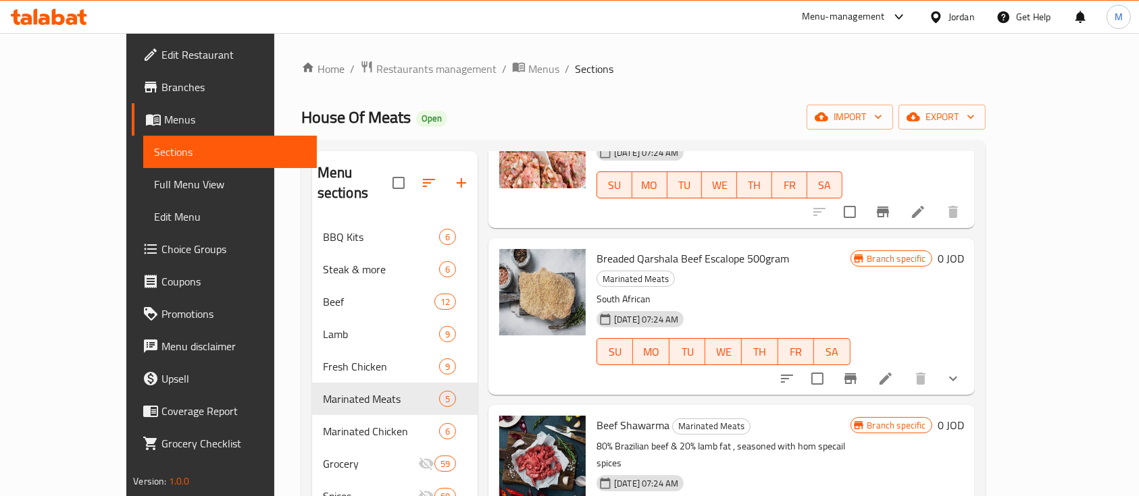
scroll to position [128, 0]
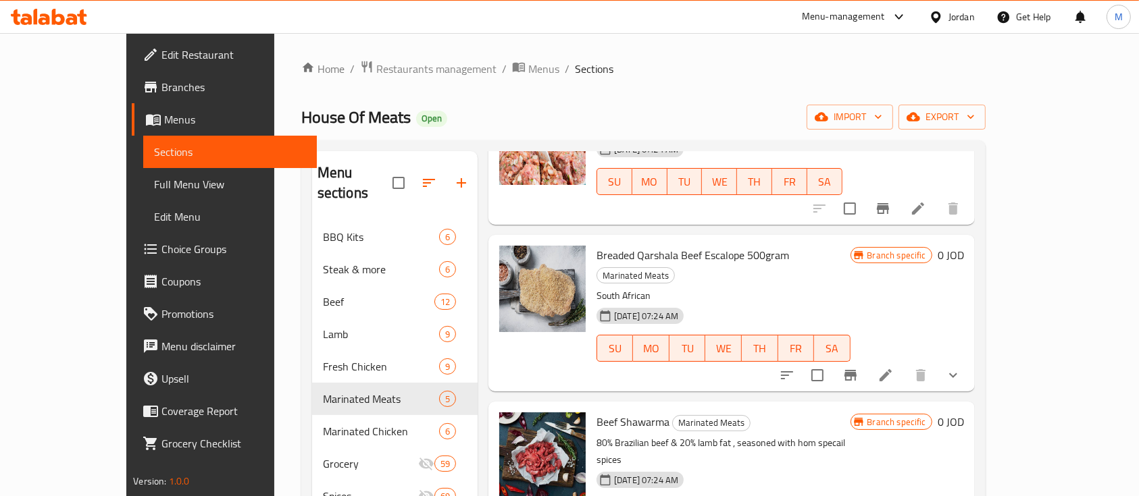
click at [969, 359] on button "show more" at bounding box center [953, 375] width 32 height 32
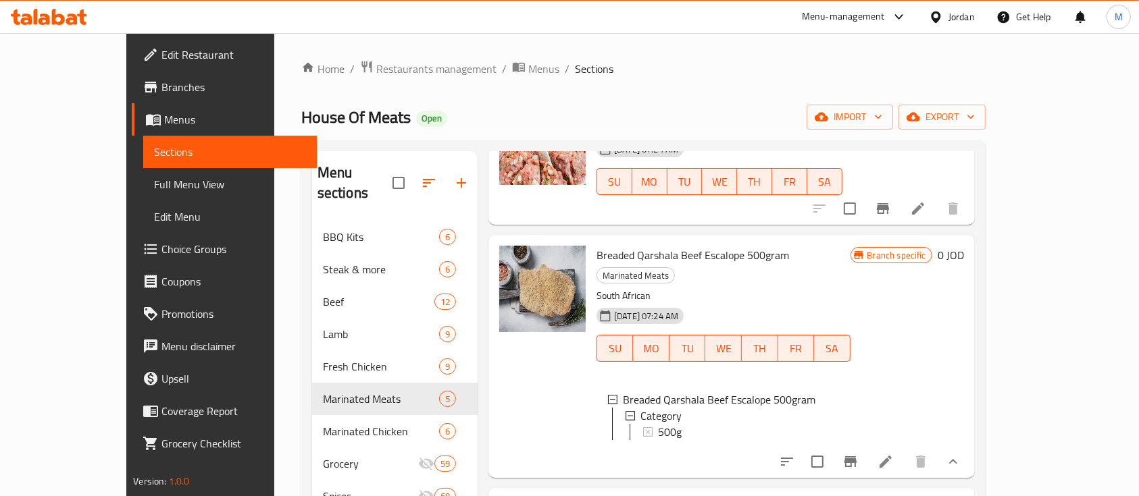
click at [961, 454] on icon "show more" at bounding box center [953, 462] width 16 height 16
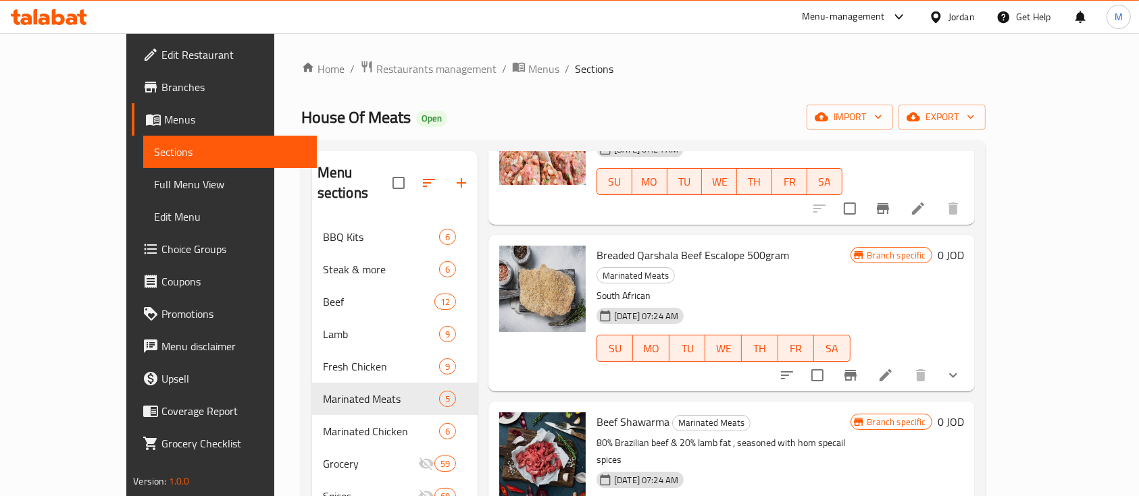
click at [648, 245] on span "Breaded Qarshala Beef Escalope 500gram" at bounding box center [692, 255] width 193 height 20
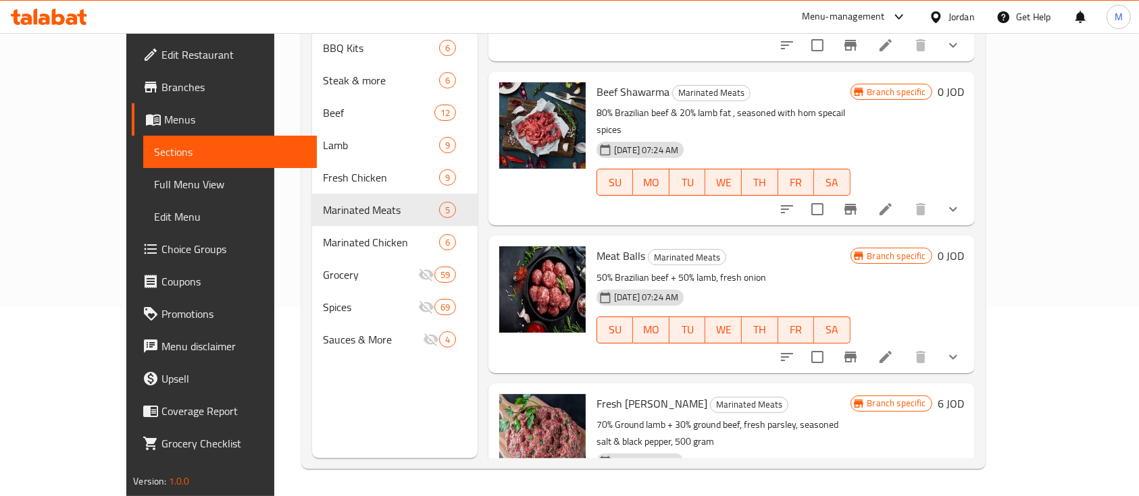
scroll to position [263, 0]
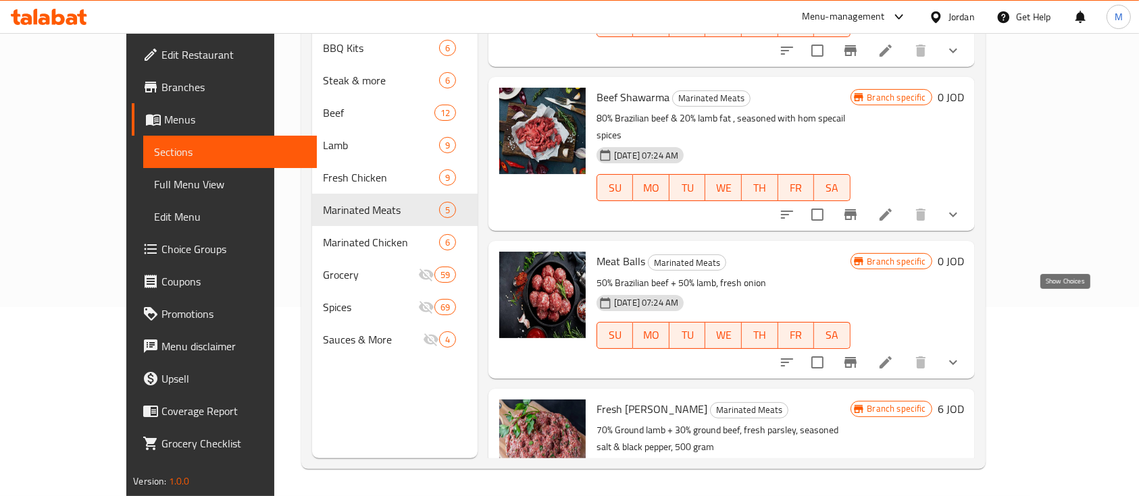
click at [961, 355] on icon "show more" at bounding box center [953, 363] width 16 height 16
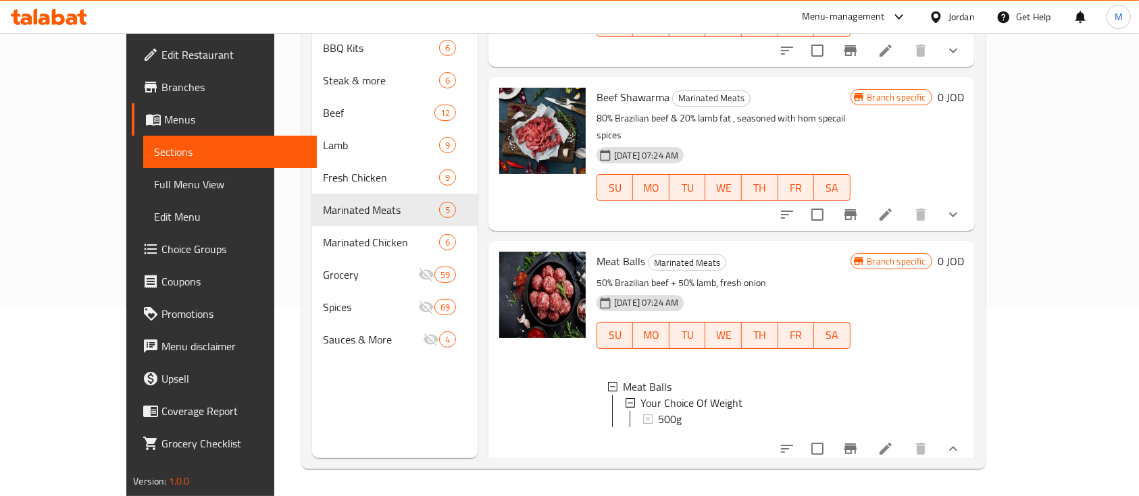
click at [596, 251] on span "Meat Balls" at bounding box center [620, 261] width 49 height 20
copy h6 "Meat Balls"
click at [732, 252] on h6 "Meat Balls Marinated Meats" at bounding box center [722, 261] width 253 height 19
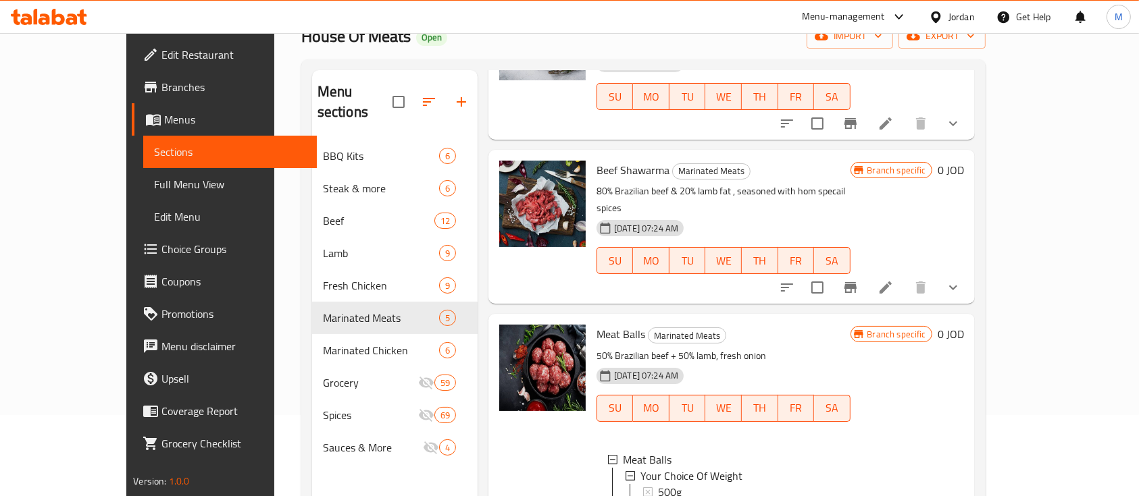
scroll to position [375, 0]
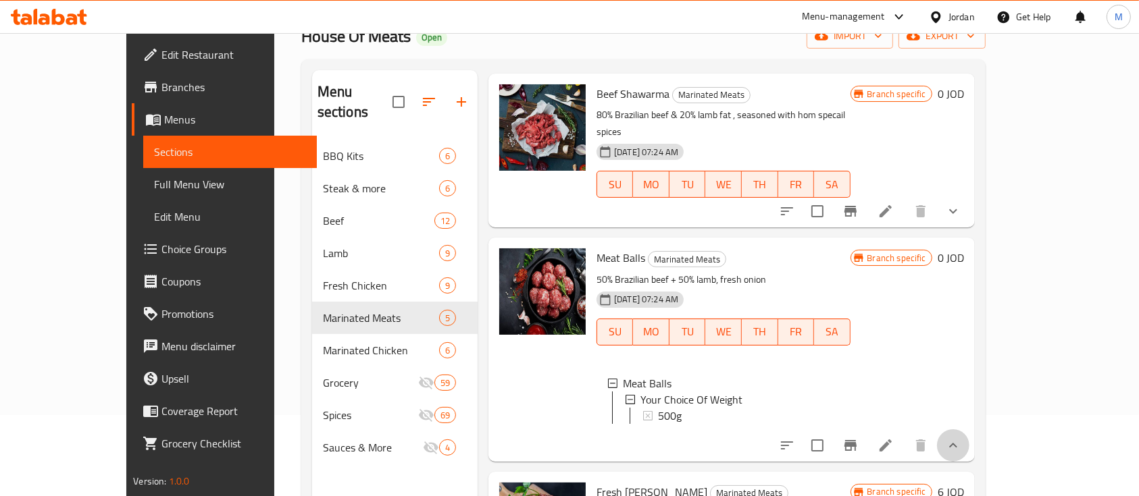
click at [969, 430] on button "show more" at bounding box center [953, 446] width 32 height 32
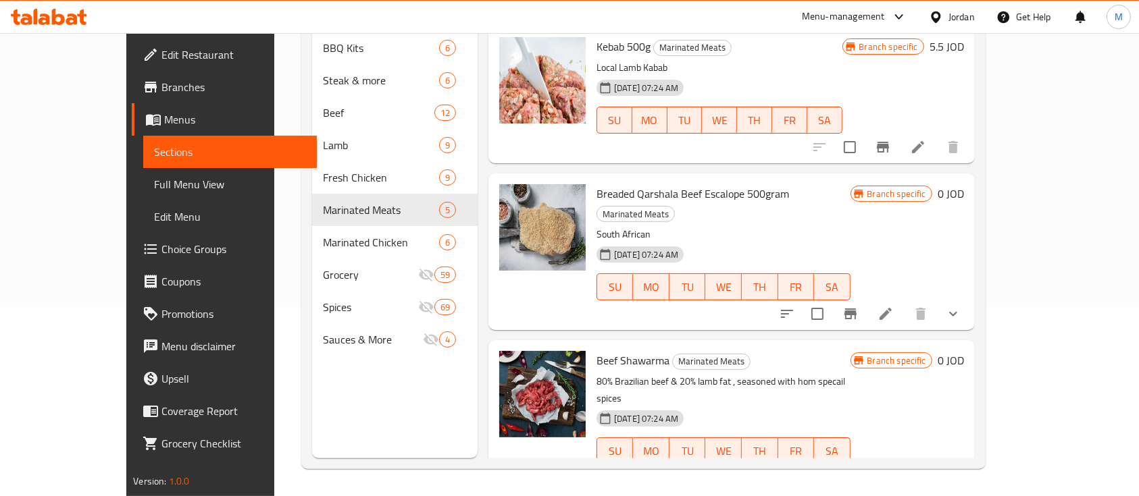
scroll to position [0, 0]
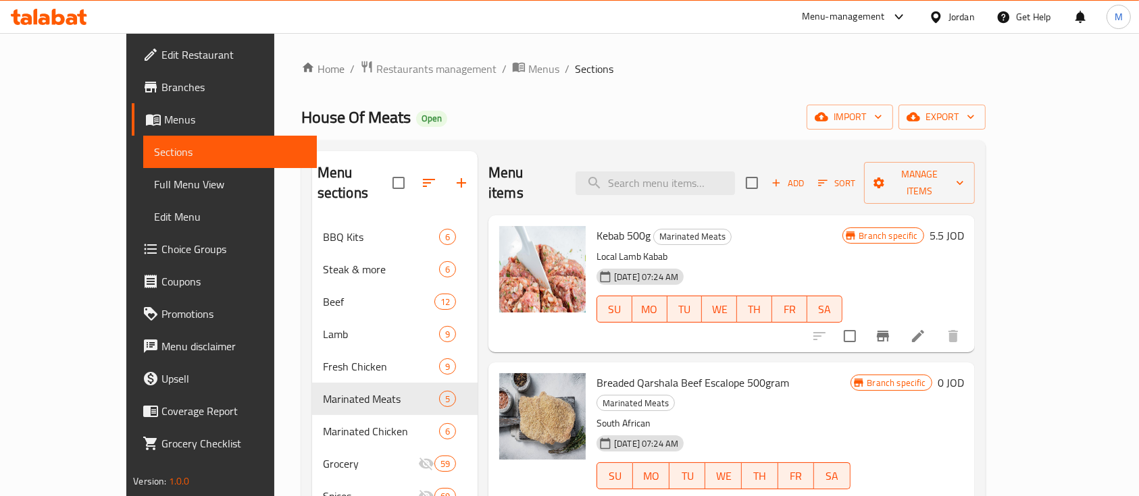
click at [815, 249] on p "Local Lamb Kabab" at bounding box center [718, 257] width 245 height 17
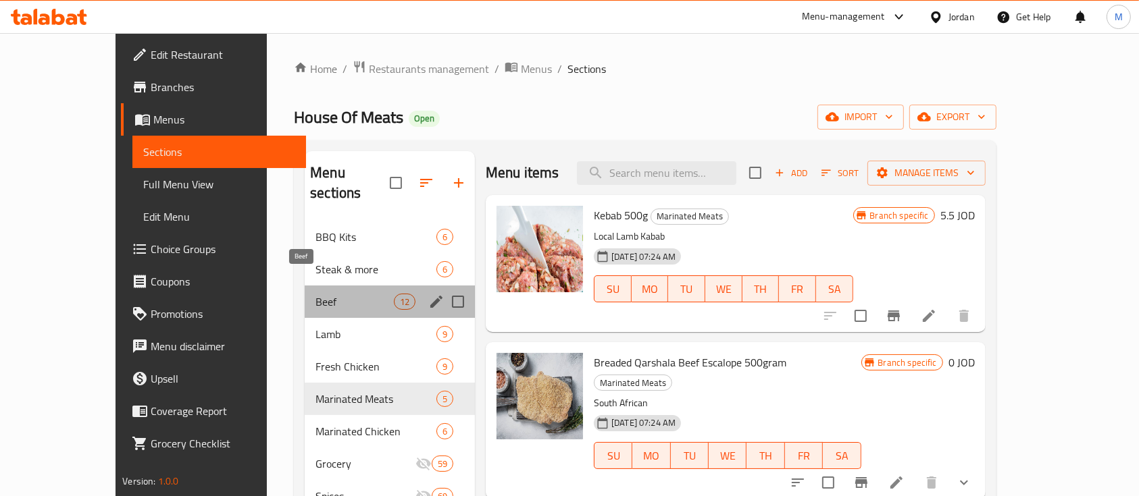
click at [315, 294] on span "Beef" at bounding box center [354, 302] width 78 height 16
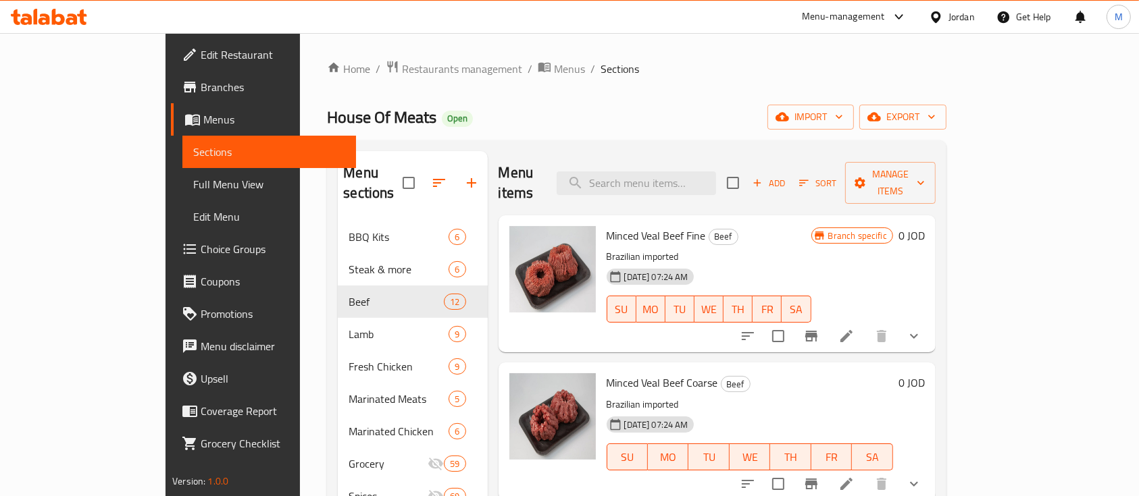
click at [700, 128] on div "House Of Meats Open import export" at bounding box center [636, 117] width 619 height 25
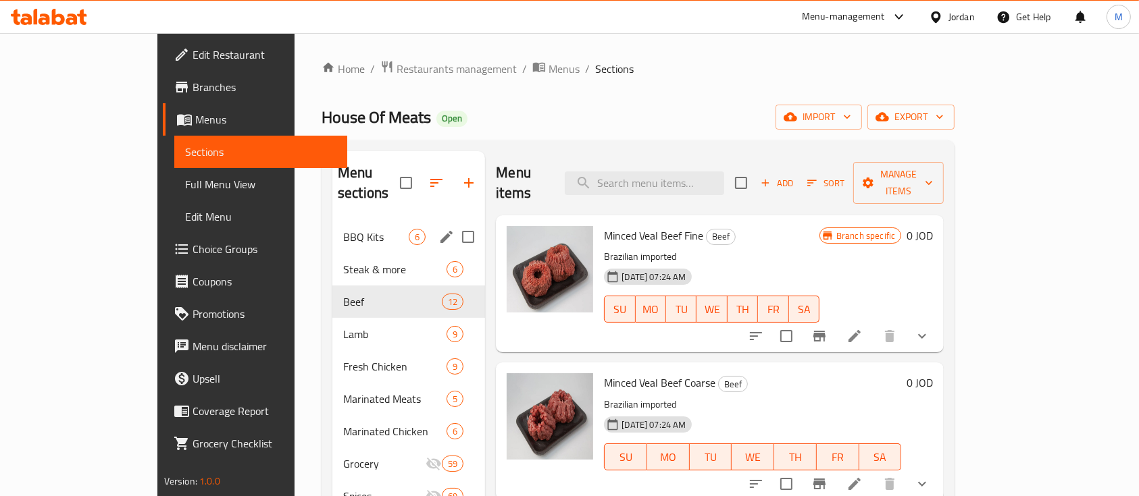
click at [332, 221] on div "BBQ Kits 6" at bounding box center [408, 237] width 153 height 32
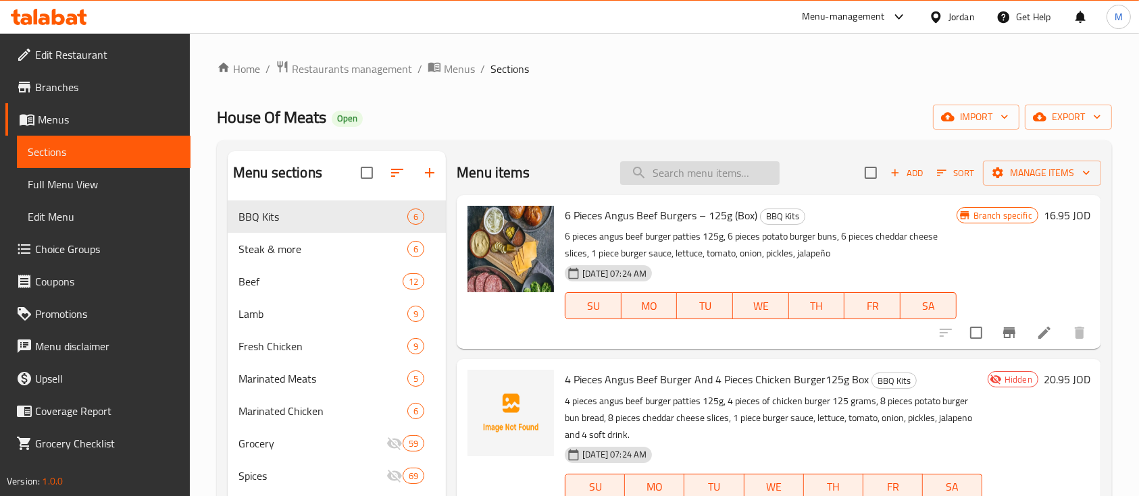
click at [694, 169] on input "search" at bounding box center [699, 173] width 159 height 24
click at [645, 94] on div "Home / Restaurants management / Menus / Sections House Of Meats Open import exp…" at bounding box center [664, 359] width 895 height 598
click at [643, 91] on div "Home / Restaurants management / Menus / Sections House Of Meats Open import exp…" at bounding box center [664, 359] width 895 height 598
